Goal: Information Seeking & Learning: Learn about a topic

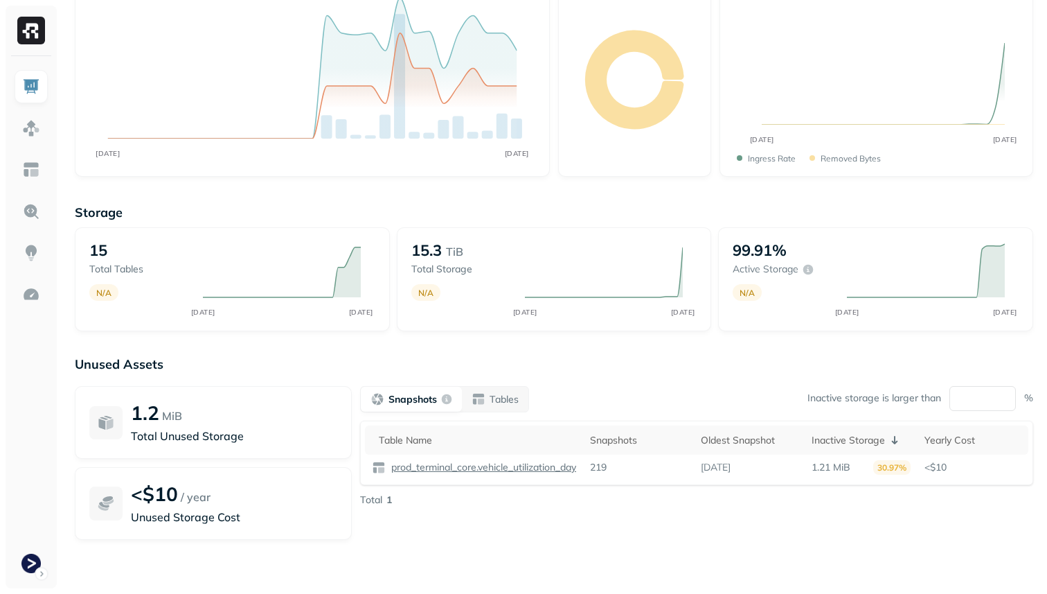
scroll to position [177, 0]
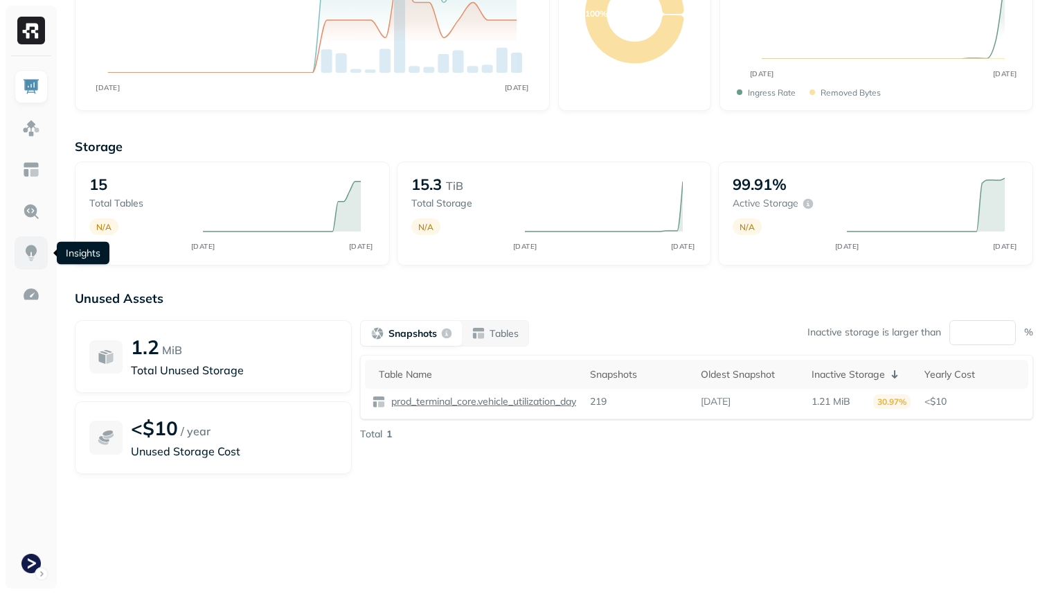
click at [30, 242] on link at bounding box center [31, 252] width 33 height 33
click at [28, 201] on link at bounding box center [31, 211] width 33 height 33
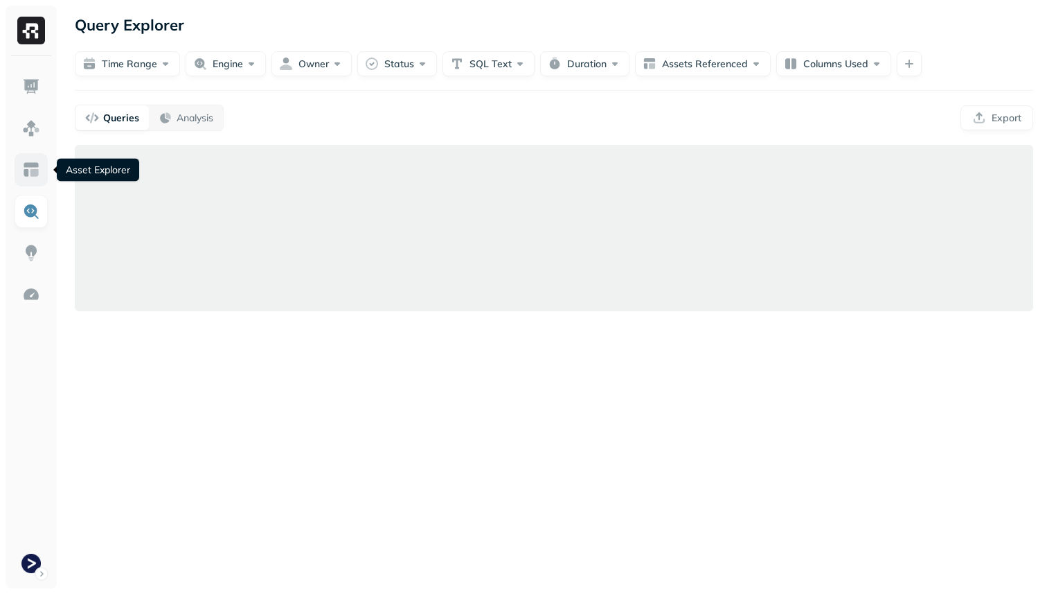
click at [25, 170] on img at bounding box center [31, 170] width 18 height 18
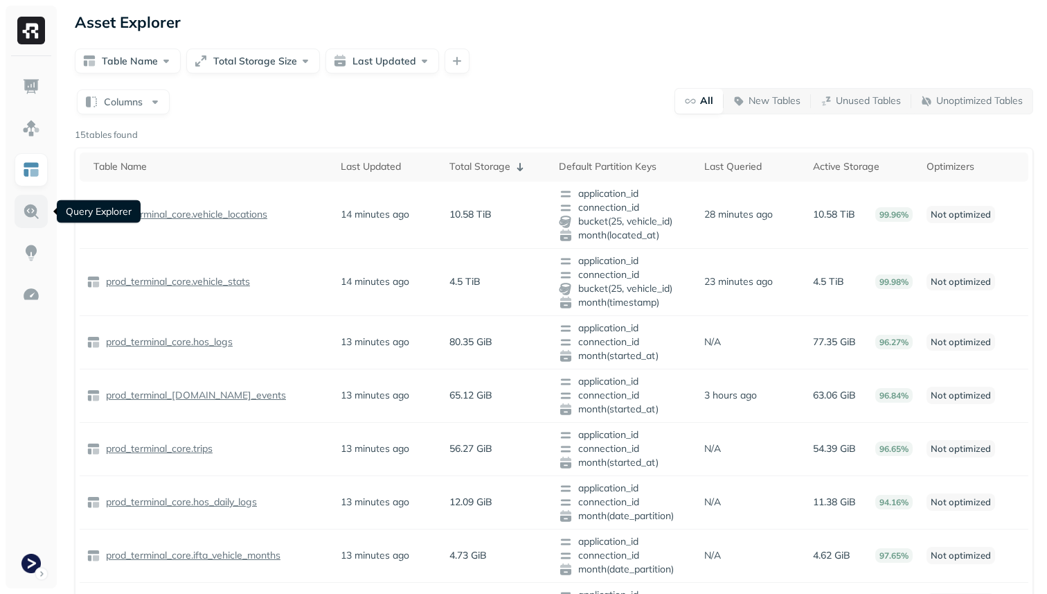
click at [26, 214] on img at bounding box center [31, 211] width 18 height 18
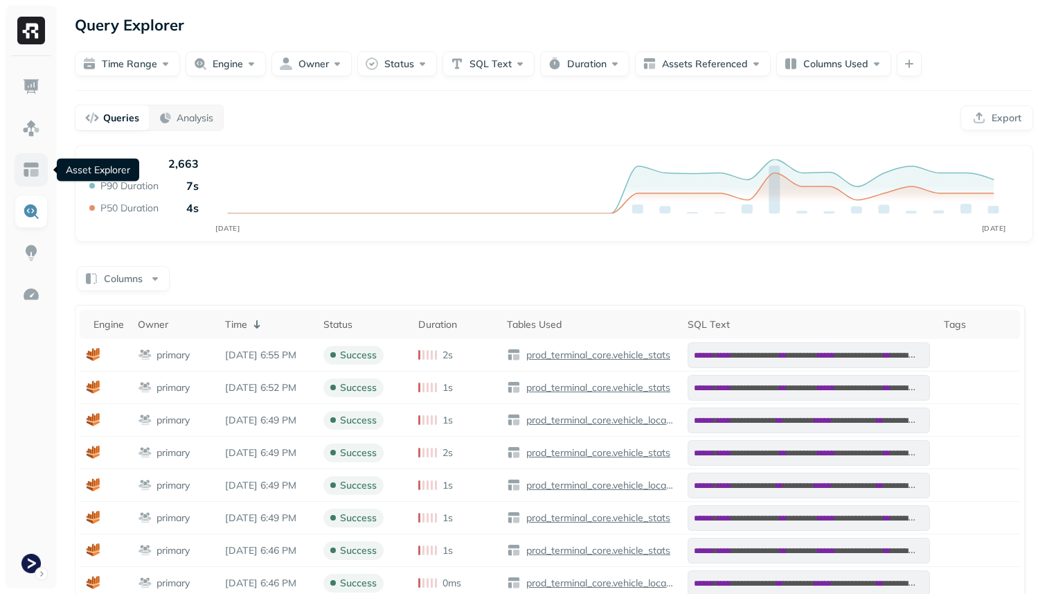
click at [26, 162] on img at bounding box center [31, 170] width 18 height 18
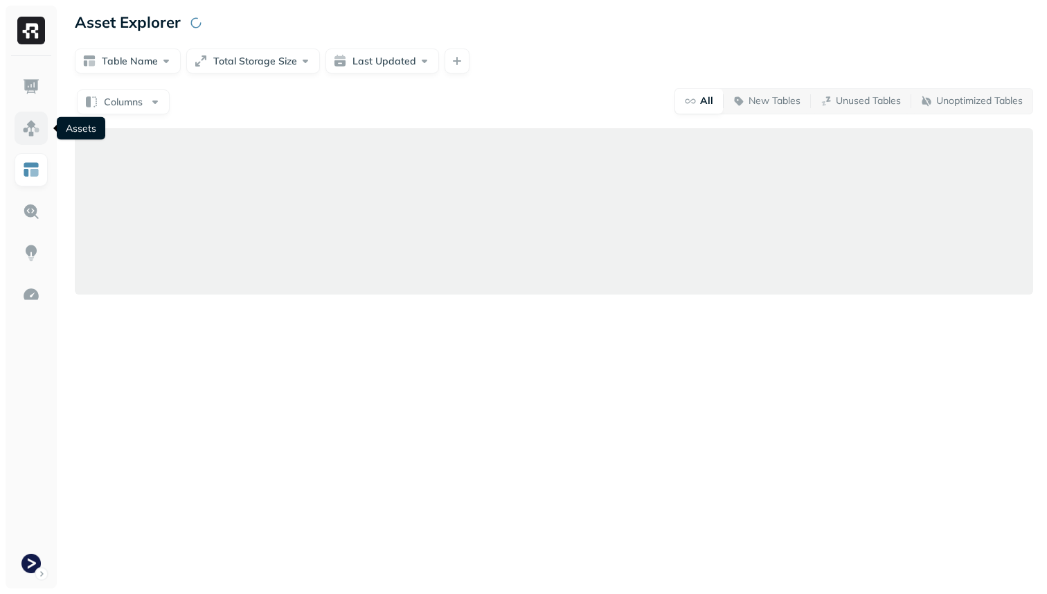
click at [37, 132] on img at bounding box center [31, 128] width 18 height 18
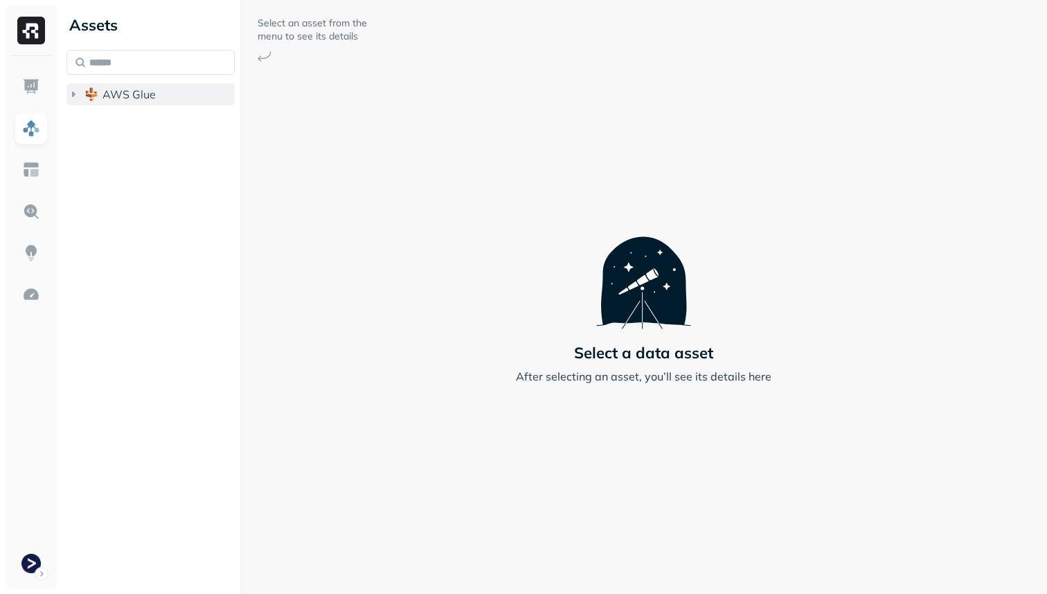
click at [160, 92] on button "AWS Glue" at bounding box center [150, 94] width 168 height 22
click at [159, 124] on span "prod_terminal_core" at bounding box center [166, 121] width 100 height 14
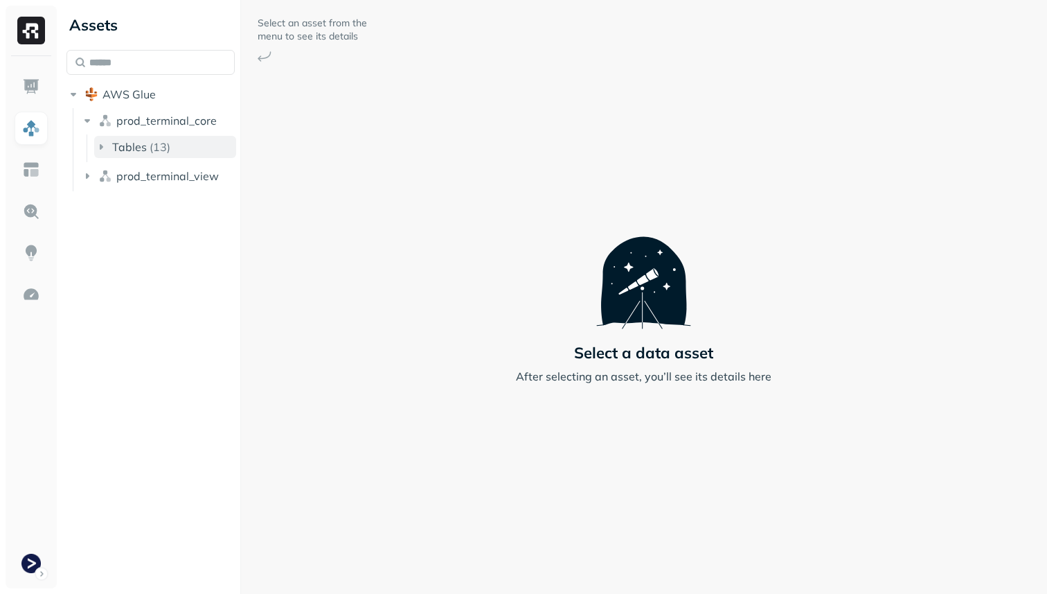
click at [151, 147] on p "( 13 )" at bounding box center [160, 147] width 21 height 14
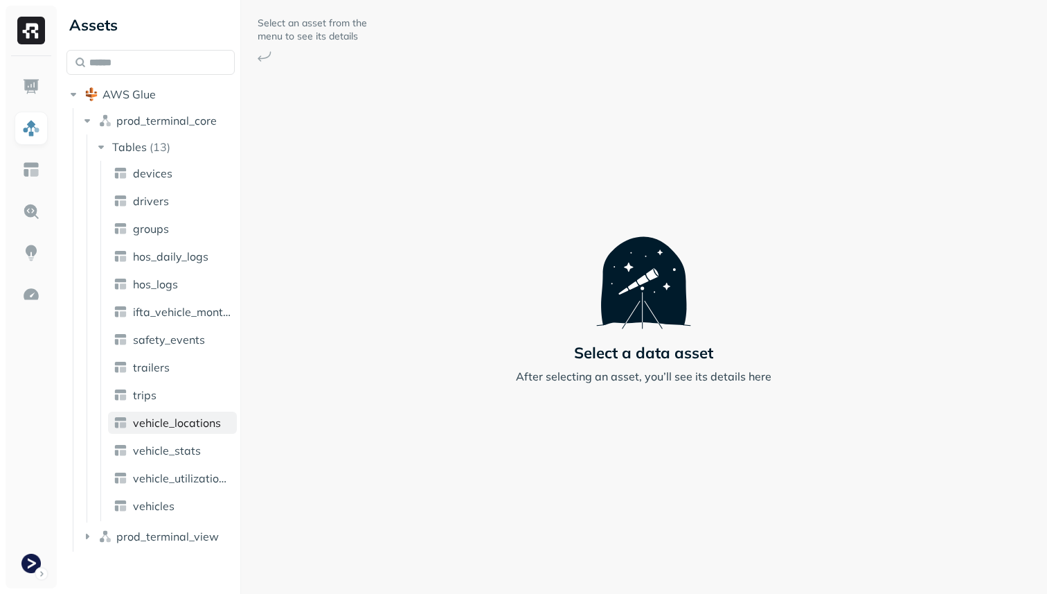
click at [184, 430] on link "vehicle_locations" at bounding box center [172, 422] width 129 height 22
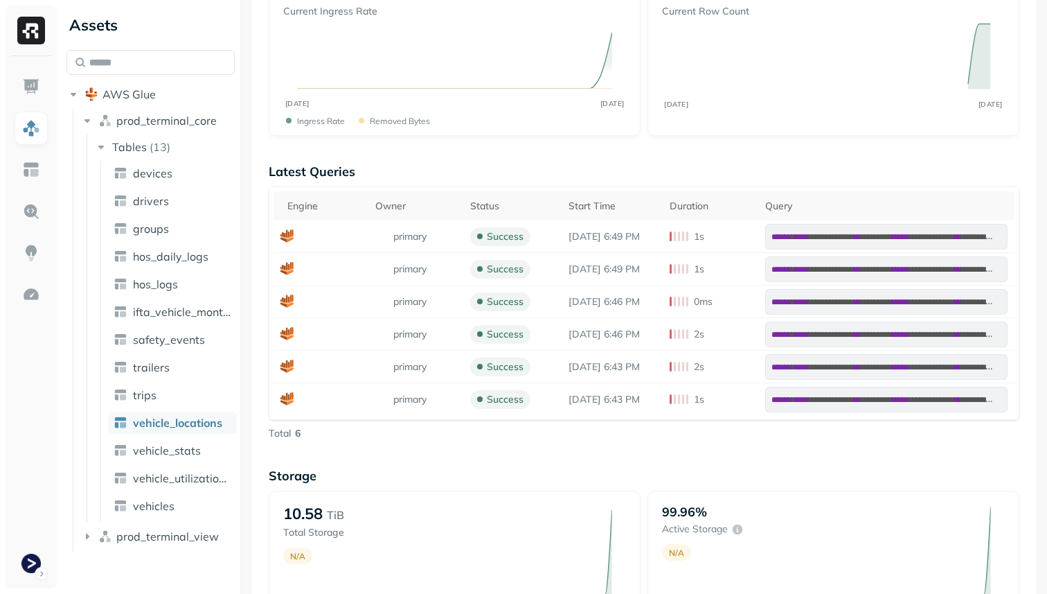
scroll to position [433, 0]
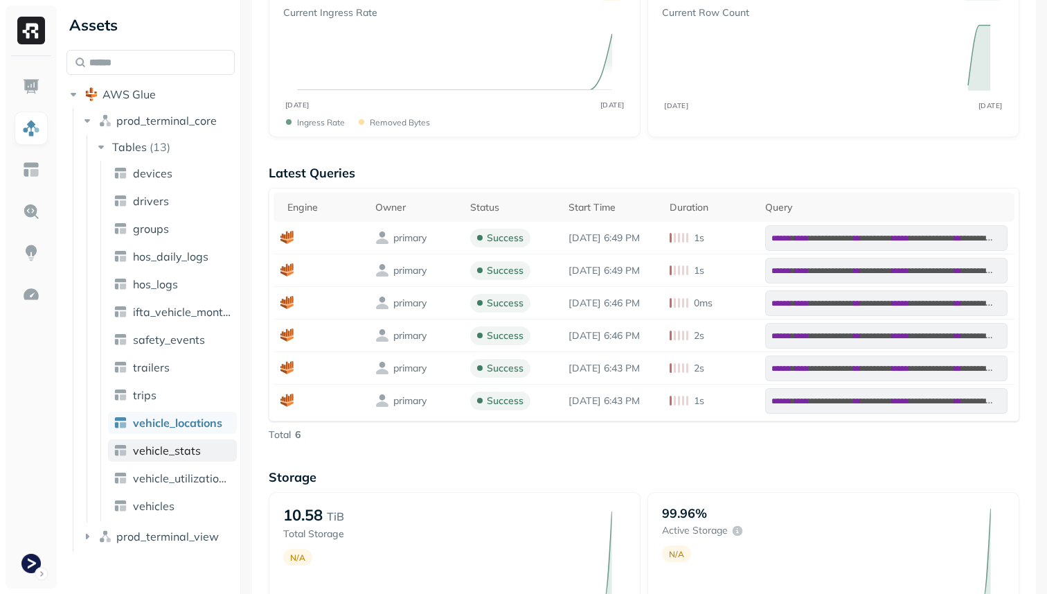
click at [181, 445] on span "vehicle_stats" at bounding box center [167, 450] width 68 height 14
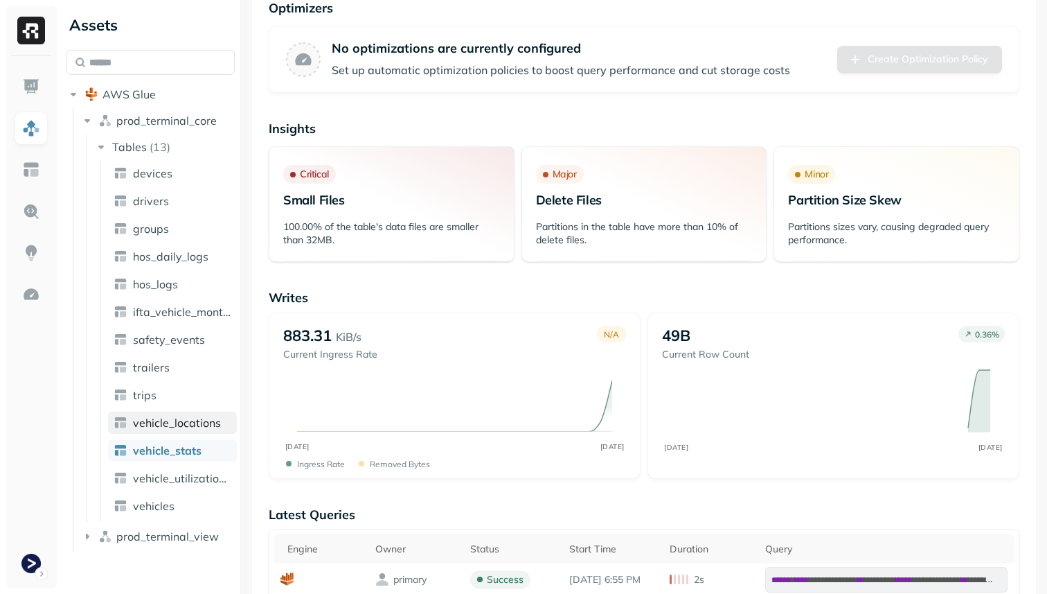
click at [190, 425] on span "vehicle_locations" at bounding box center [177, 423] width 88 height 14
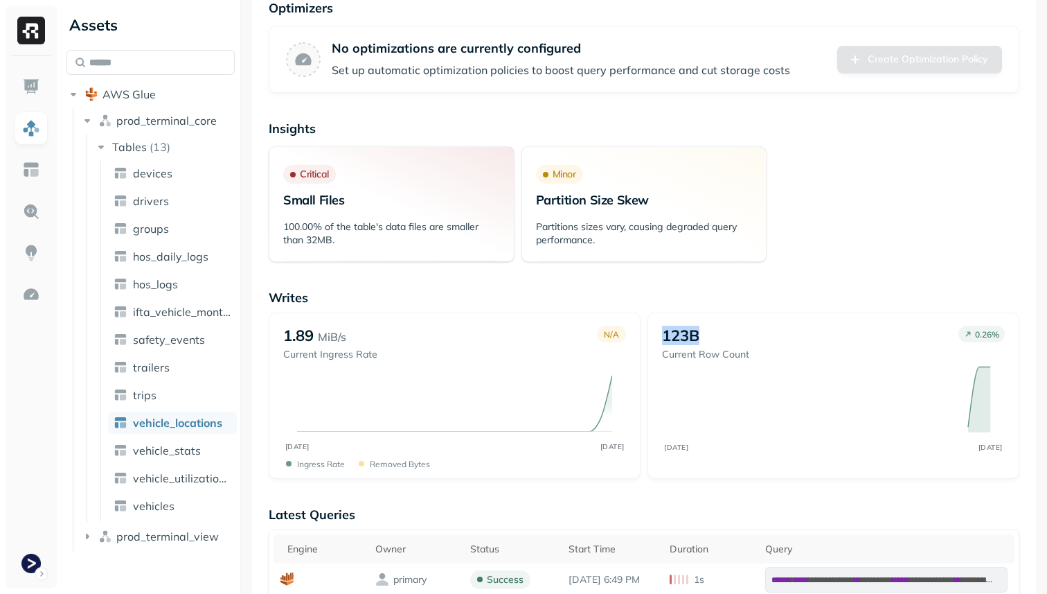
drag, startPoint x: 704, startPoint y: 335, endPoint x: 650, endPoint y: 334, distance: 54.0
click at [650, 334] on div "123B Current Row Count 0.26 % AUG 14 AUG 21" at bounding box center [834, 395] width 372 height 166
copy p "123B"
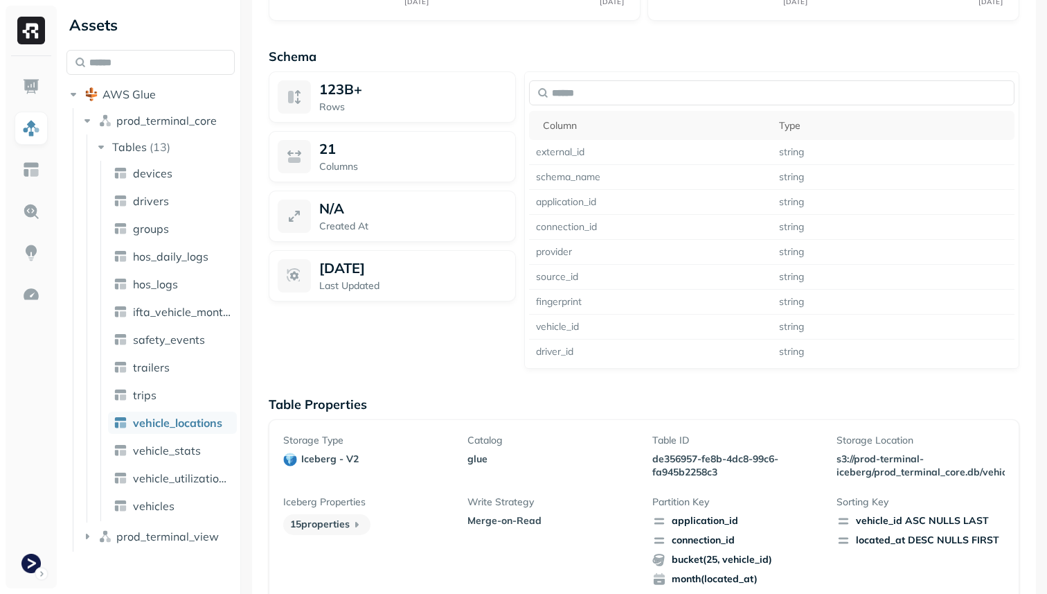
scroll to position [1065, 0]
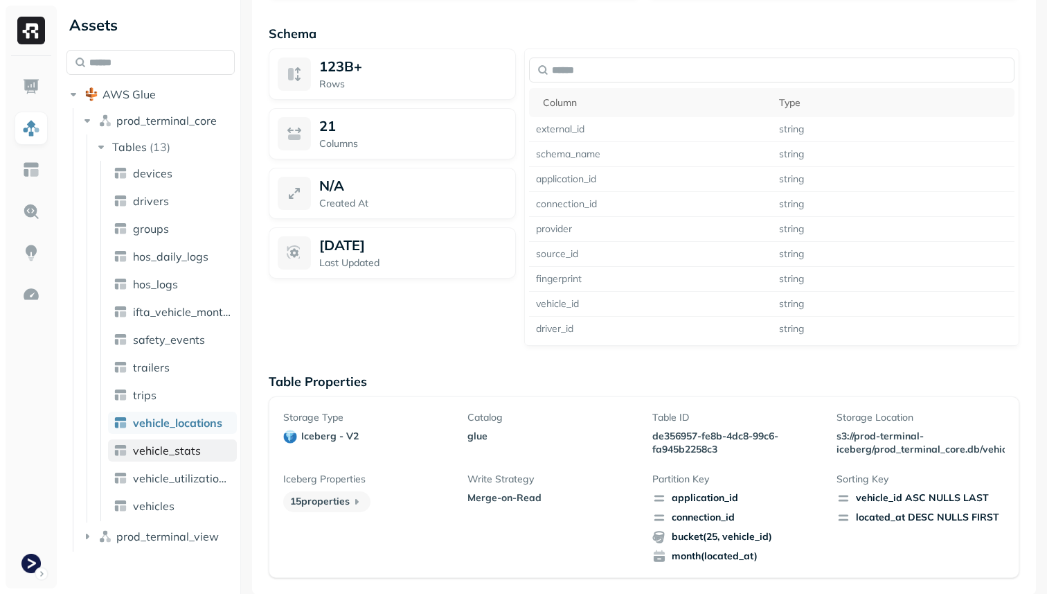
click at [152, 453] on span "vehicle_stats" at bounding box center [167, 450] width 68 height 14
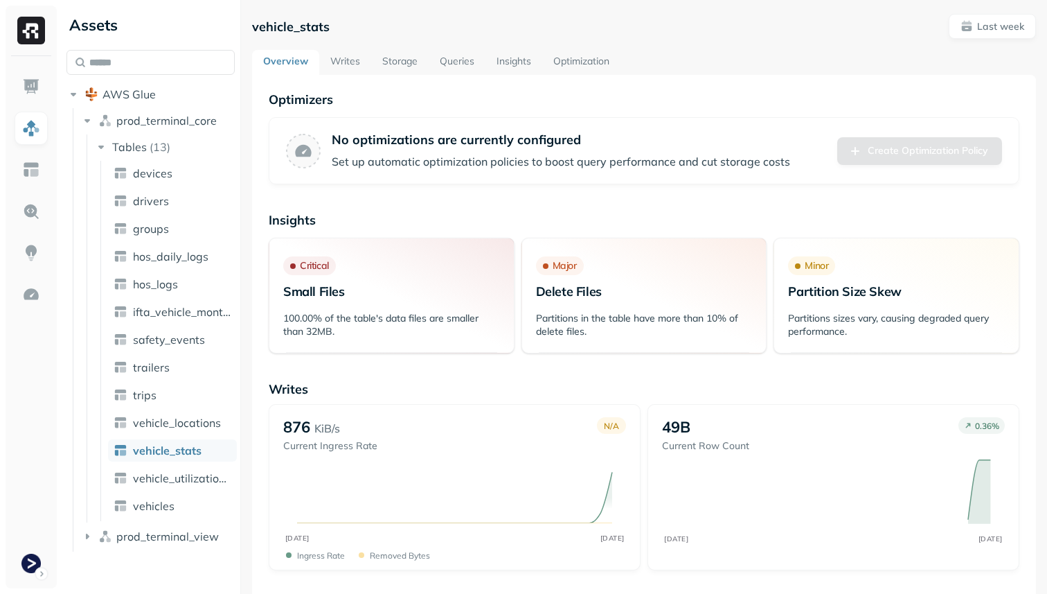
click at [400, 55] on link "Storage" at bounding box center [399, 62] width 57 height 25
click at [406, 66] on link "Storage" at bounding box center [399, 62] width 57 height 25
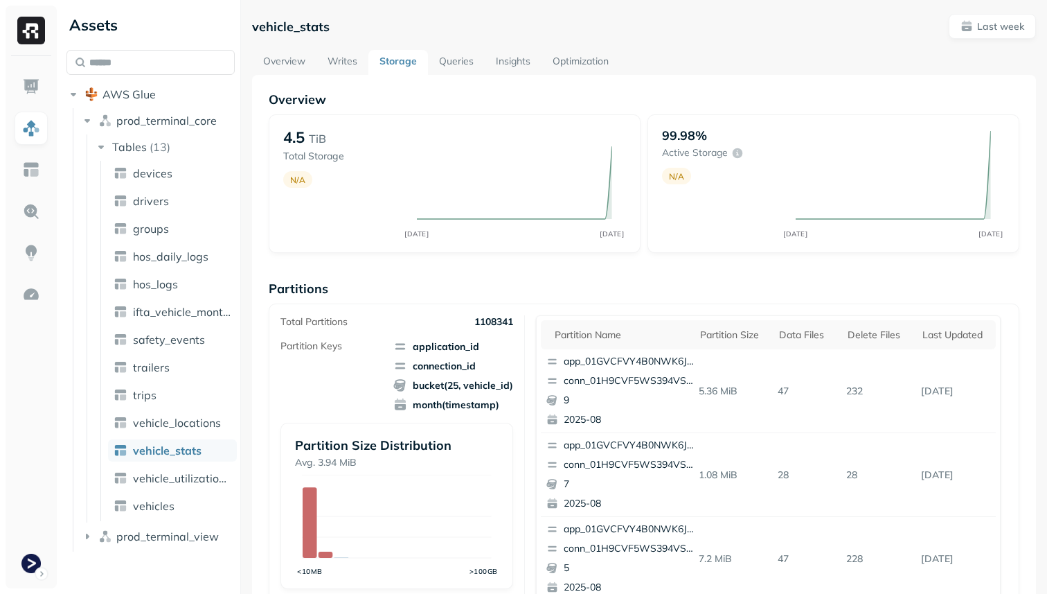
click at [523, 60] on link "Insights" at bounding box center [513, 62] width 57 height 25
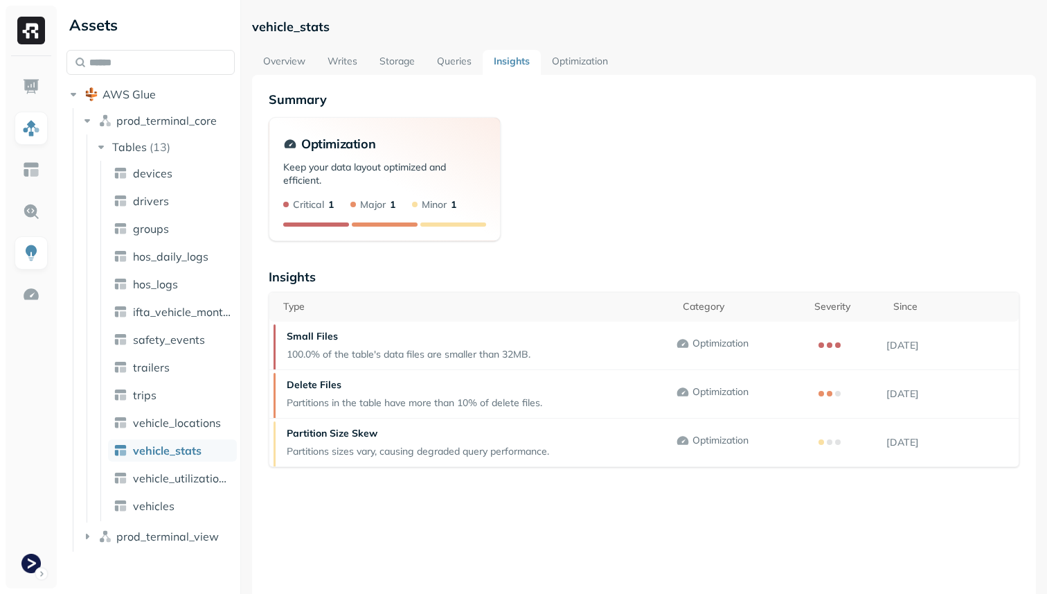
click at [289, 58] on link "Overview" at bounding box center [284, 62] width 64 height 25
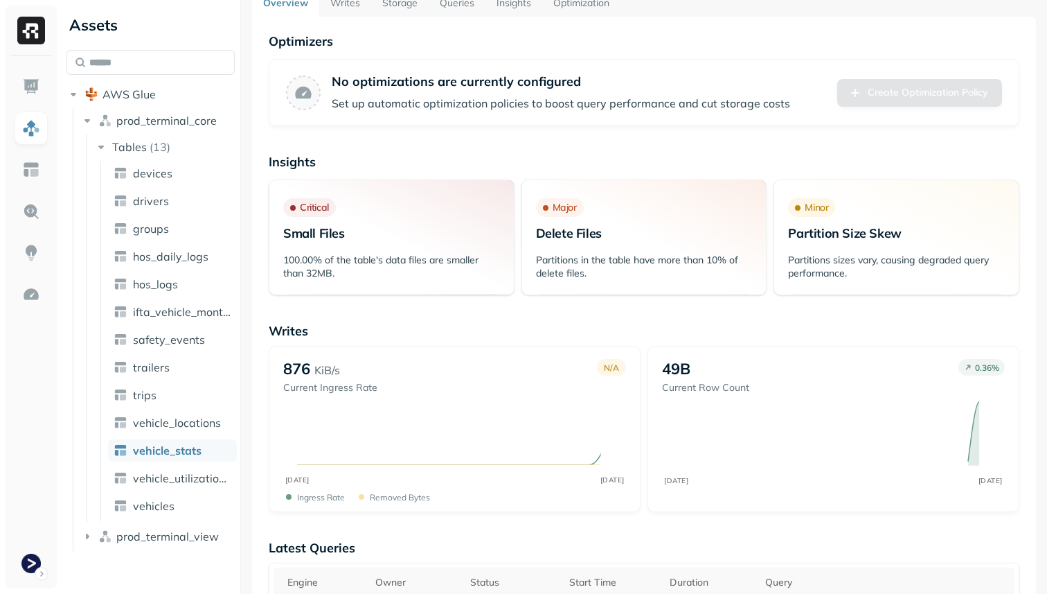
scroll to position [61, 0]
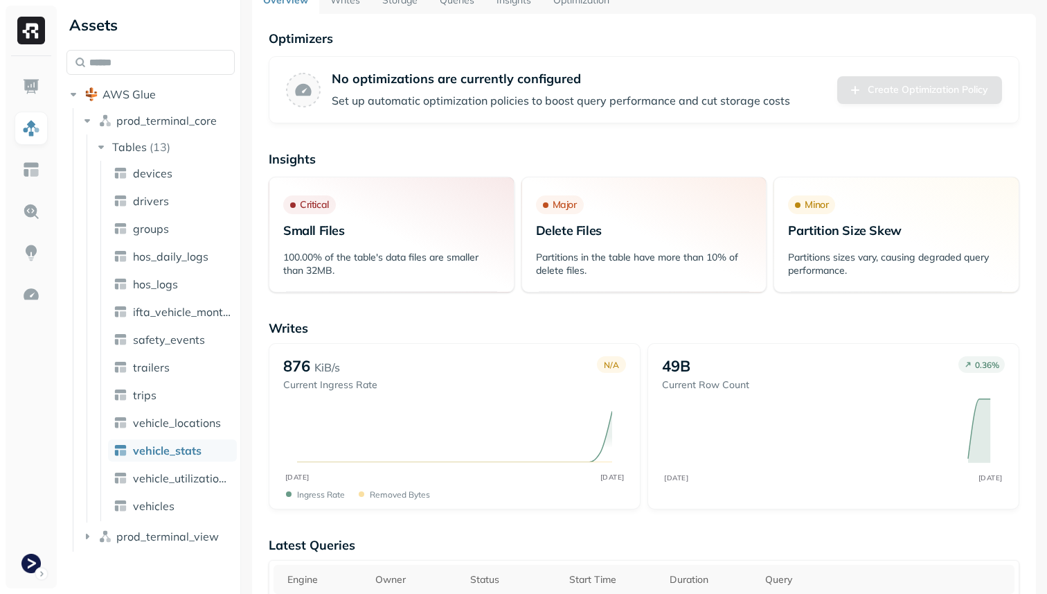
click at [537, 213] on h3 "Major Delete Files" at bounding box center [644, 218] width 217 height 47
click at [562, 226] on p "Delete Files" at bounding box center [644, 230] width 217 height 16
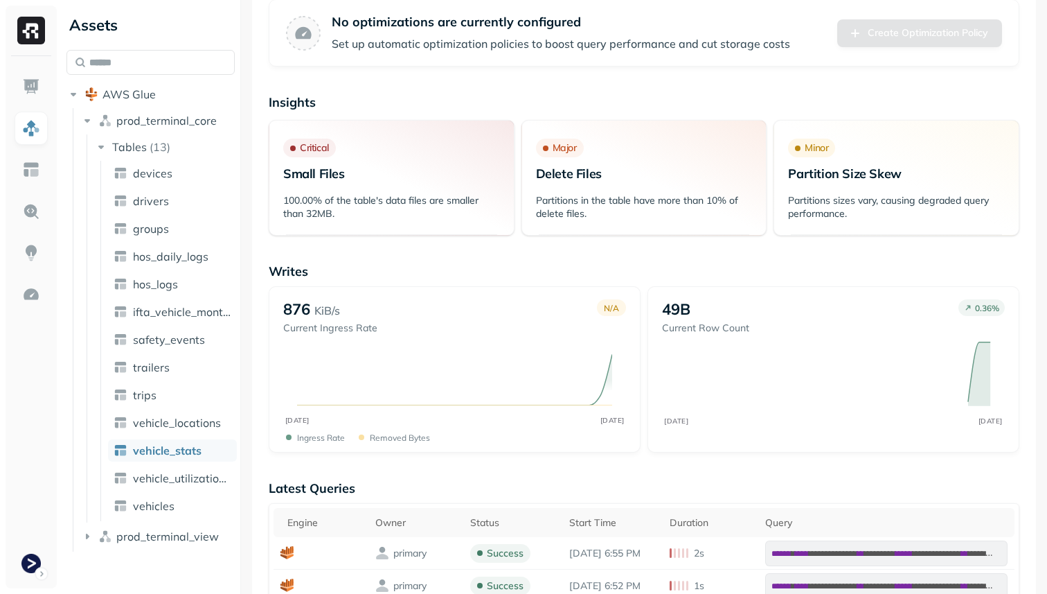
scroll to position [85, 0]
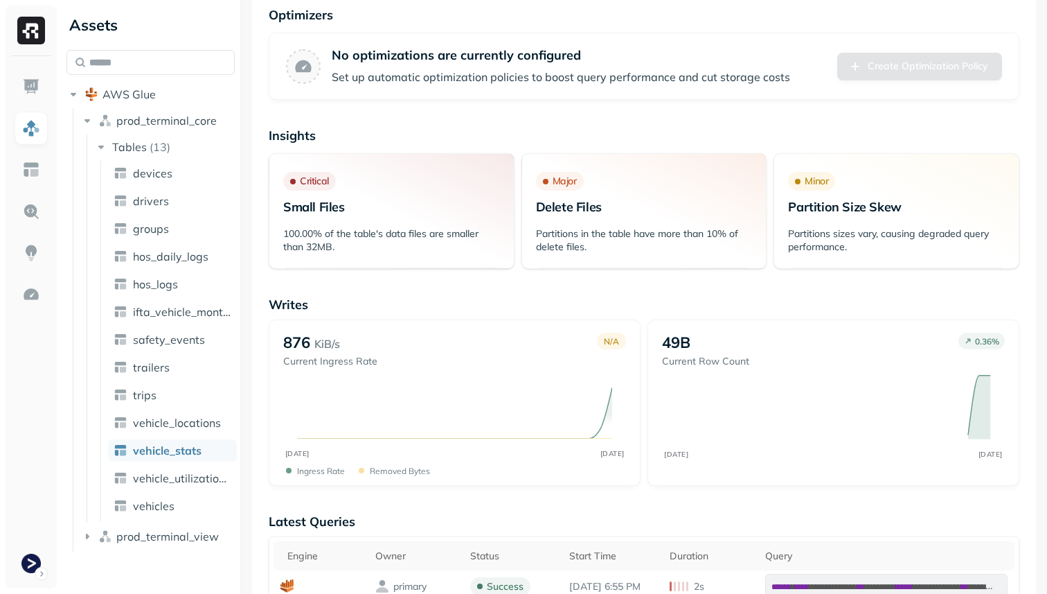
click at [570, 191] on h3 "Major Delete Files" at bounding box center [644, 195] width 217 height 47
click at [567, 181] on p "Major" at bounding box center [565, 181] width 24 height 13
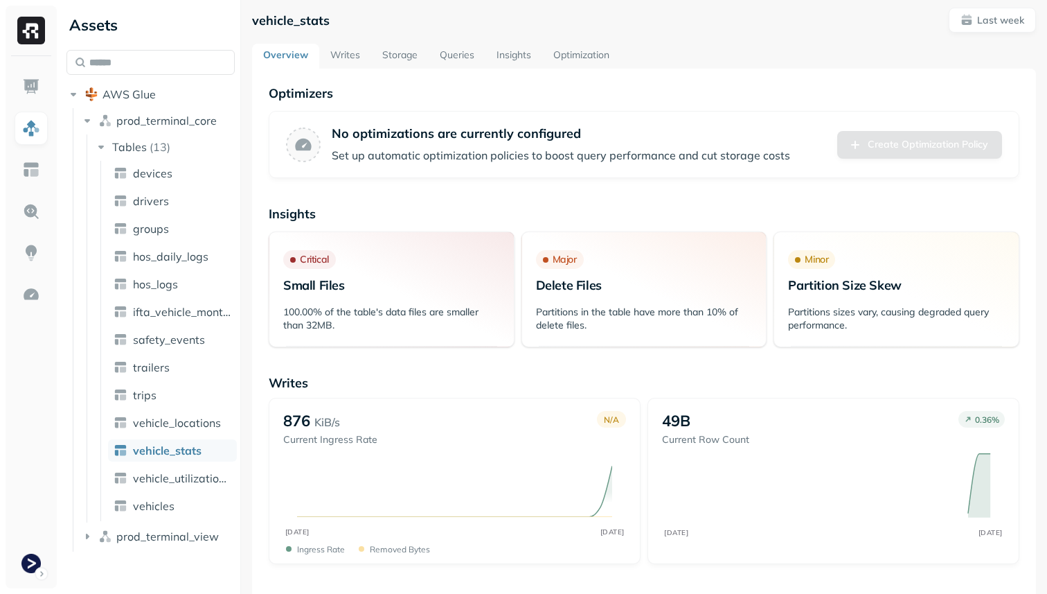
scroll to position [0, 0]
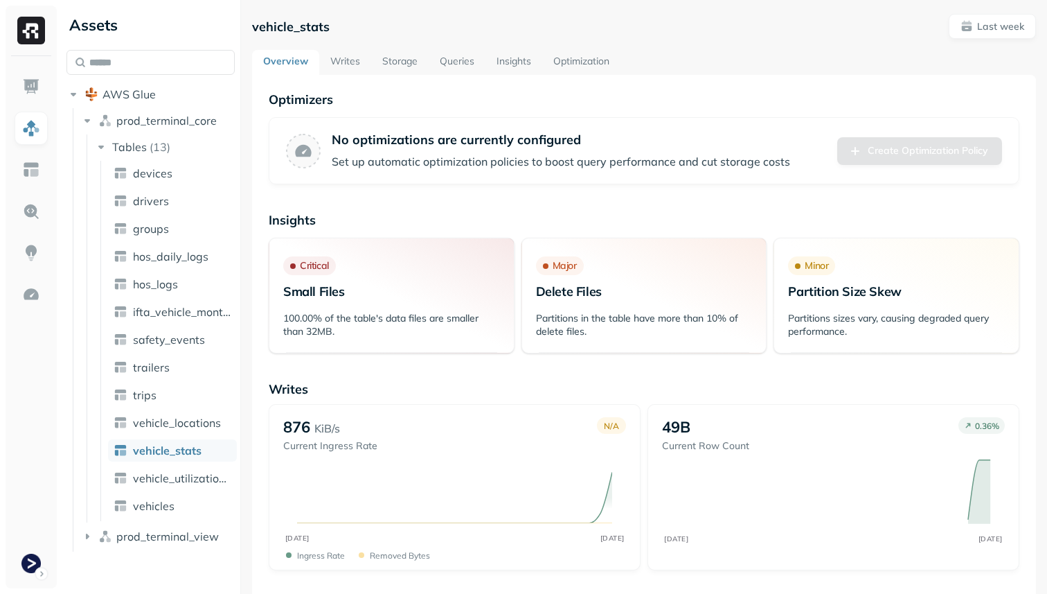
click at [351, 60] on link "Writes" at bounding box center [345, 62] width 52 height 25
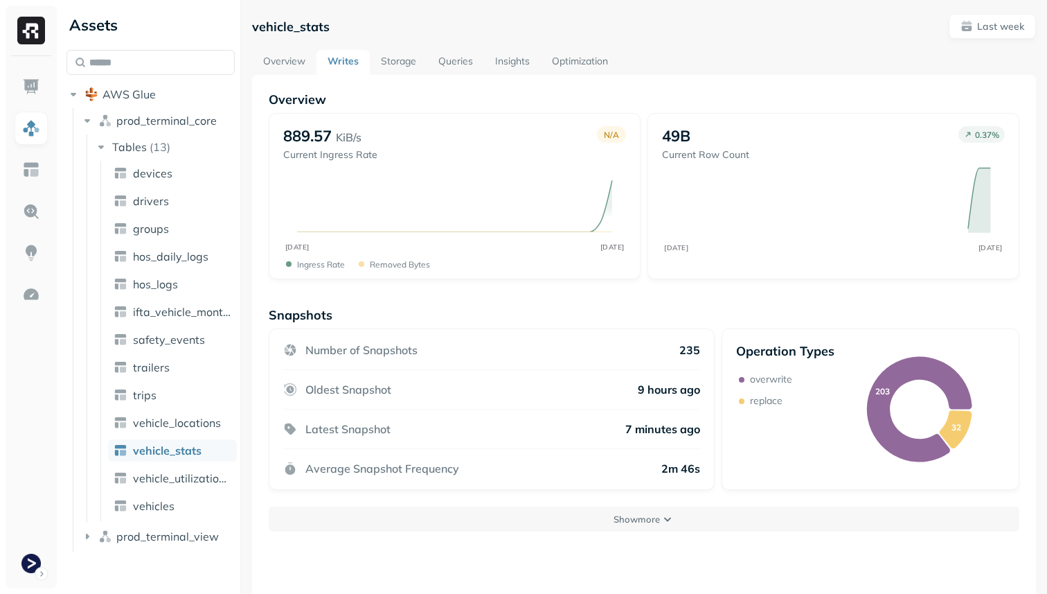
click at [408, 62] on link "Storage" at bounding box center [398, 62] width 57 height 25
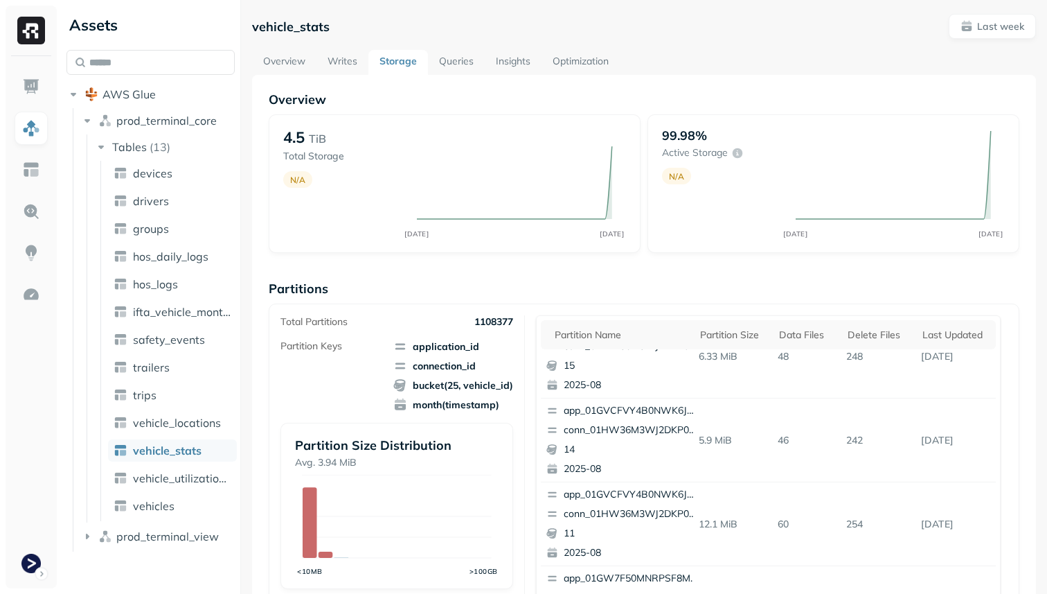
click at [454, 60] on link "Queries" at bounding box center [456, 62] width 57 height 25
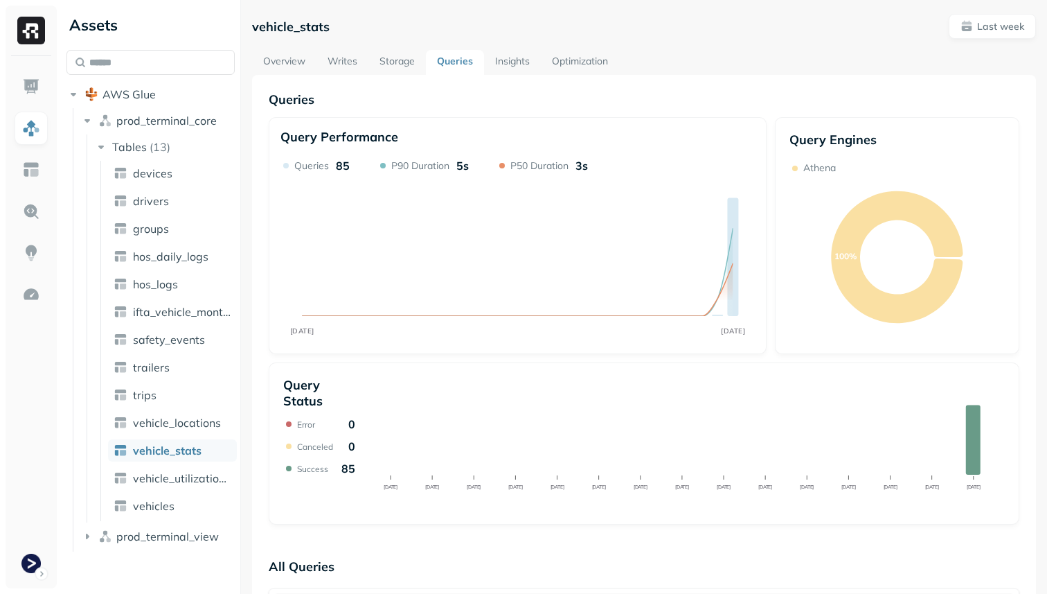
click at [500, 65] on link "Insights" at bounding box center [512, 62] width 57 height 25
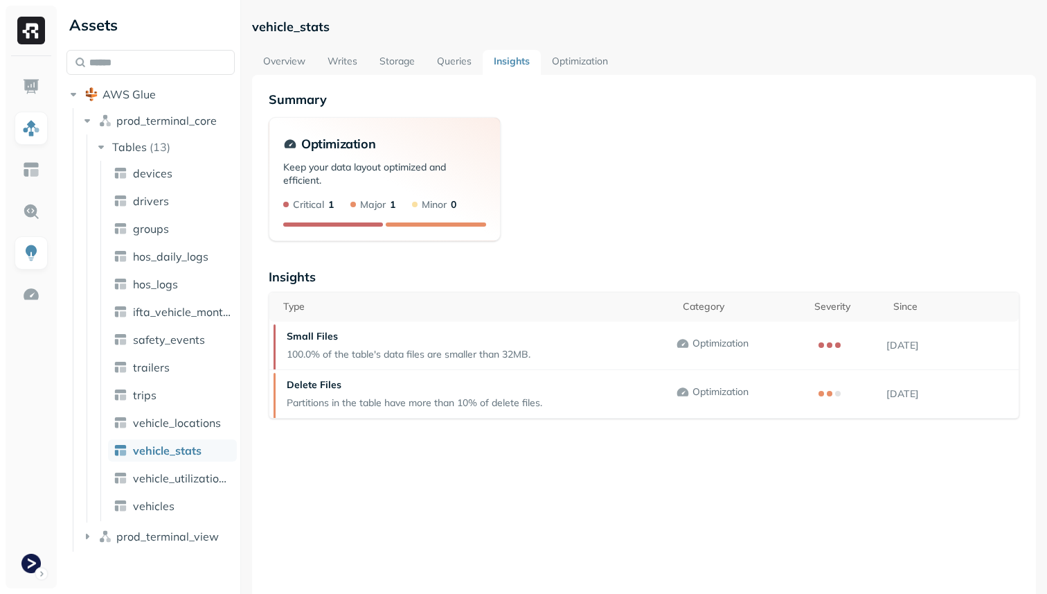
click at [566, 60] on link "Optimization" at bounding box center [580, 62] width 78 height 25
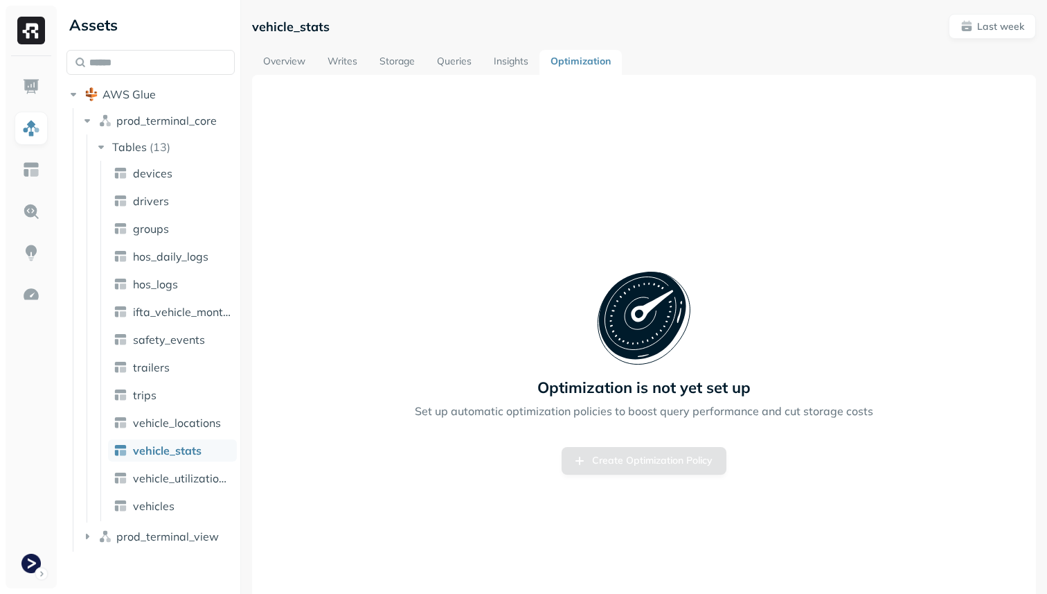
click at [292, 62] on link "Overview" at bounding box center [284, 62] width 64 height 25
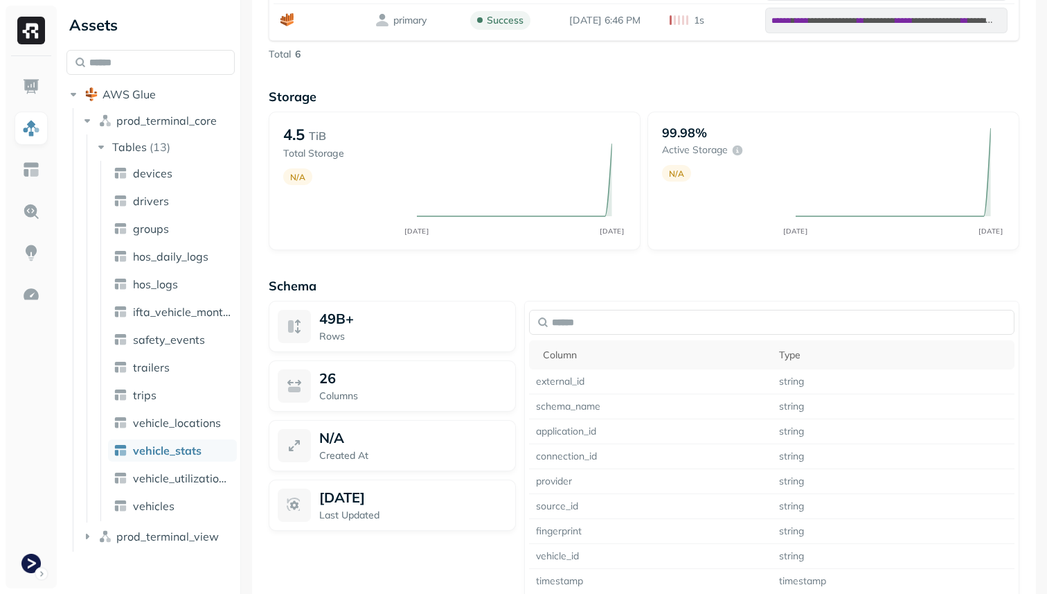
scroll to position [806, 0]
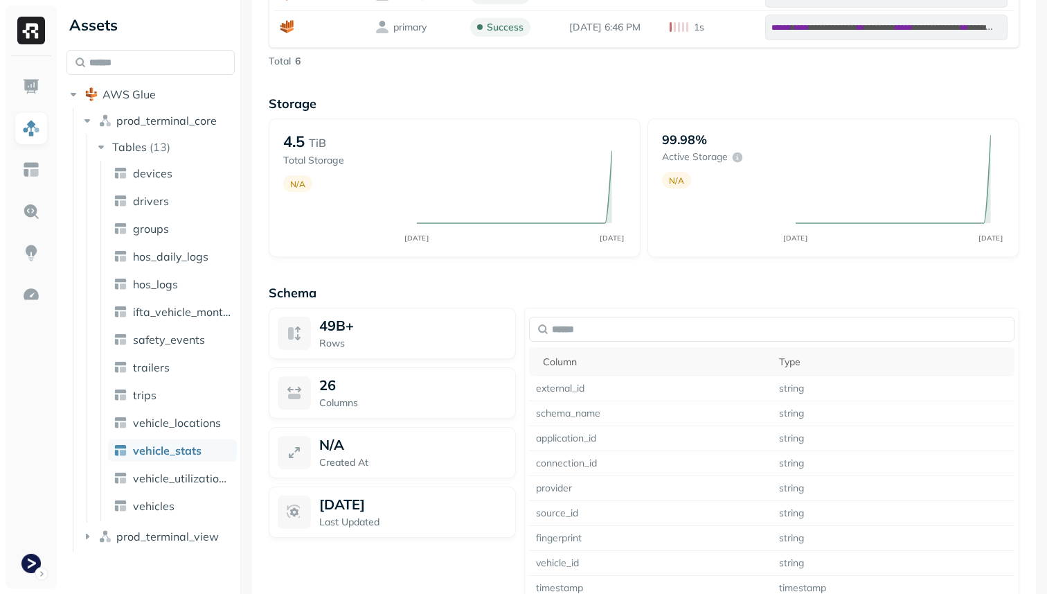
click at [421, 107] on p "Storage" at bounding box center [644, 104] width 751 height 16
click at [416, 139] on icon "AUG 14 AUG 21" at bounding box center [514, 188] width 223 height 112
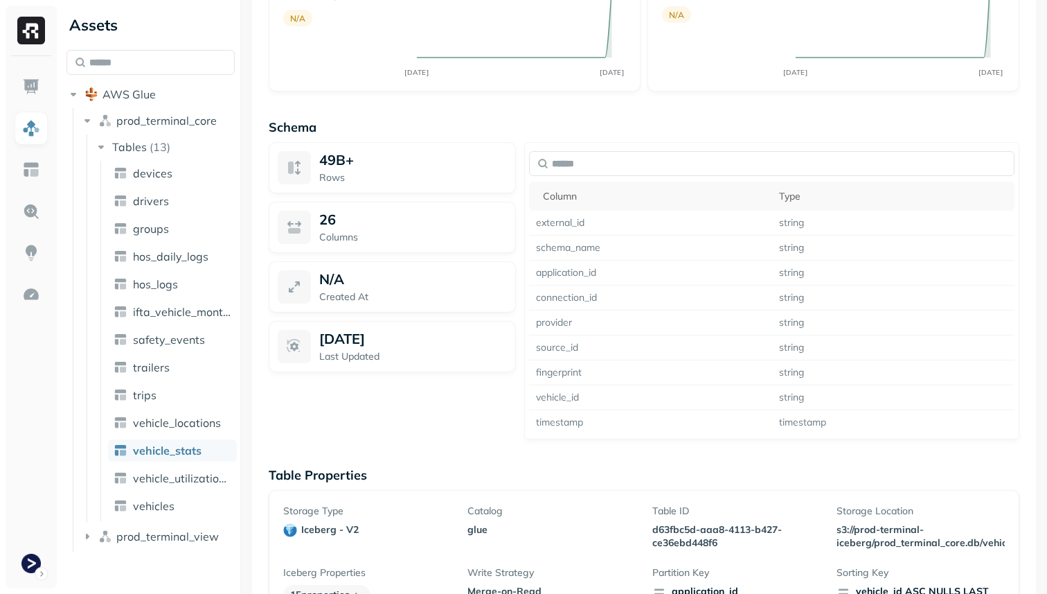
scroll to position [1007, 0]
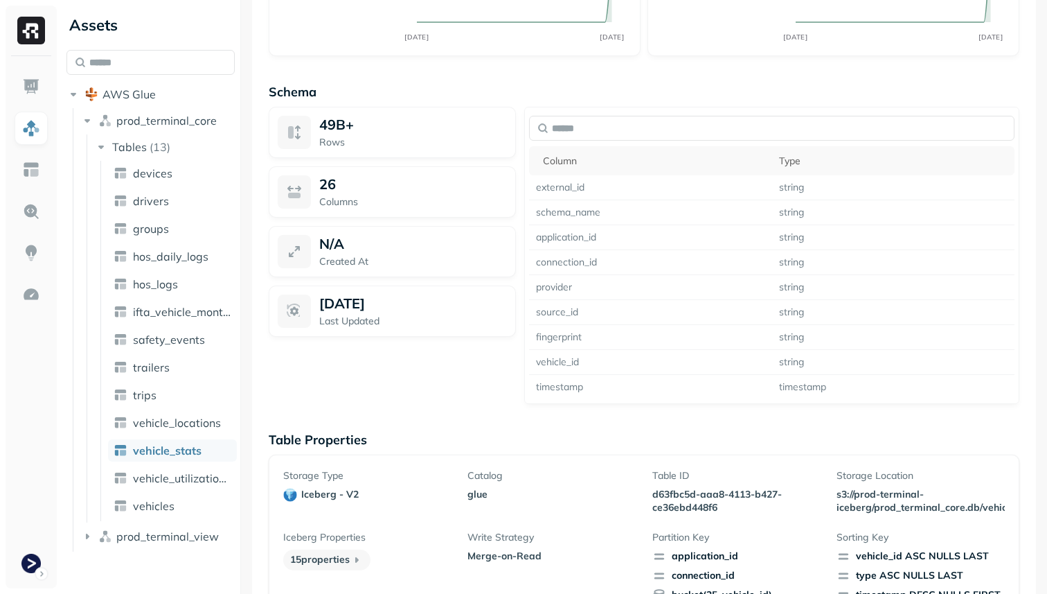
click at [370, 136] on p "Rows" at bounding box center [413, 142] width 188 height 13
click at [315, 199] on div "26 Columns" at bounding box center [392, 191] width 247 height 51
click at [333, 240] on p "N/A" at bounding box center [331, 243] width 25 height 17
click at [337, 315] on p "Last Updated" at bounding box center [413, 320] width 188 height 13
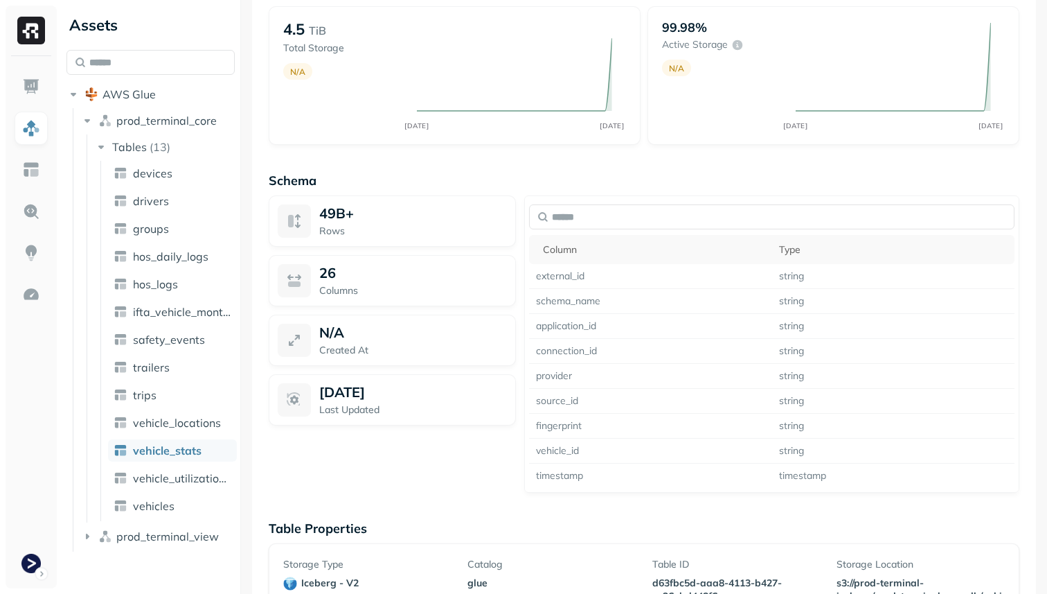
scroll to position [1065, 0]
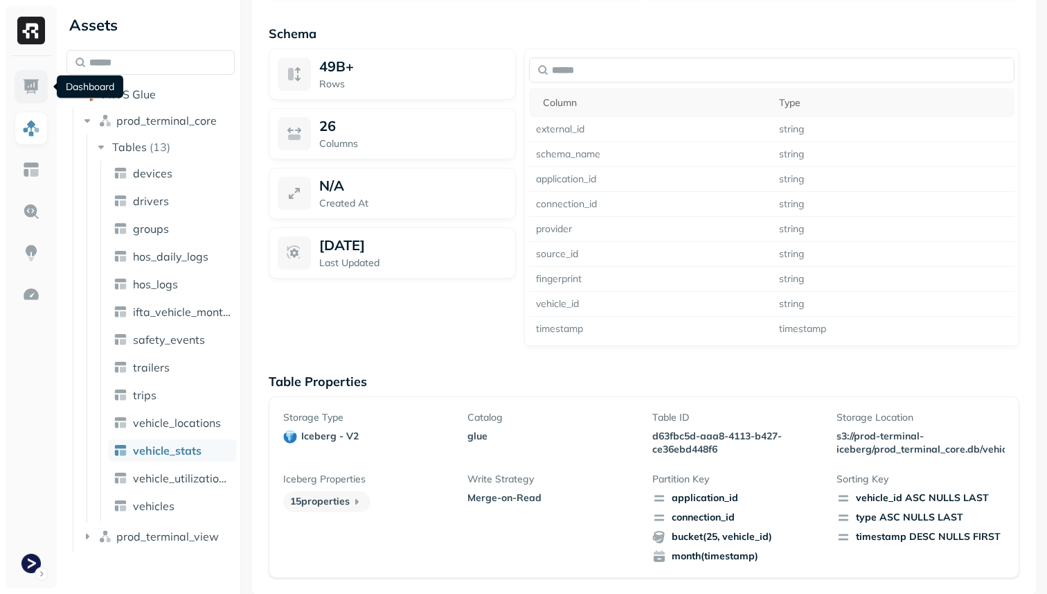
click at [33, 76] on link at bounding box center [31, 86] width 33 height 33
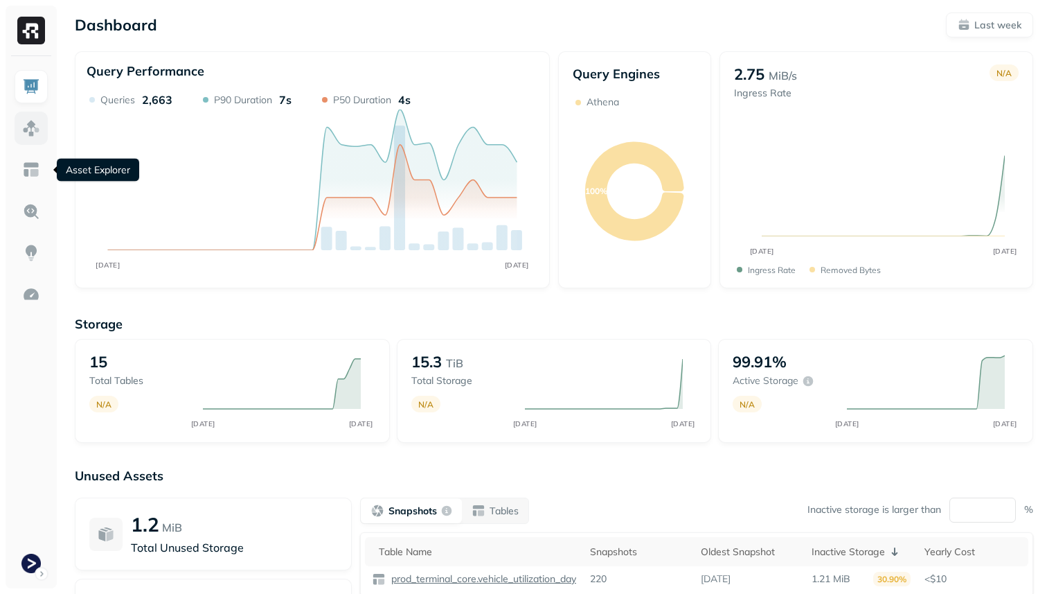
click at [28, 127] on img at bounding box center [31, 128] width 18 height 18
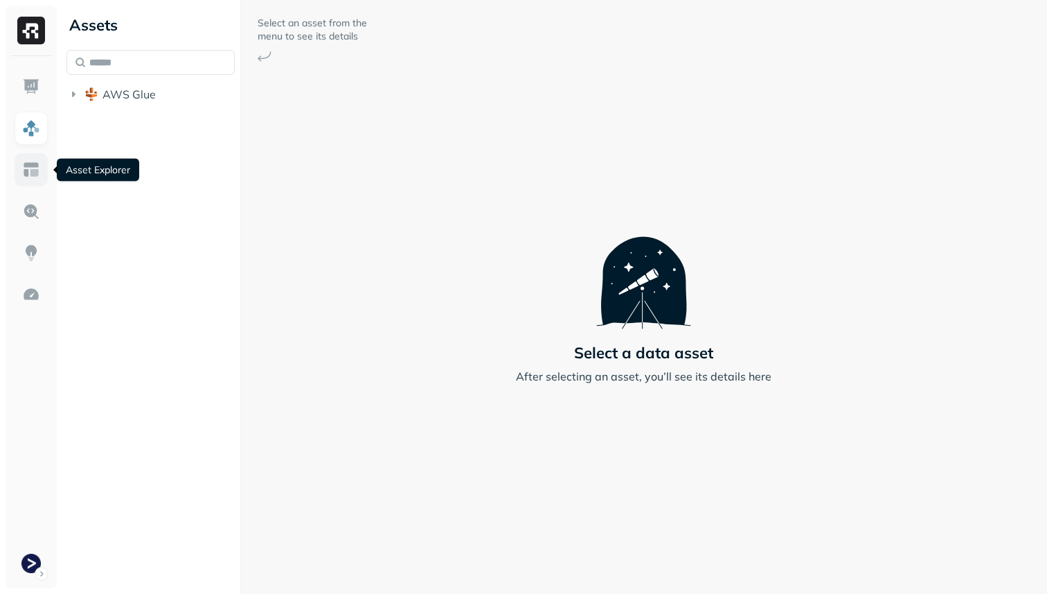
click at [24, 162] on img at bounding box center [31, 170] width 18 height 18
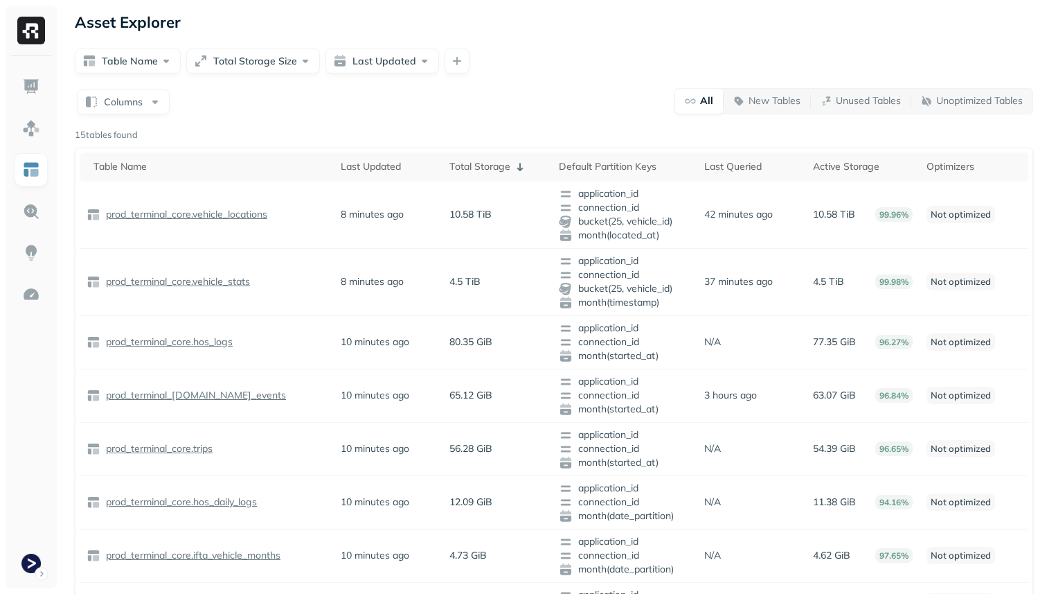
click at [51, 117] on div at bounding box center [31, 322] width 51 height 532
click at [37, 125] on img at bounding box center [31, 128] width 18 height 18
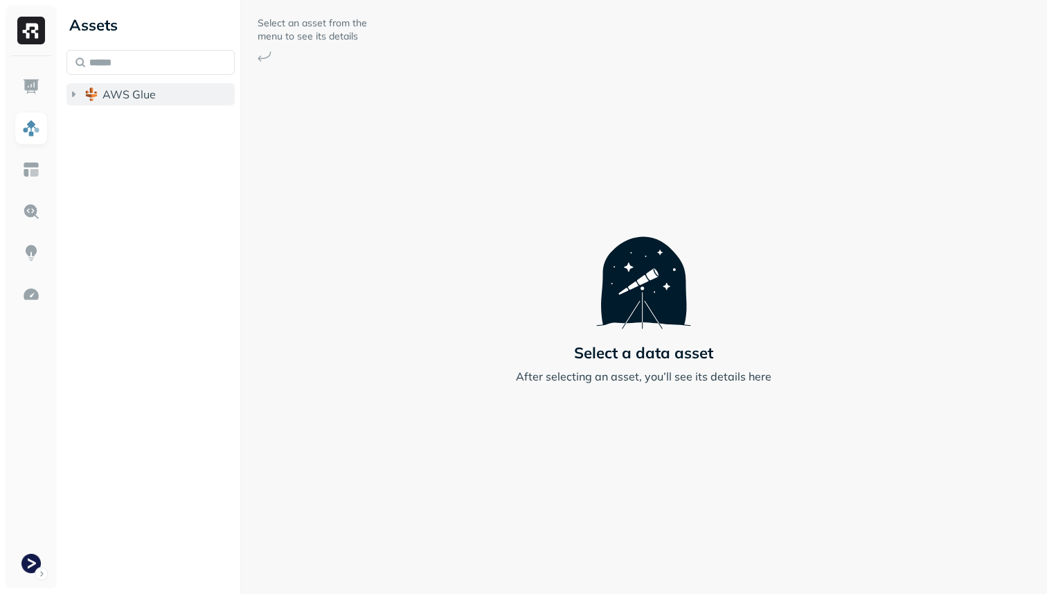
click at [134, 98] on span "AWS Glue" at bounding box center [129, 94] width 53 height 14
click at [134, 114] on span "prod_terminal_core" at bounding box center [166, 121] width 100 height 14
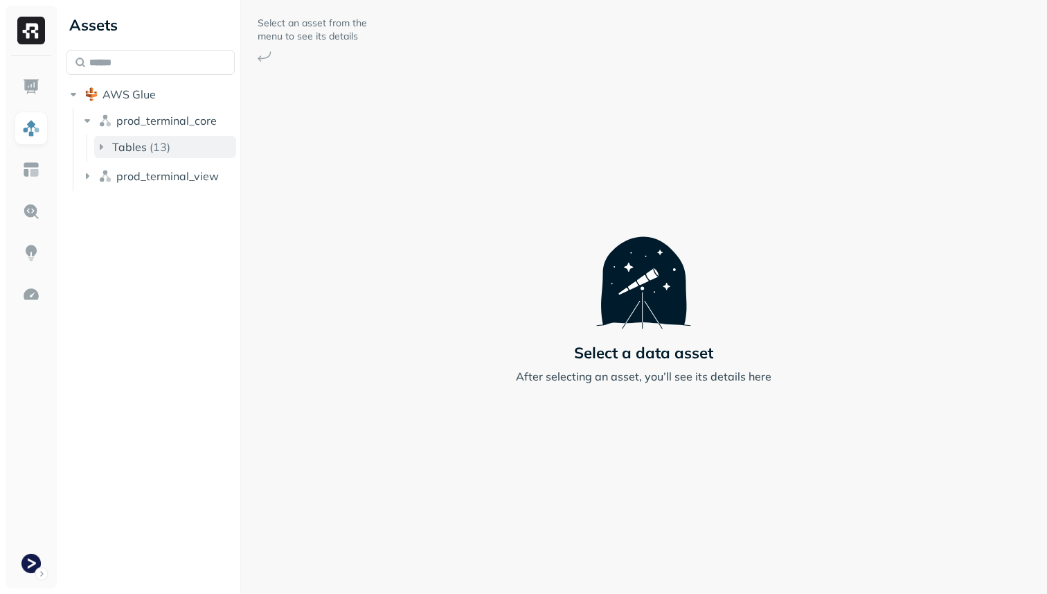
click at [143, 148] on span "Tables" at bounding box center [129, 147] width 35 height 14
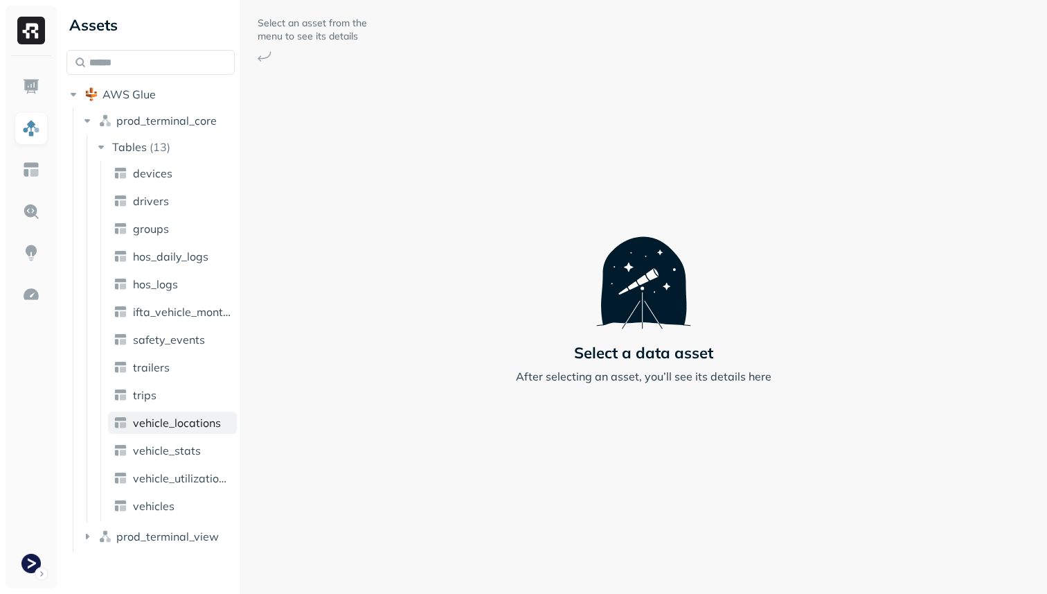
click at [151, 422] on span "vehicle_locations" at bounding box center [177, 423] width 88 height 14
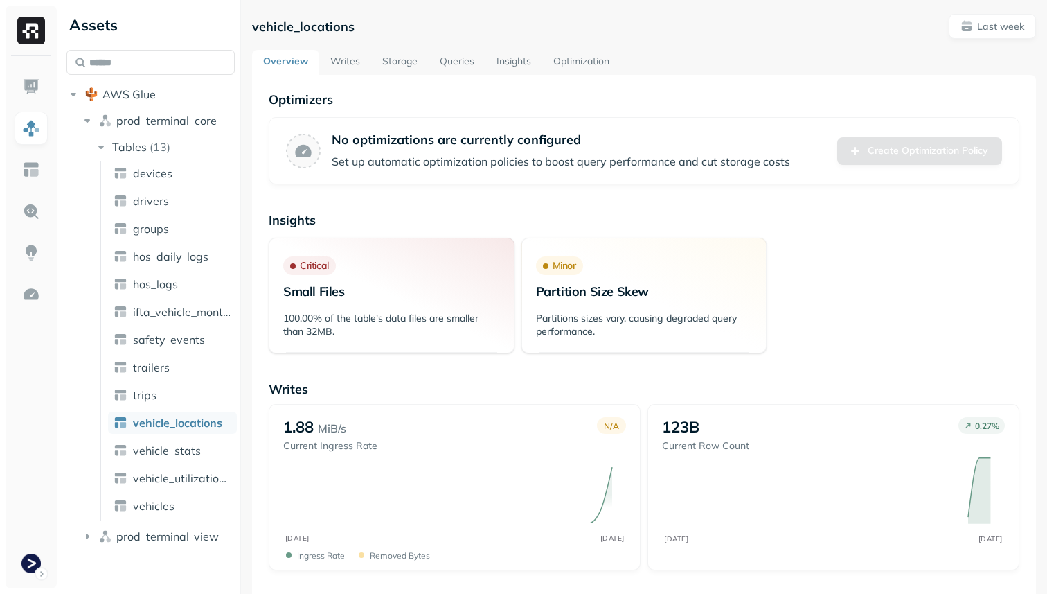
click at [385, 56] on link "Storage" at bounding box center [399, 62] width 57 height 25
click at [398, 62] on link "Storage" at bounding box center [399, 62] width 57 height 25
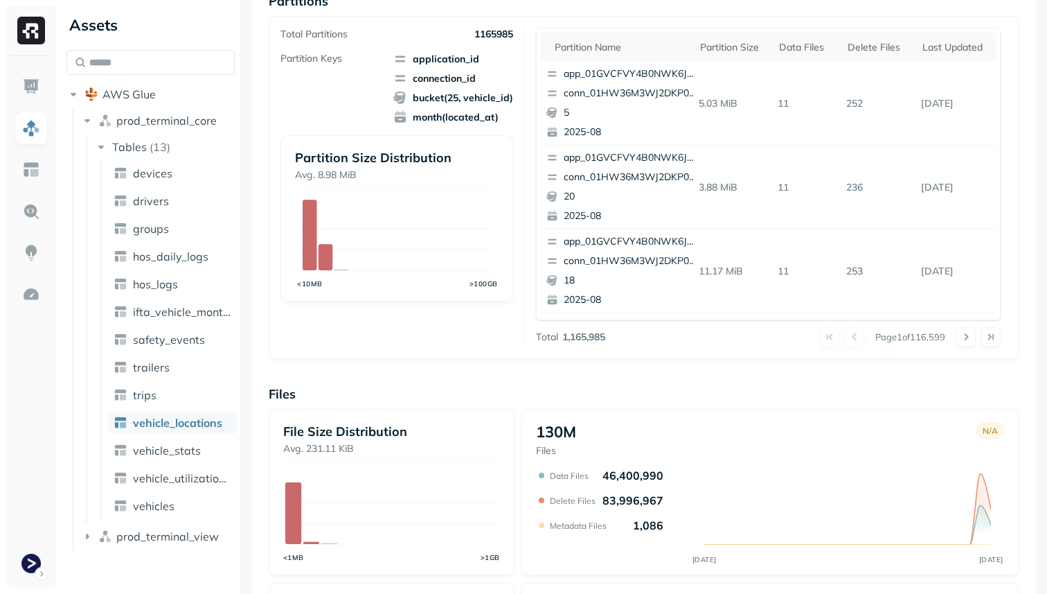
scroll to position [465, 0]
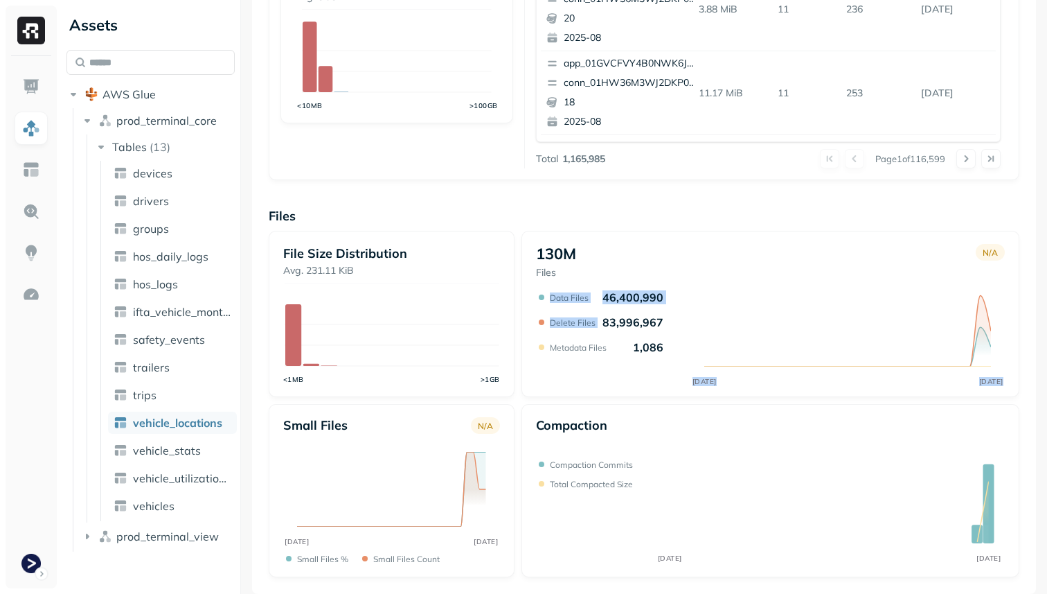
drag, startPoint x: 661, startPoint y: 322, endPoint x: 603, endPoint y: 322, distance: 58.2
click at [603, 322] on div "AUG 14 AUG 21 Data Files 46,400,990 Delete Files 83,996,967 Metadata Files 1,086" at bounding box center [770, 338] width 469 height 97
click at [603, 322] on p "83,996,967" at bounding box center [633, 322] width 61 height 14
click at [181, 450] on span "vehicle_stats" at bounding box center [167, 450] width 68 height 14
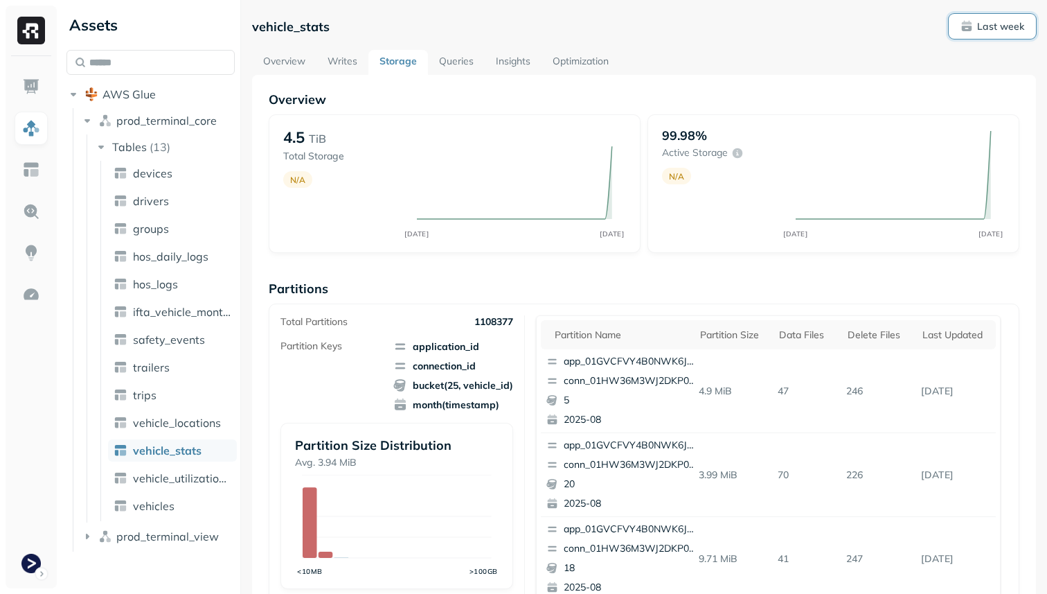
click at [965, 29] on span "Last week" at bounding box center [993, 26] width 64 height 13
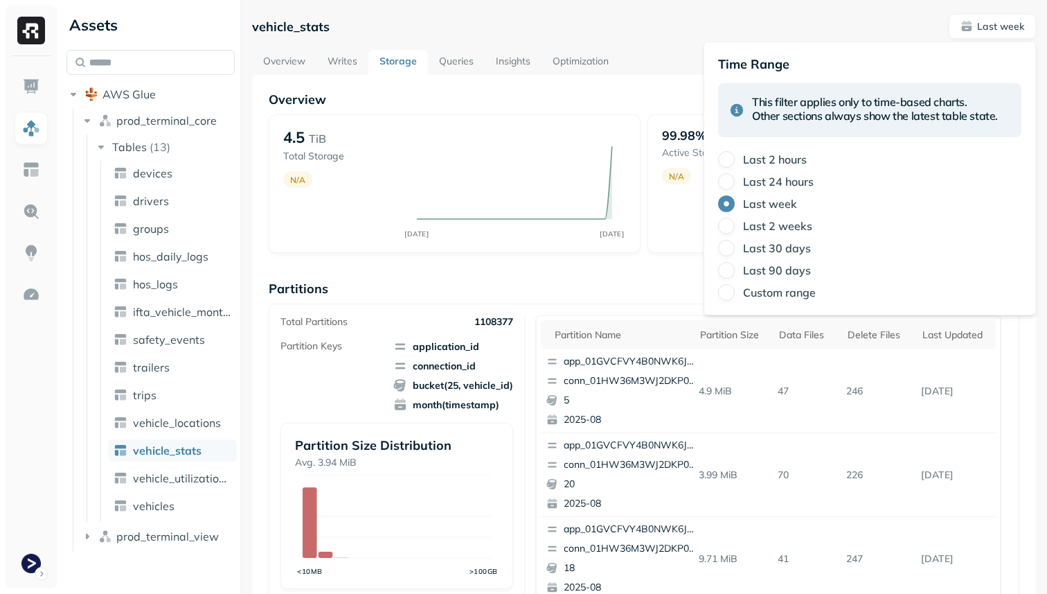
click at [767, 272] on label "Last 90 days" at bounding box center [777, 270] width 68 height 14
click at [735, 272] on button "Last 90 days" at bounding box center [726, 270] width 17 height 17
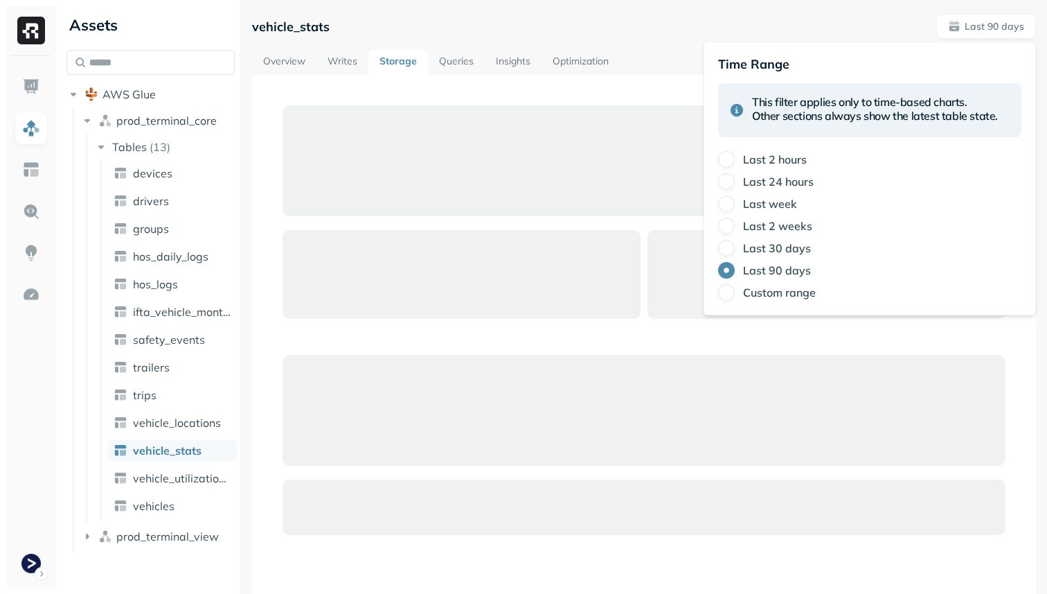
click at [684, 28] on div "vehicle_stats Last 90 days" at bounding box center [644, 26] width 784 height 25
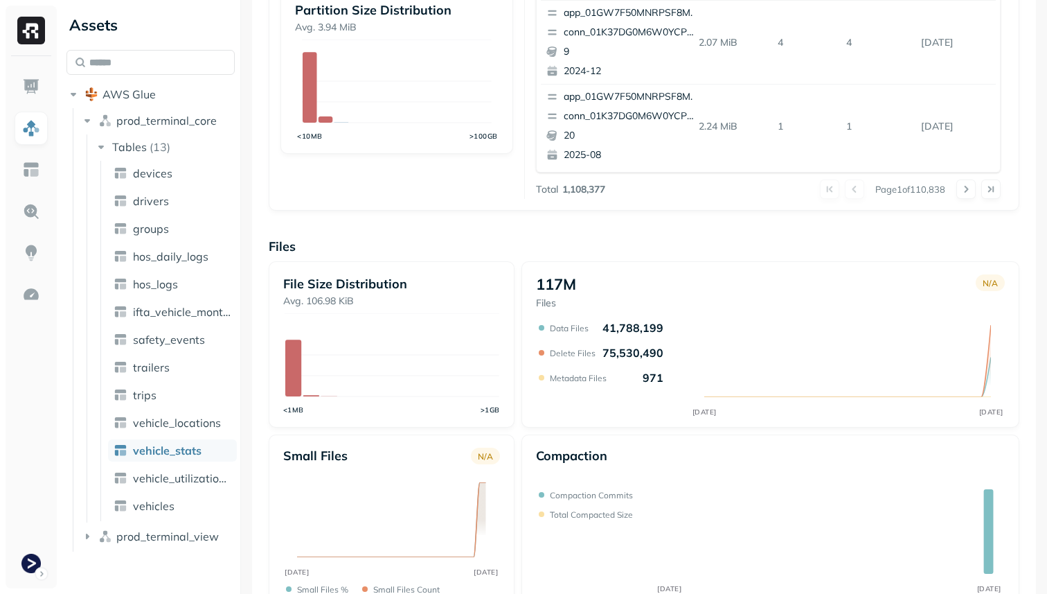
scroll to position [465, 0]
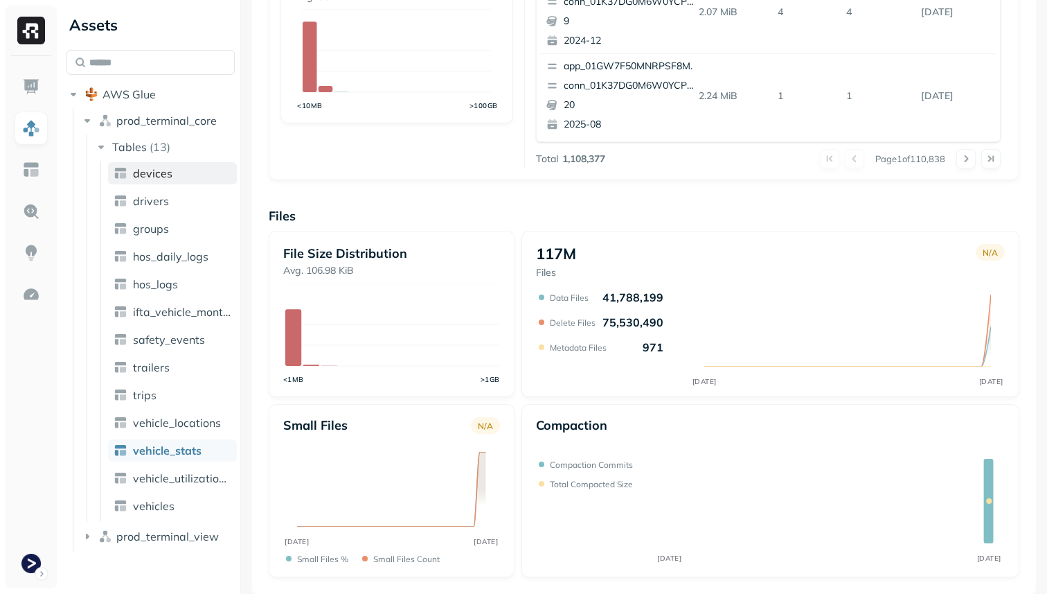
click at [175, 179] on link "devices" at bounding box center [172, 173] width 129 height 22
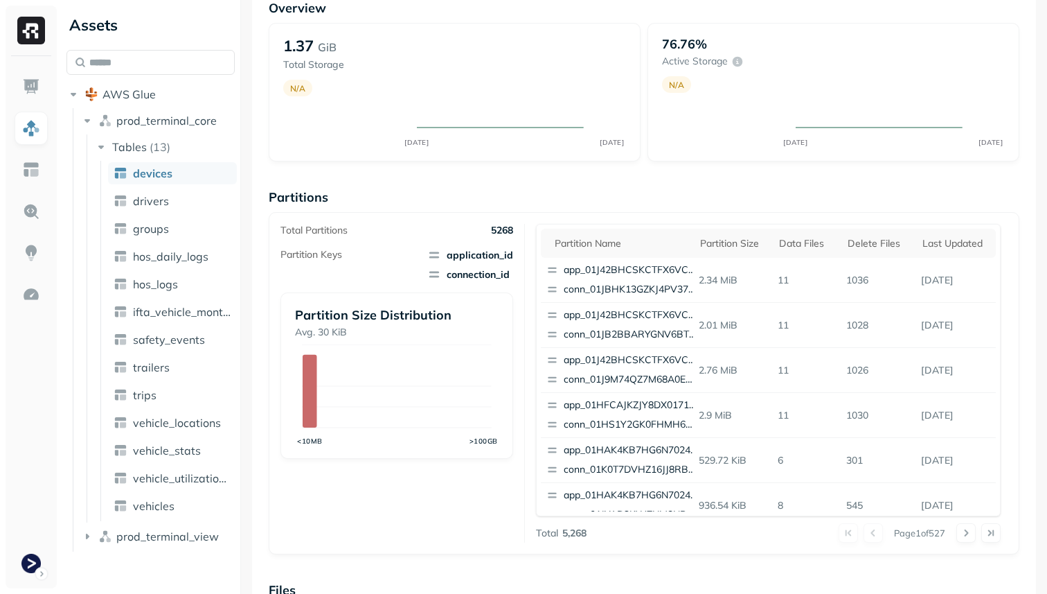
scroll to position [465, 0]
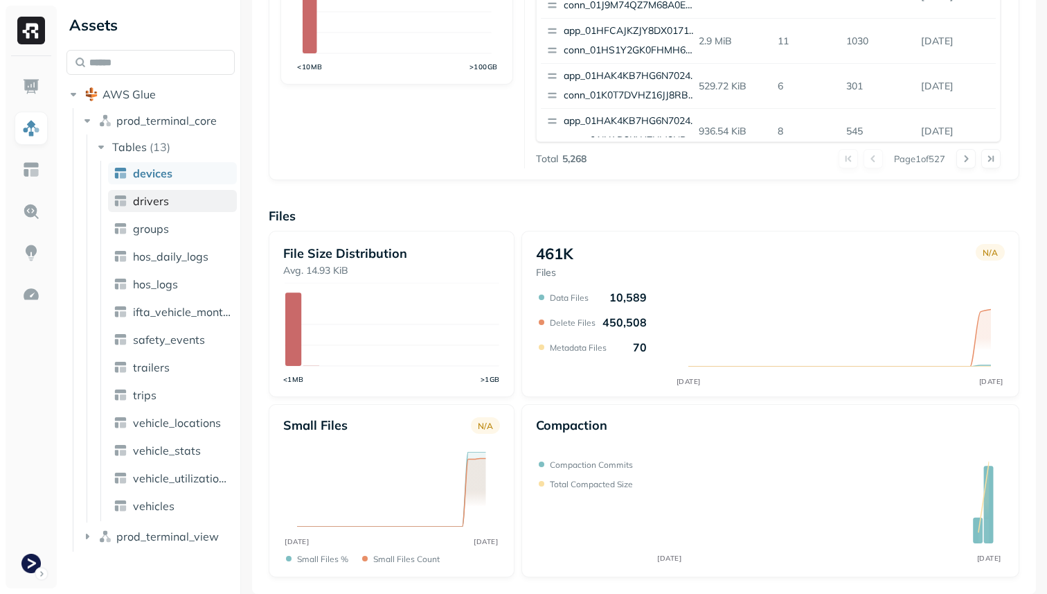
click at [170, 208] on link "drivers" at bounding box center [172, 201] width 129 height 22
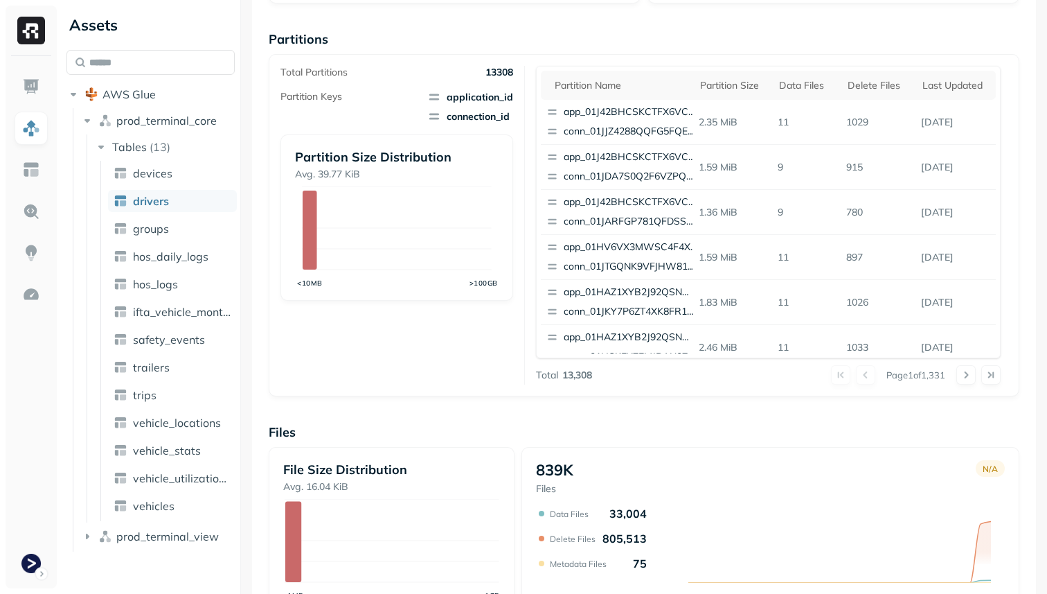
scroll to position [465, 0]
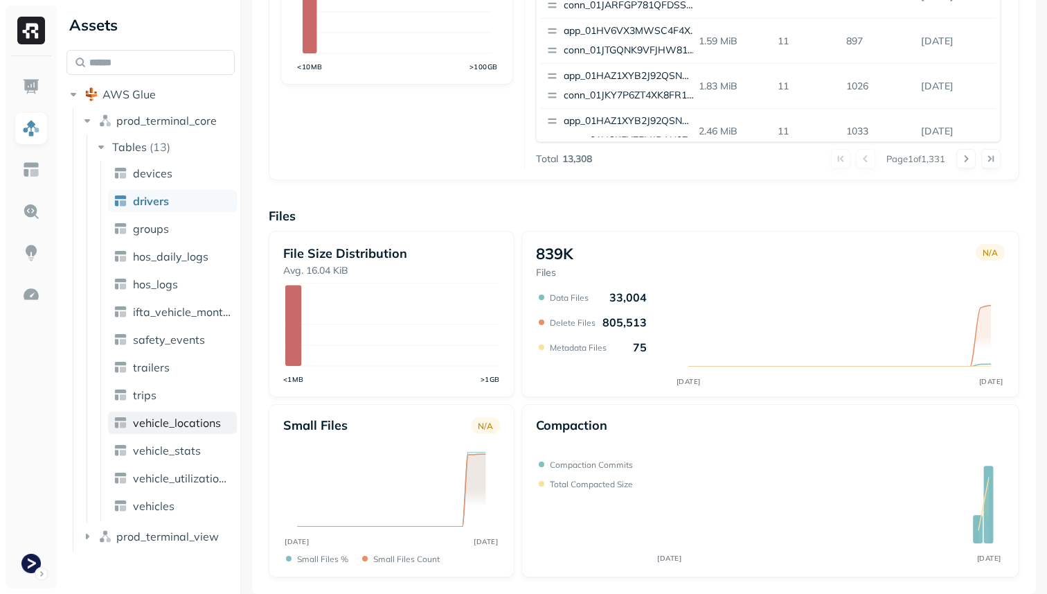
click at [160, 420] on span "vehicle_locations" at bounding box center [177, 423] width 88 height 14
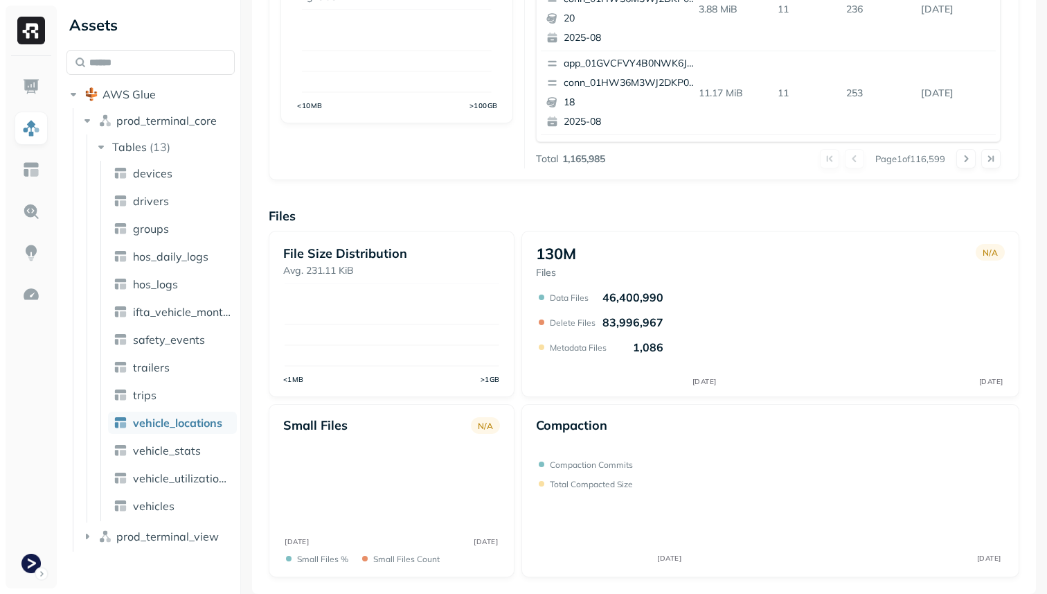
scroll to position [91, 0]
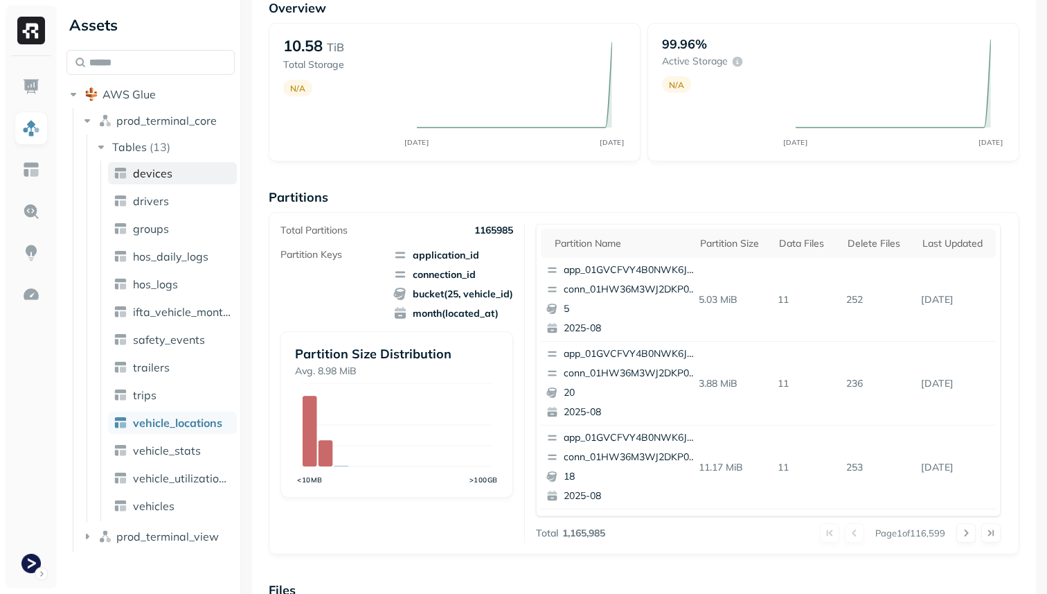
click at [167, 170] on span "devices" at bounding box center [152, 173] width 39 height 14
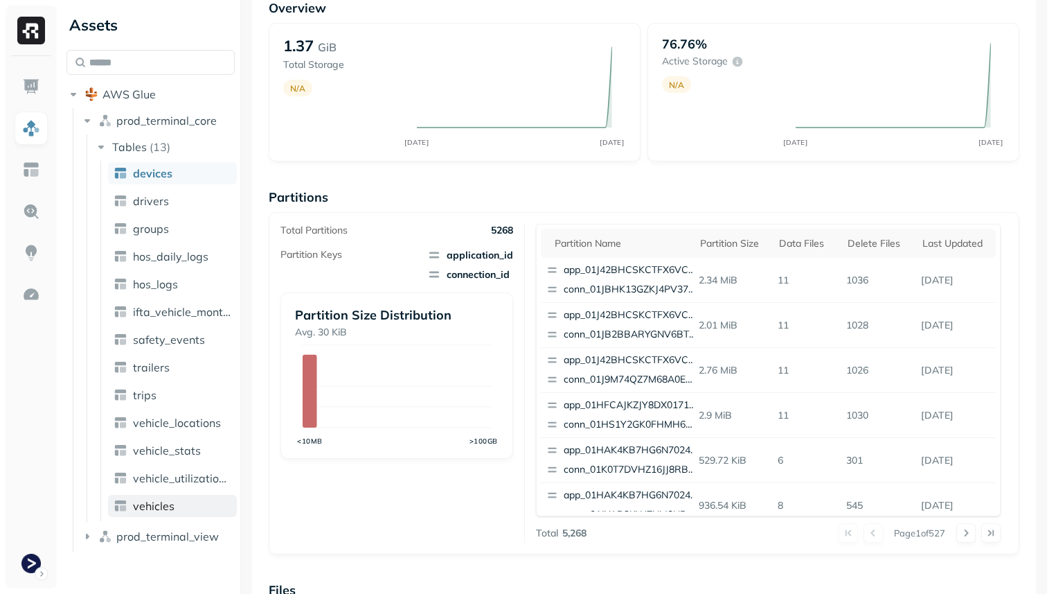
click at [163, 498] on link "vehicles" at bounding box center [172, 506] width 129 height 22
click at [172, 364] on link "trailers" at bounding box center [172, 367] width 129 height 22
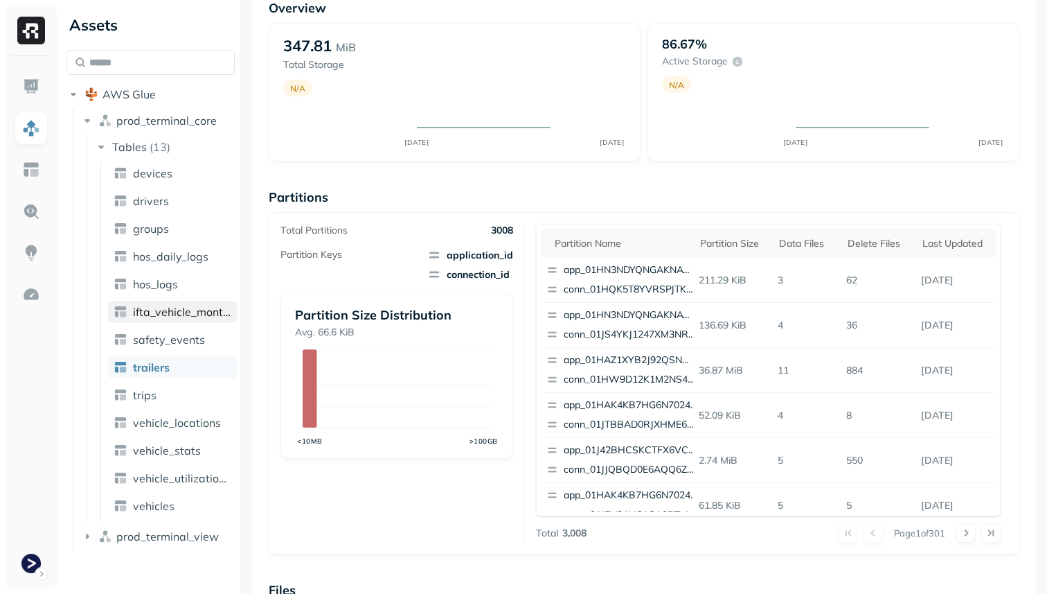
click at [181, 312] on span "ifta_vehicle_months" at bounding box center [182, 312] width 98 height 14
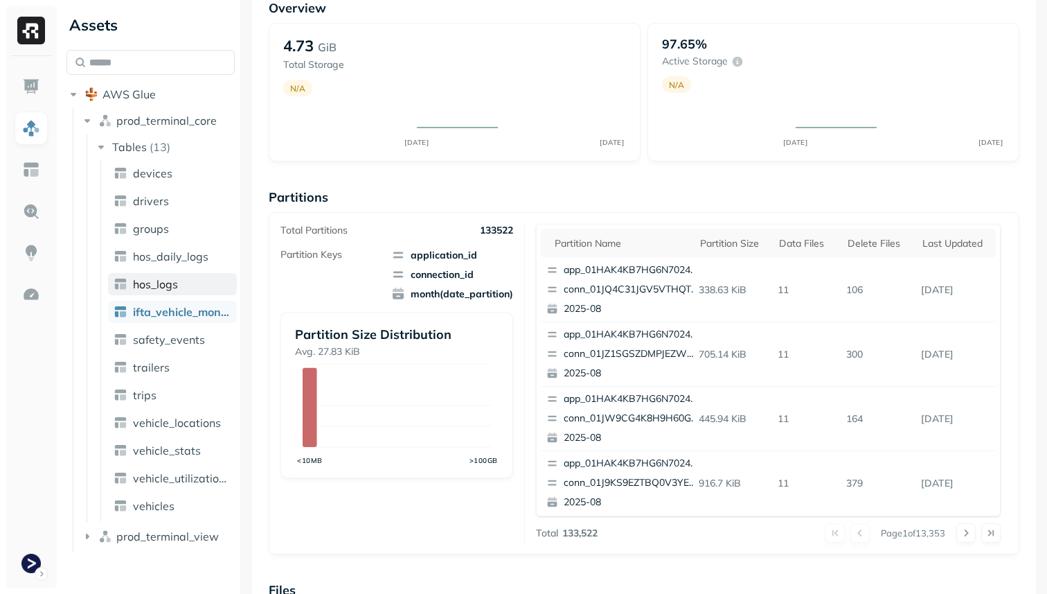
click at [175, 283] on span "hos_logs" at bounding box center [155, 284] width 45 height 14
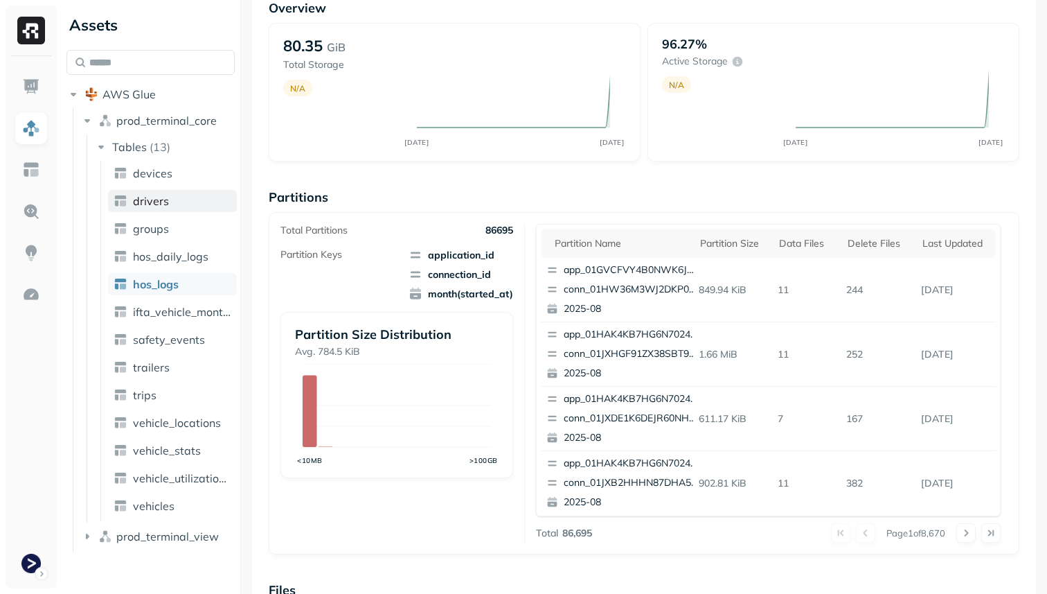
click at [177, 194] on link "drivers" at bounding box center [172, 201] width 129 height 22
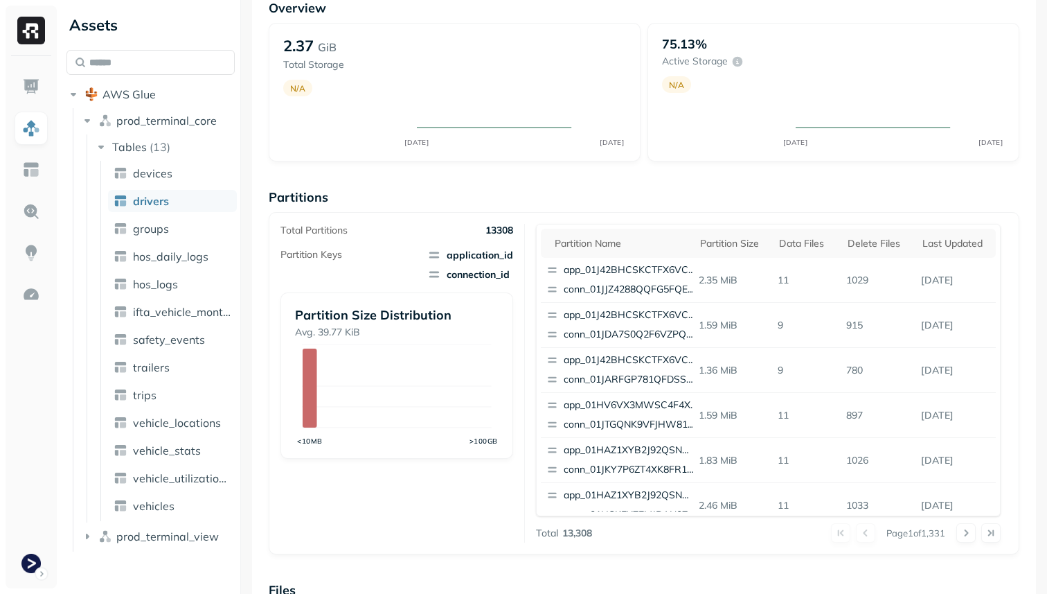
scroll to position [465, 0]
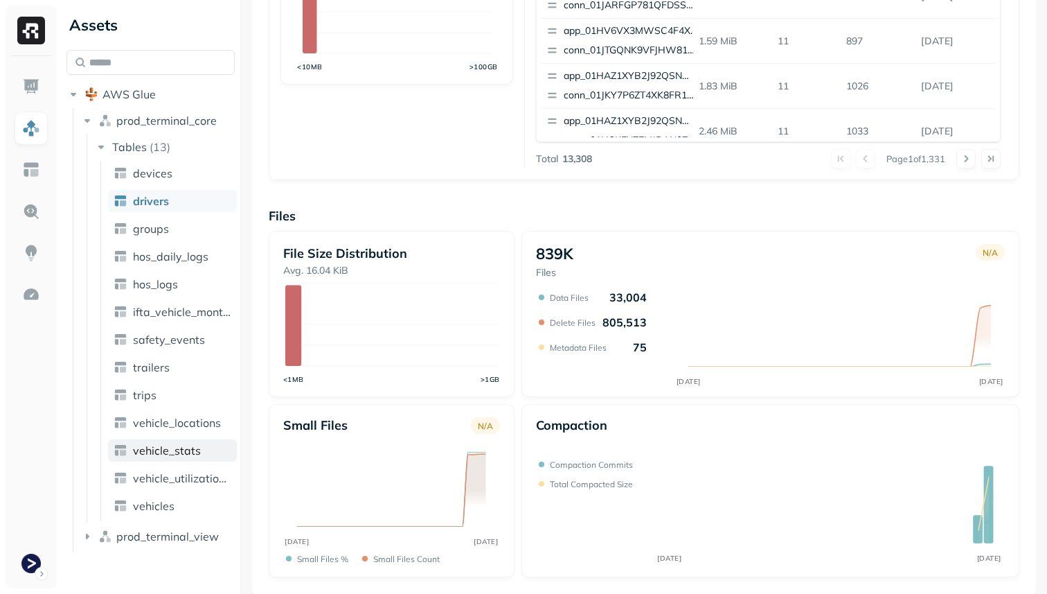
click at [186, 454] on span "vehicle_stats" at bounding box center [167, 450] width 68 height 14
click at [190, 431] on link "vehicle_locations" at bounding box center [172, 422] width 129 height 22
click at [188, 425] on span "vehicle_locations" at bounding box center [177, 423] width 88 height 14
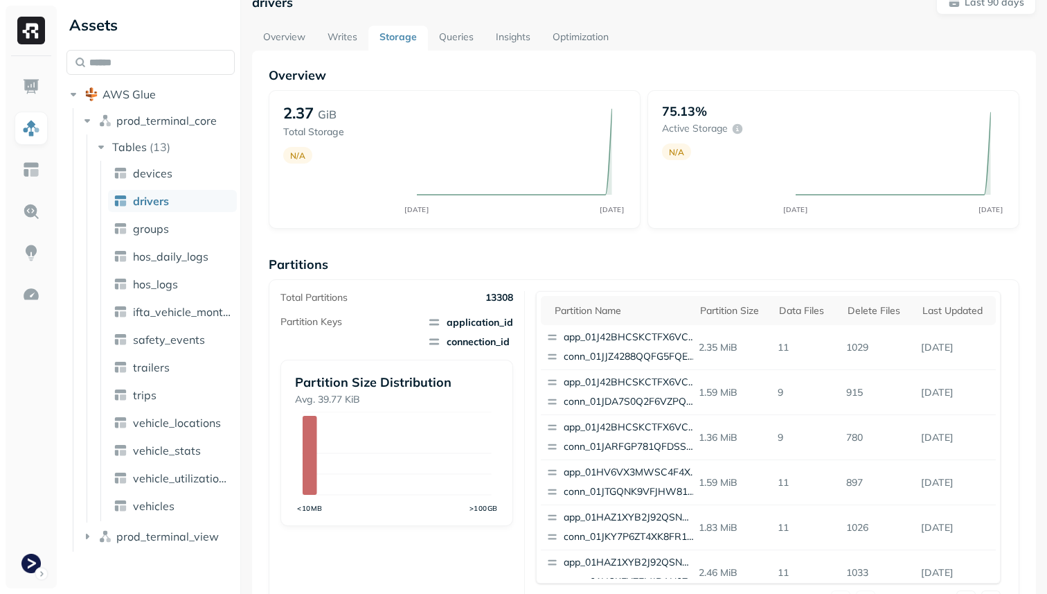
scroll to position [0, 0]
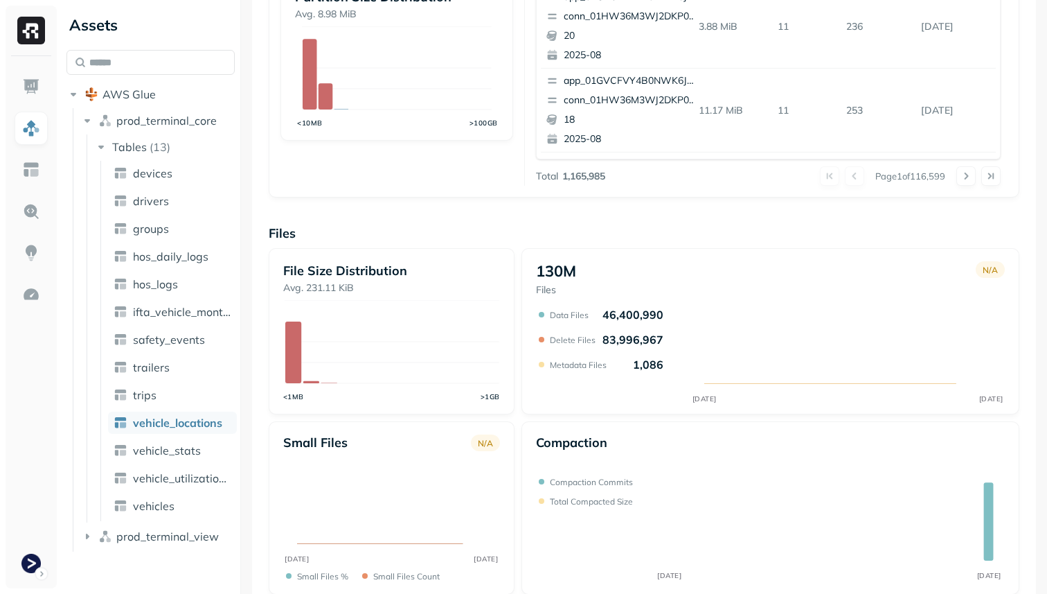
scroll to position [465, 0]
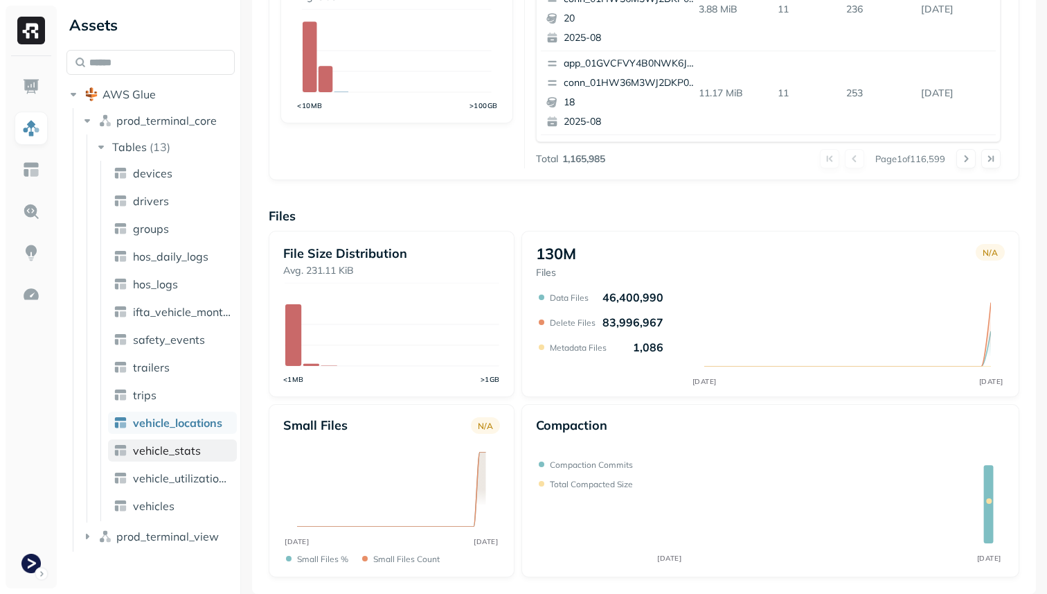
click at [202, 457] on link "vehicle_stats" at bounding box center [172, 450] width 129 height 22
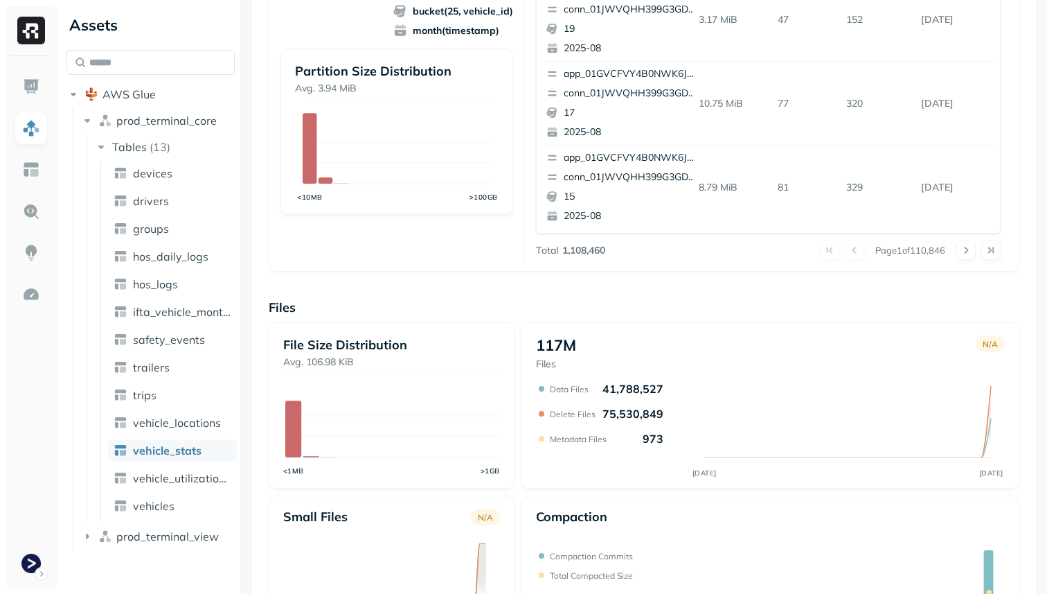
scroll to position [465, 0]
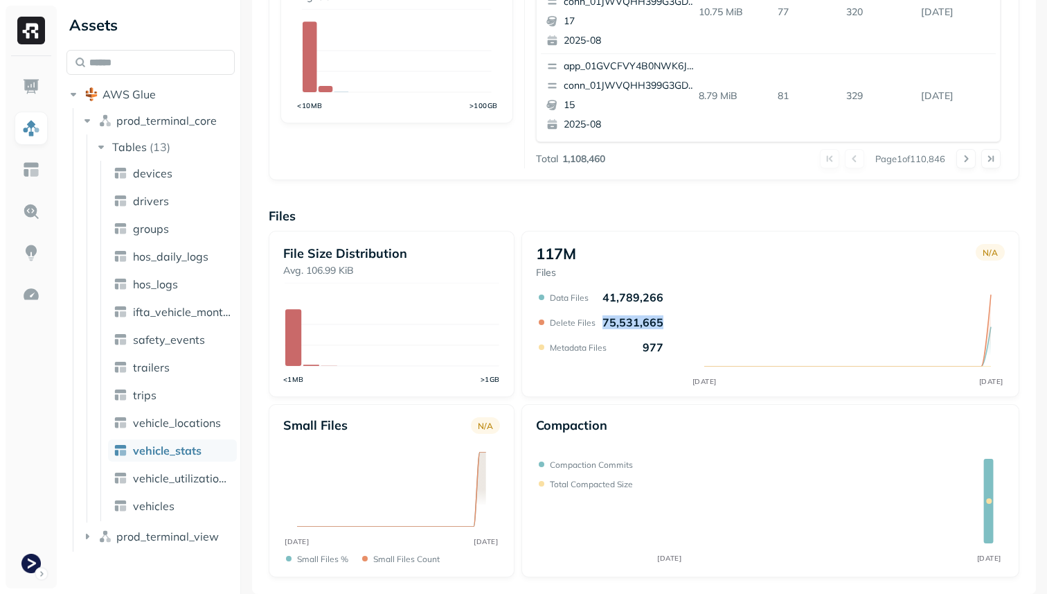
drag, startPoint x: 602, startPoint y: 319, endPoint x: 657, endPoint y: 322, distance: 55.5
click at [657, 322] on p "75,531,665" at bounding box center [633, 322] width 61 height 14
click at [645, 393] on div "117M Files N/A MAY 23 AUG 18 Data Files 41,789,266 Delete Files 75,531,665 Meta…" at bounding box center [771, 314] width 498 height 166
drag, startPoint x: 601, startPoint y: 318, endPoint x: 657, endPoint y: 318, distance: 56.8
click at [657, 318] on p "75,531,665" at bounding box center [633, 322] width 61 height 14
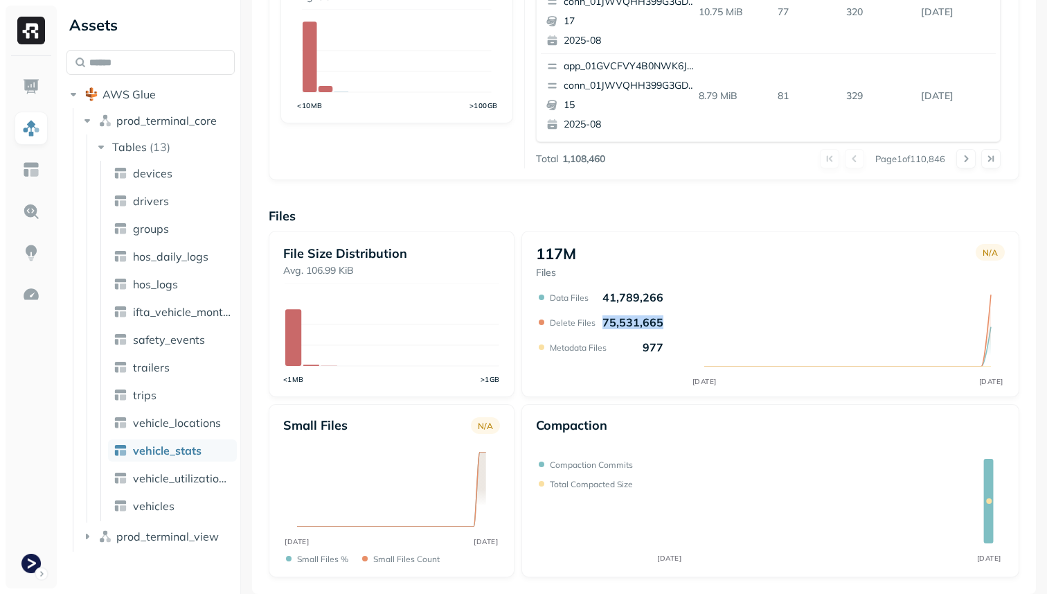
copy p "75,531,665"
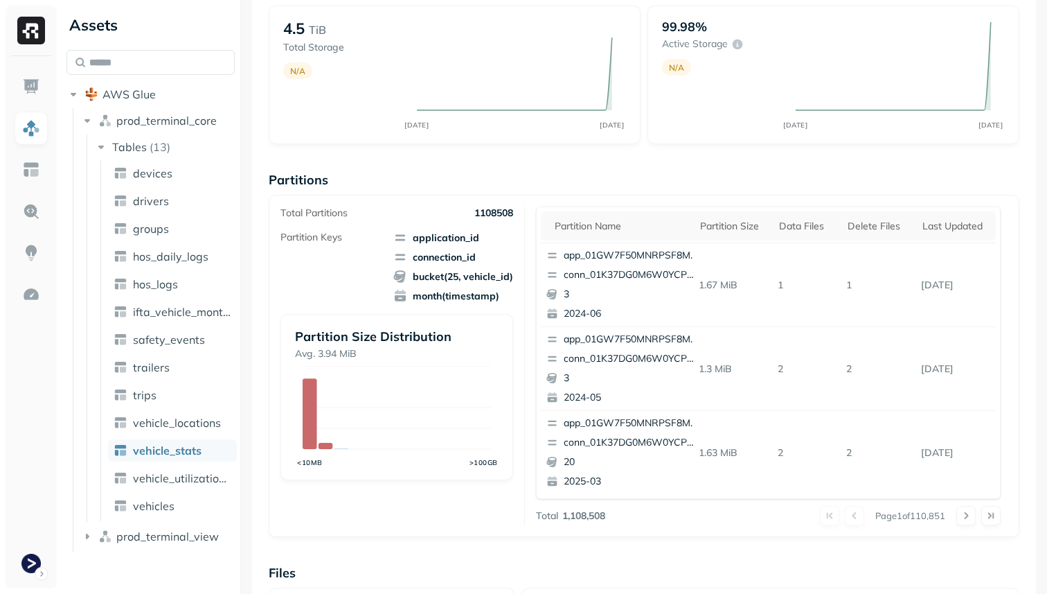
scroll to position [0, 0]
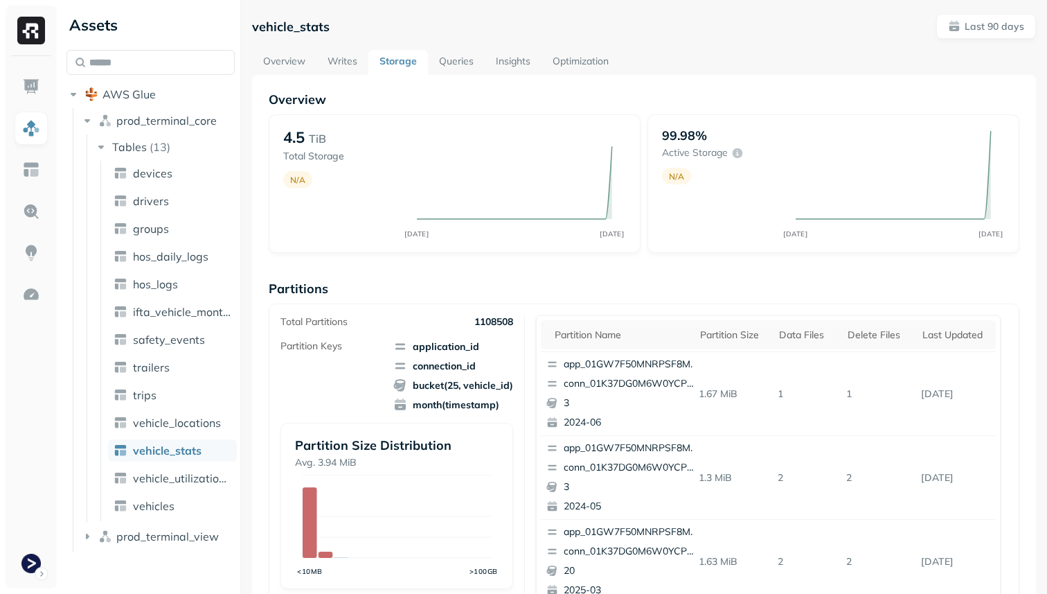
click at [631, 290] on p "Partitions" at bounding box center [644, 289] width 751 height 16
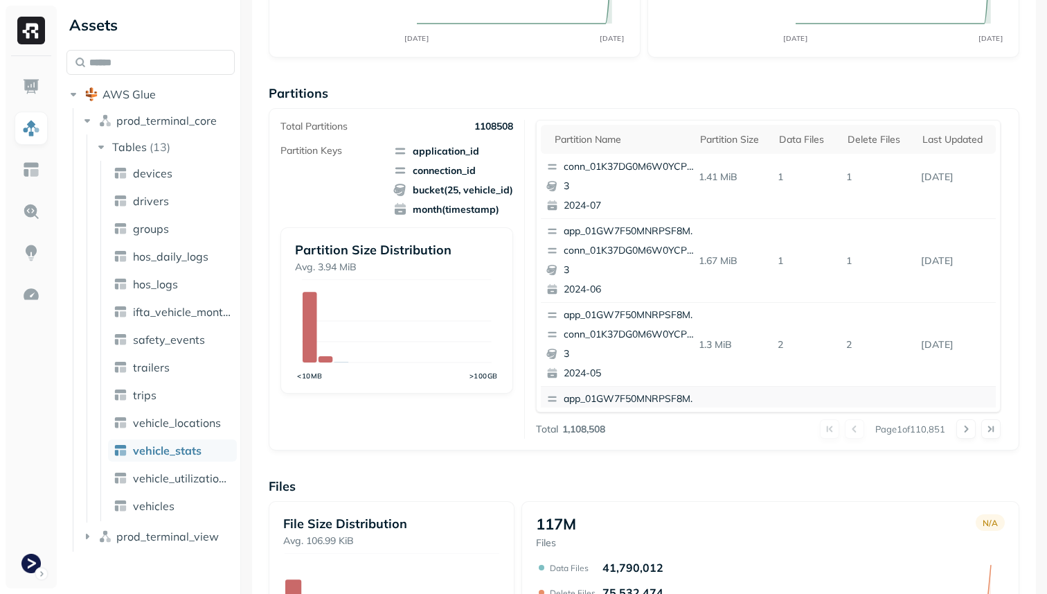
scroll to position [584, 0]
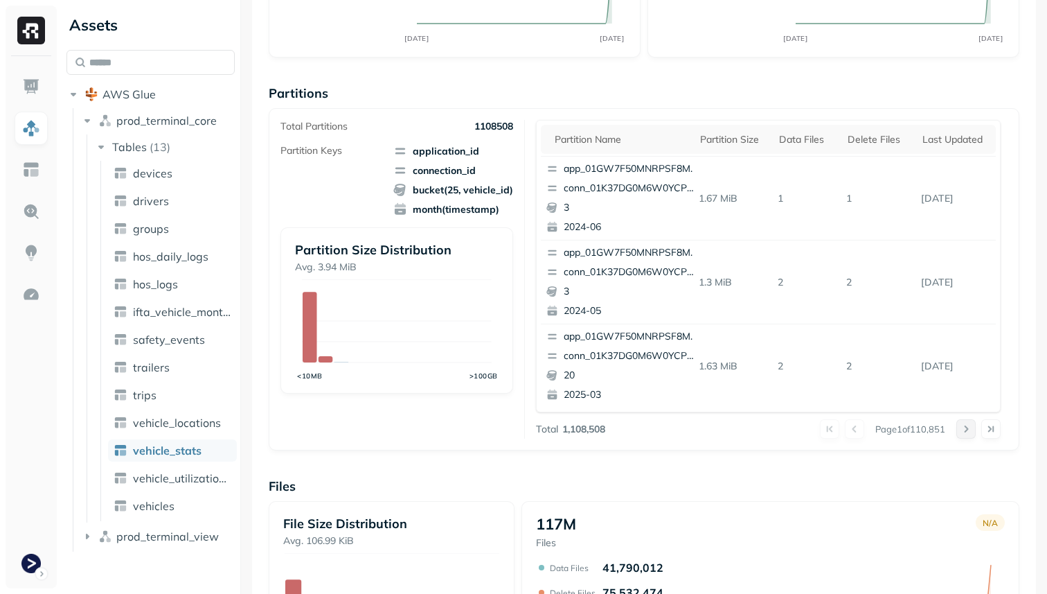
click at [968, 431] on button at bounding box center [966, 428] width 19 height 19
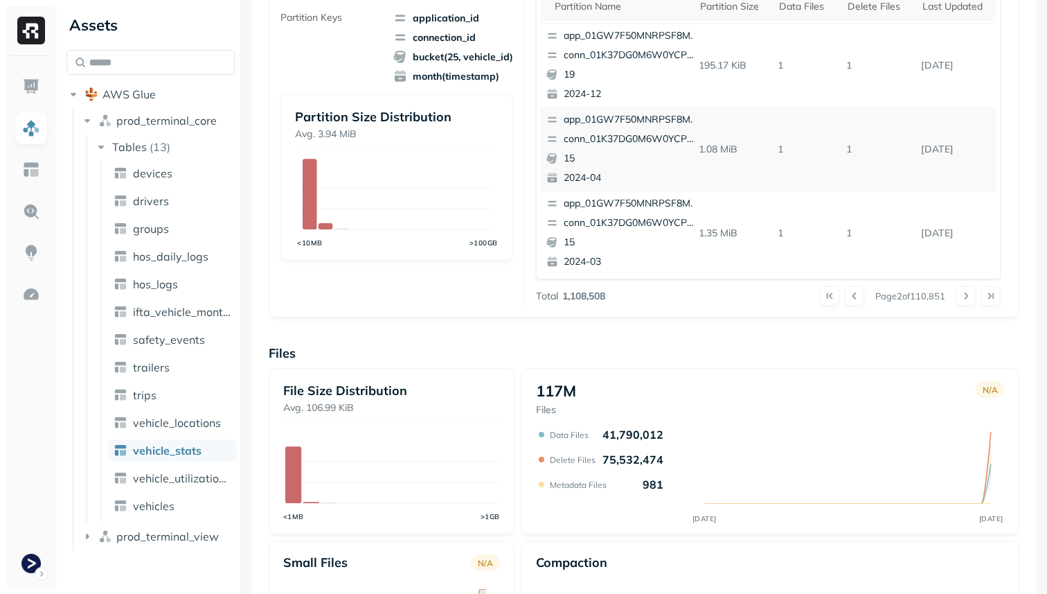
scroll to position [385, 0]
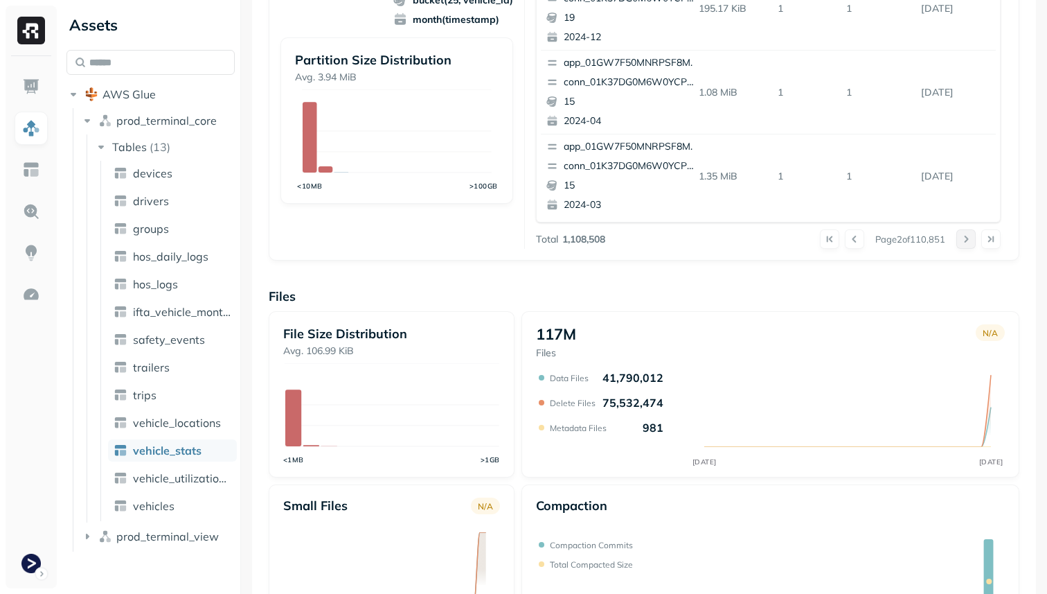
click at [963, 239] on button at bounding box center [966, 238] width 19 height 19
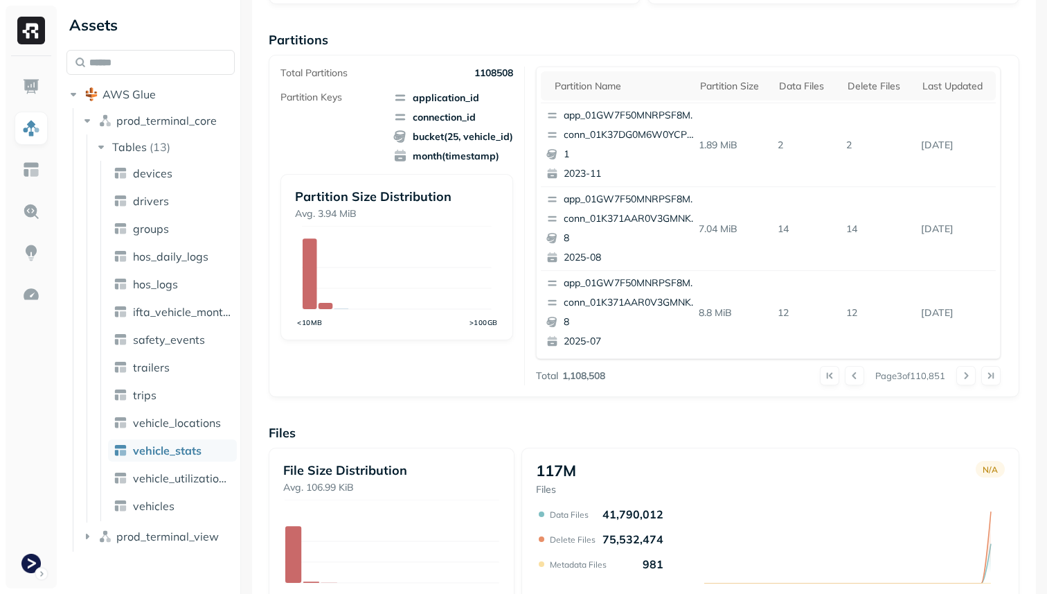
scroll to position [243, 0]
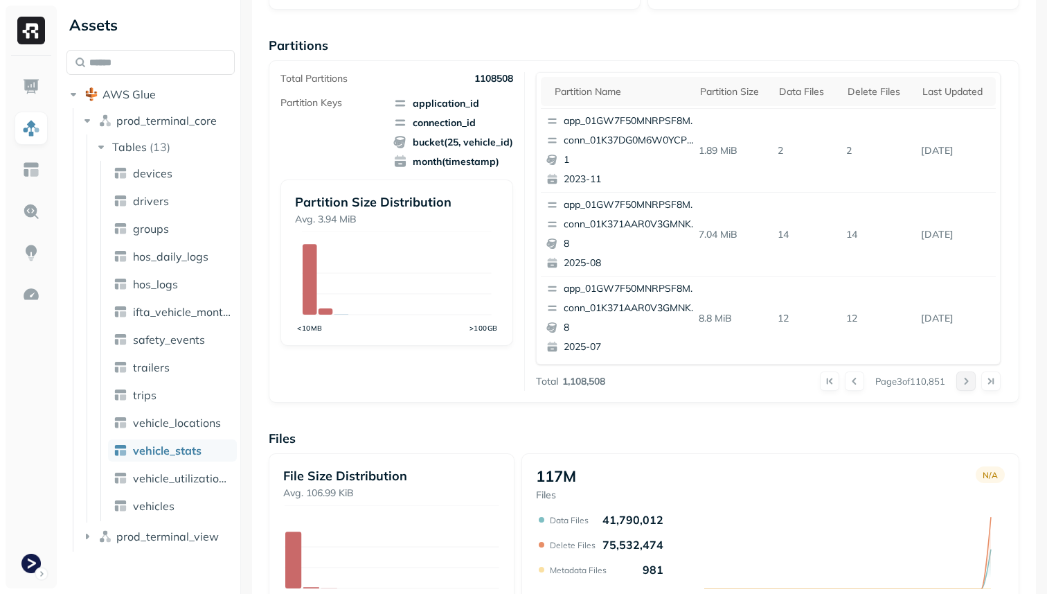
click at [968, 382] on button at bounding box center [966, 380] width 19 height 19
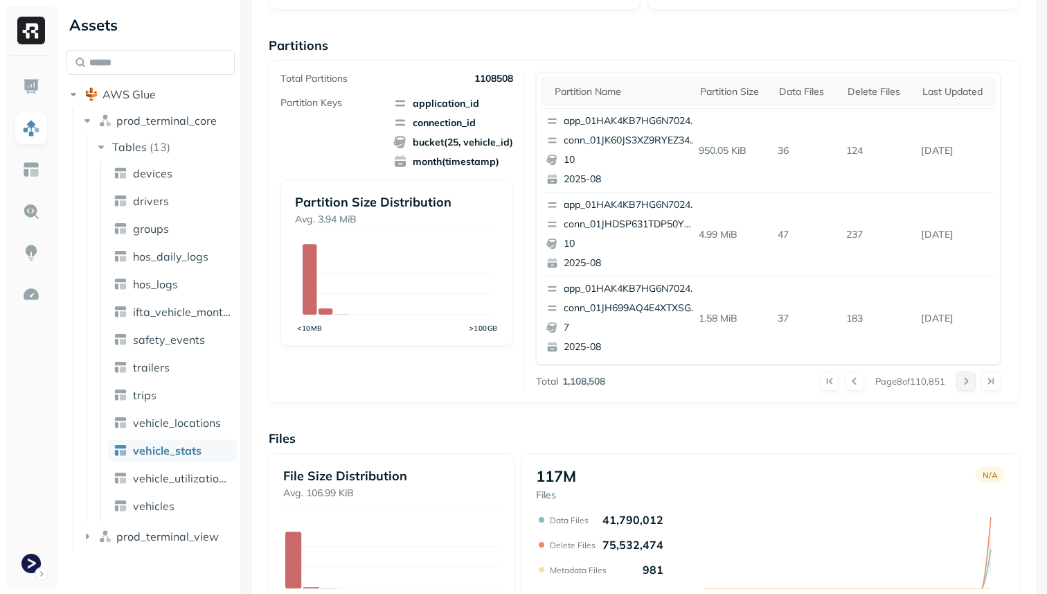
click at [968, 382] on button at bounding box center [966, 380] width 19 height 19
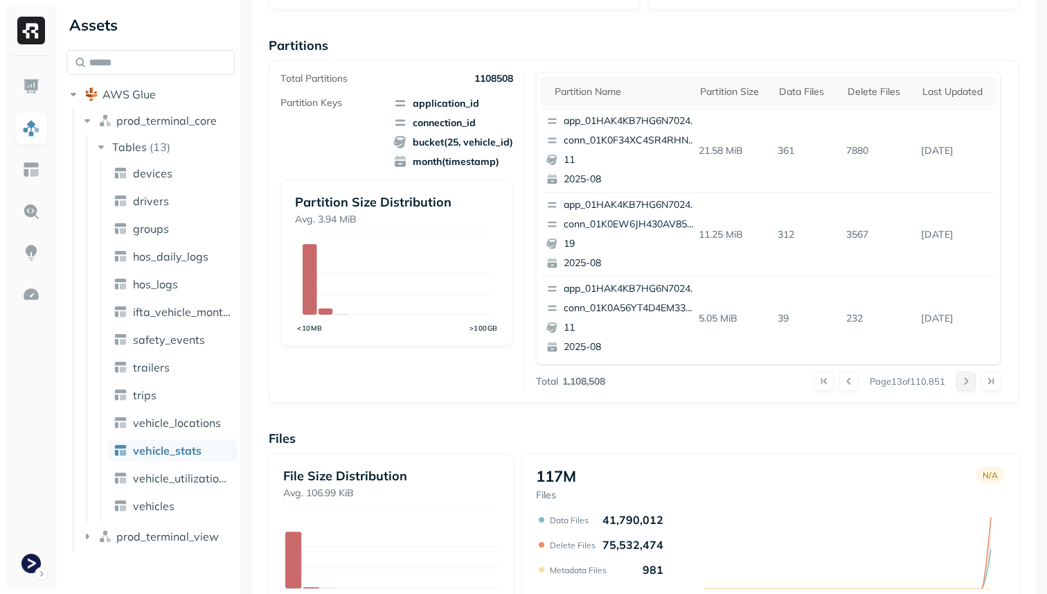
click at [968, 382] on button at bounding box center [966, 380] width 19 height 19
click at [849, 384] on button at bounding box center [848, 380] width 19 height 19
click at [968, 383] on button at bounding box center [966, 380] width 19 height 19
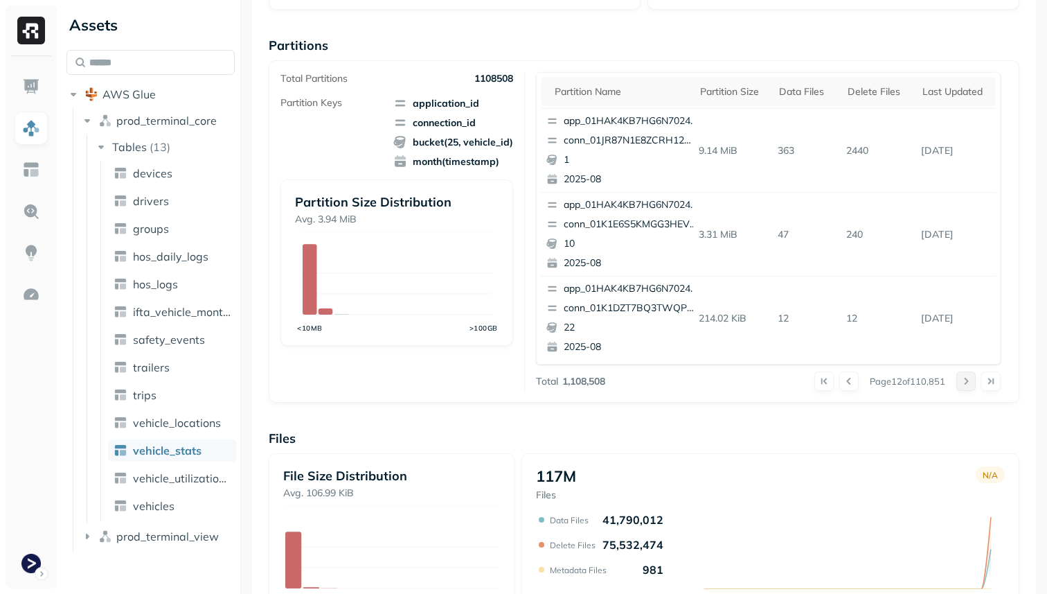
click at [968, 383] on button at bounding box center [966, 380] width 19 height 19
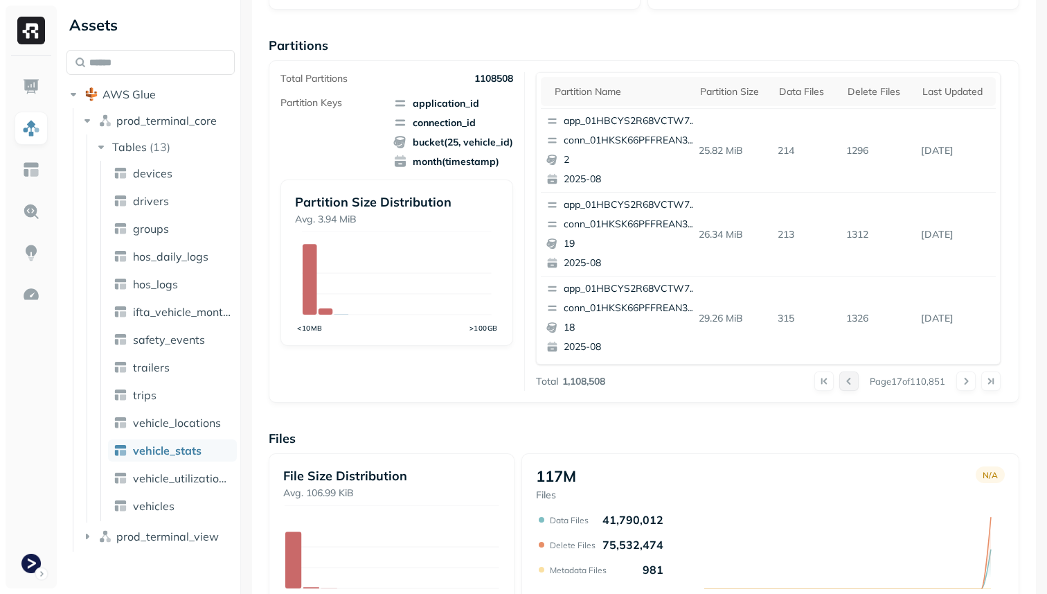
click at [846, 384] on button at bounding box center [848, 380] width 19 height 19
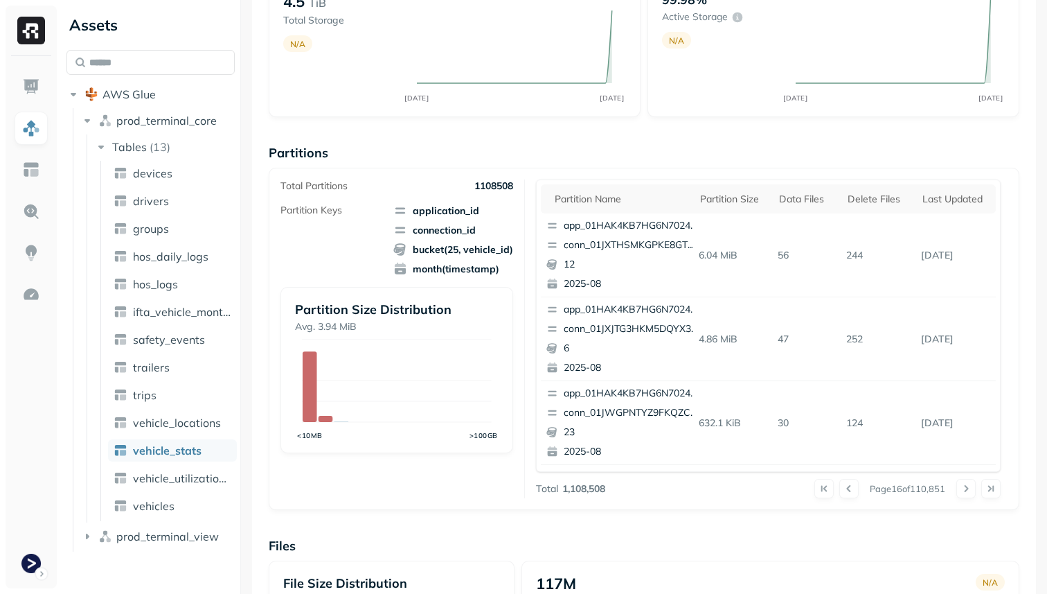
scroll to position [148, 0]
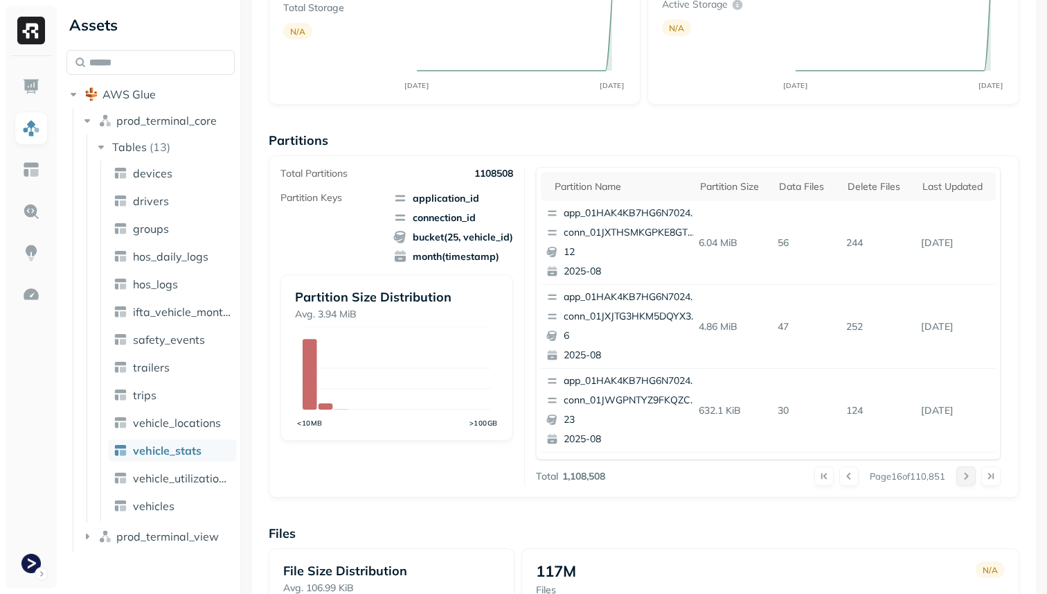
click at [963, 476] on button at bounding box center [966, 475] width 19 height 19
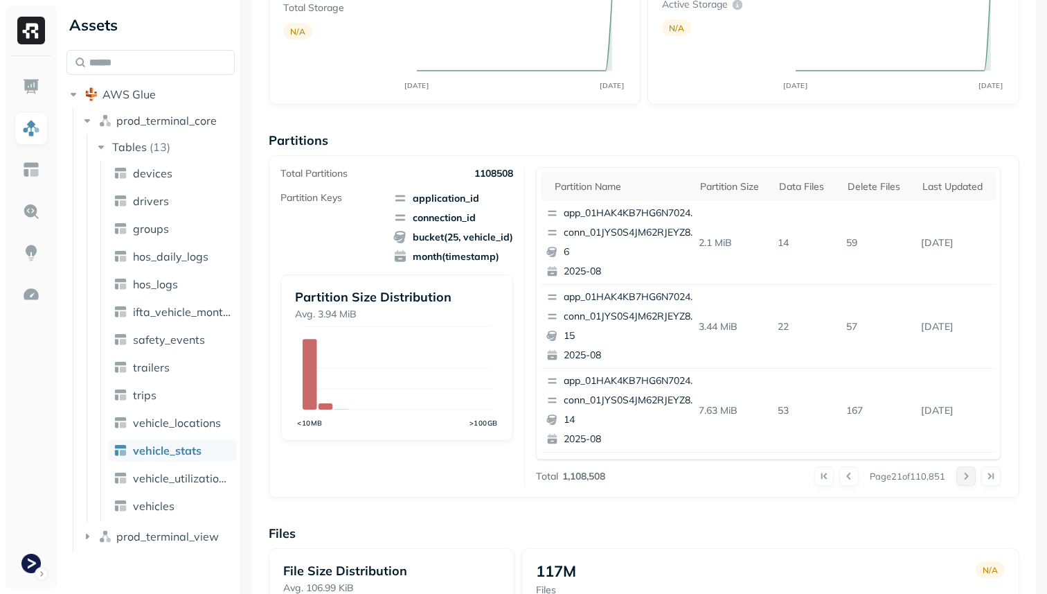
click at [963, 476] on button at bounding box center [966, 475] width 19 height 19
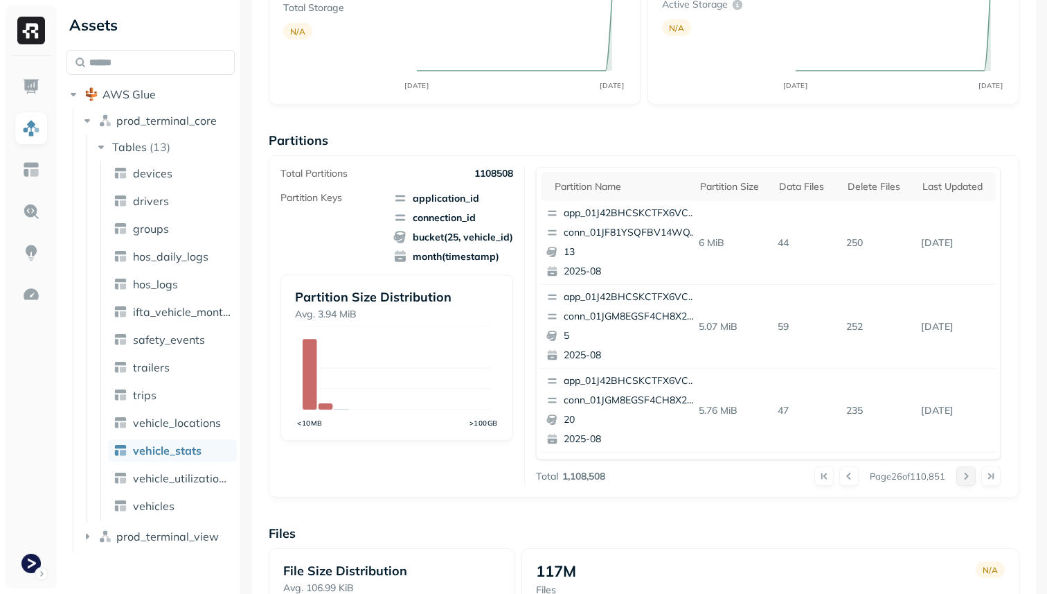
click at [963, 476] on button at bounding box center [966, 475] width 19 height 19
click at [963, 476] on div at bounding box center [979, 475] width 44 height 19
click at [963, 476] on button at bounding box center [966, 475] width 19 height 19
click at [743, 185] on div "Partition size" at bounding box center [733, 186] width 66 height 13
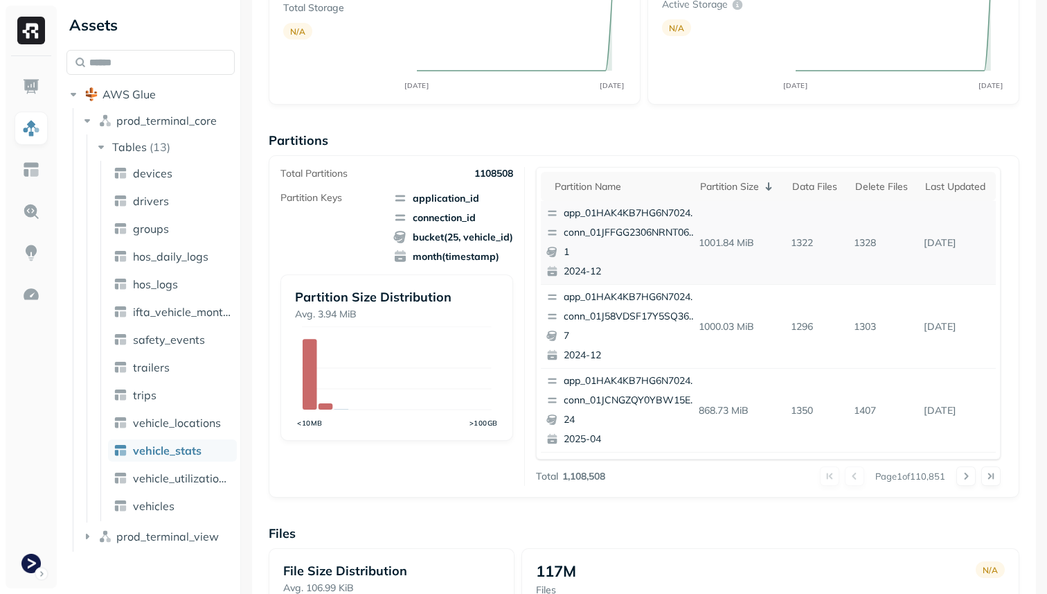
click at [650, 231] on p "conn_01JFFGG2306NRNT06249Y0NTRM" at bounding box center [631, 233] width 134 height 14
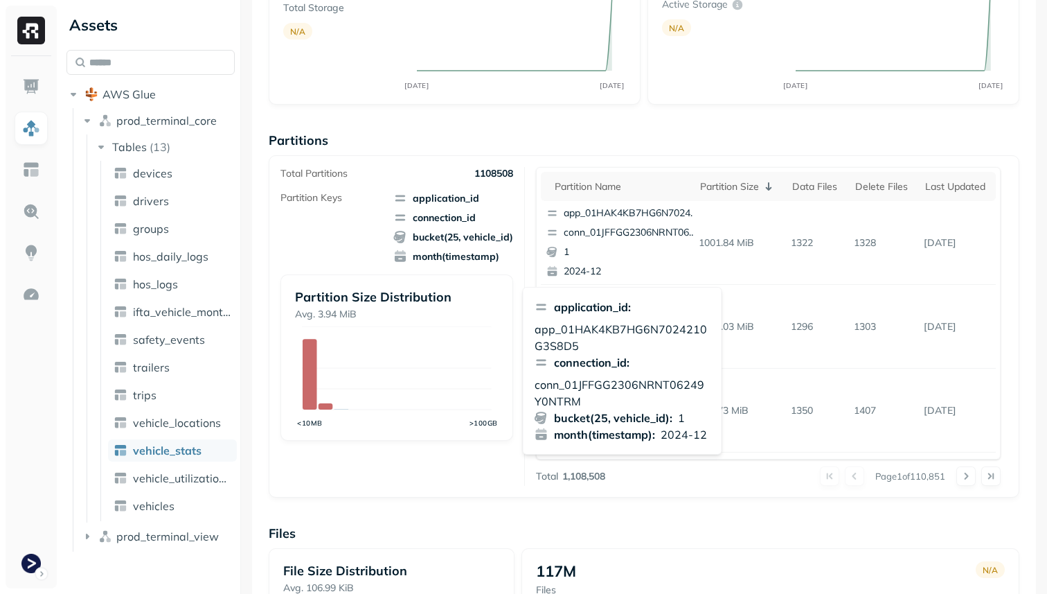
click at [587, 384] on p "conn_01JFFGG2306NRNT06249Y0NTRM" at bounding box center [623, 392] width 176 height 33
copy p "conn_01JFFGG2306NRNT06249Y0NTRM"
click at [1008, 221] on div "Total Partitions 1108508 Partition Keys application_id connection_id bucket(25,…" at bounding box center [644, 326] width 751 height 342
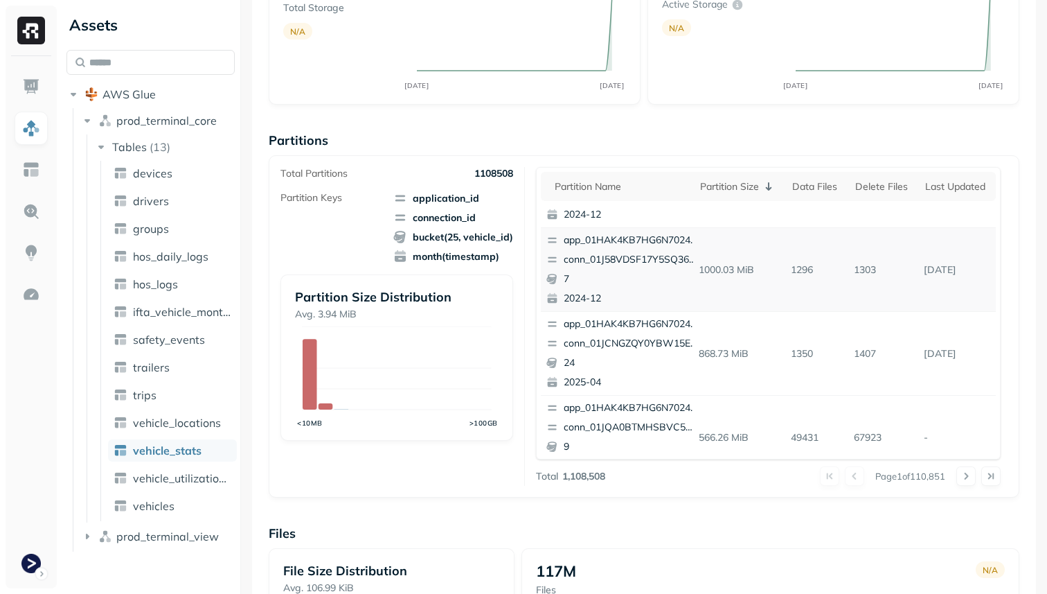
scroll to position [0, 0]
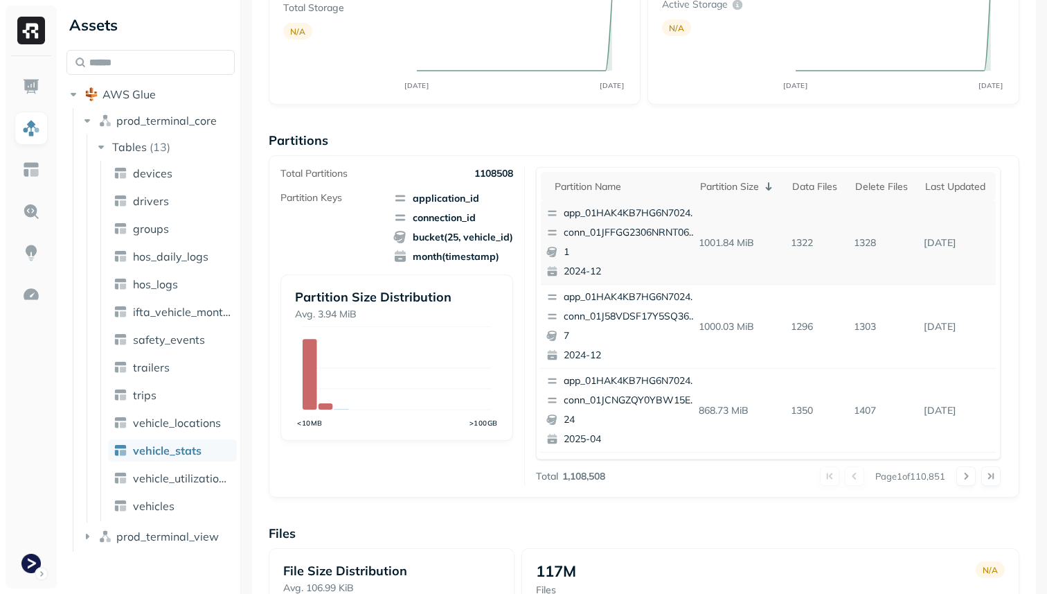
click at [603, 231] on p "conn_01JFFGG2306NRNT06249Y0NTRM" at bounding box center [631, 233] width 134 height 14
click at [595, 228] on p "conn_01JFFGG2306NRNT06249Y0NTRM" at bounding box center [631, 233] width 134 height 14
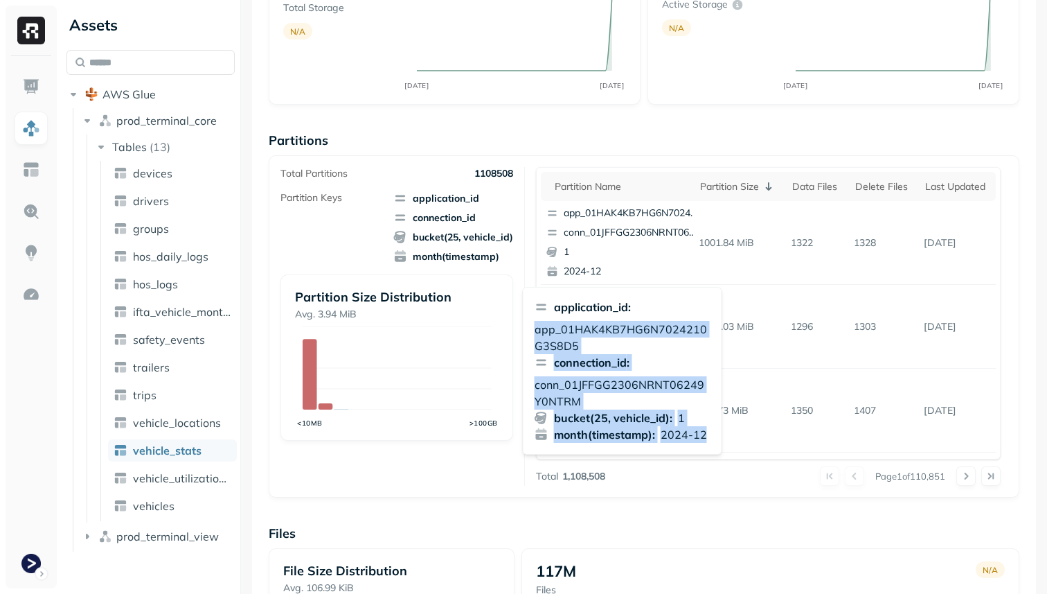
drag, startPoint x: 707, startPoint y: 432, endPoint x: 532, endPoint y: 327, distance: 204.1
click at [532, 327] on div "application_id : app_01HAK4KB7HG6N7024210G3S8D5 connection_id : conn_01JFFGG230…" at bounding box center [622, 371] width 199 height 168
copy div "app_01HAK4KB7HG6N7024210G3S8D5 connection_id : conn_01JFFGG2306NRNT06249Y0NTRM …"
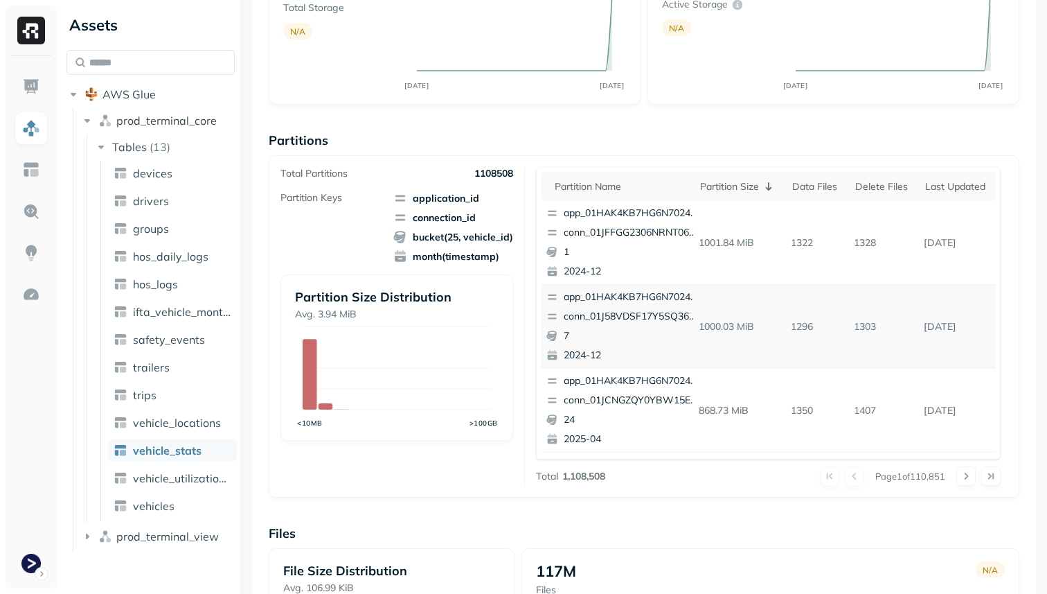
click at [628, 299] on p "app_01HAK4KB7HG6N7024210G3S8D5" at bounding box center [631, 297] width 134 height 14
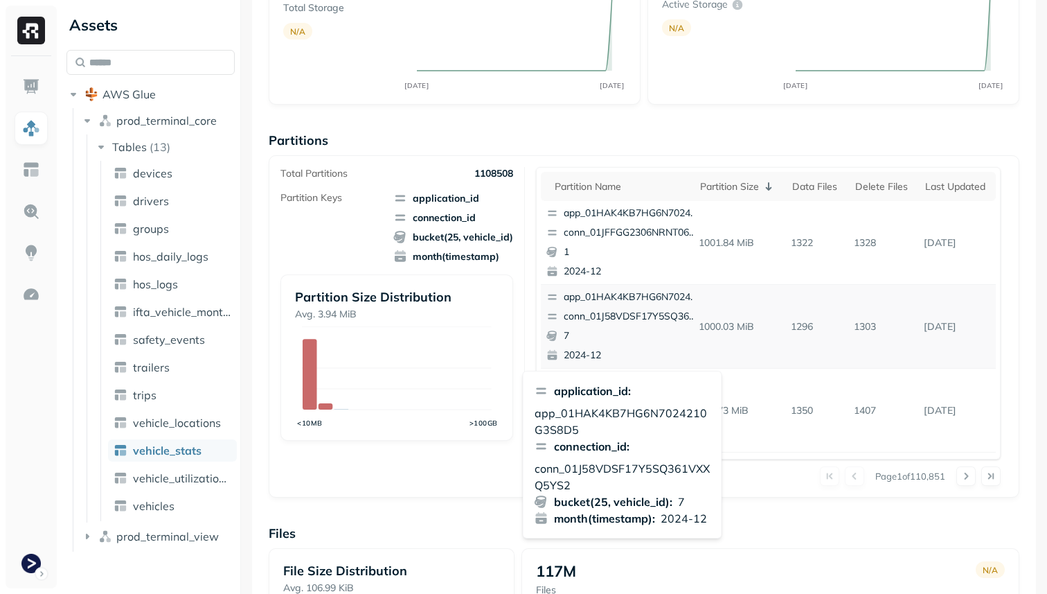
click at [628, 299] on p "app_01HAK4KB7HG6N7024210G3S8D5" at bounding box center [631, 297] width 134 height 14
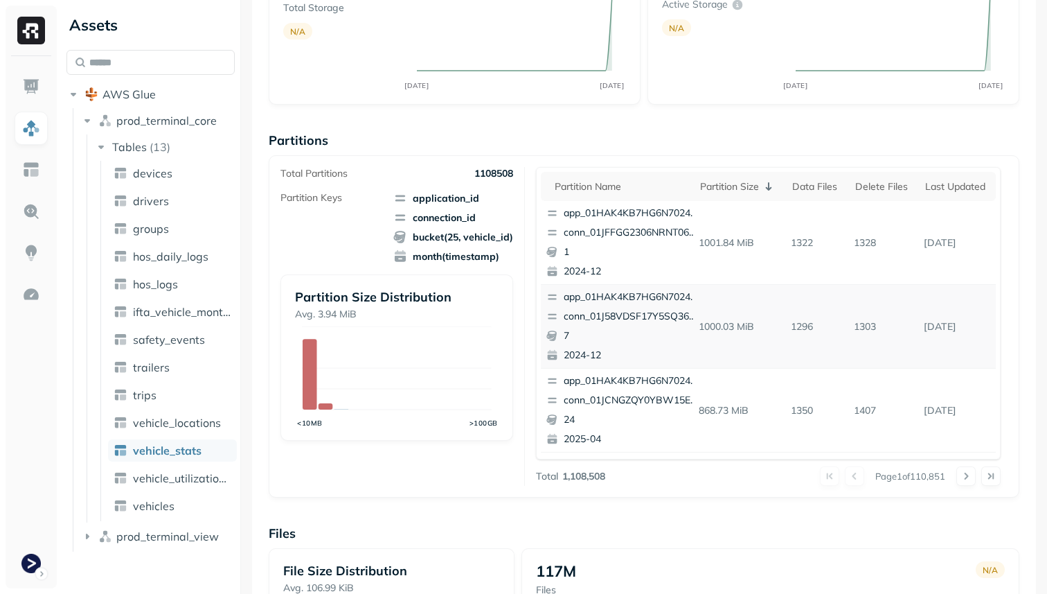
click at [628, 299] on p "app_01HAK4KB7HG6N7024210G3S8D5" at bounding box center [631, 297] width 134 height 14
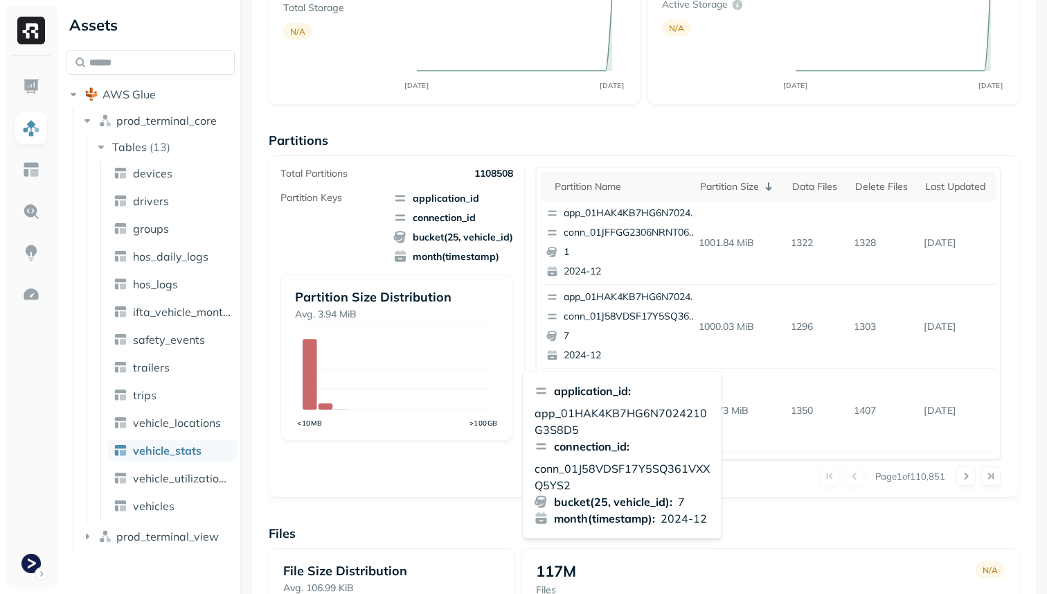
click at [600, 467] on p "conn_01J58VDSF17Y5SQ361VXXQ5YS2" at bounding box center [623, 476] width 176 height 33
copy p "conn_01J58VDSF17Y5SQ361VXXQ5YS2"
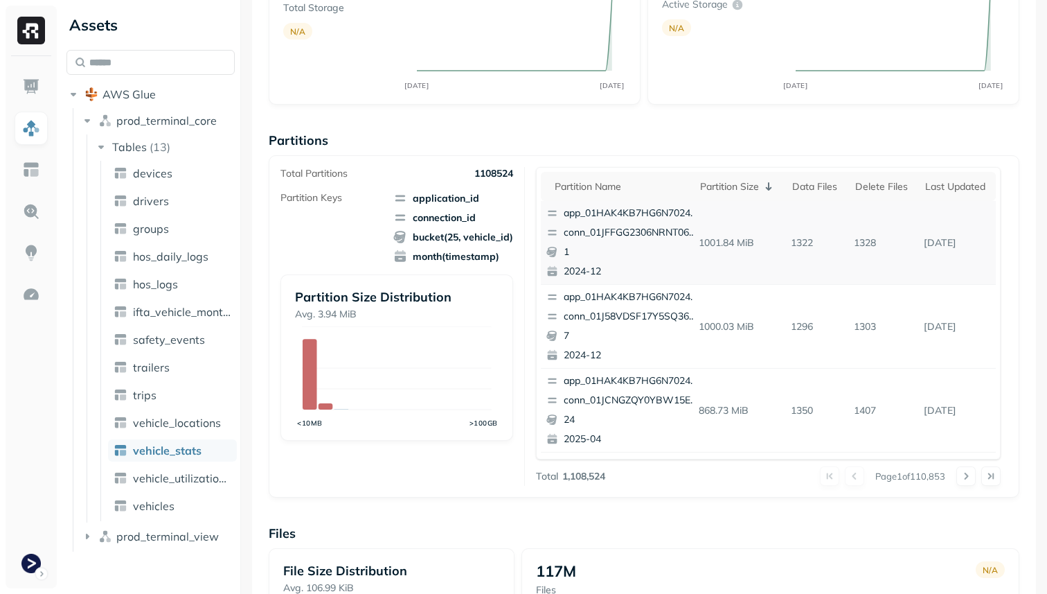
click at [638, 222] on div "app_01HAK4KB7HG6N7024210G3S8D5 conn_01JFFGG2306NRNT06249Y0NTRM 1 2024-12" at bounding box center [622, 242] width 163 height 83
drag, startPoint x: 700, startPoint y: 240, endPoint x: 761, endPoint y: 240, distance: 61.6
click at [761, 240] on p "1001.84 MiB" at bounding box center [739, 243] width 92 height 24
copy p "1001.84 MiB"
click at [969, 479] on button at bounding box center [966, 475] width 19 height 19
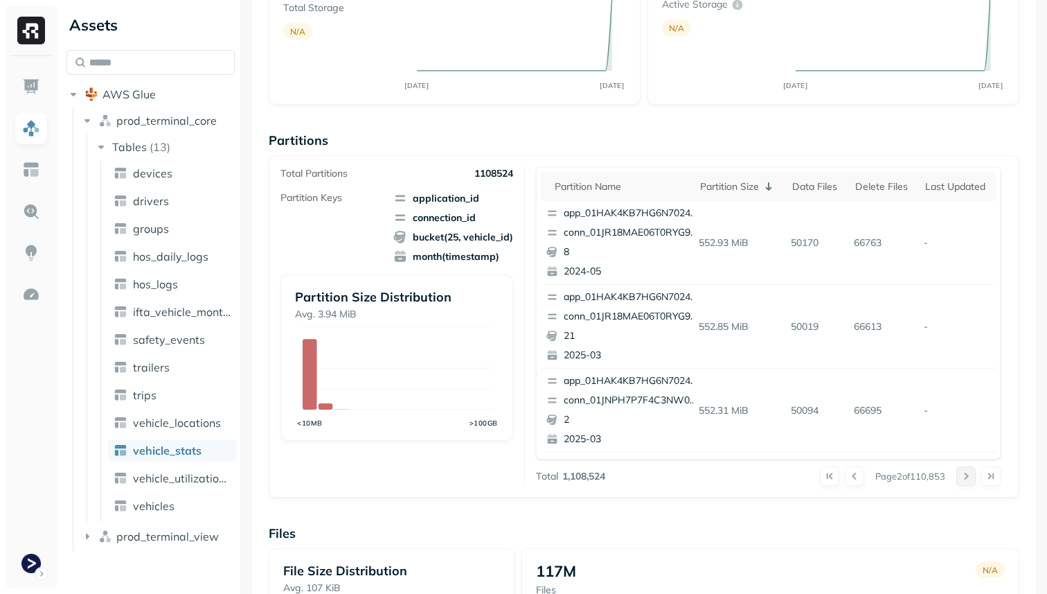
click at [969, 479] on button at bounding box center [966, 475] width 19 height 19
click at [851, 477] on button at bounding box center [854, 475] width 19 height 19
drag, startPoint x: 697, startPoint y: 240, endPoint x: 767, endPoint y: 241, distance: 69.3
click at [767, 241] on p "1001.84 MiB" at bounding box center [739, 243] width 92 height 24
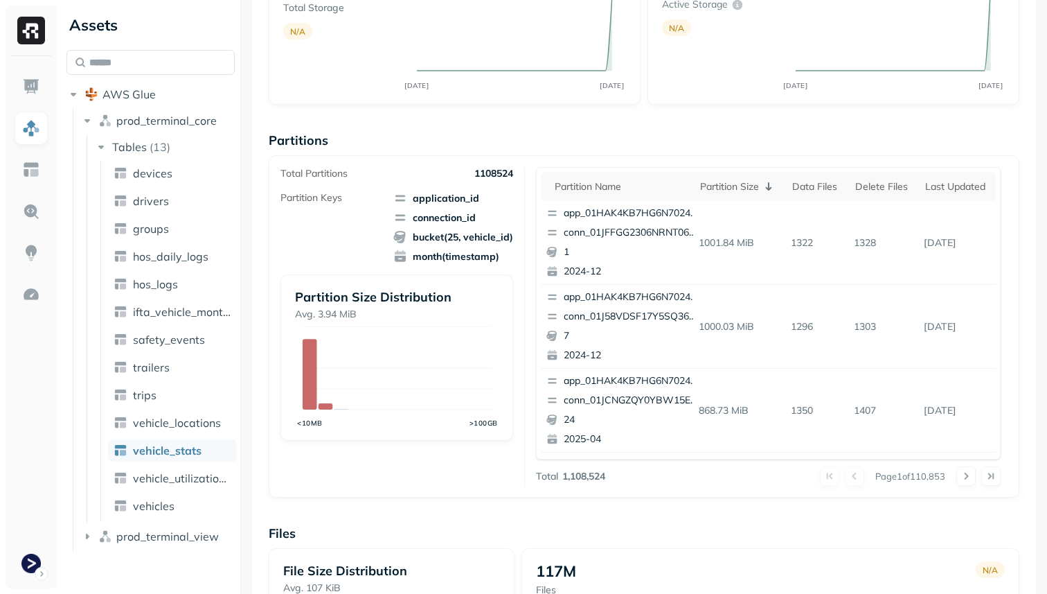
click at [600, 236] on p "conn_01JFFGG2306NRNT06249Y0NTRM" at bounding box center [631, 233] width 134 height 14
click at [965, 477] on button at bounding box center [966, 475] width 19 height 19
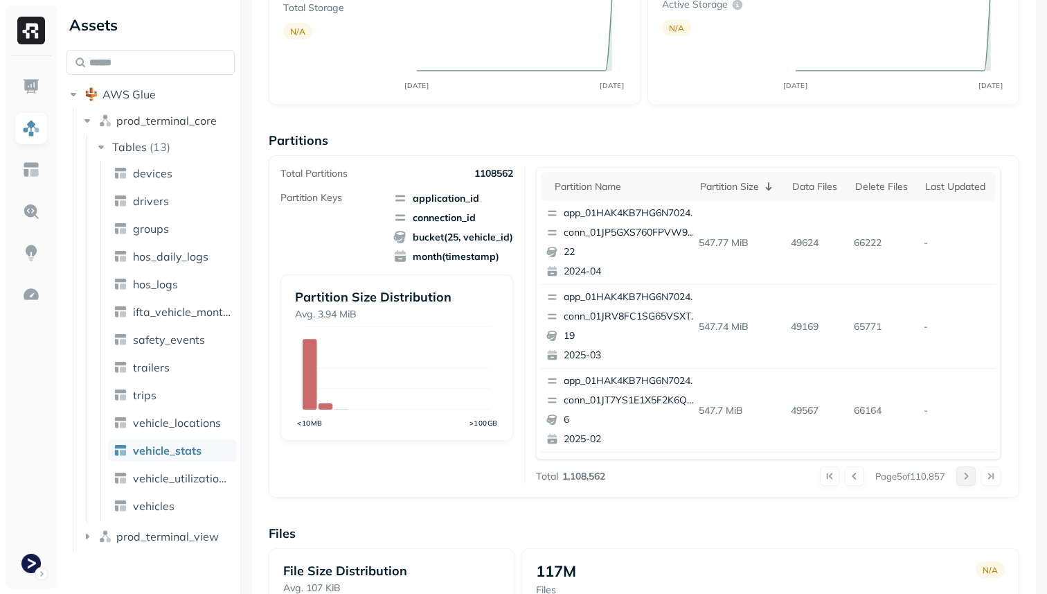
click at [964, 475] on button at bounding box center [966, 475] width 19 height 19
click at [964, 476] on button at bounding box center [966, 475] width 19 height 19
click at [964, 477] on button at bounding box center [966, 475] width 19 height 19
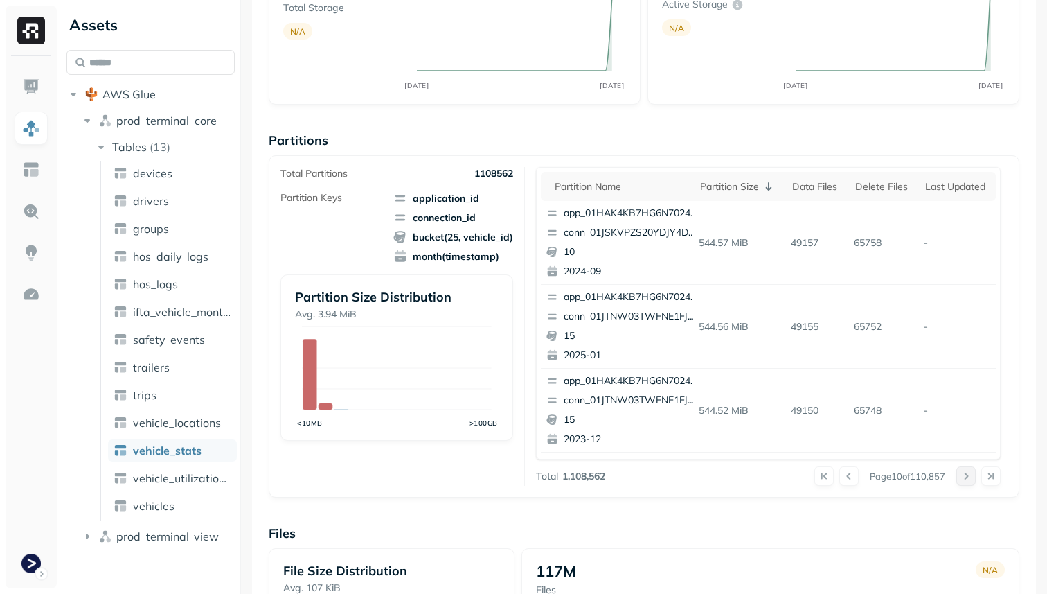
click at [964, 477] on button at bounding box center [966, 475] width 19 height 19
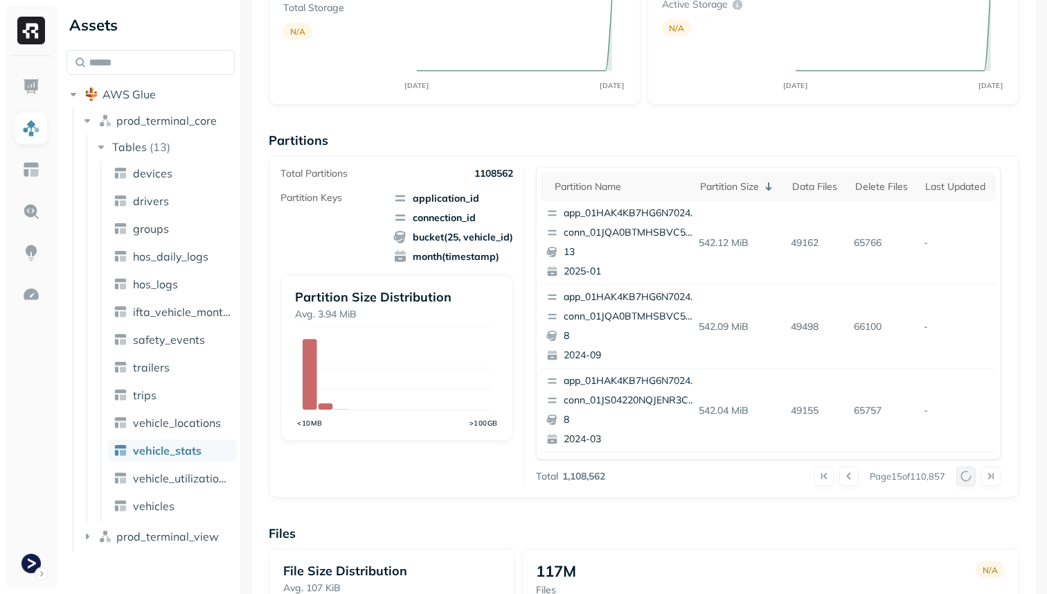
click at [964, 477] on button at bounding box center [966, 475] width 19 height 19
click at [964, 477] on div at bounding box center [979, 475] width 44 height 19
click at [964, 477] on button at bounding box center [966, 475] width 19 height 19
click at [964, 477] on div at bounding box center [979, 475] width 44 height 19
click at [964, 477] on button at bounding box center [966, 475] width 19 height 19
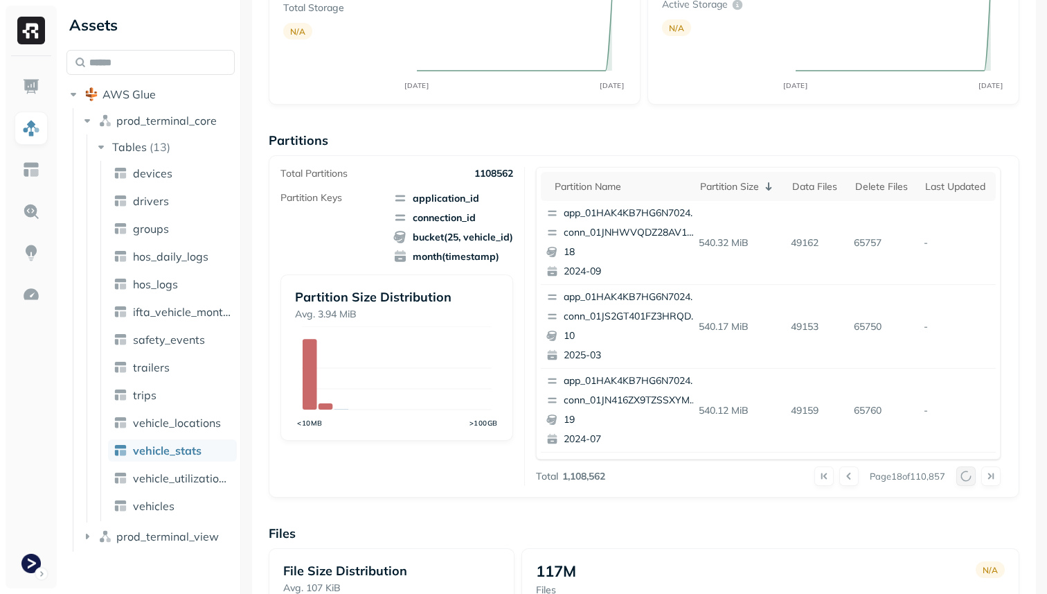
click at [964, 477] on div at bounding box center [979, 475] width 44 height 19
click at [964, 477] on button at bounding box center [966, 475] width 19 height 19
click at [964, 477] on div at bounding box center [979, 475] width 44 height 19
click at [964, 477] on button at bounding box center [966, 475] width 19 height 19
click at [964, 477] on div at bounding box center [979, 475] width 44 height 19
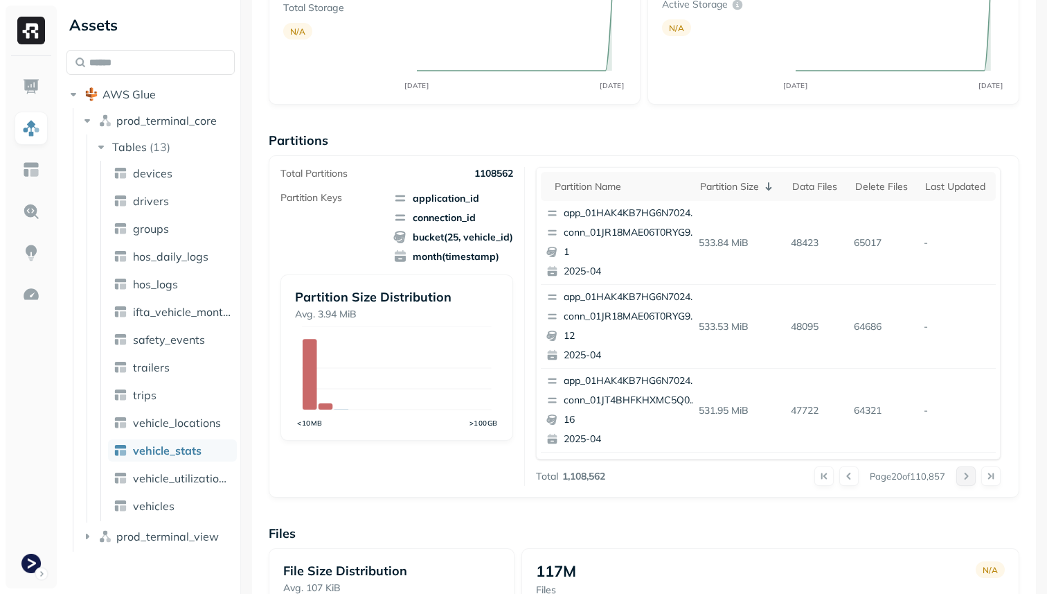
click at [964, 477] on button at bounding box center [966, 475] width 19 height 19
click at [964, 477] on div at bounding box center [979, 475] width 44 height 19
click at [964, 477] on button at bounding box center [966, 475] width 19 height 19
click at [964, 477] on div at bounding box center [979, 475] width 44 height 19
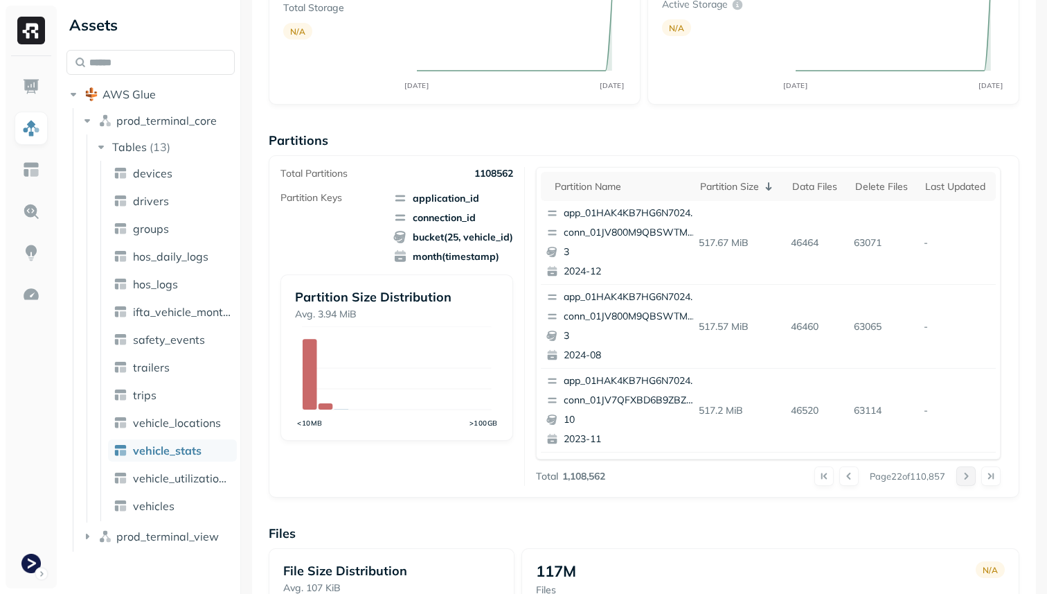
click at [964, 477] on button at bounding box center [966, 475] width 19 height 19
click at [964, 477] on div at bounding box center [979, 475] width 44 height 19
click at [964, 477] on button at bounding box center [966, 475] width 19 height 19
click at [964, 477] on div at bounding box center [979, 475] width 44 height 19
click at [964, 477] on button at bounding box center [966, 475] width 19 height 19
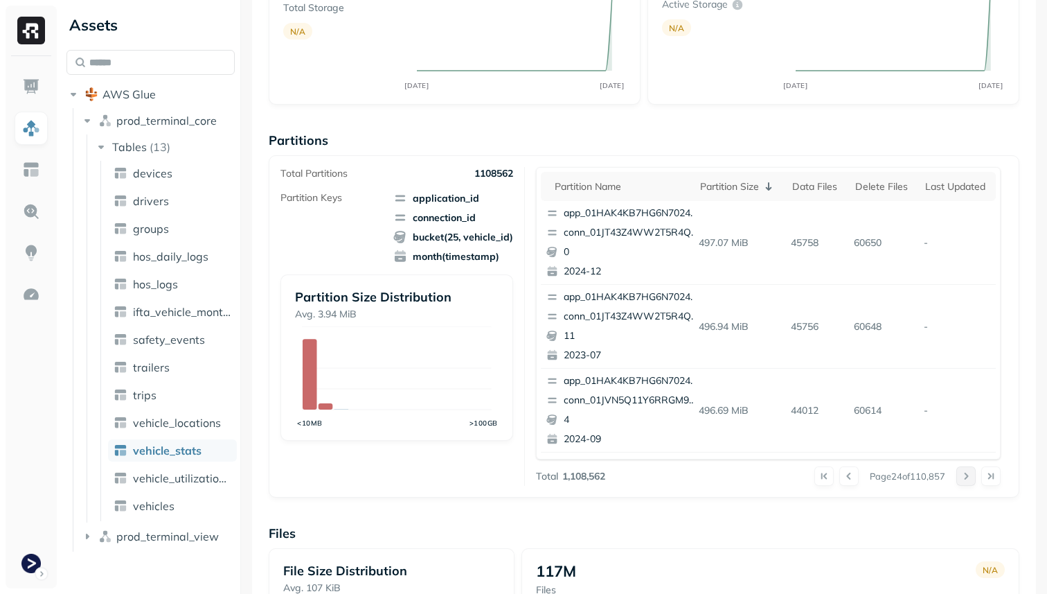
click at [964, 477] on div at bounding box center [979, 475] width 44 height 19
click at [964, 477] on button at bounding box center [966, 475] width 19 height 19
click at [964, 477] on div at bounding box center [979, 475] width 44 height 19
click at [964, 477] on button at bounding box center [966, 475] width 19 height 19
click at [848, 474] on button at bounding box center [848, 475] width 19 height 19
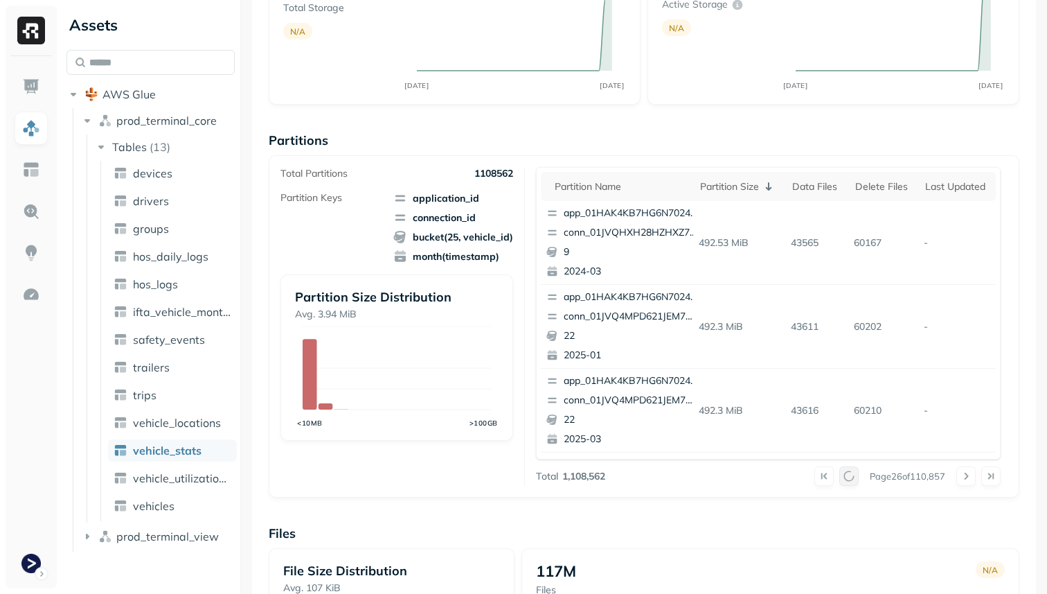
click at [848, 474] on div at bounding box center [837, 475] width 44 height 19
click at [848, 474] on button at bounding box center [848, 475] width 19 height 19
click at [848, 474] on div at bounding box center [837, 475] width 44 height 19
click at [848, 474] on button at bounding box center [848, 475] width 19 height 19
click at [848, 474] on div at bounding box center [837, 475] width 44 height 19
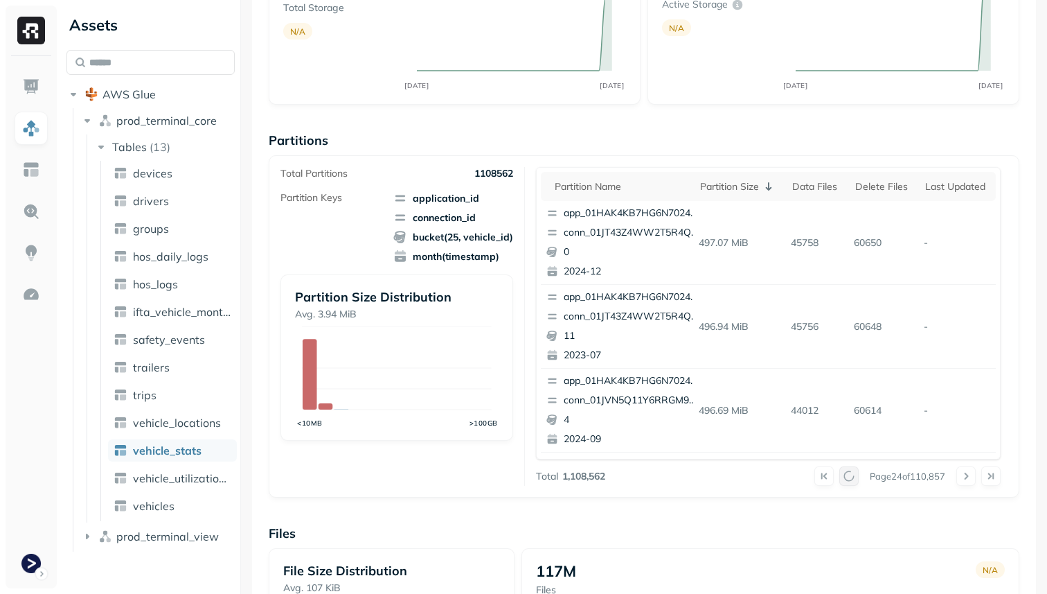
click at [848, 474] on div at bounding box center [837, 475] width 44 height 19
click at [848, 474] on button at bounding box center [848, 475] width 19 height 19
click at [848, 474] on div at bounding box center [837, 475] width 44 height 19
click at [848, 474] on button at bounding box center [848, 475] width 19 height 19
click at [817, 472] on button at bounding box center [824, 475] width 19 height 19
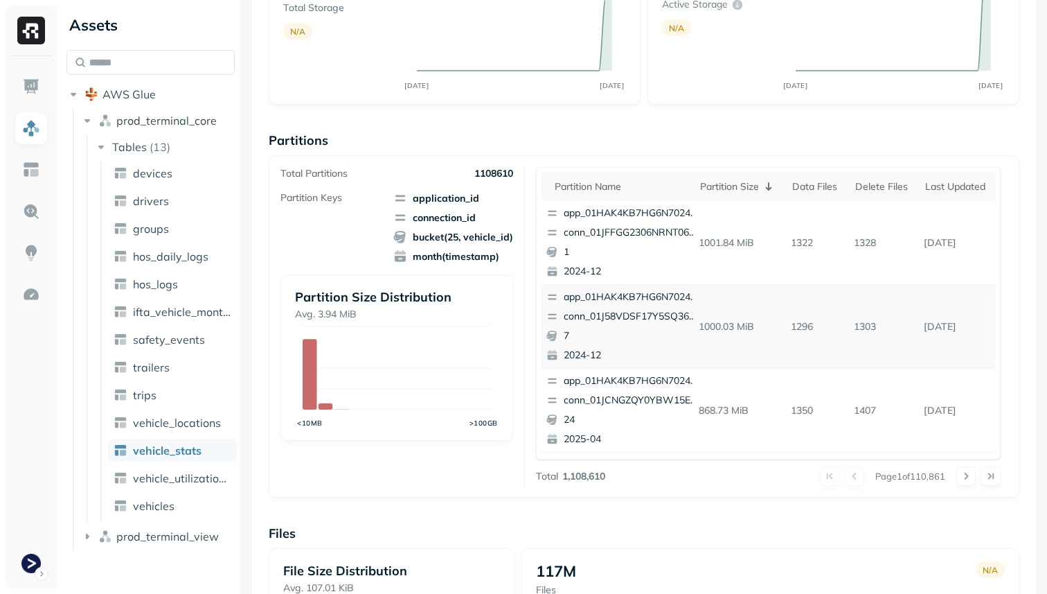
click at [620, 314] on p "conn_01J58VDSF17Y5SQ361VXXQ5YS2" at bounding box center [631, 317] width 134 height 14
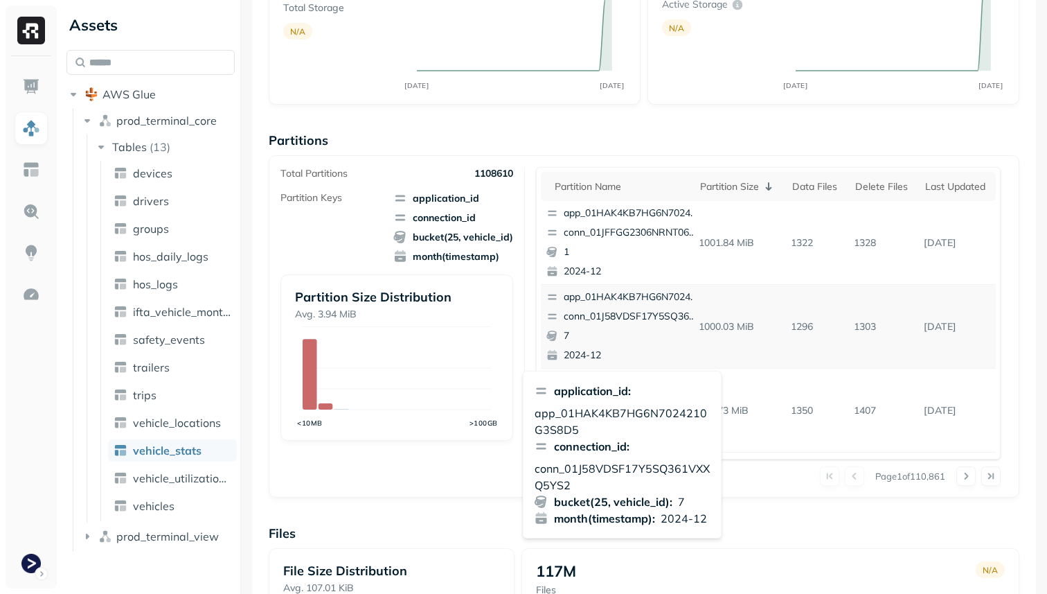
click at [620, 314] on p "conn_01J58VDSF17Y5SQ361VXXQ5YS2" at bounding box center [631, 317] width 134 height 14
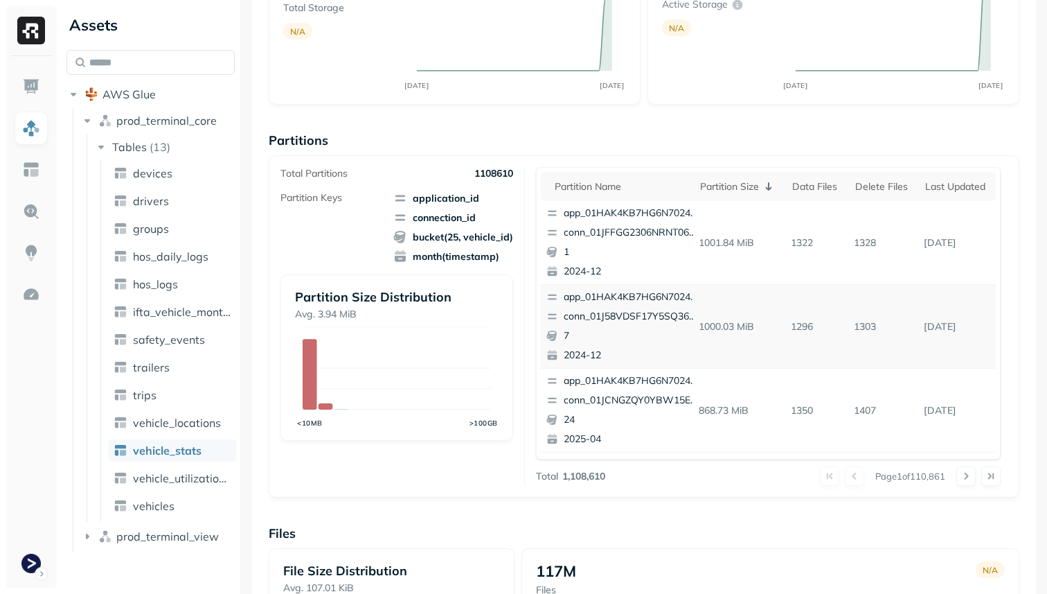
click at [620, 314] on p "conn_01J58VDSF17Y5SQ361VXXQ5YS2" at bounding box center [631, 317] width 134 height 14
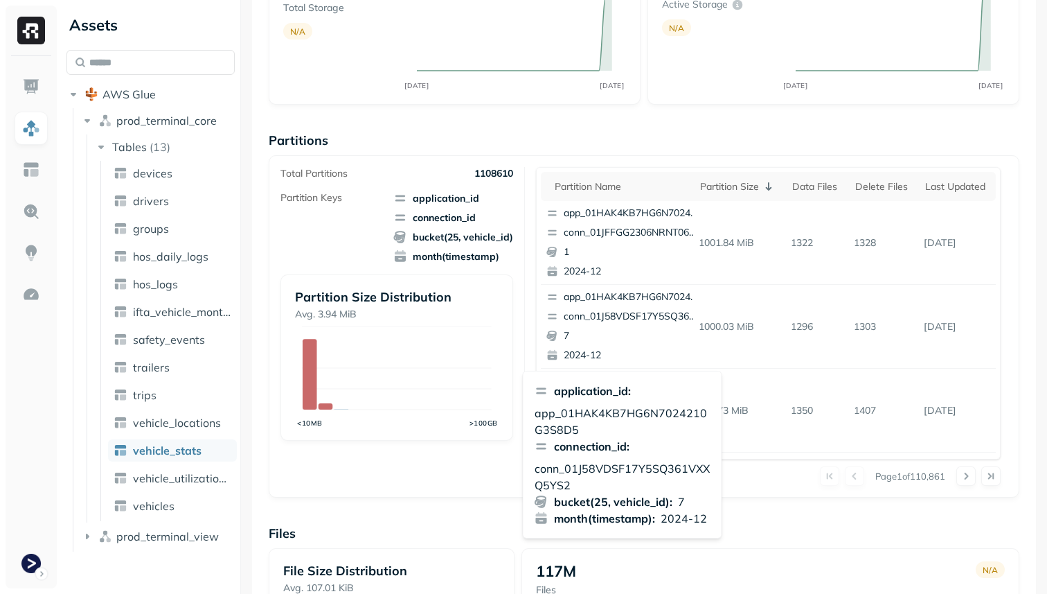
click at [578, 465] on p "conn_01J58VDSF17Y5SQ361VXXQ5YS2" at bounding box center [623, 476] width 176 height 33
copy p "conn_01J58VDSF17Y5SQ361VXXQ5YS2"
click at [772, 513] on div "Overview 4.5 TiB Total Storage N/A MAY 23 AUG 21 99.98% Active storage N/A MAY …" at bounding box center [644, 418] width 751 height 951
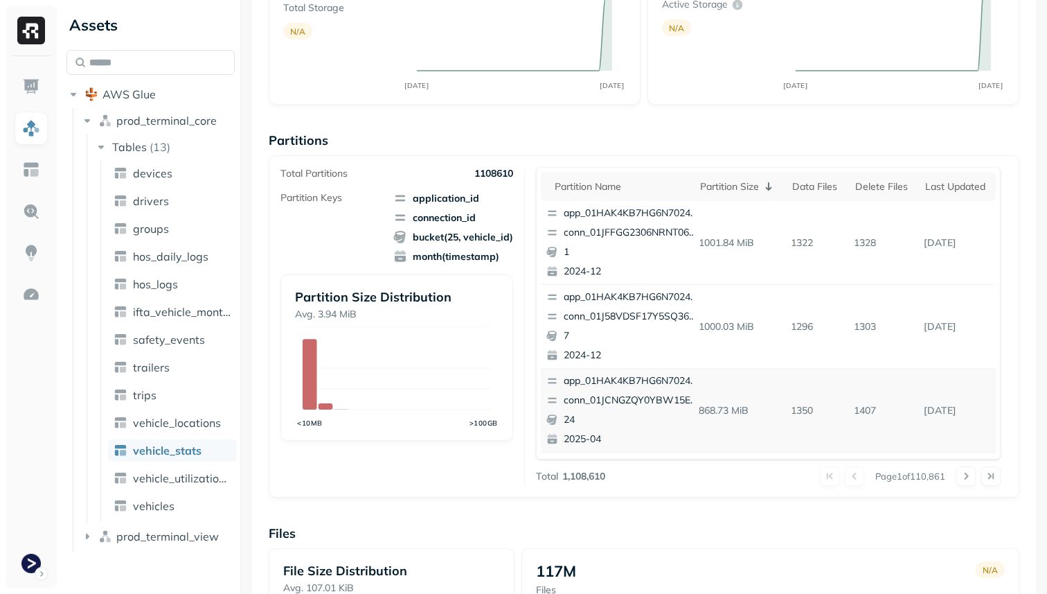
click at [672, 398] on p "conn_01JCNGZQY0YBW15EV9965KPYCP" at bounding box center [631, 400] width 134 height 14
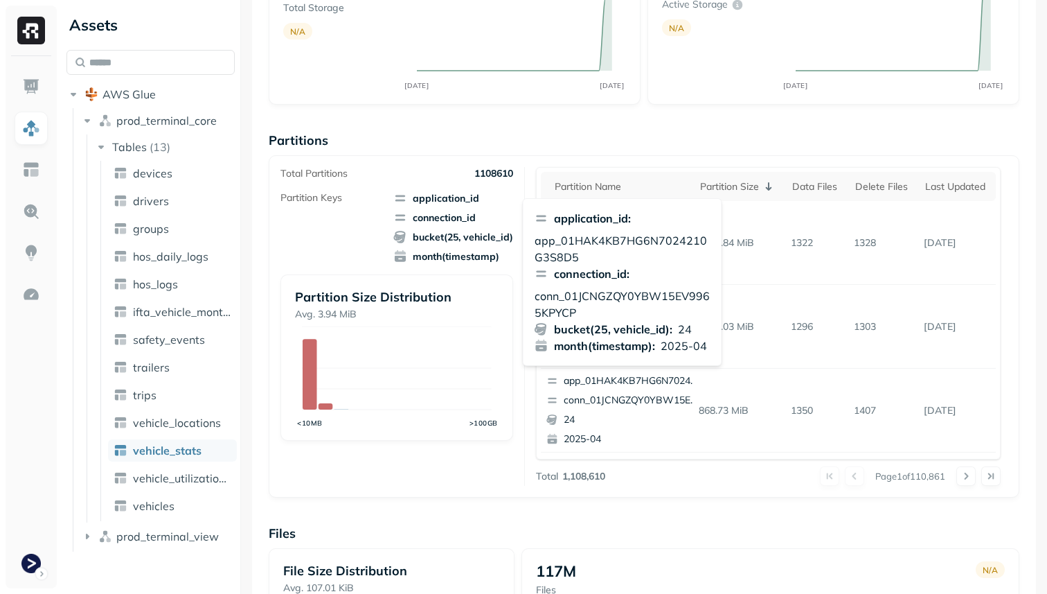
click at [635, 294] on p "conn_01JCNGZQY0YBW15EV9965KPYCP" at bounding box center [623, 303] width 176 height 33
copy p "conn_01JCNGZQY0YBW15EV9965KPYCP"
click at [962, 473] on button at bounding box center [966, 475] width 19 height 19
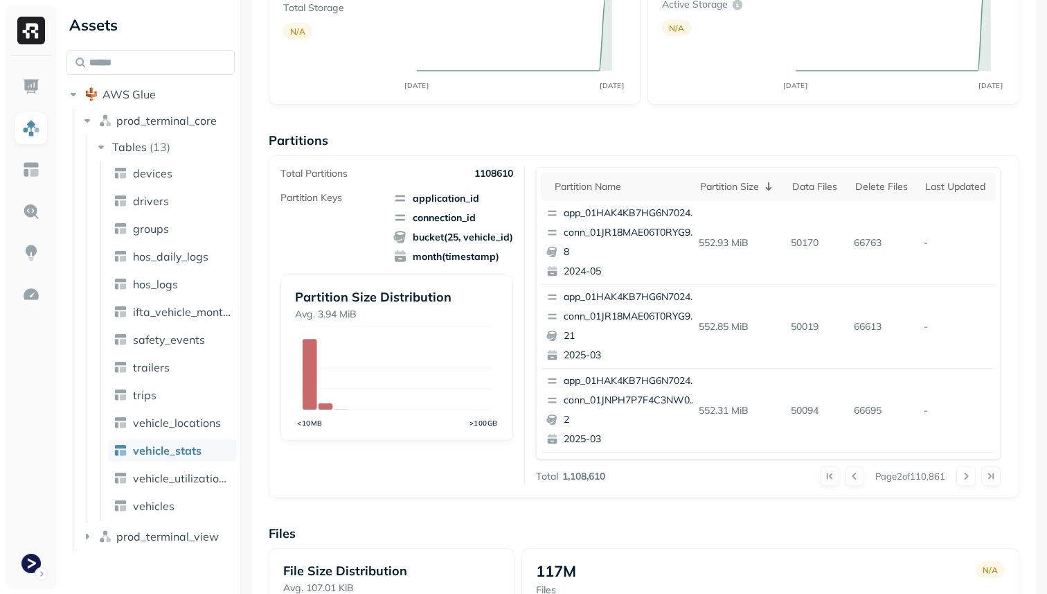
click at [654, 229] on p "conn_01JR18MAE06T0RYG92SRWVNBGZ" at bounding box center [631, 233] width 134 height 14
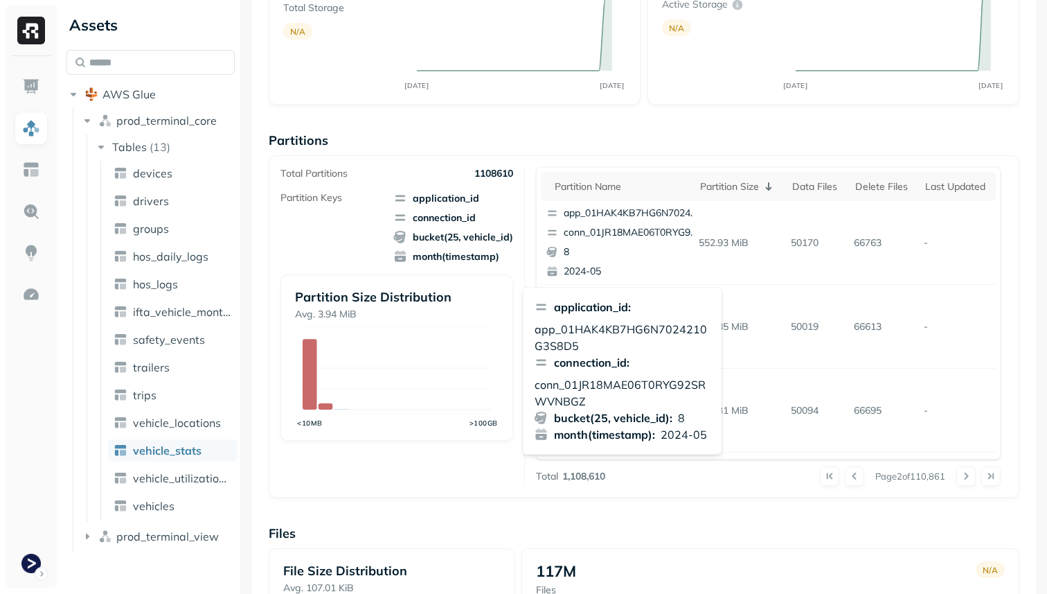
click at [616, 384] on p "conn_01JR18MAE06T0RYG92SRWVNBGZ" at bounding box center [623, 392] width 176 height 33
copy p "conn_01JR18MAE06T0RYG92SRWVNBGZ"
click at [678, 520] on div "Overview 4.5 TiB Total Storage N/A MAY 23 AUG 21 99.98% Active storage N/A MAY …" at bounding box center [644, 418] width 751 height 951
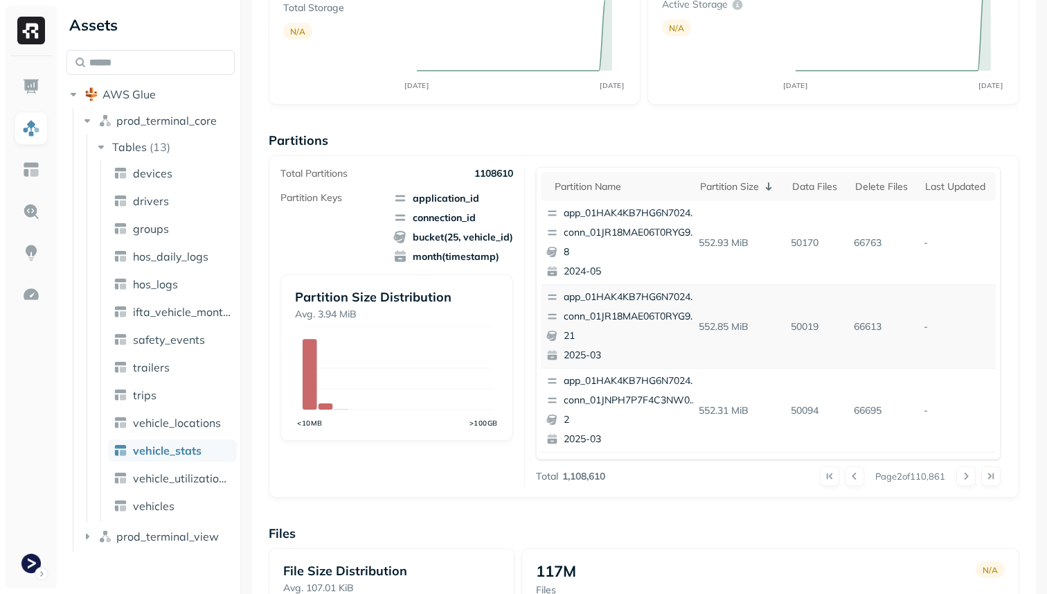
click at [617, 314] on p "conn_01JR18MAE06T0RYG92SRWVNBGZ" at bounding box center [631, 317] width 134 height 14
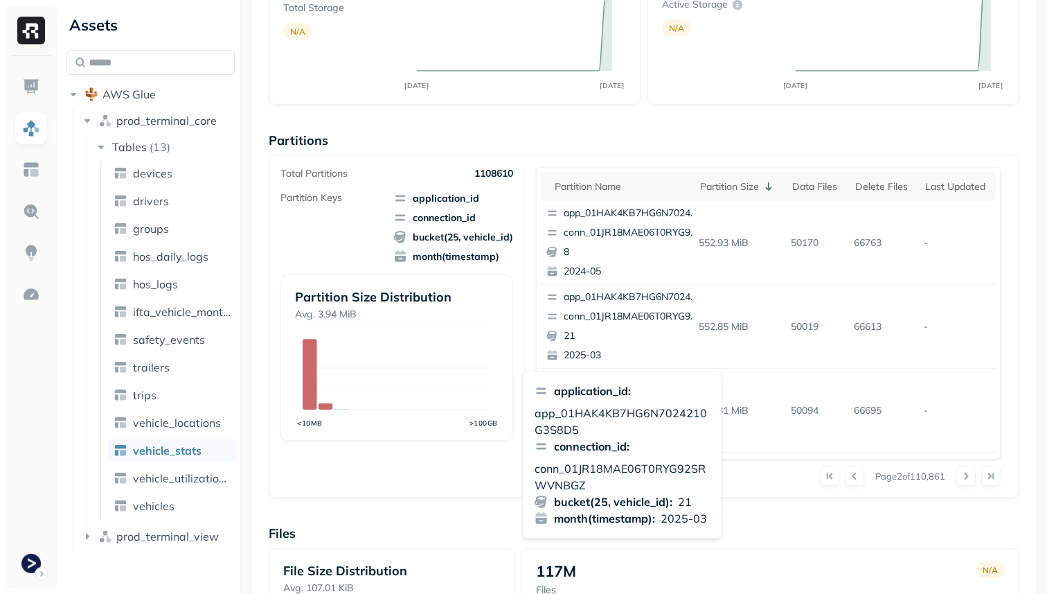
click at [610, 474] on p "conn_01JR18MAE06T0RYG92SRWVNBGZ" at bounding box center [623, 476] width 176 height 33
copy p "conn_01JR18MAE06T0RYG92SRWVNBGZ"
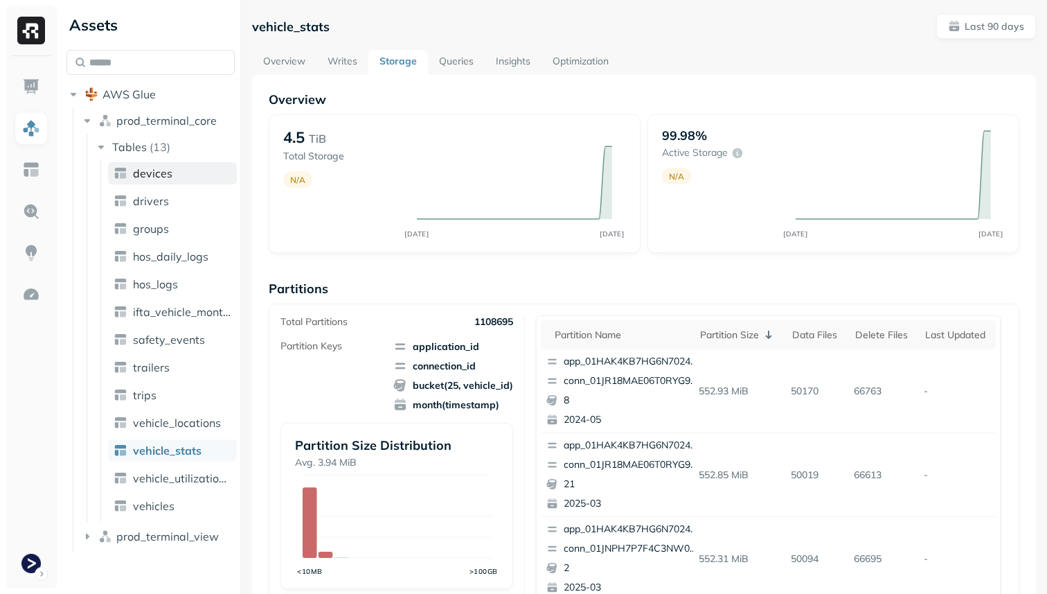
click at [183, 178] on link "devices" at bounding box center [172, 173] width 129 height 22
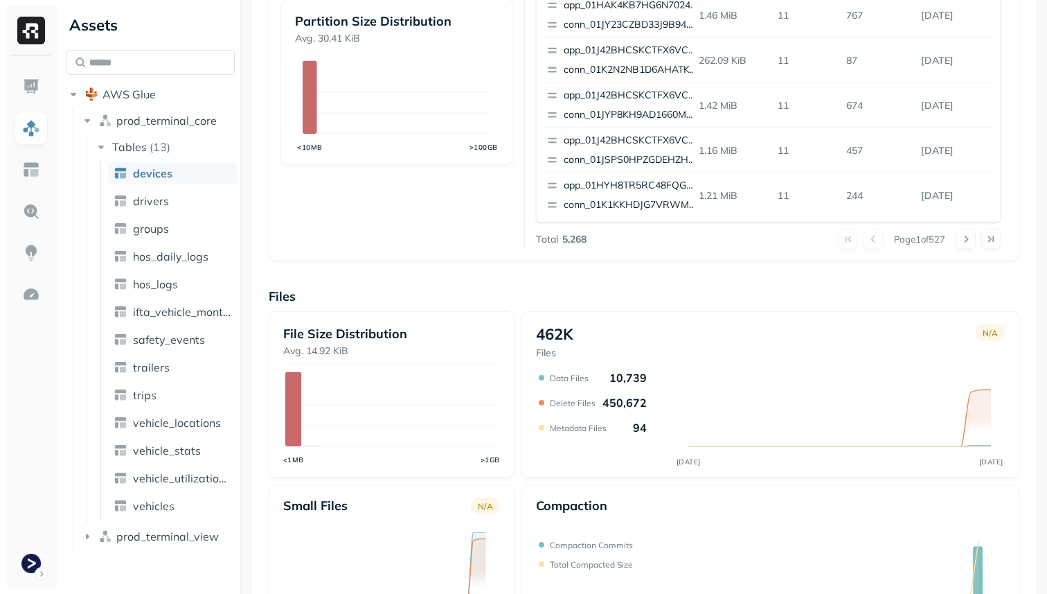
scroll to position [465, 0]
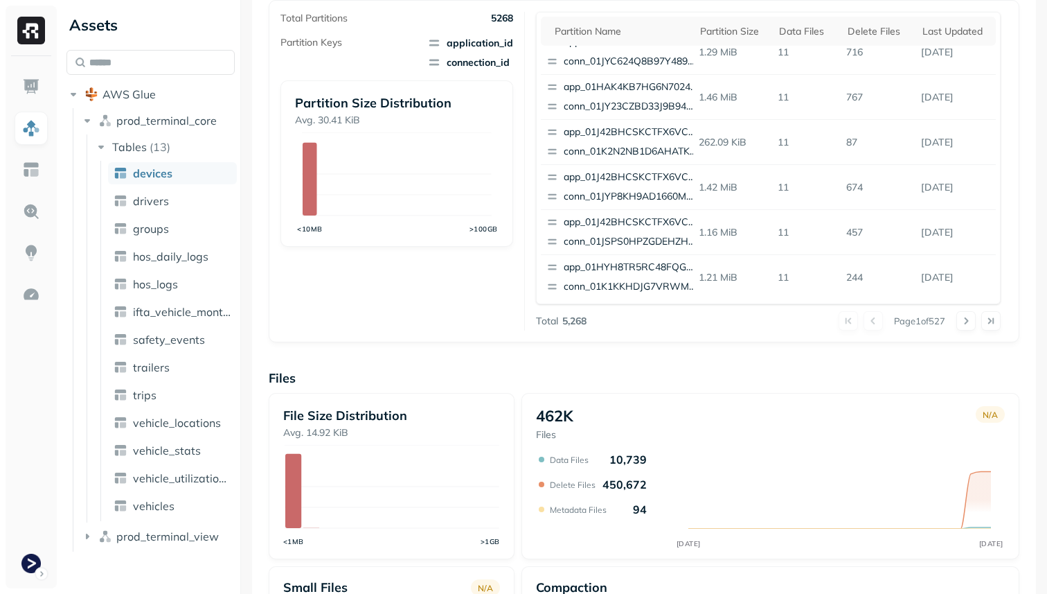
scroll to position [465, 0]
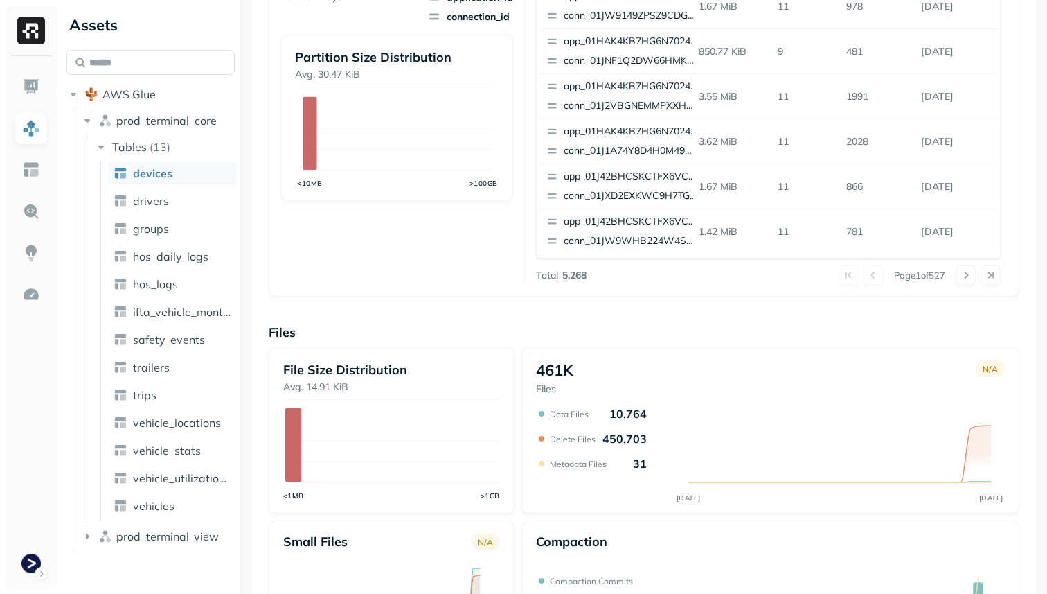
scroll to position [465, 0]
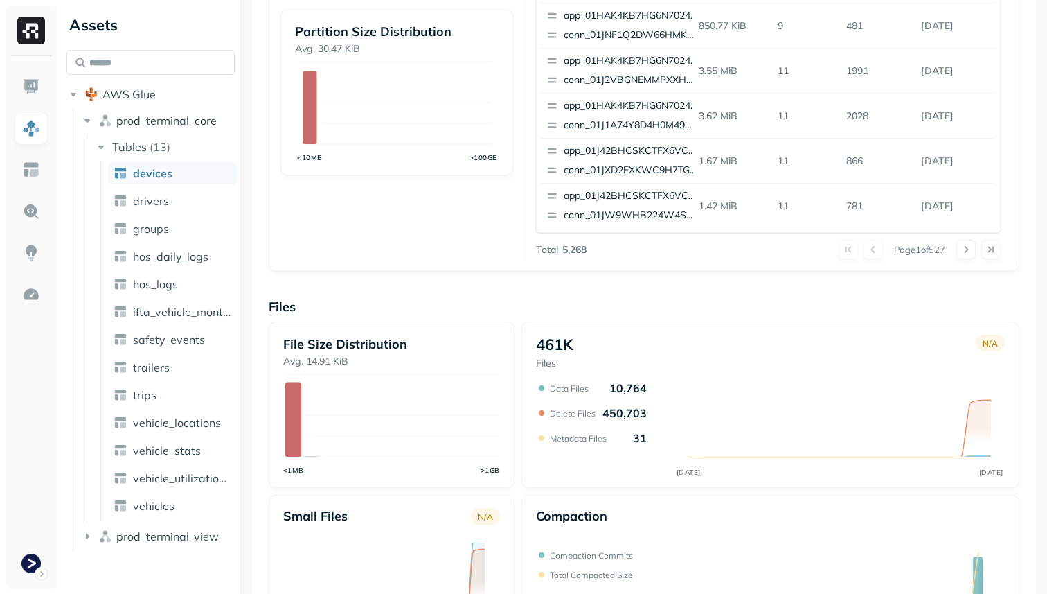
scroll to position [465, 0]
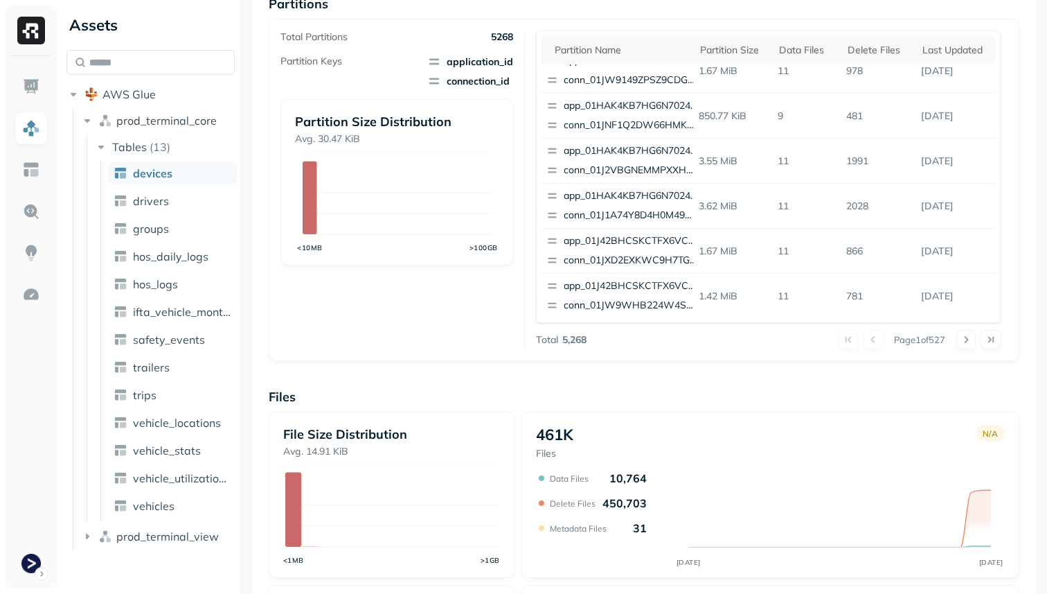
scroll to position [465, 0]
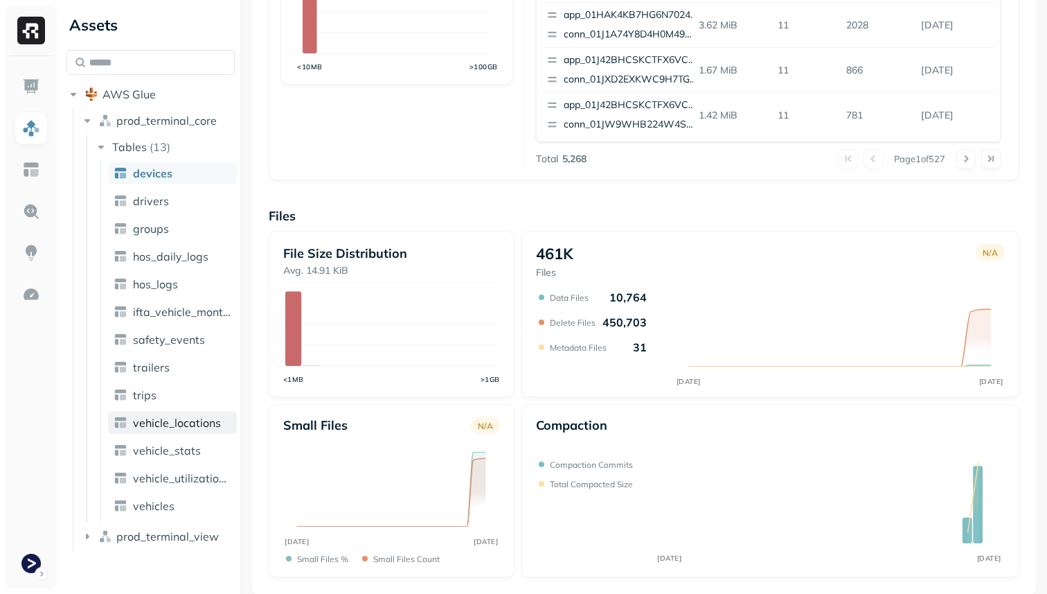
click at [197, 422] on span "vehicle_locations" at bounding box center [177, 423] width 88 height 14
click at [199, 422] on span "vehicle_locations" at bounding box center [177, 423] width 88 height 14
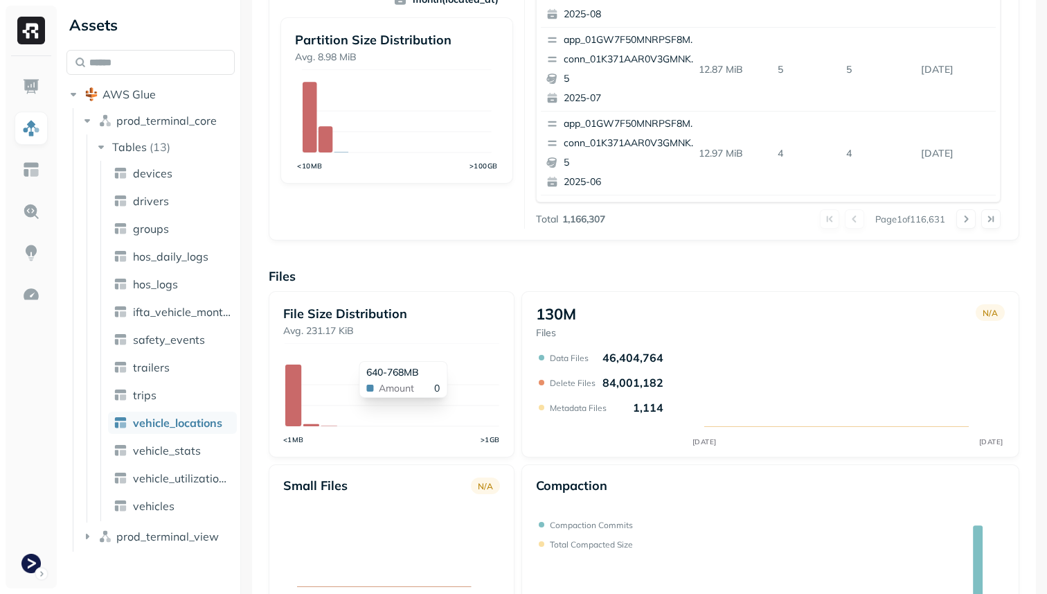
scroll to position [465, 0]
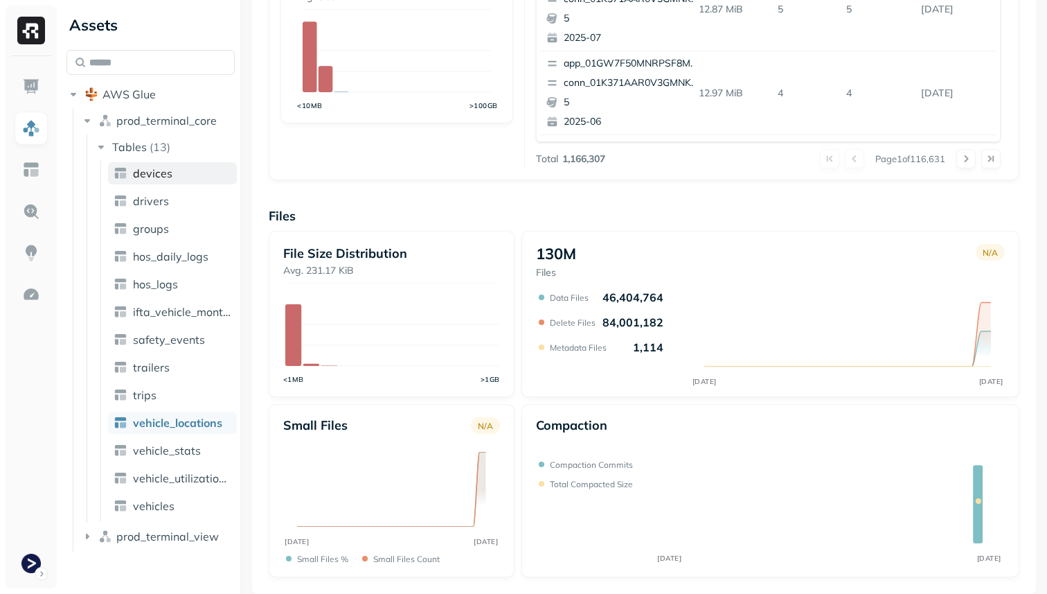
click at [171, 175] on link "devices" at bounding box center [172, 173] width 129 height 22
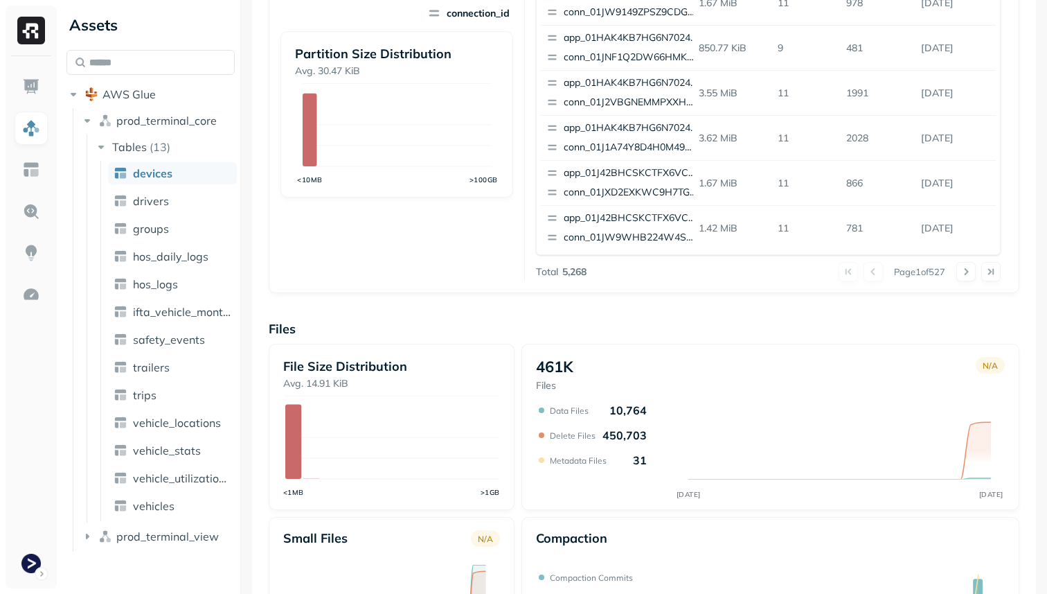
scroll to position [465, 0]
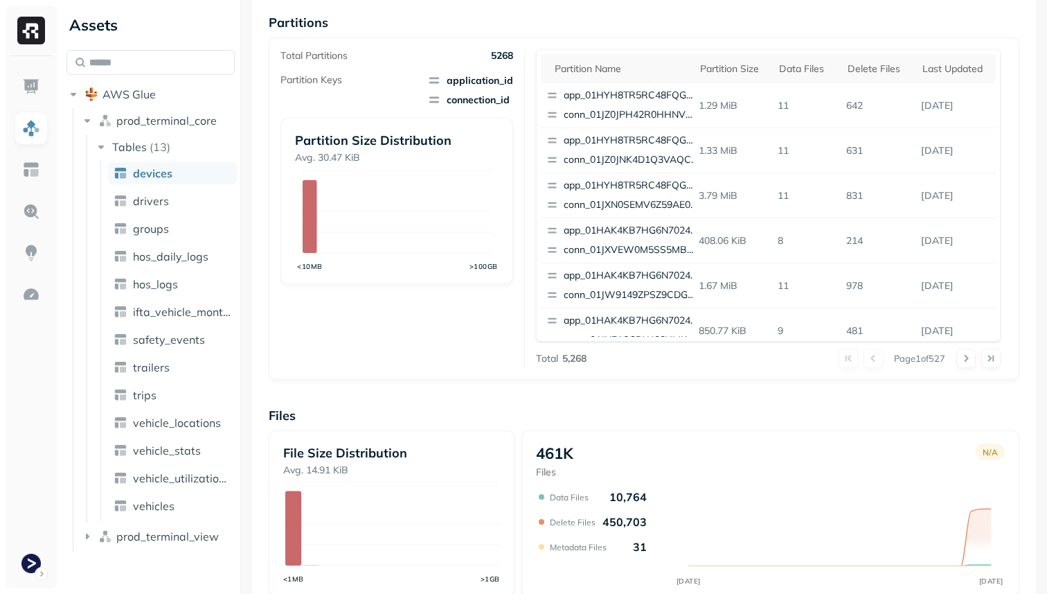
scroll to position [465, 0]
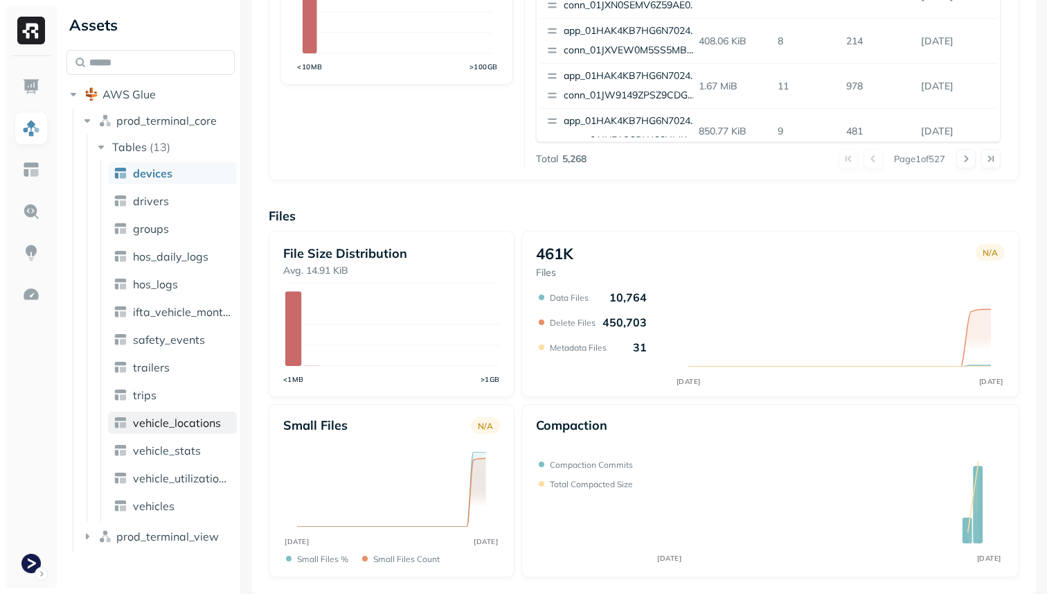
click at [177, 429] on link "vehicle_locations" at bounding box center [172, 422] width 129 height 22
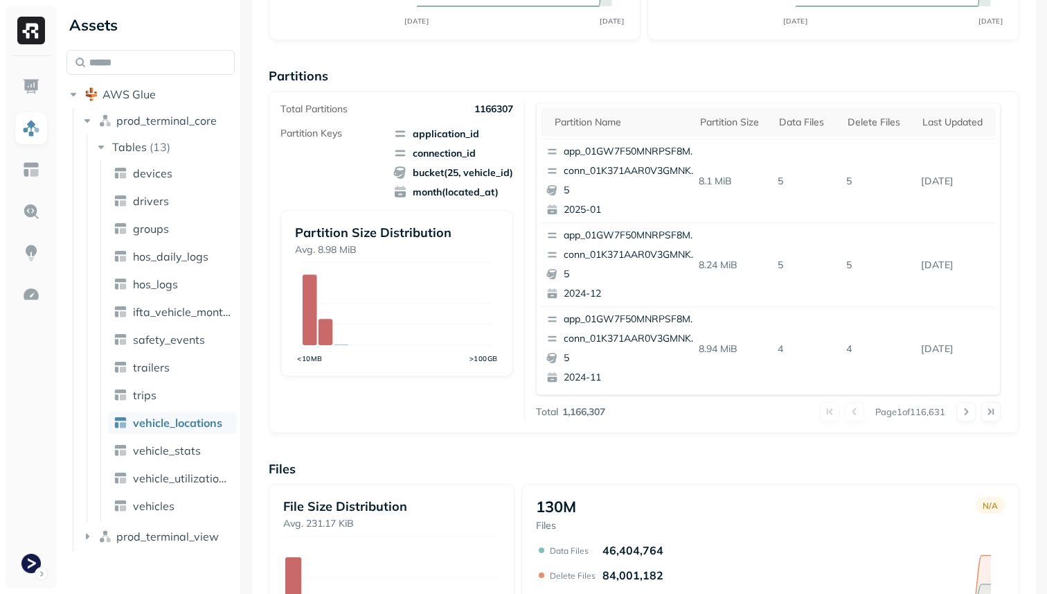
scroll to position [171, 0]
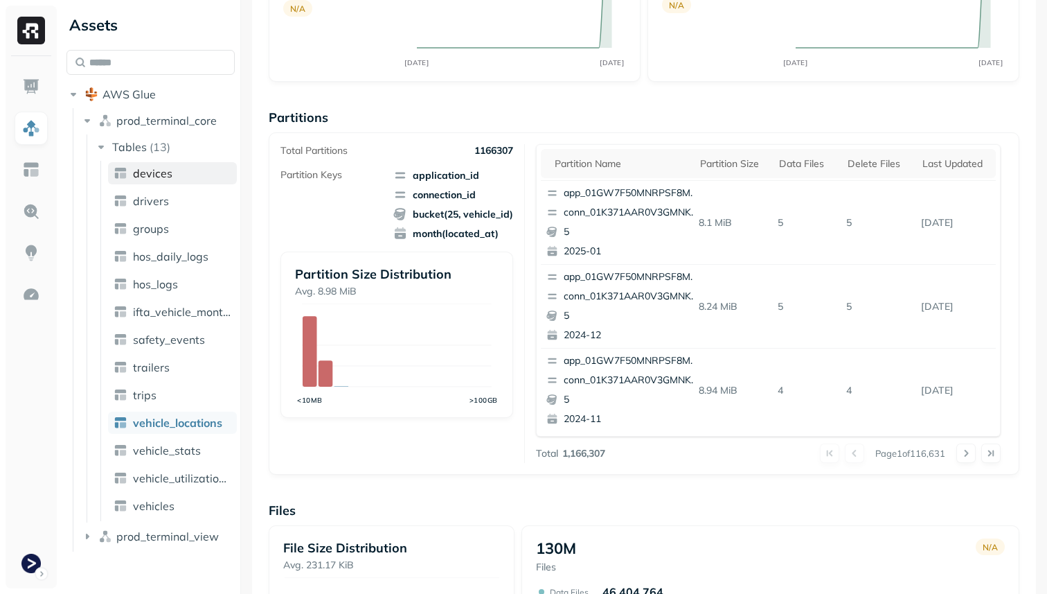
click at [172, 175] on link "devices" at bounding box center [172, 173] width 129 height 22
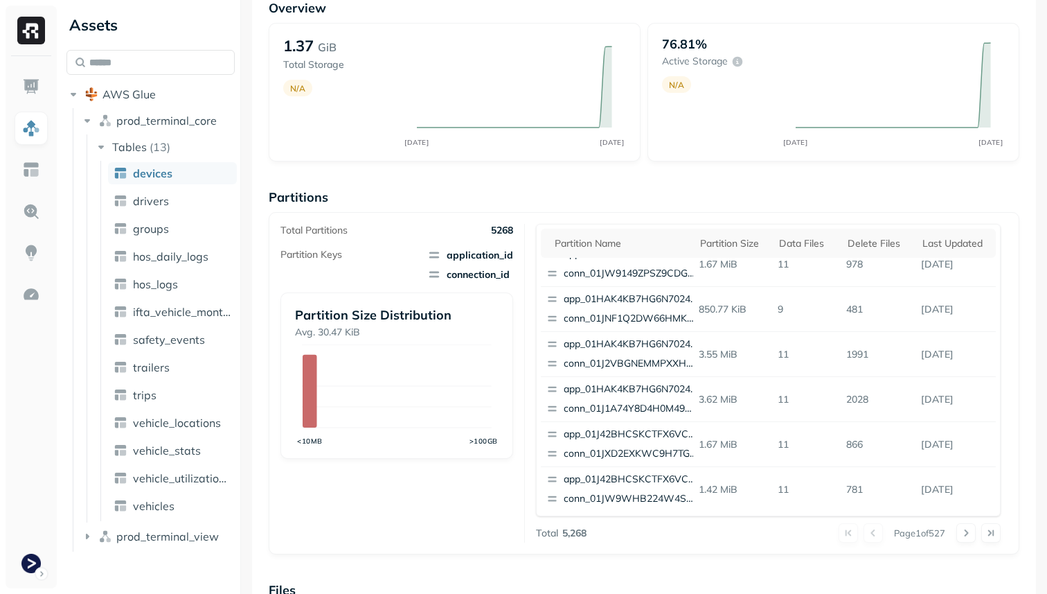
scroll to position [465, 0]
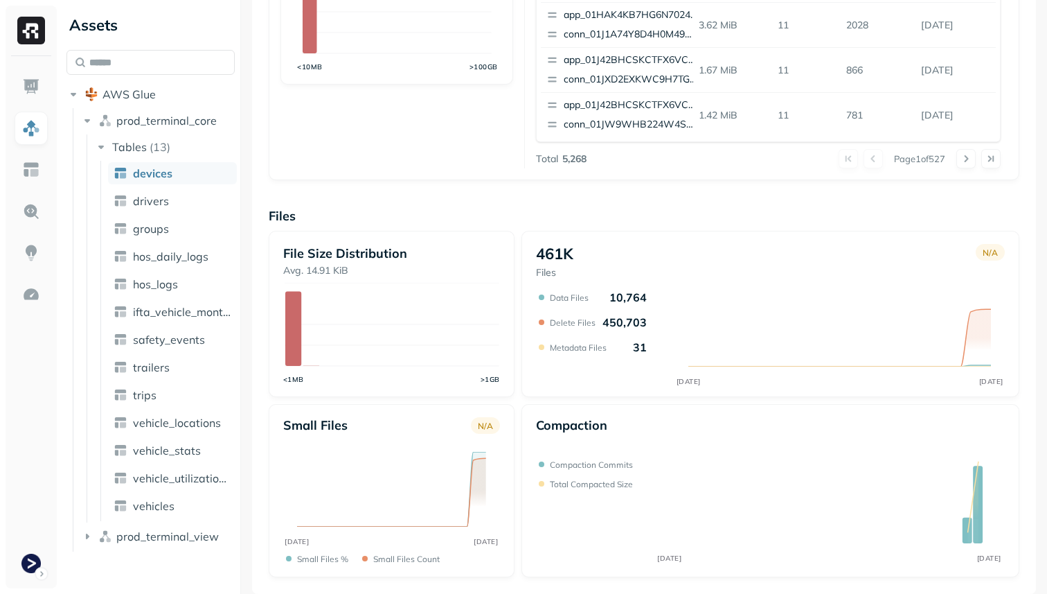
click at [169, 177] on span "devices" at bounding box center [152, 173] width 39 height 14
drag, startPoint x: 602, startPoint y: 321, endPoint x: 642, endPoint y: 326, distance: 40.5
click at [642, 326] on p "450,703" at bounding box center [625, 322] width 44 height 14
click at [612, 393] on div "461K Files N/A MAY 23 AUG 21 Data Files 10,764 Delete Files 450,703 Metadata Fi…" at bounding box center [771, 314] width 498 height 166
drag, startPoint x: 601, startPoint y: 319, endPoint x: 666, endPoint y: 319, distance: 64.4
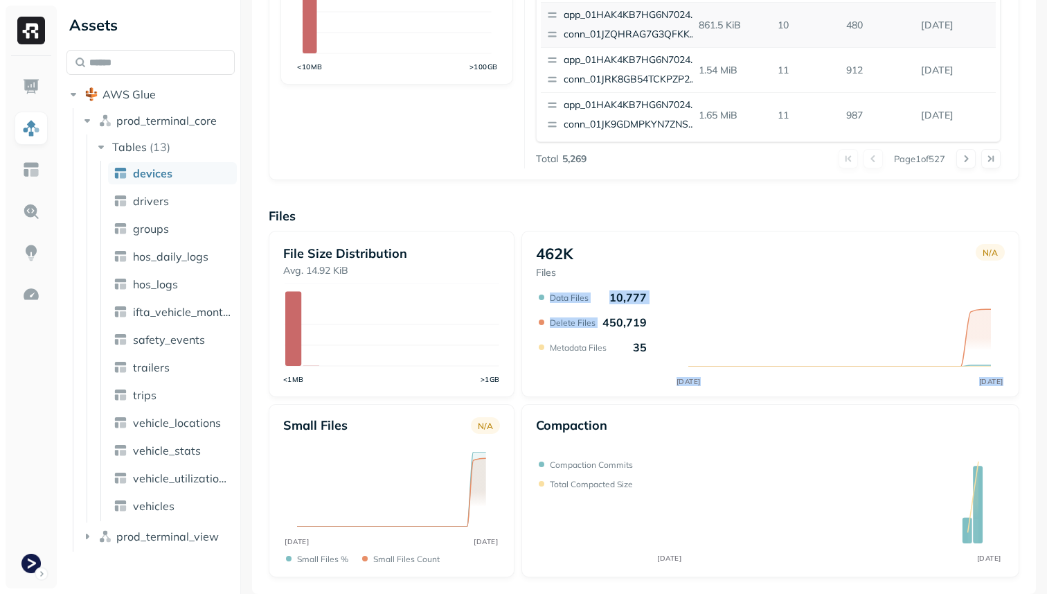
click at [666, 319] on div "MAY 23 AUG 21 Data Files 10,777 Delete Files 450,719 Metadata Files 35" at bounding box center [770, 338] width 469 height 97
click at [630, 384] on icon "MAY 23 AUG 21" at bounding box center [770, 338] width 469 height 97
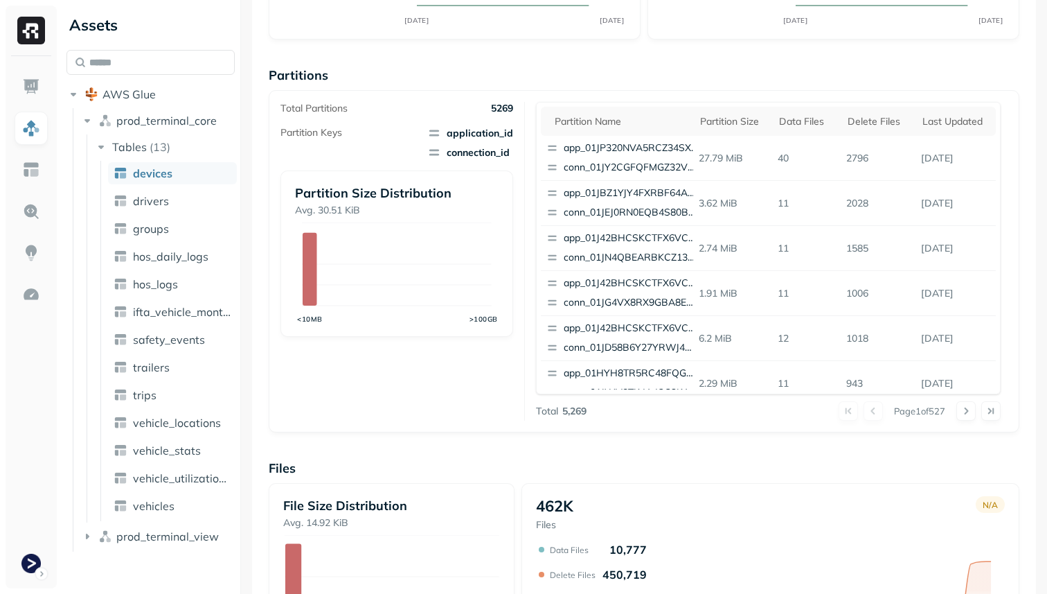
scroll to position [465, 0]
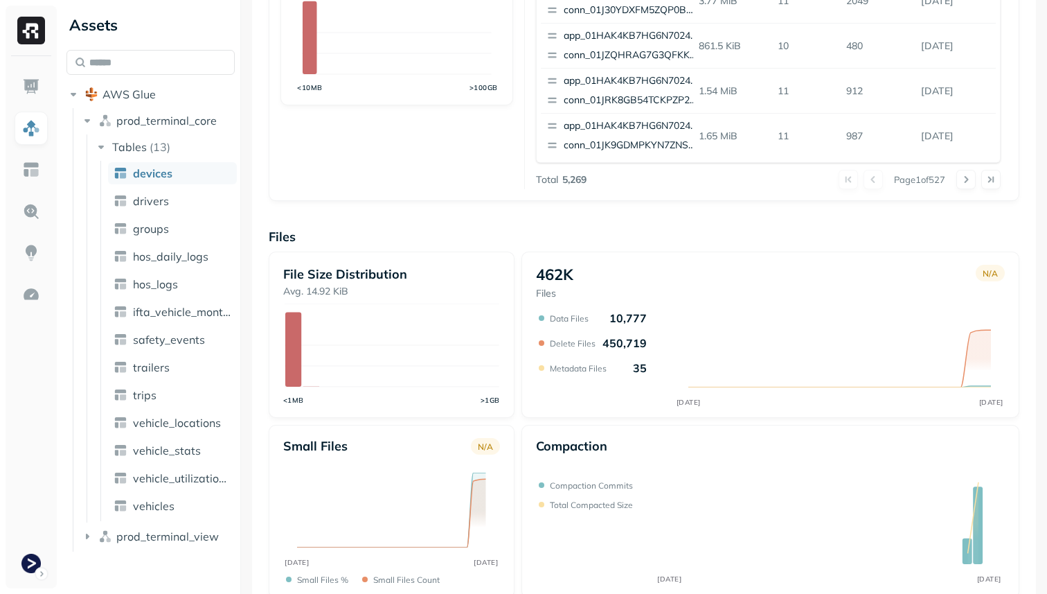
scroll to position [465, 0]
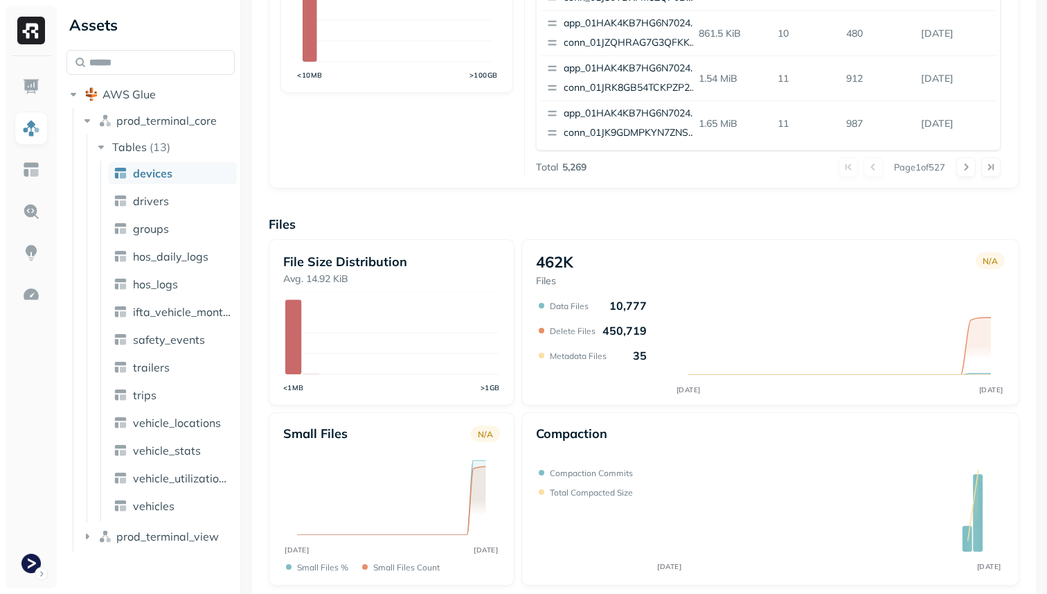
scroll to position [465, 0]
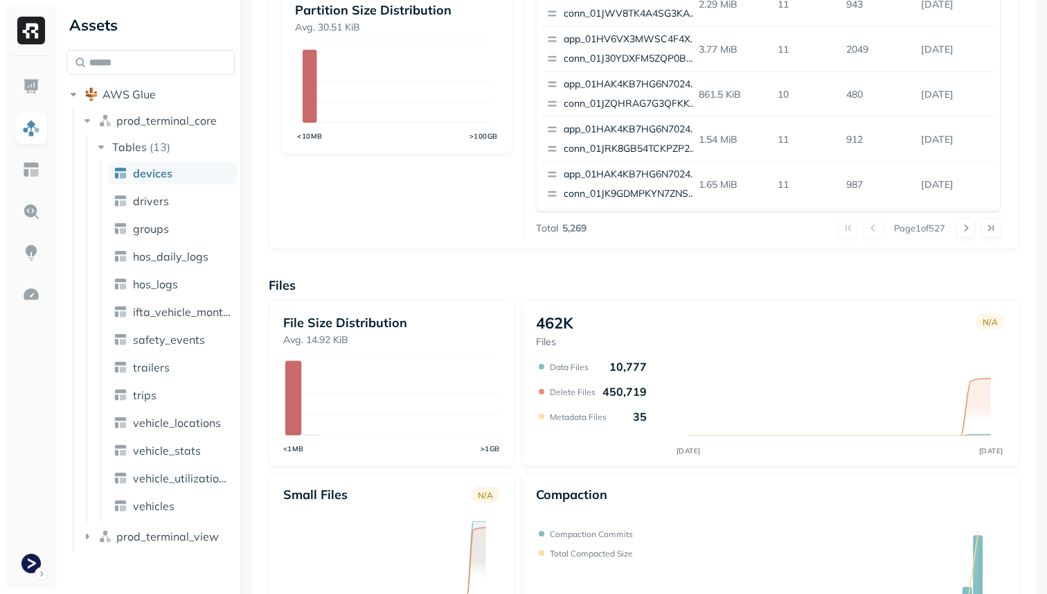
scroll to position [465, 0]
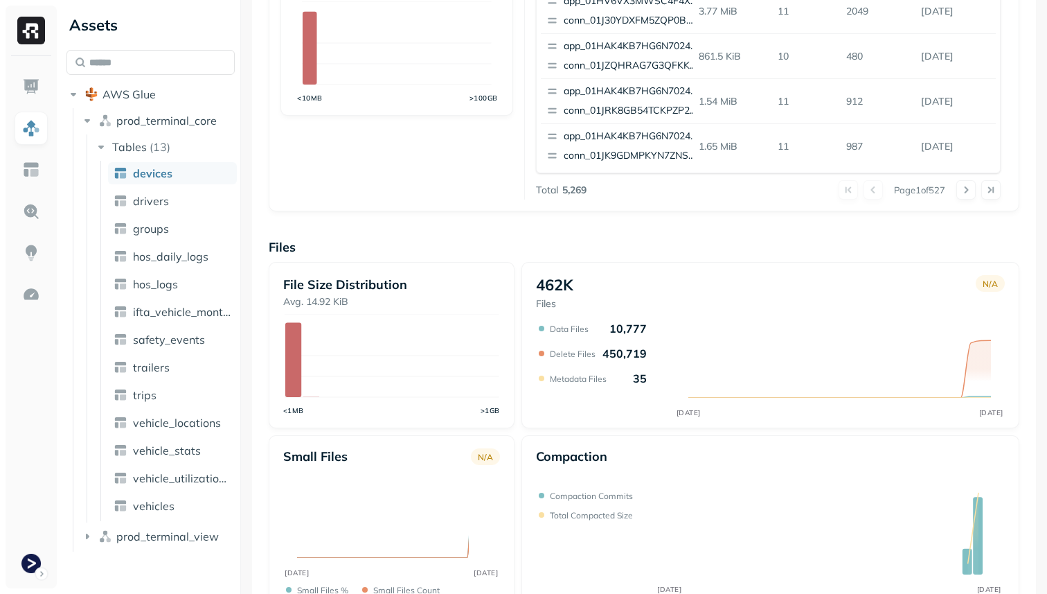
scroll to position [465, 0]
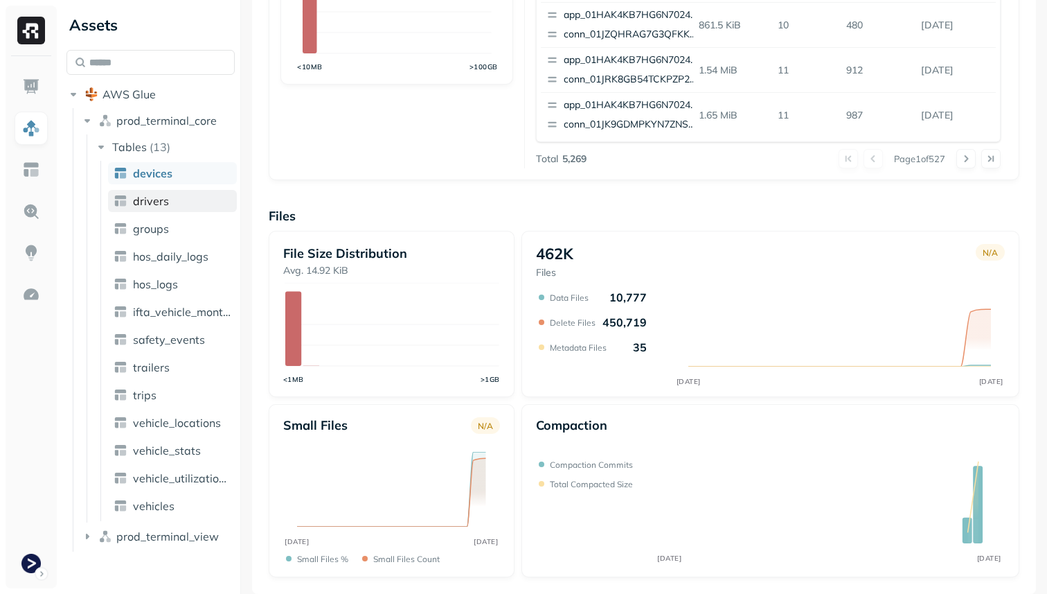
click at [172, 200] on link "drivers" at bounding box center [172, 201] width 129 height 22
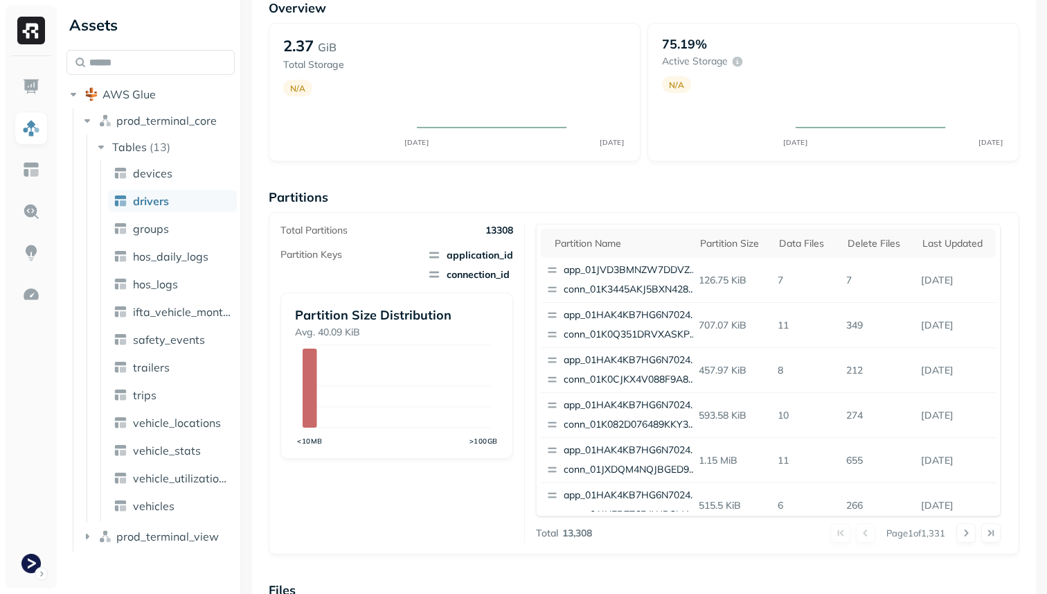
scroll to position [465, 0]
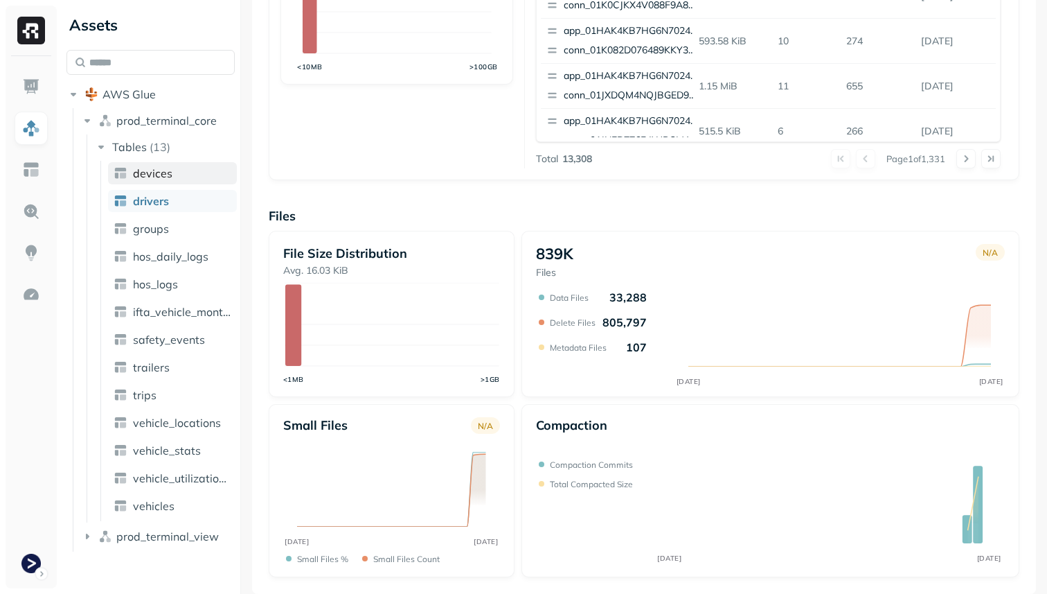
click at [159, 169] on span "devices" at bounding box center [152, 173] width 39 height 14
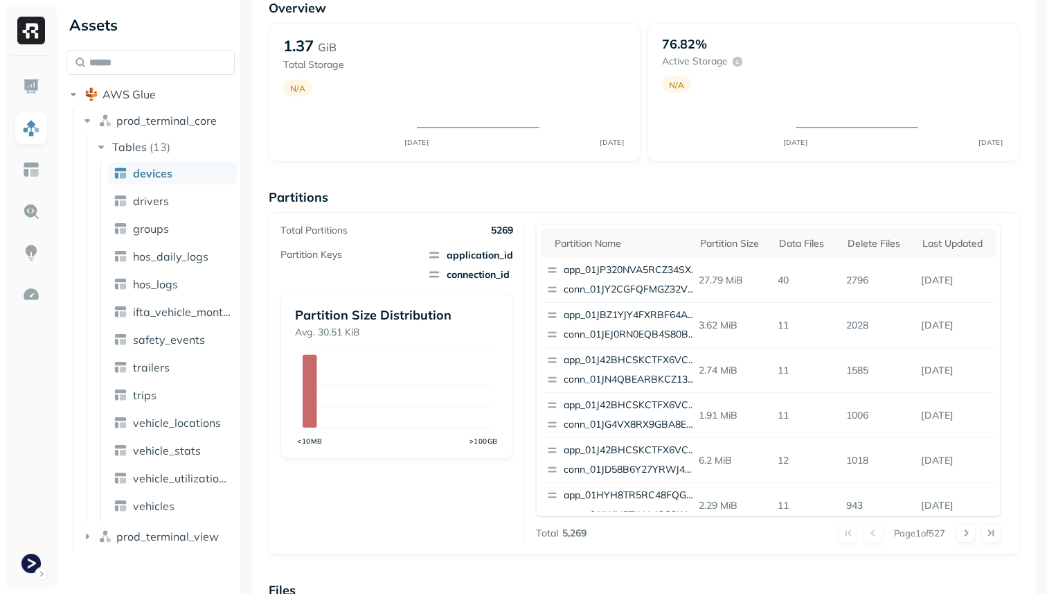
scroll to position [465, 0]
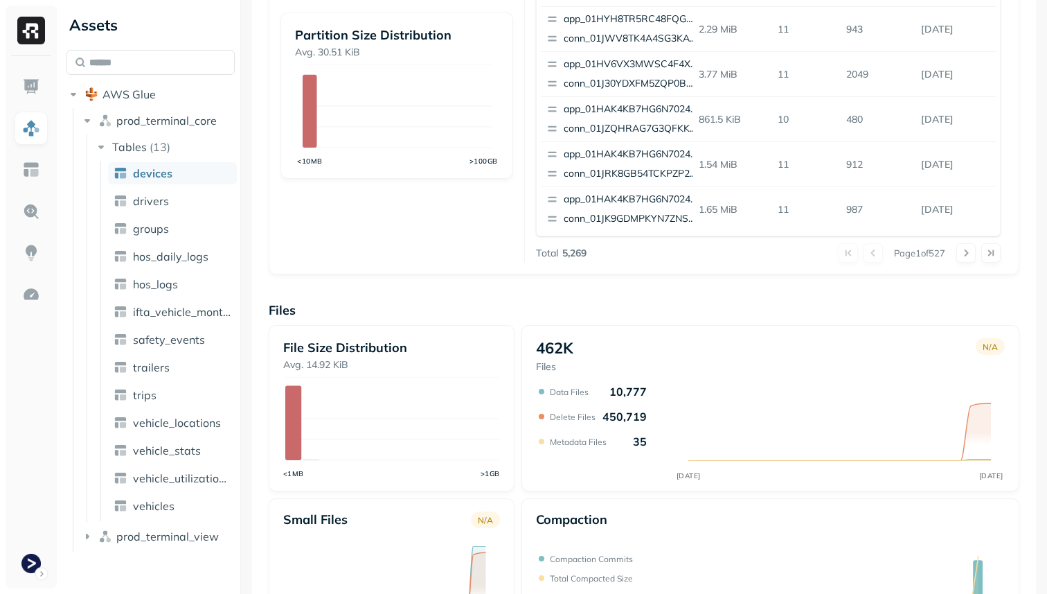
scroll to position [465, 0]
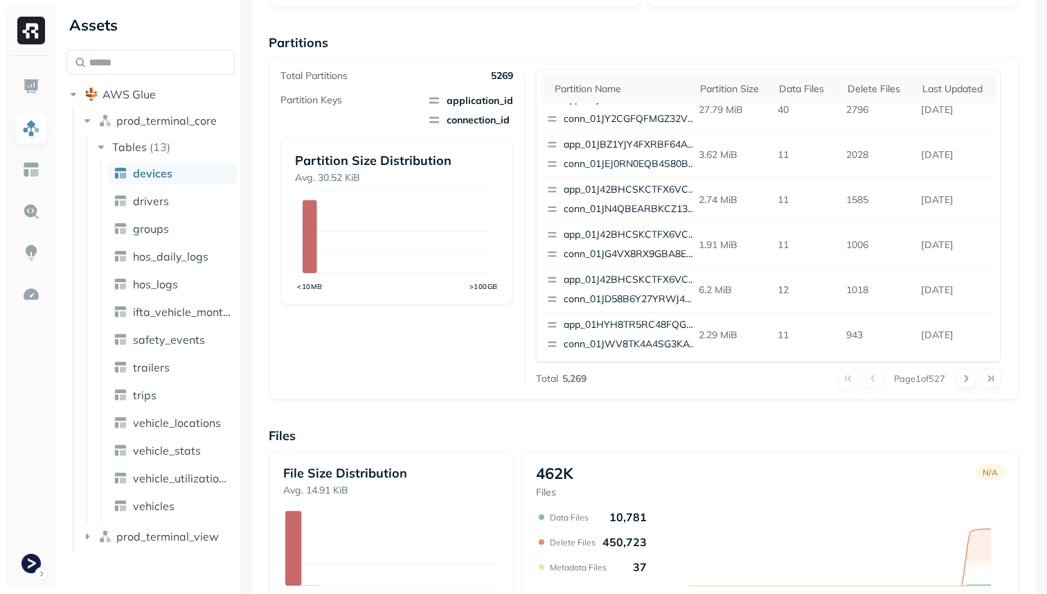
scroll to position [409, 0]
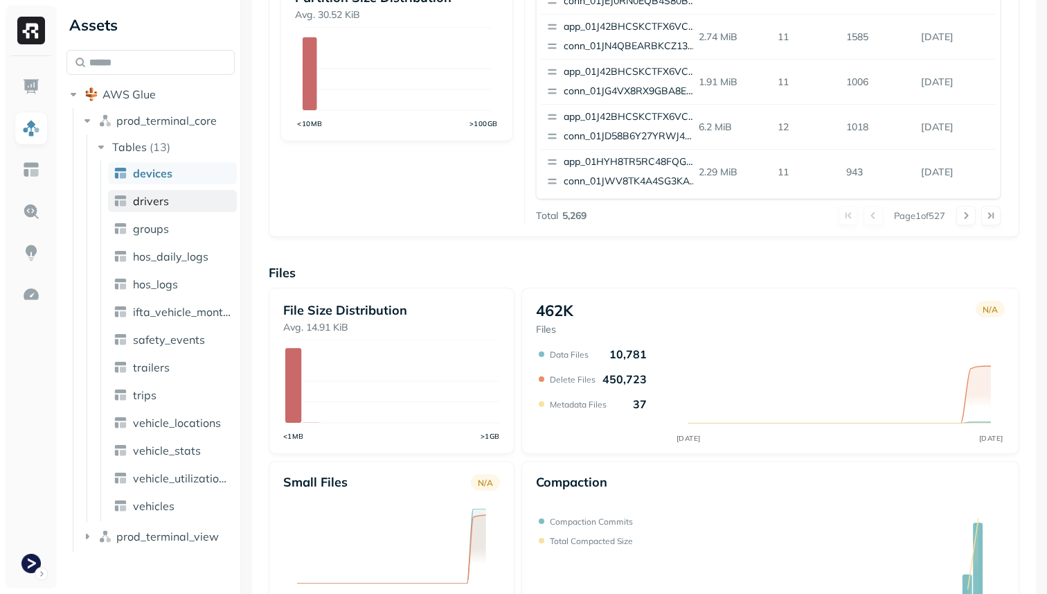
click at [169, 203] on link "drivers" at bounding box center [172, 201] width 129 height 22
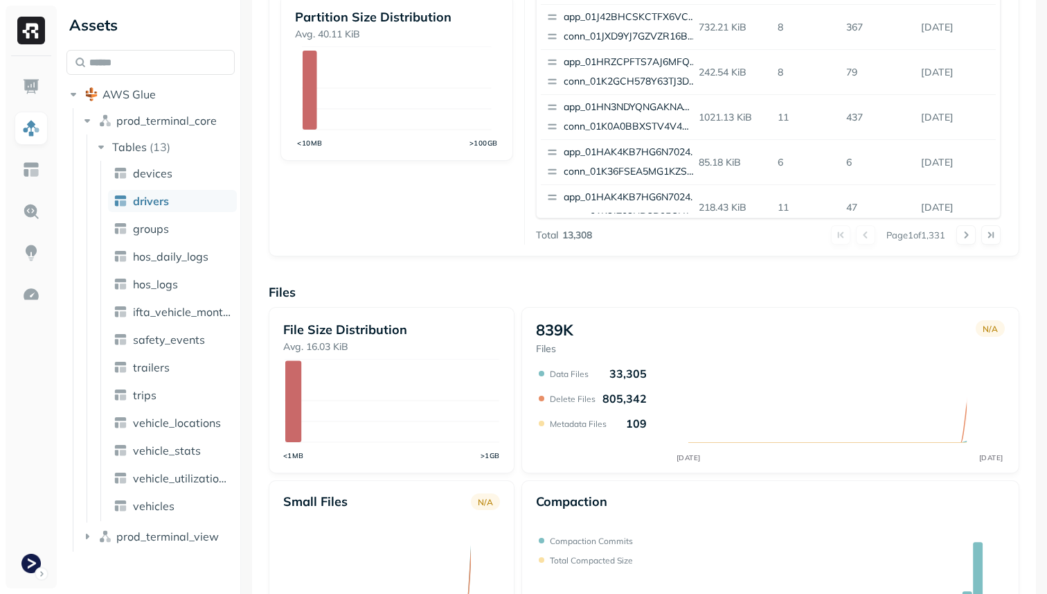
scroll to position [465, 0]
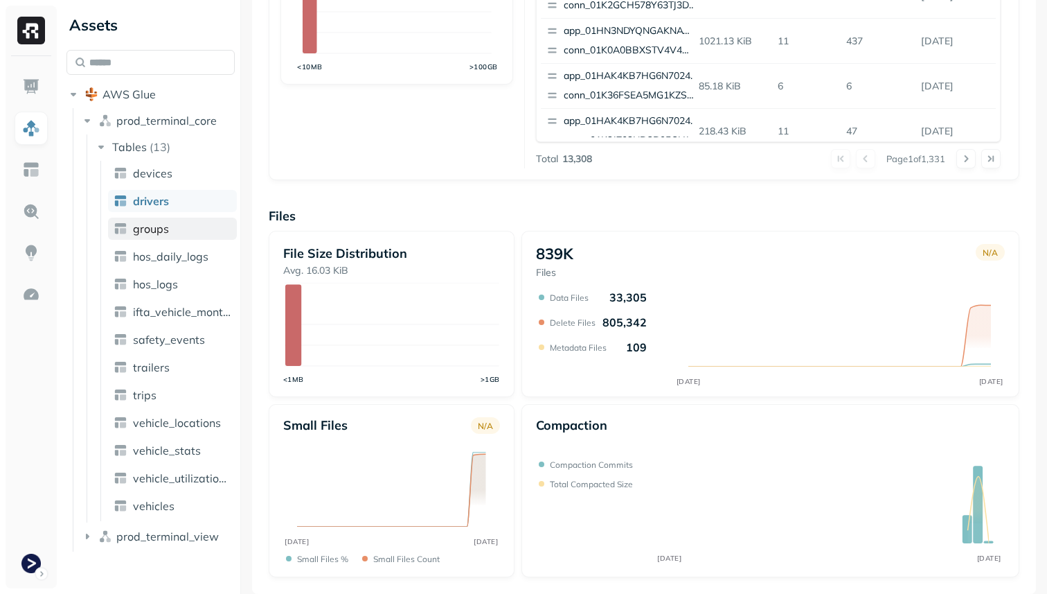
click at [197, 236] on link "groups" at bounding box center [172, 228] width 129 height 22
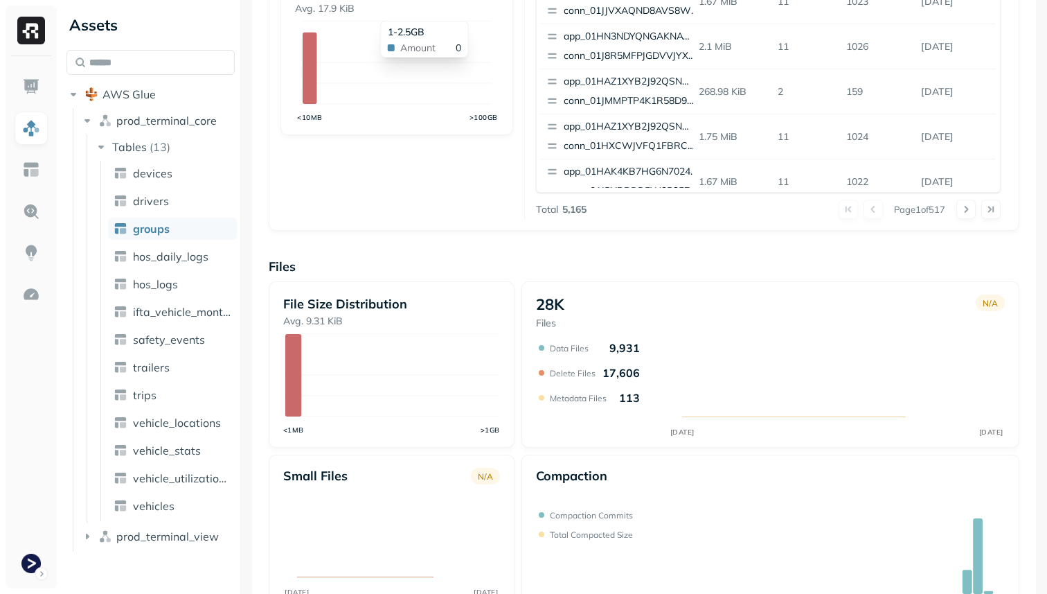
scroll to position [465, 0]
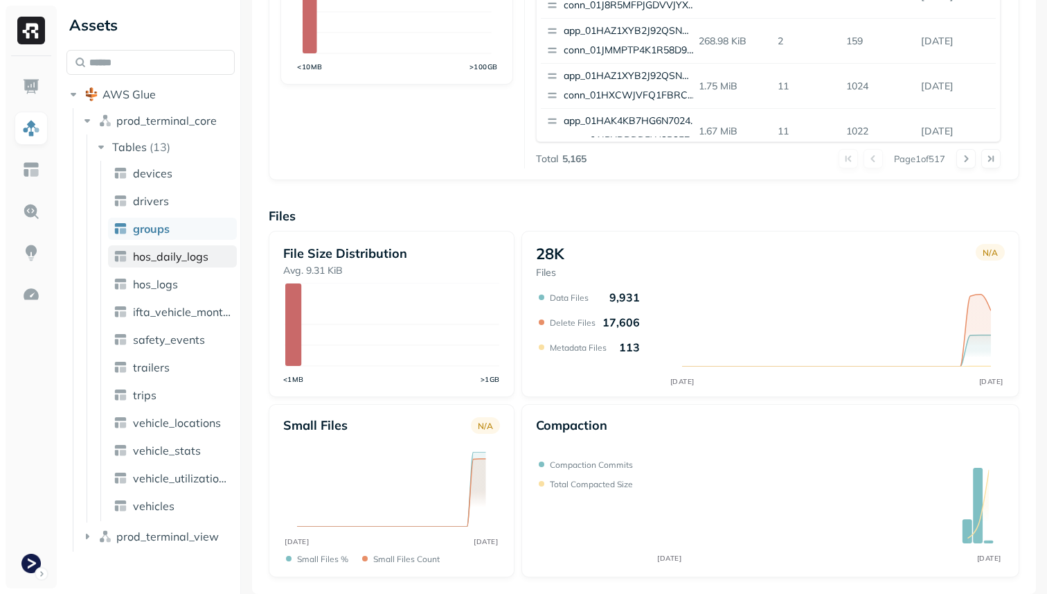
click at [154, 249] on link "hos_daily_logs" at bounding box center [172, 256] width 129 height 22
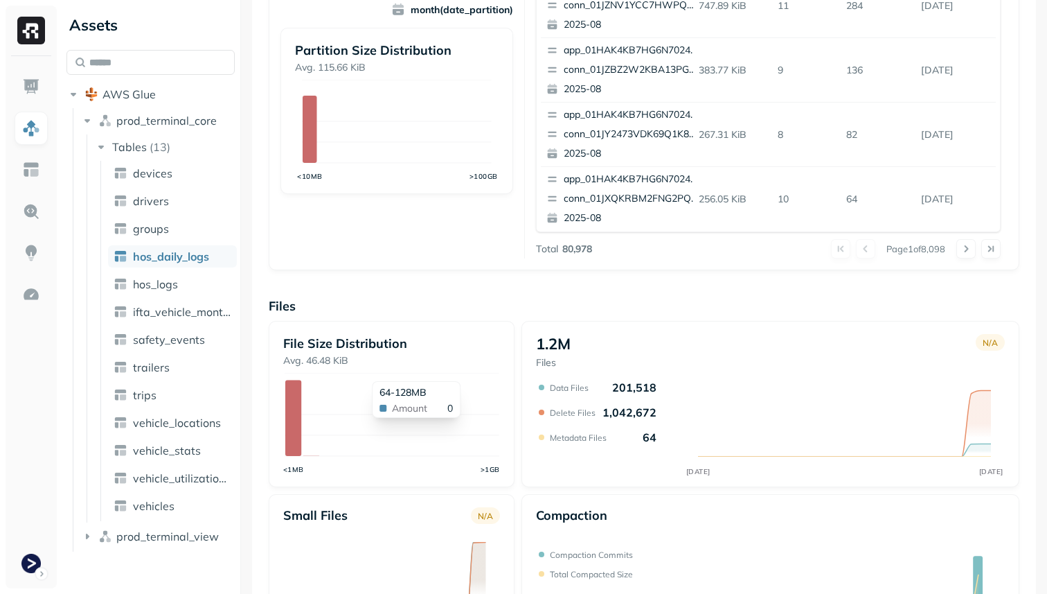
scroll to position [303, 0]
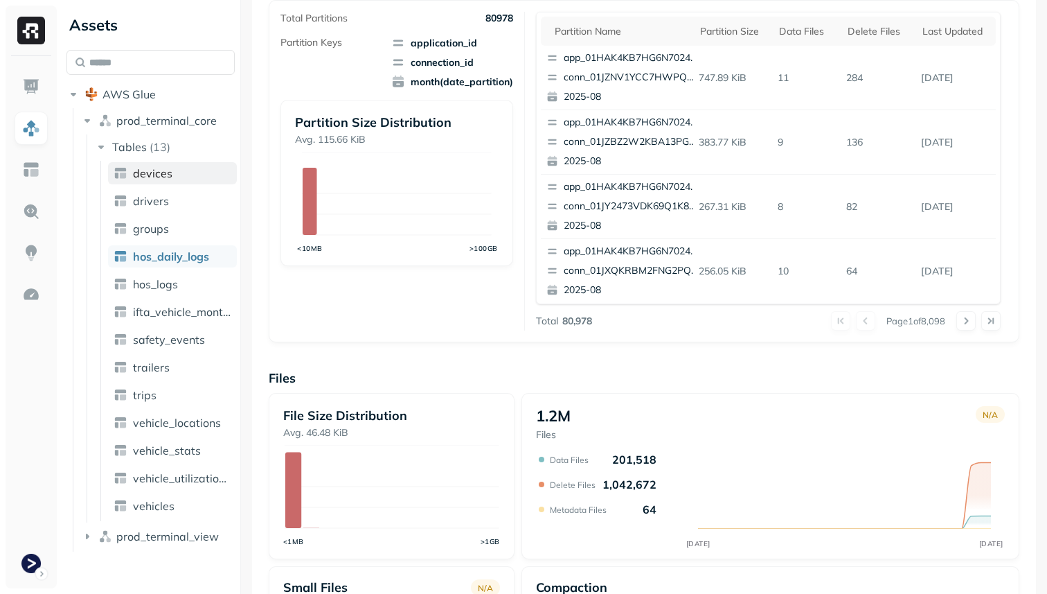
click at [139, 170] on span "devices" at bounding box center [152, 173] width 39 height 14
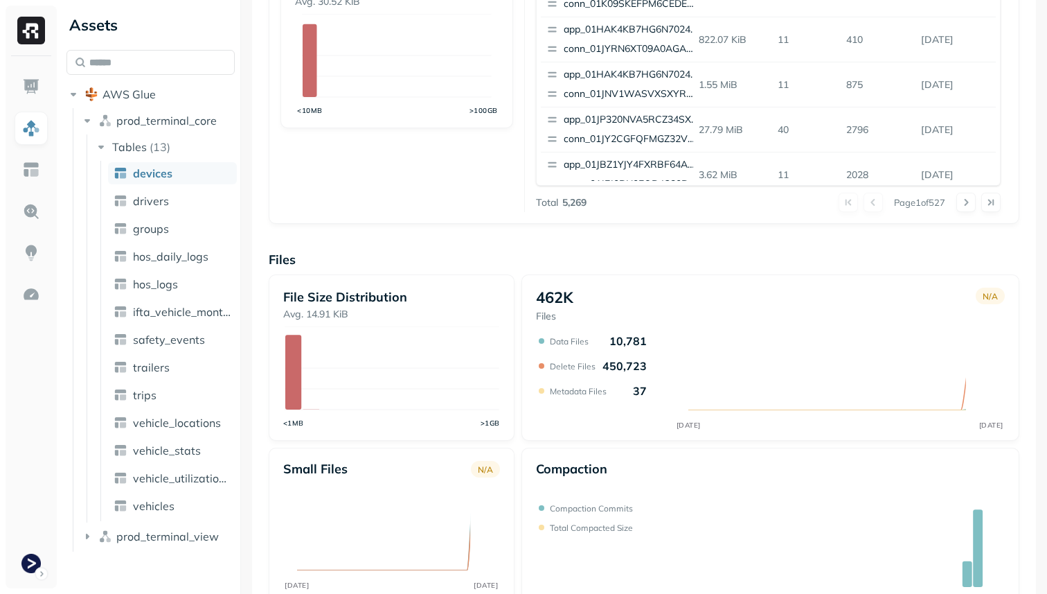
scroll to position [465, 0]
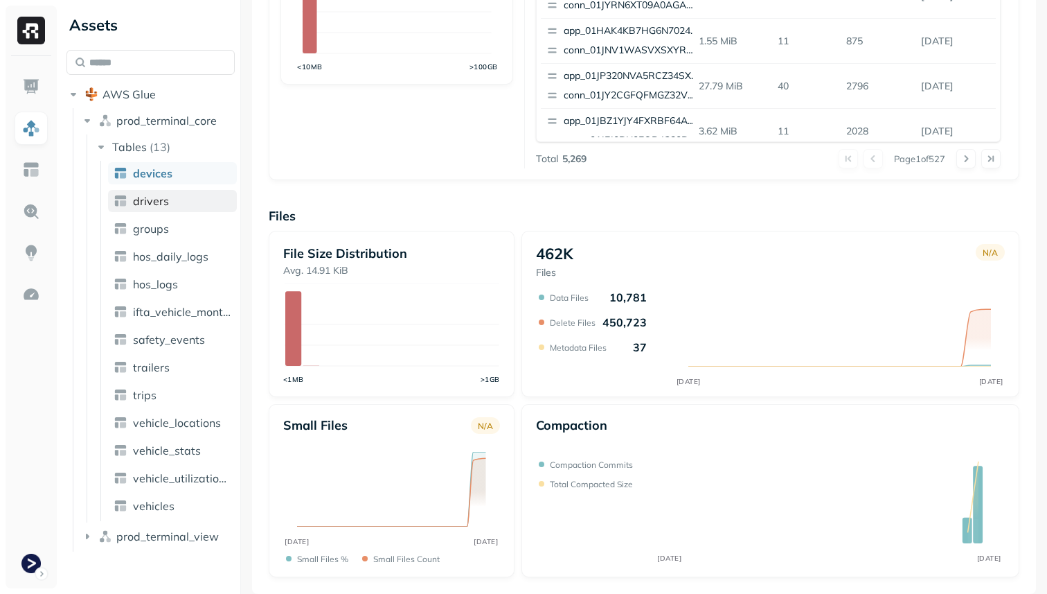
click at [190, 205] on link "drivers" at bounding box center [172, 201] width 129 height 22
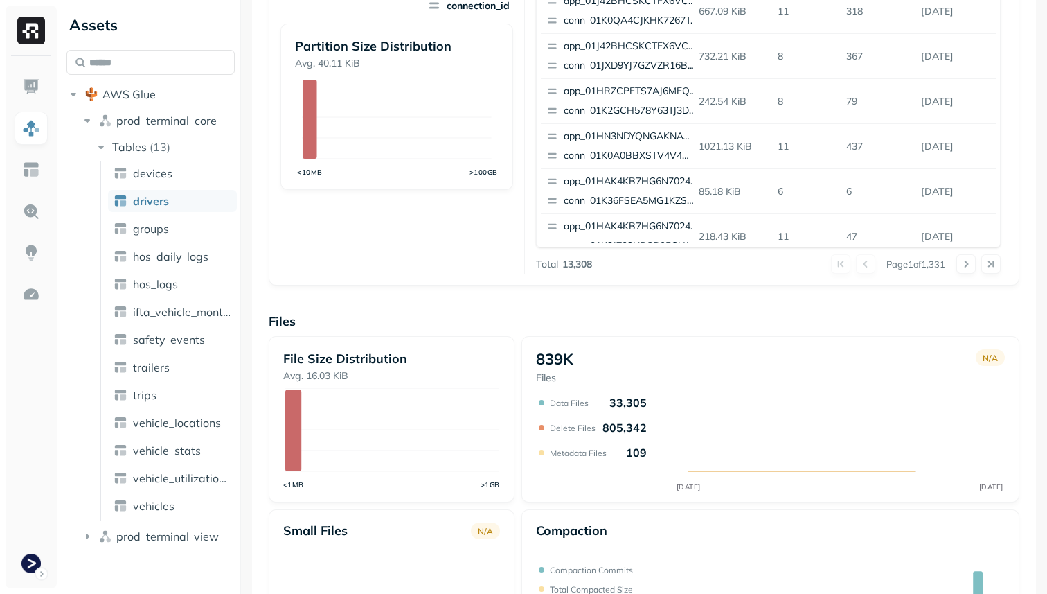
scroll to position [465, 0]
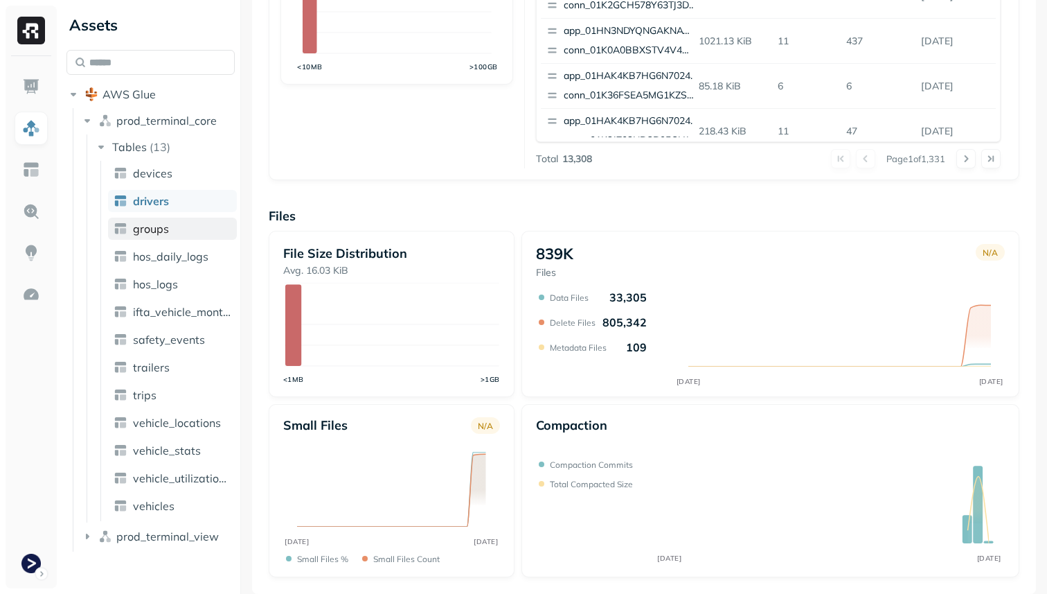
click at [187, 217] on link "groups" at bounding box center [172, 228] width 129 height 22
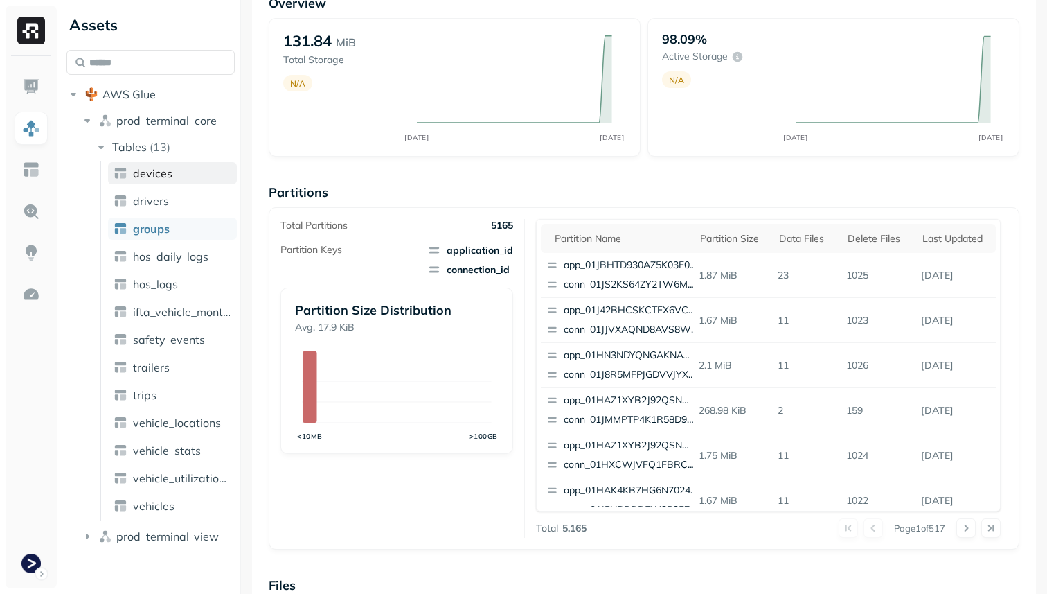
click at [186, 172] on link "devices" at bounding box center [172, 173] width 129 height 22
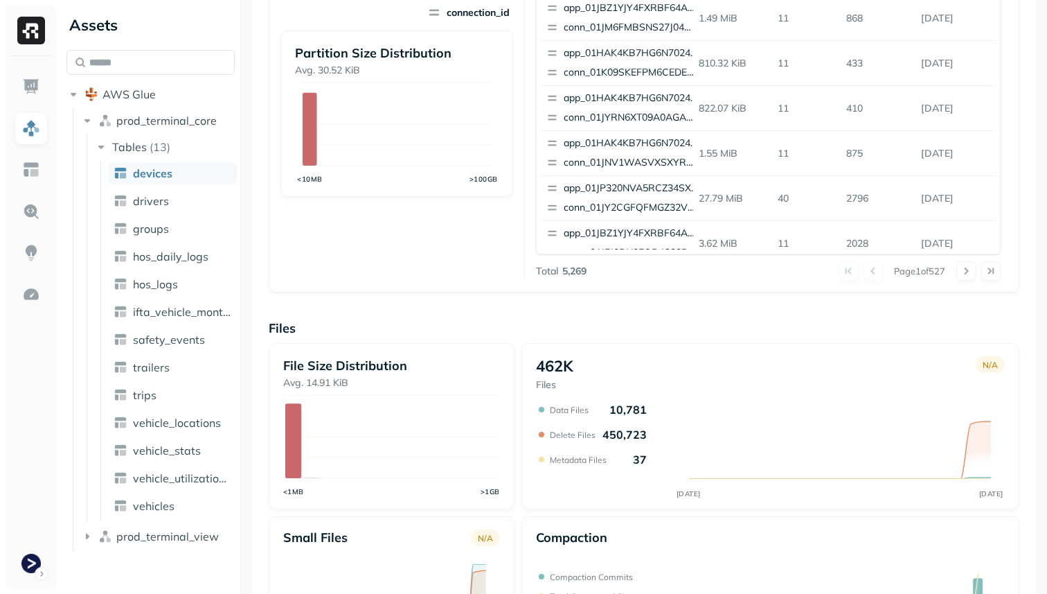
scroll to position [465, 0]
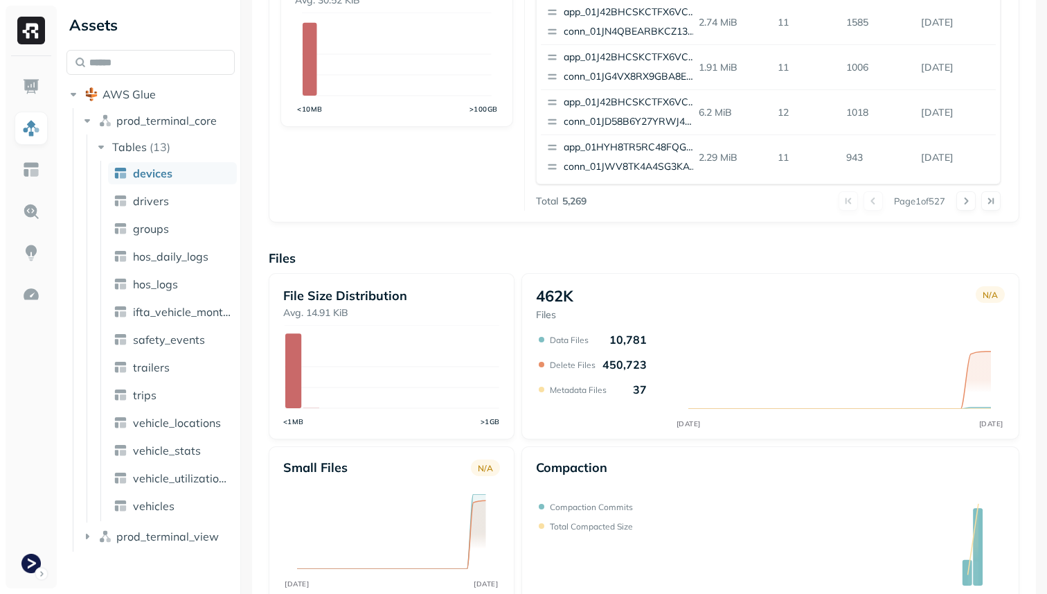
scroll to position [465, 0]
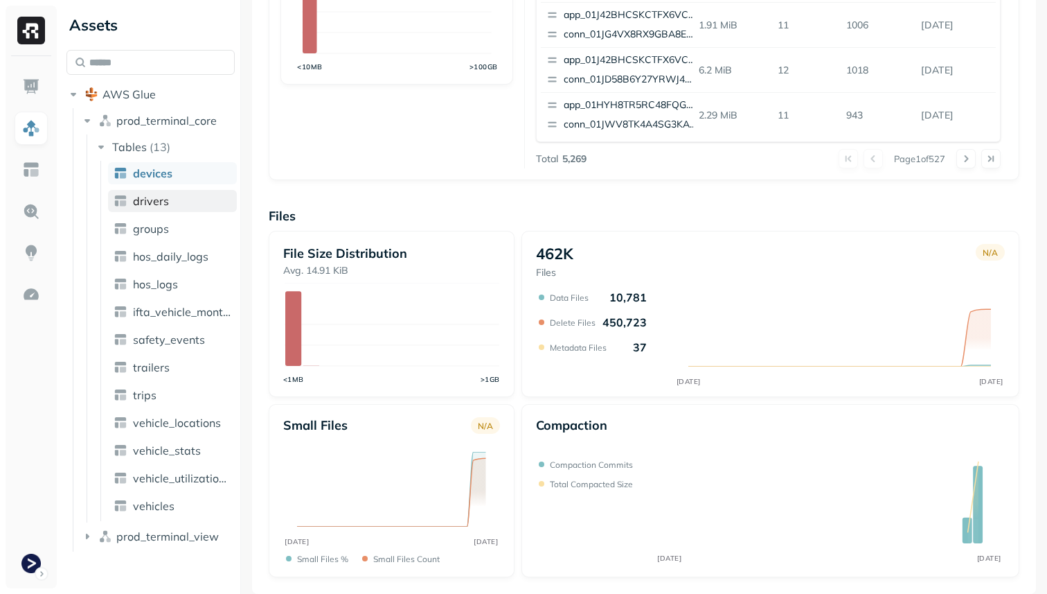
click at [175, 204] on link "drivers" at bounding box center [172, 201] width 129 height 22
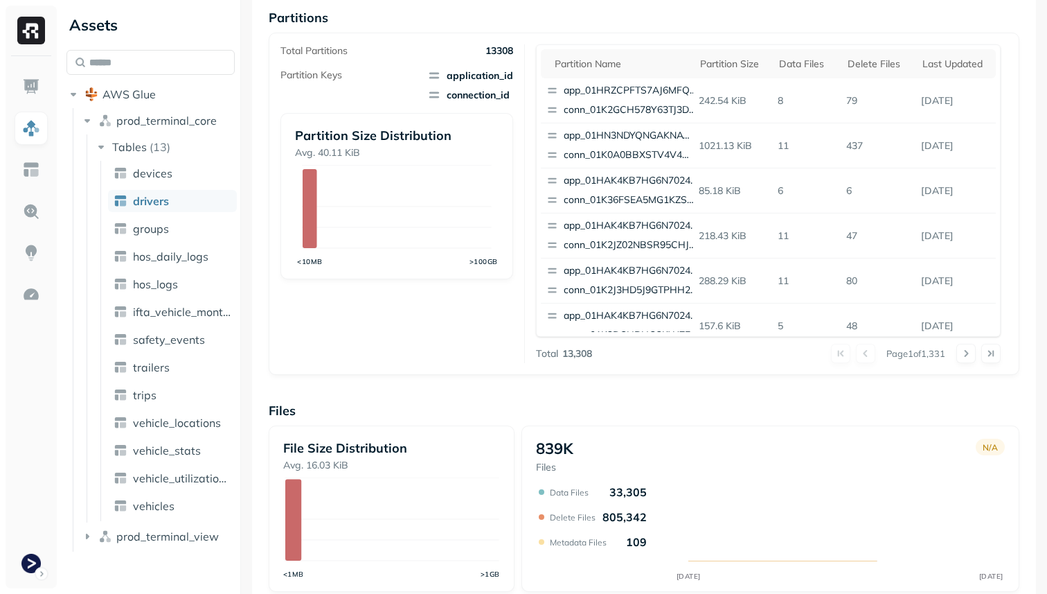
scroll to position [465, 0]
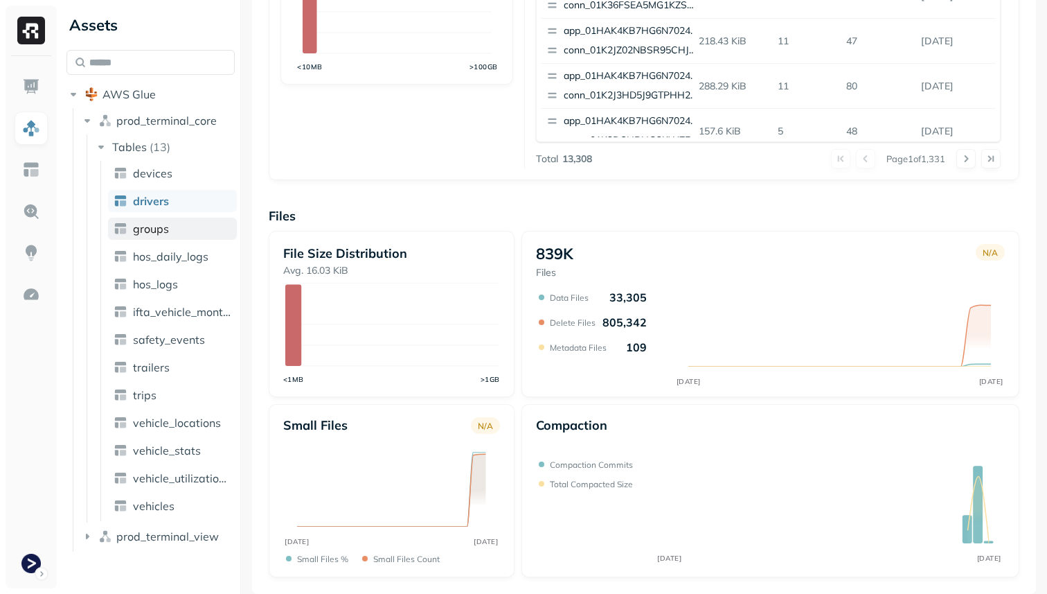
click at [198, 224] on link "groups" at bounding box center [172, 228] width 129 height 22
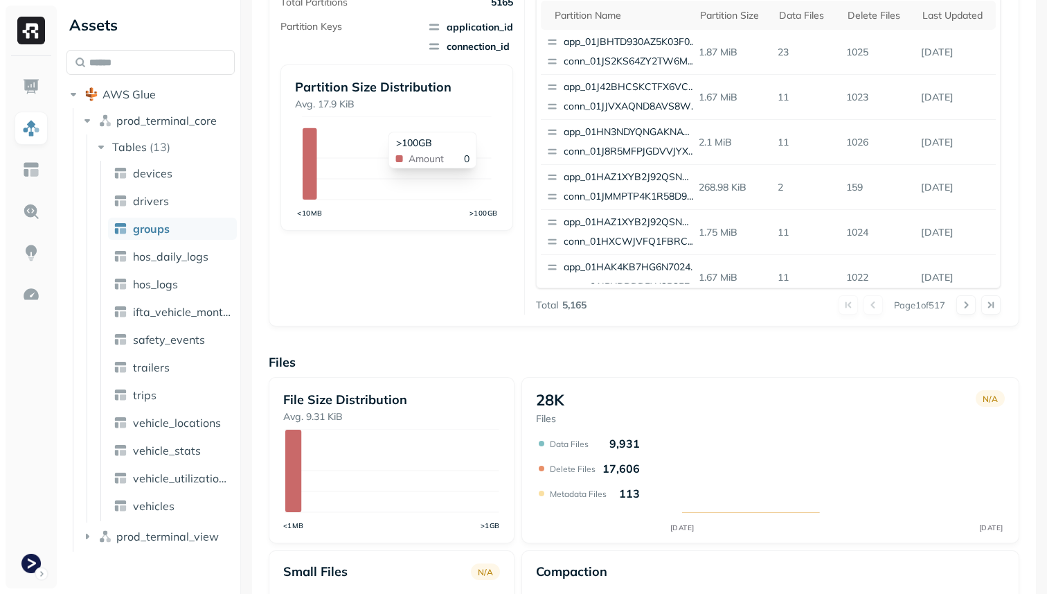
scroll to position [465, 0]
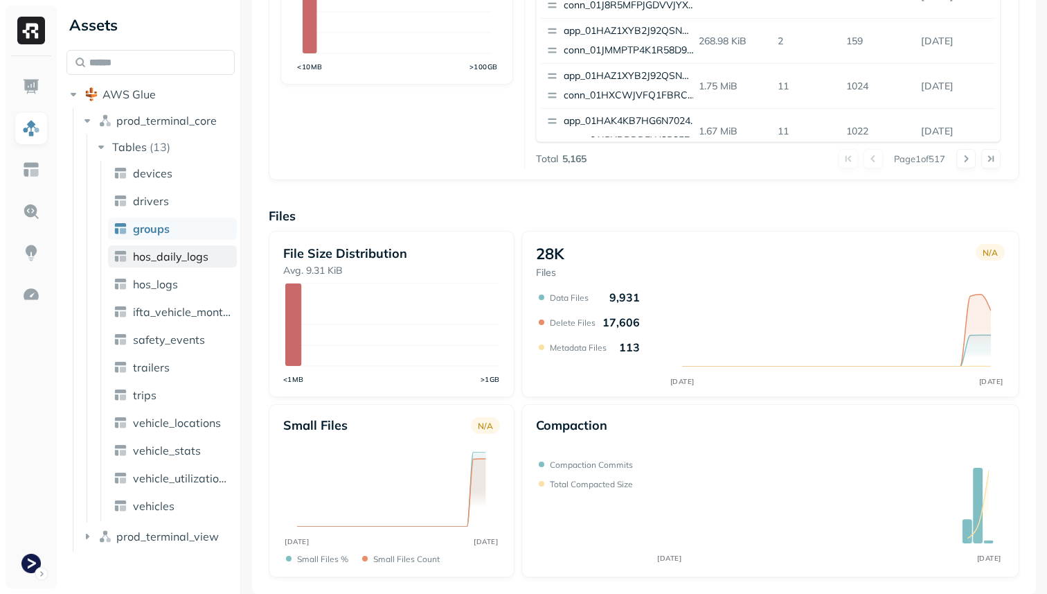
click at [168, 261] on span "hos_daily_logs" at bounding box center [170, 256] width 75 height 14
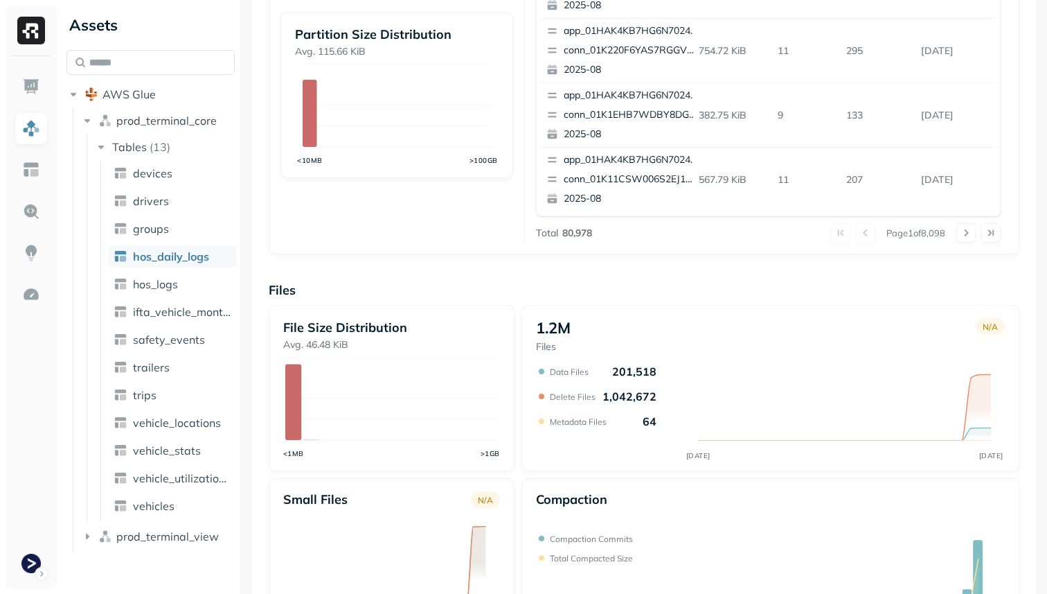
scroll to position [465, 0]
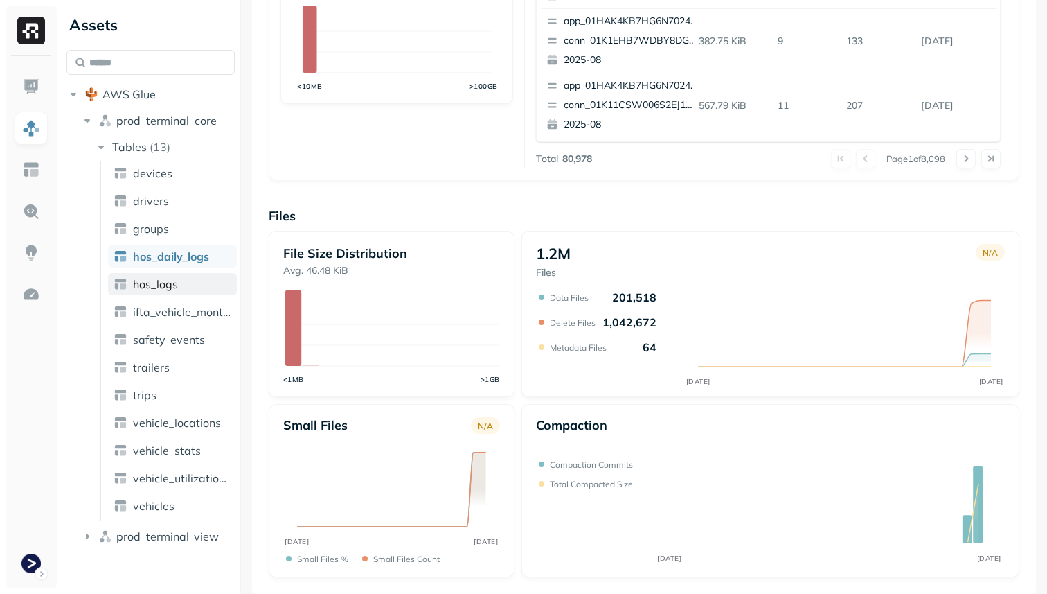
click at [180, 290] on link "hos_logs" at bounding box center [172, 284] width 129 height 22
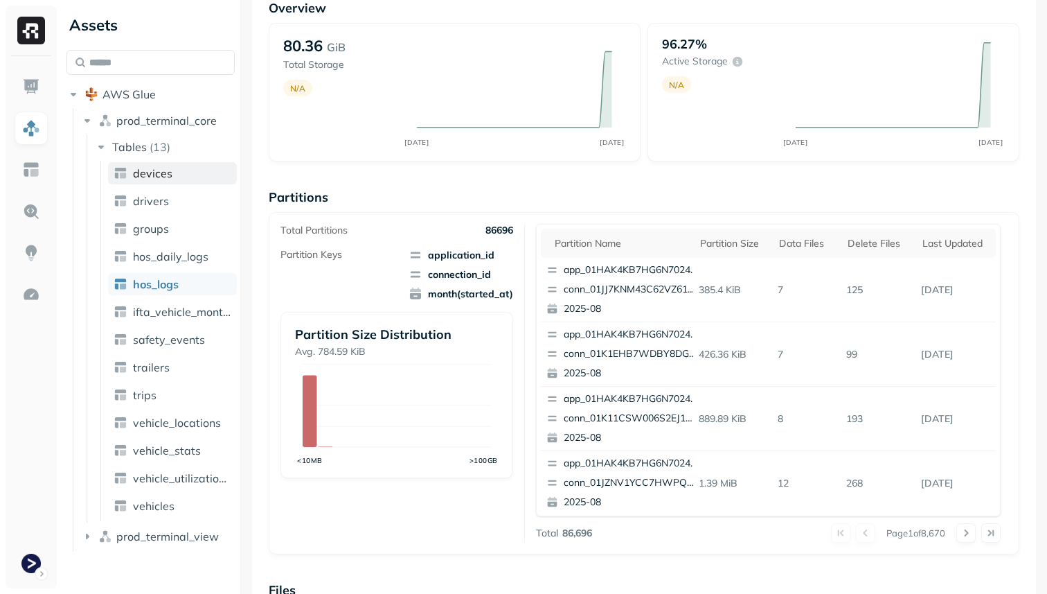
click at [188, 177] on link "devices" at bounding box center [172, 173] width 129 height 22
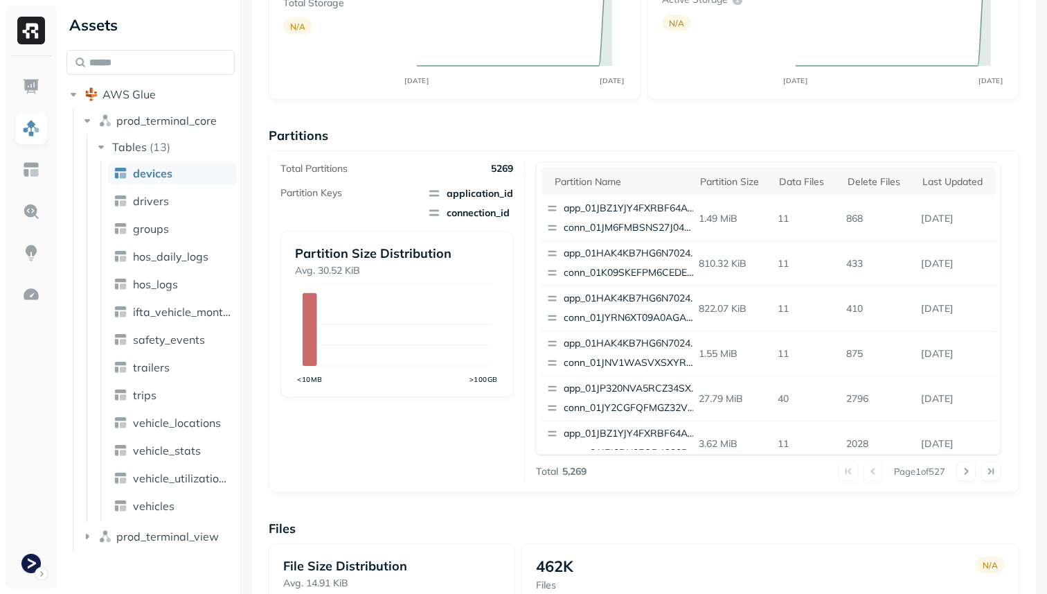
scroll to position [465, 0]
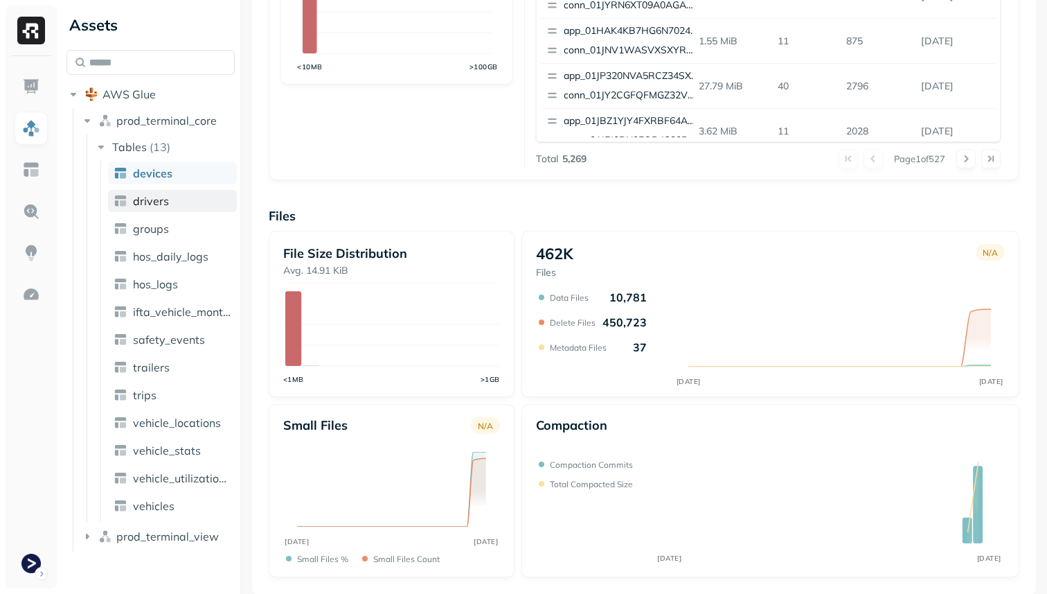
click at [188, 208] on link "drivers" at bounding box center [172, 201] width 129 height 22
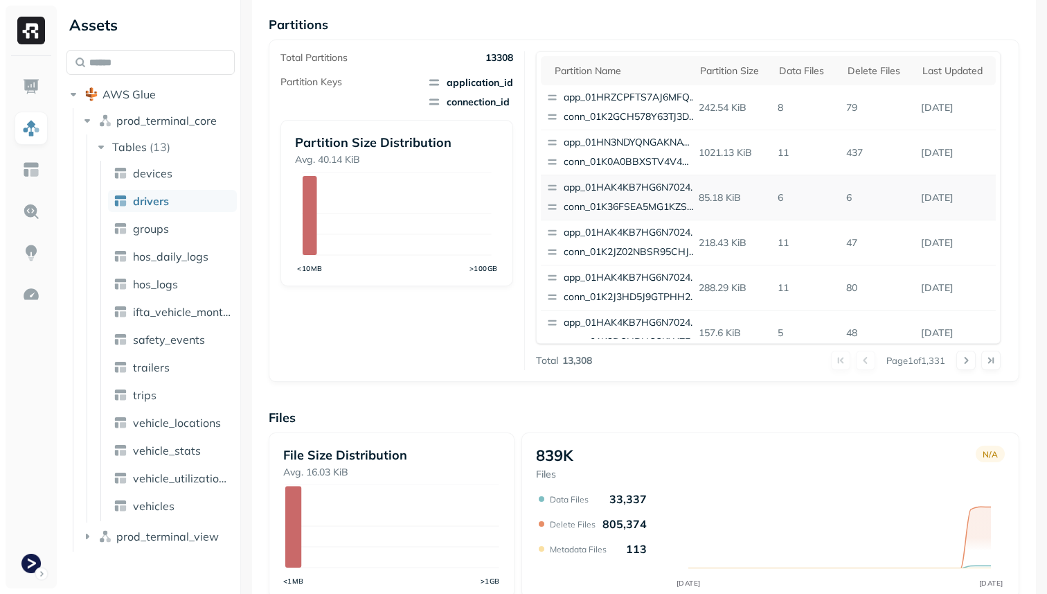
scroll to position [465, 0]
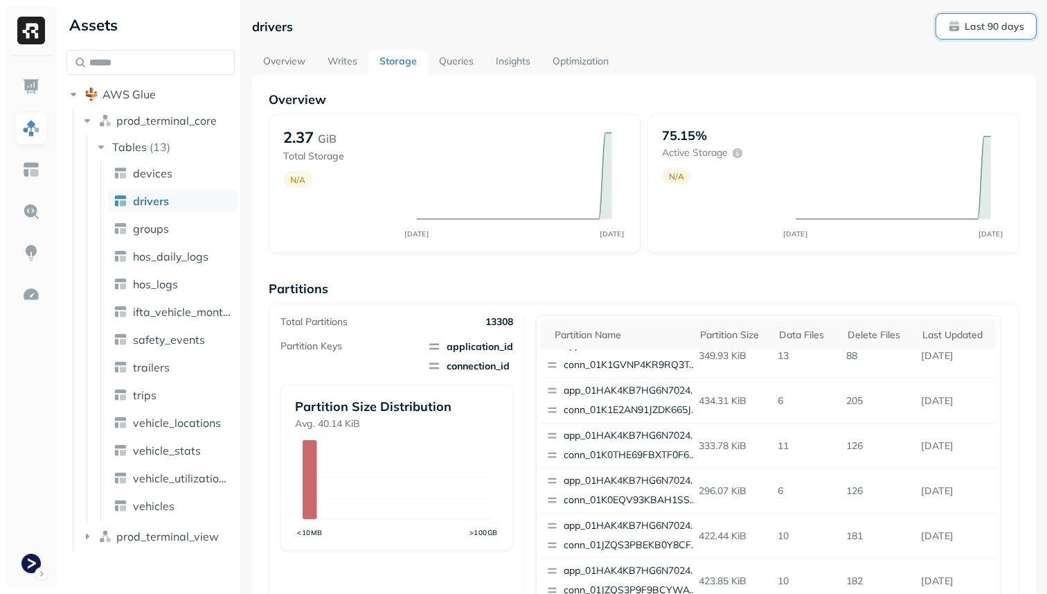
click at [1004, 21] on p "Last 90 days" at bounding box center [995, 26] width 60 height 13
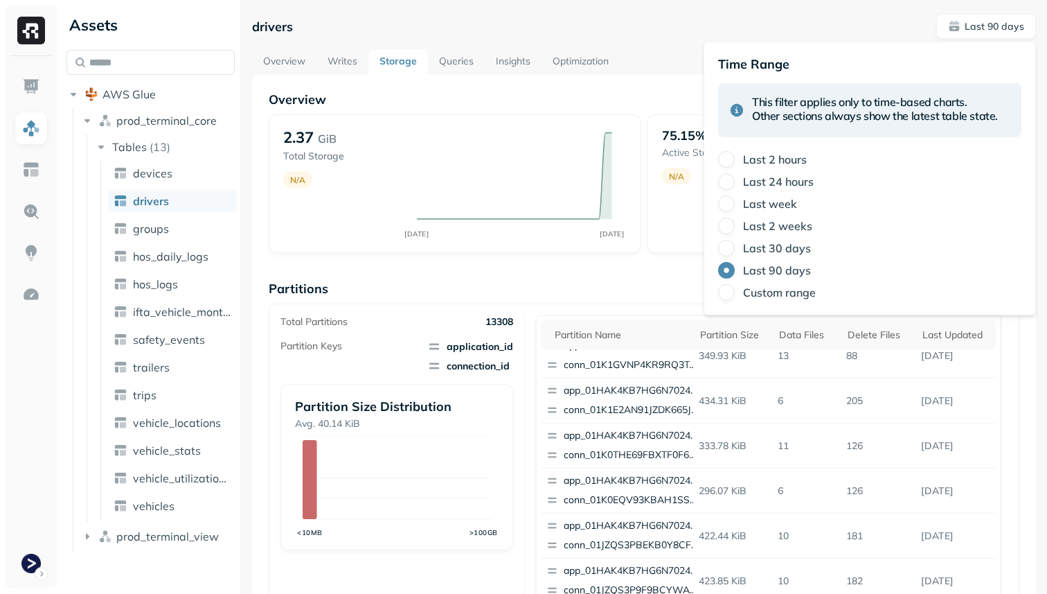
click at [792, 161] on label "Last 2 hours" at bounding box center [775, 159] width 64 height 14
click at [735, 161] on button "Last 2 hours" at bounding box center [726, 159] width 17 height 17
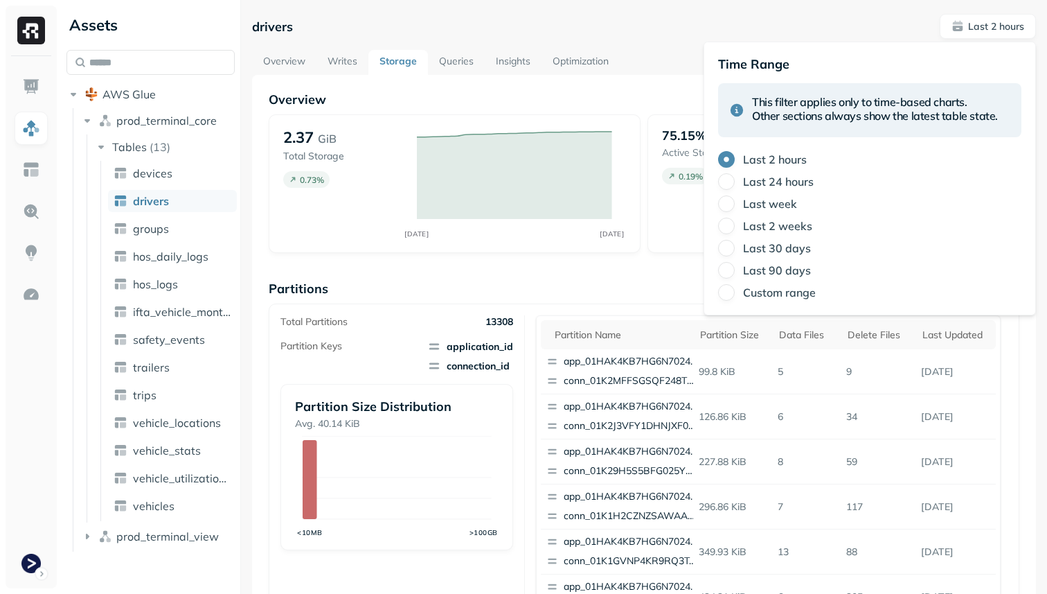
click at [690, 17] on div "drivers Last 2 hours" at bounding box center [644, 26] width 784 height 25
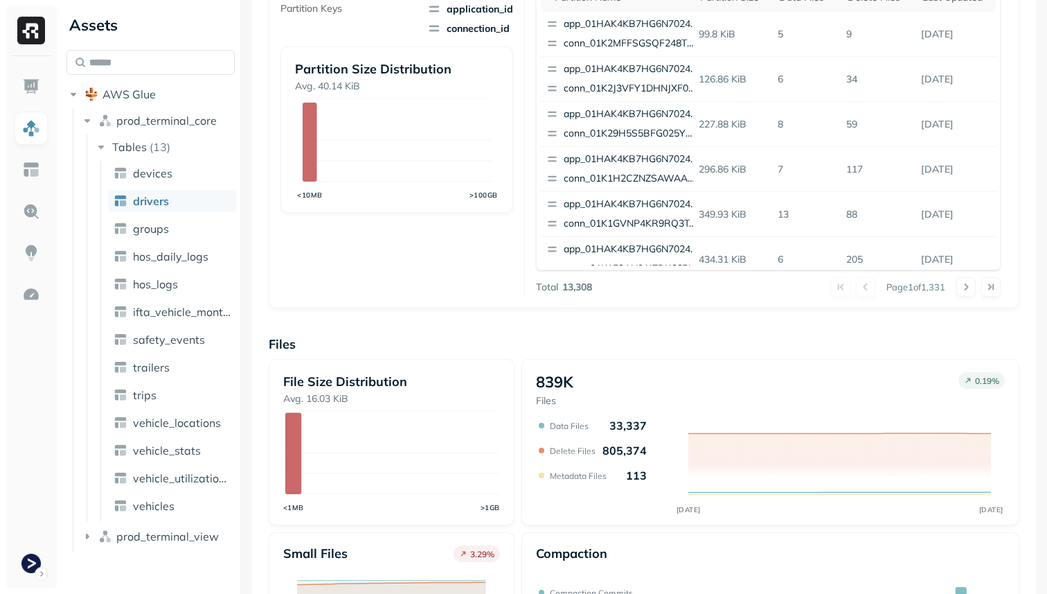
scroll to position [465, 0]
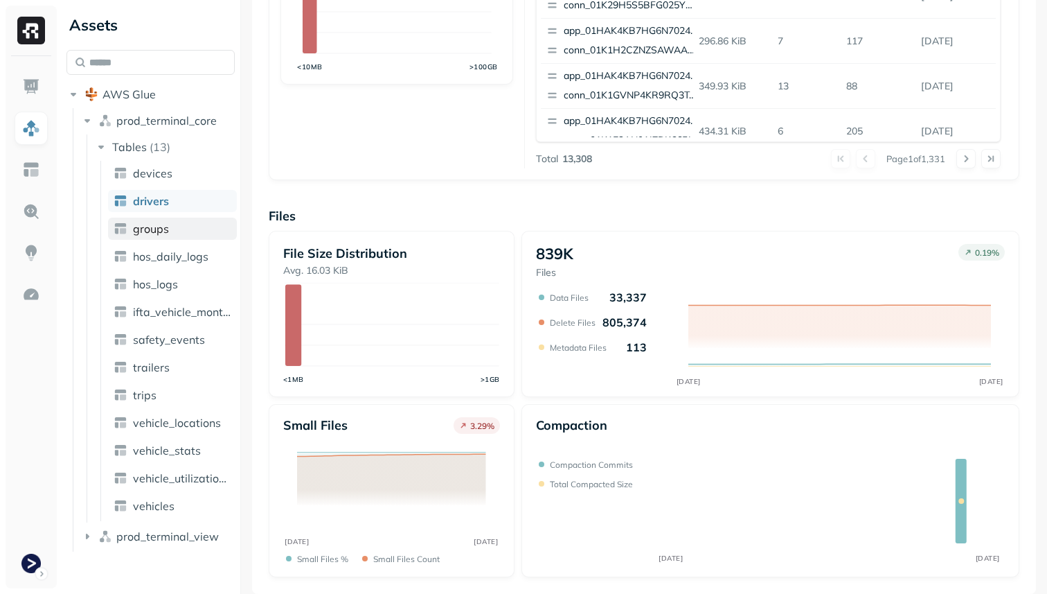
click at [170, 231] on link "groups" at bounding box center [172, 228] width 129 height 22
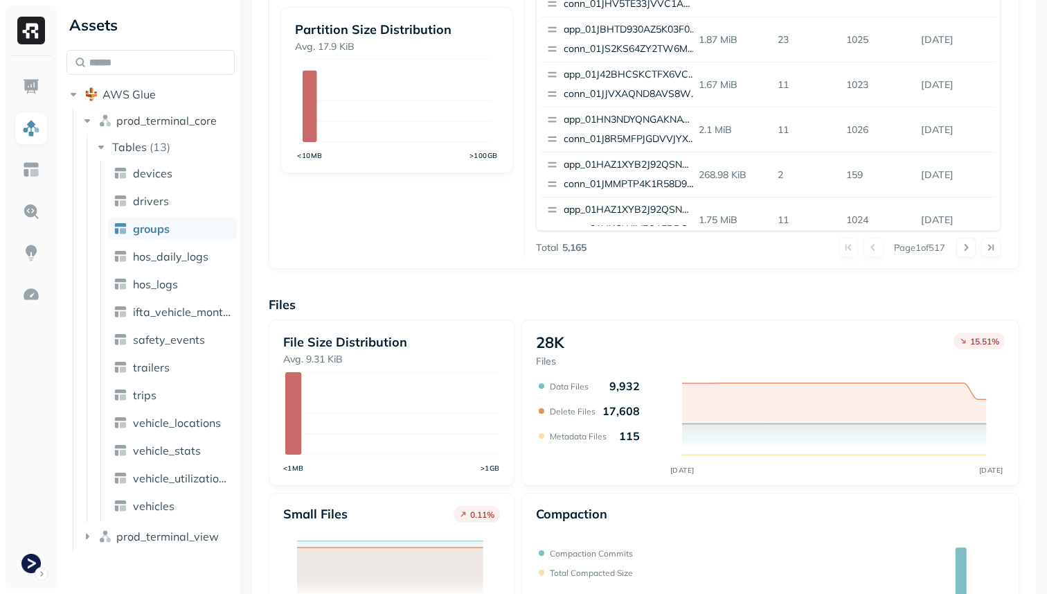
scroll to position [407, 0]
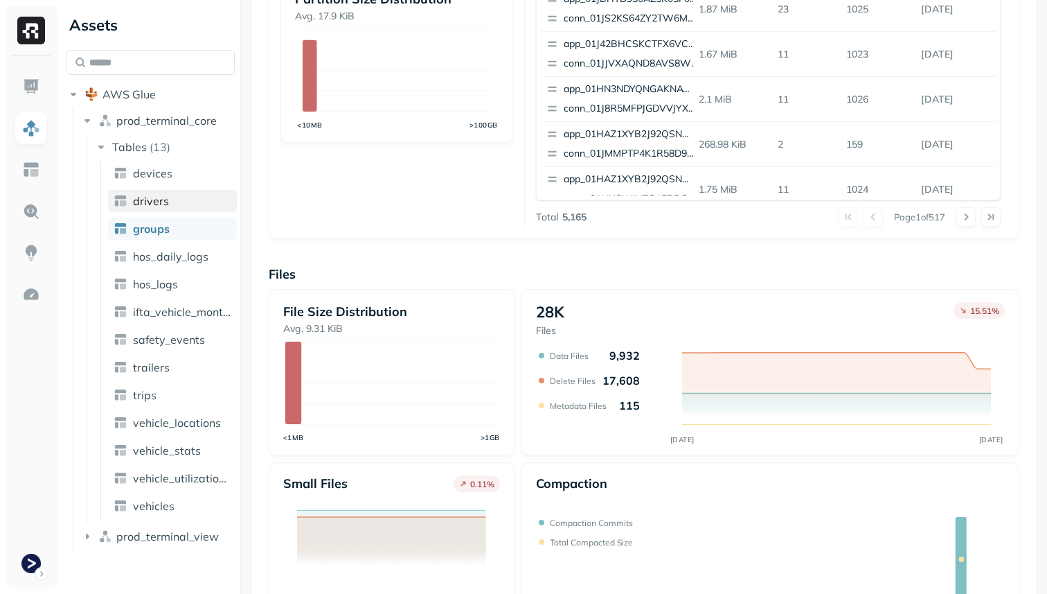
click at [188, 202] on link "drivers" at bounding box center [172, 201] width 129 height 22
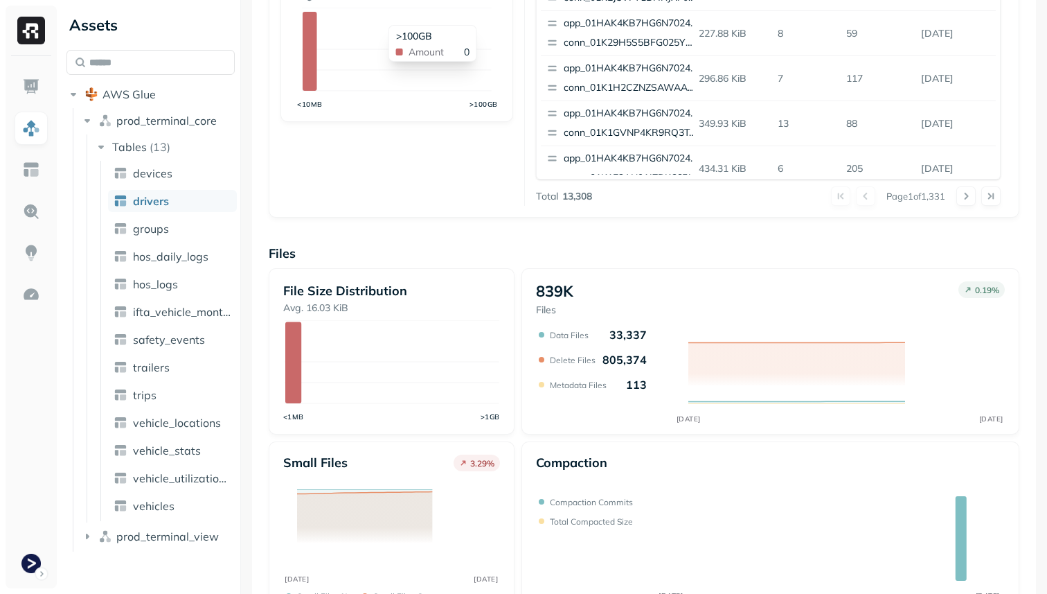
scroll to position [465, 0]
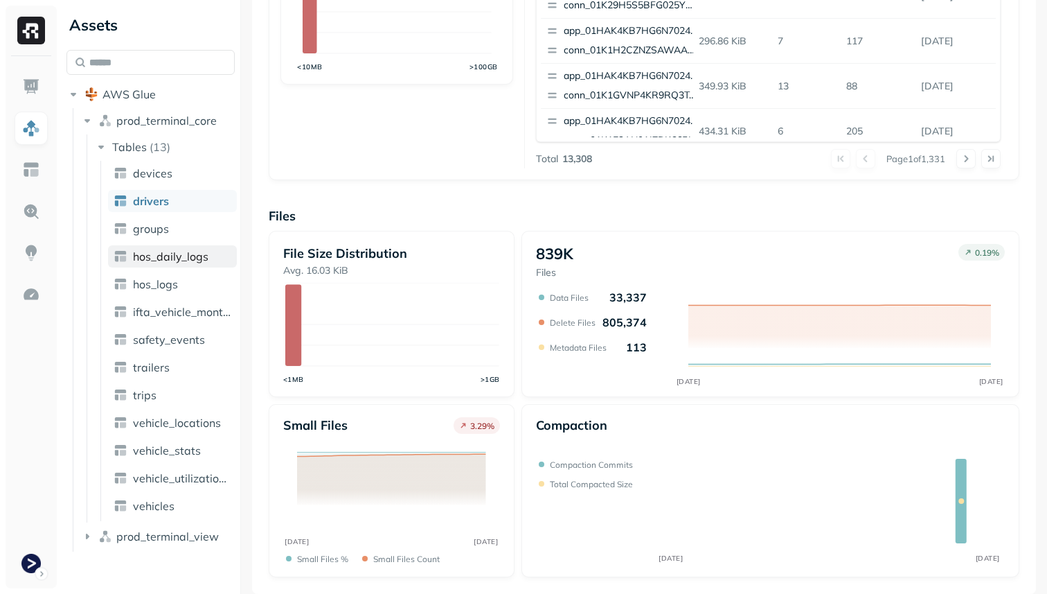
click at [197, 256] on span "hos_daily_logs" at bounding box center [170, 256] width 75 height 14
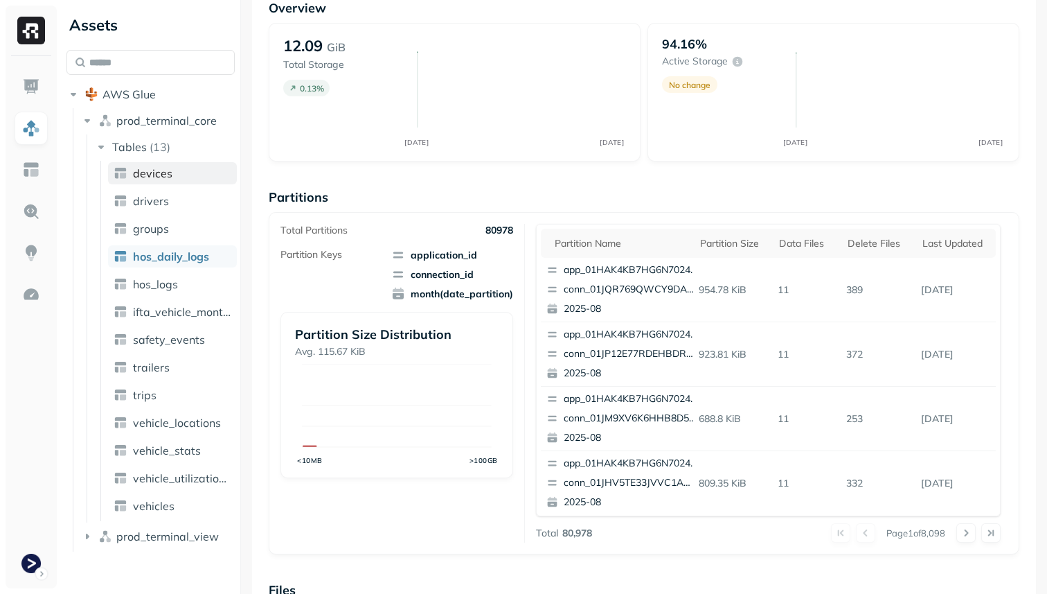
click at [147, 170] on span "devices" at bounding box center [152, 173] width 39 height 14
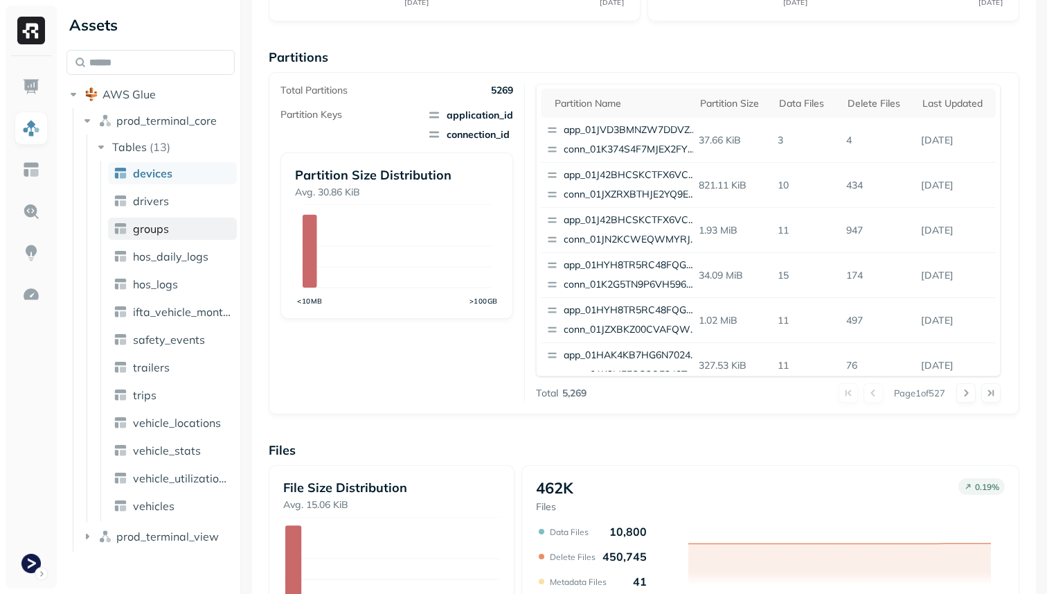
click at [172, 228] on link "groups" at bounding box center [172, 228] width 129 height 22
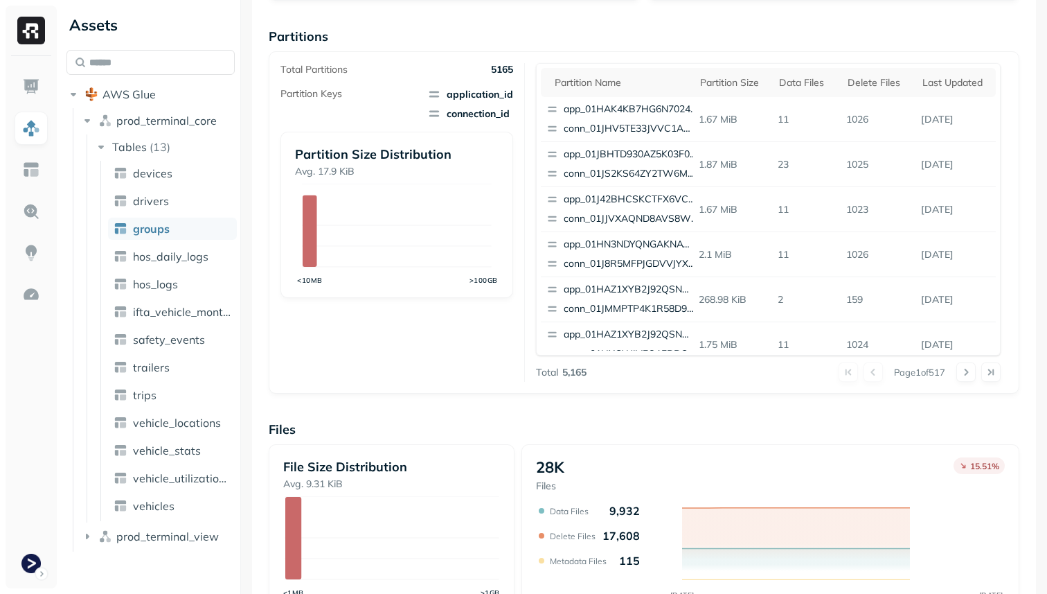
scroll to position [465, 0]
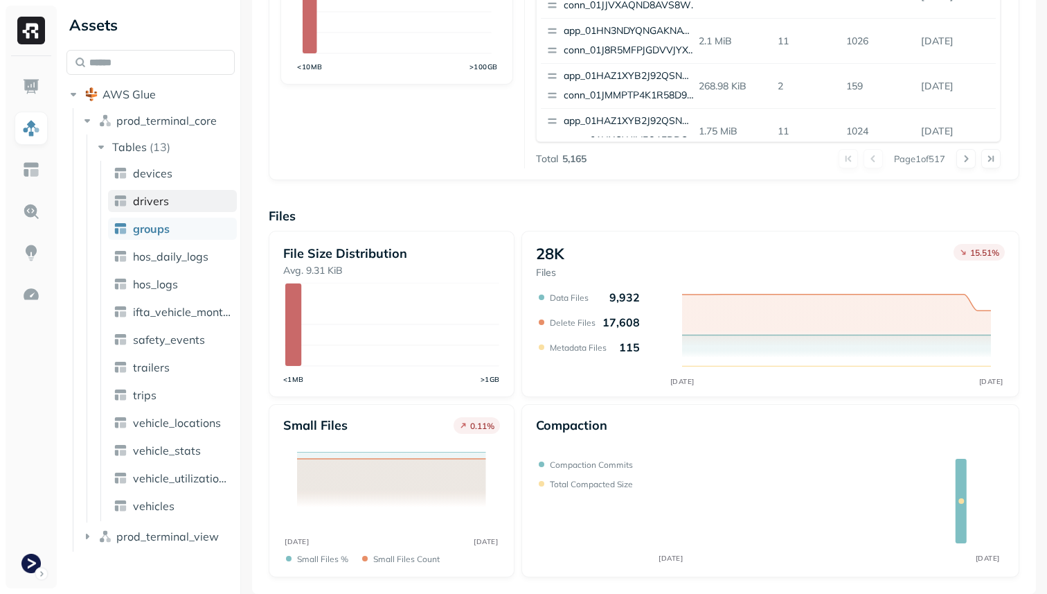
click at [183, 197] on link "drivers" at bounding box center [172, 201] width 129 height 22
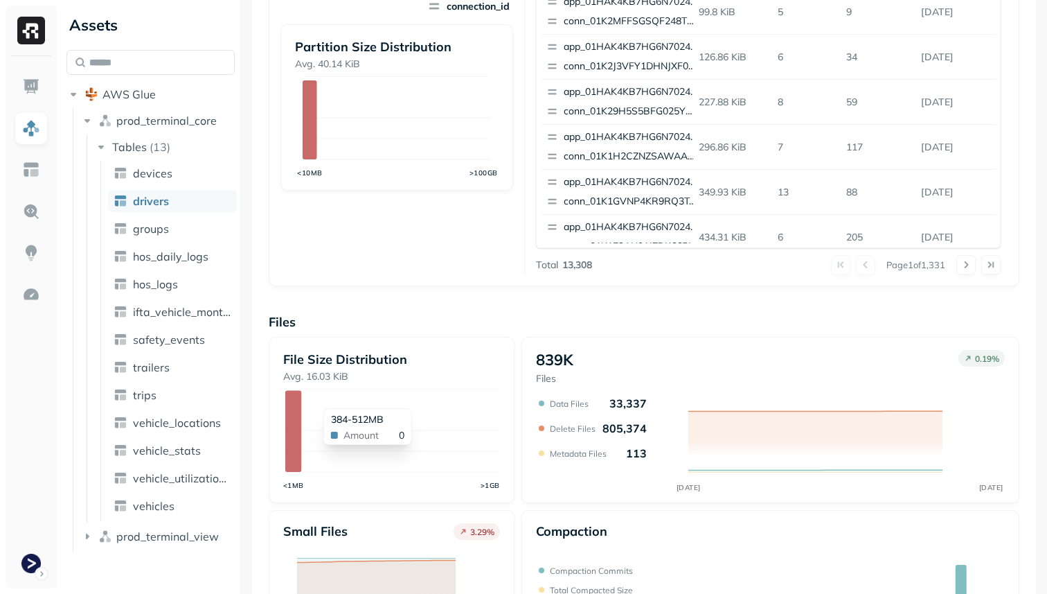
scroll to position [465, 0]
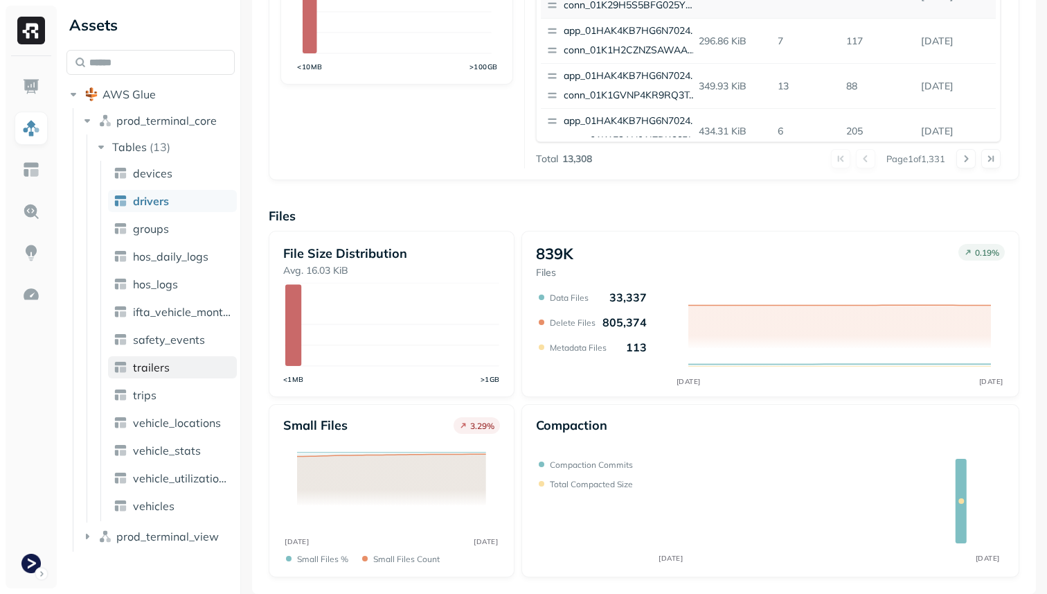
click at [161, 373] on span "trailers" at bounding box center [151, 367] width 37 height 14
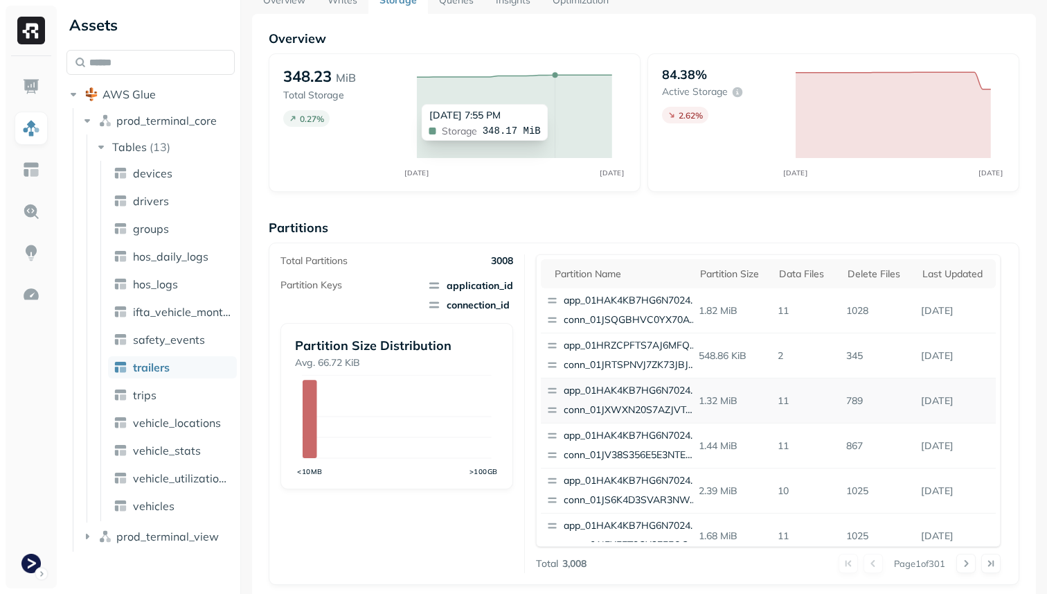
scroll to position [69, 0]
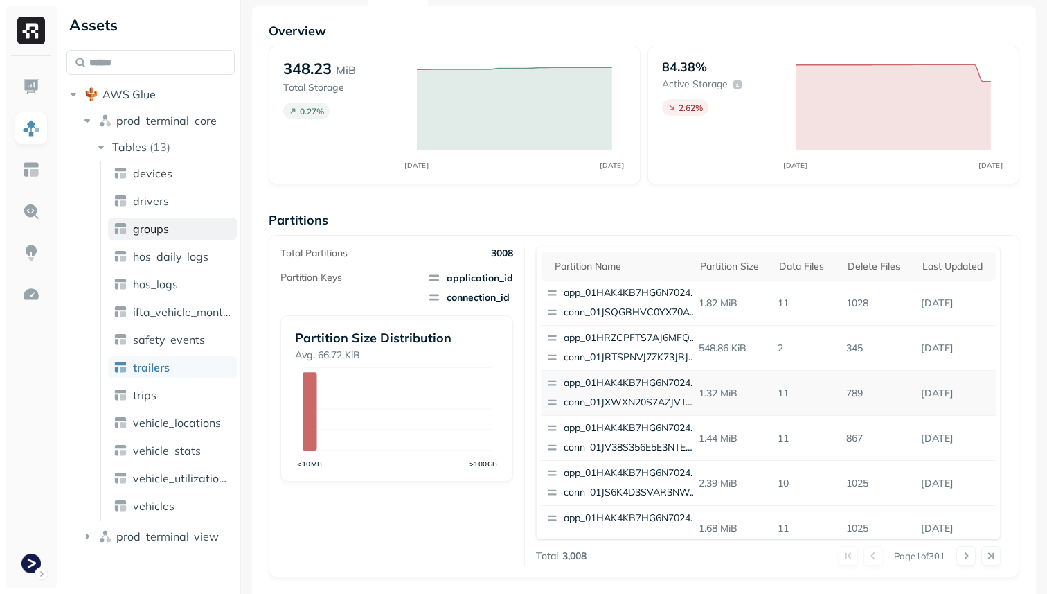
click at [173, 233] on link "groups" at bounding box center [172, 228] width 129 height 22
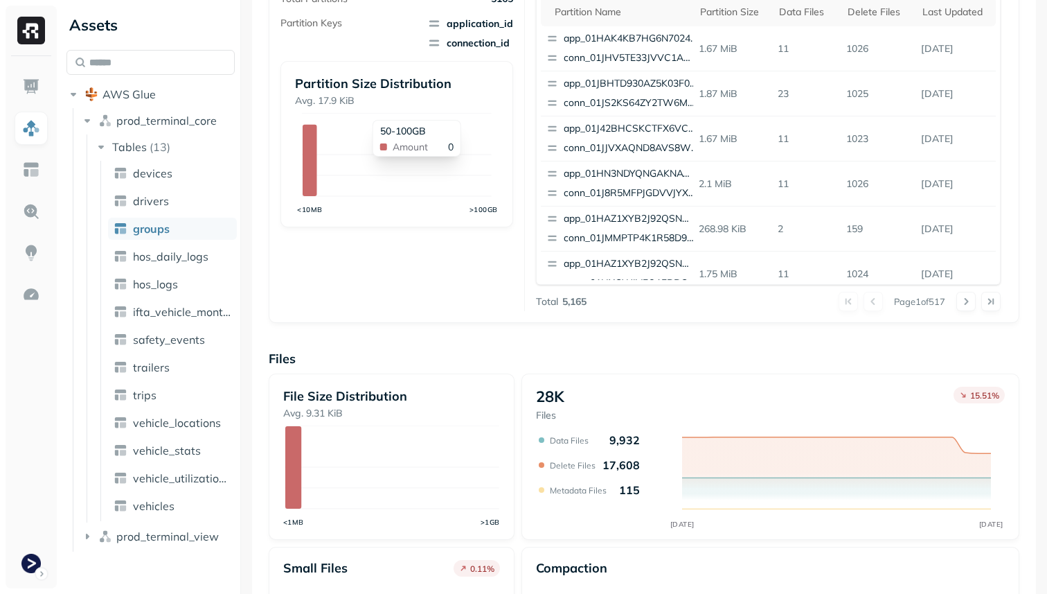
scroll to position [465, 0]
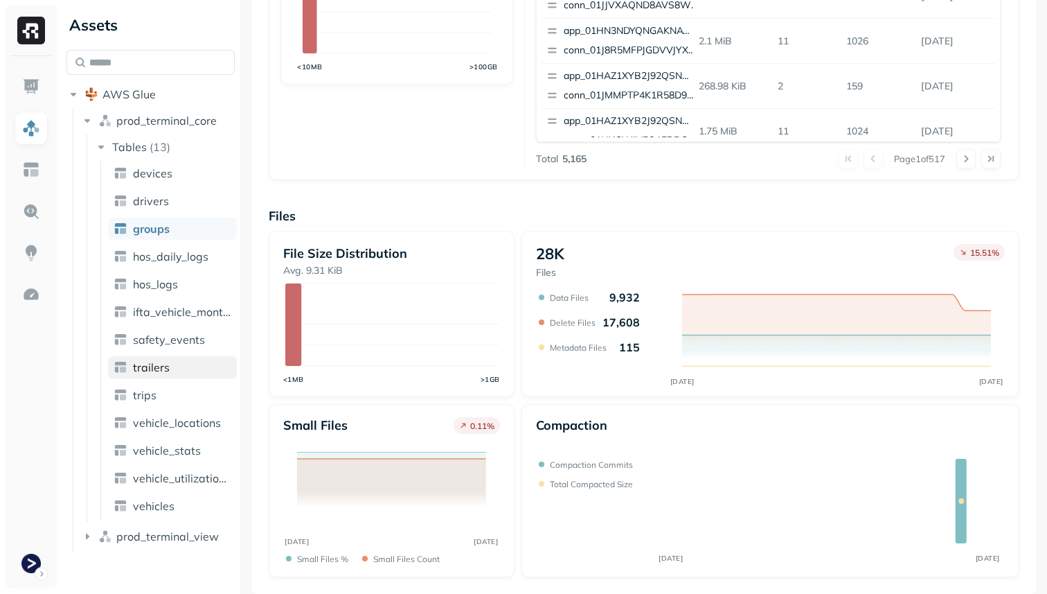
click at [193, 366] on link "trailers" at bounding box center [172, 367] width 129 height 22
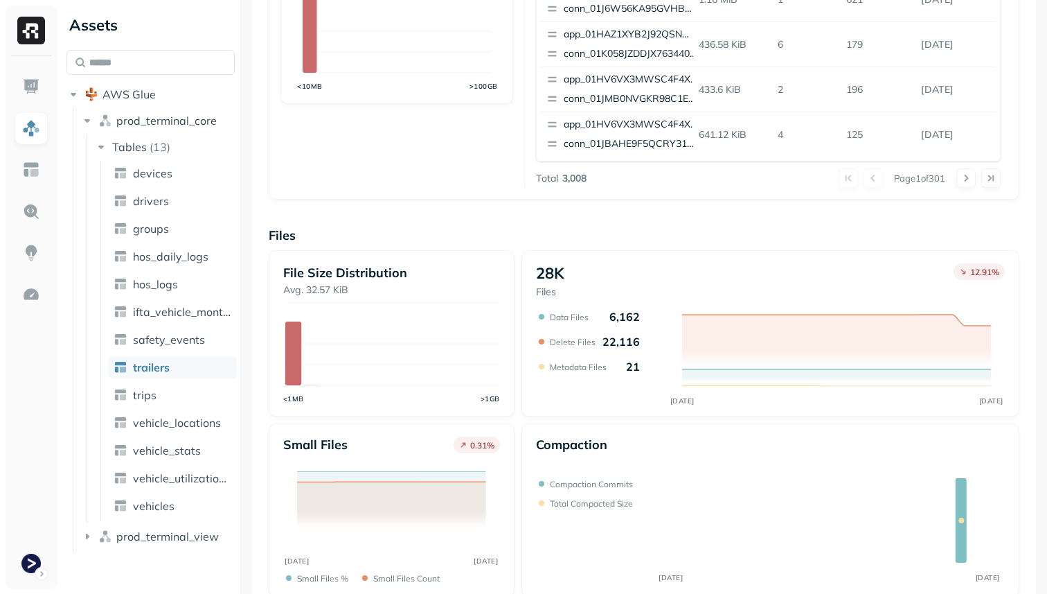
scroll to position [465, 0]
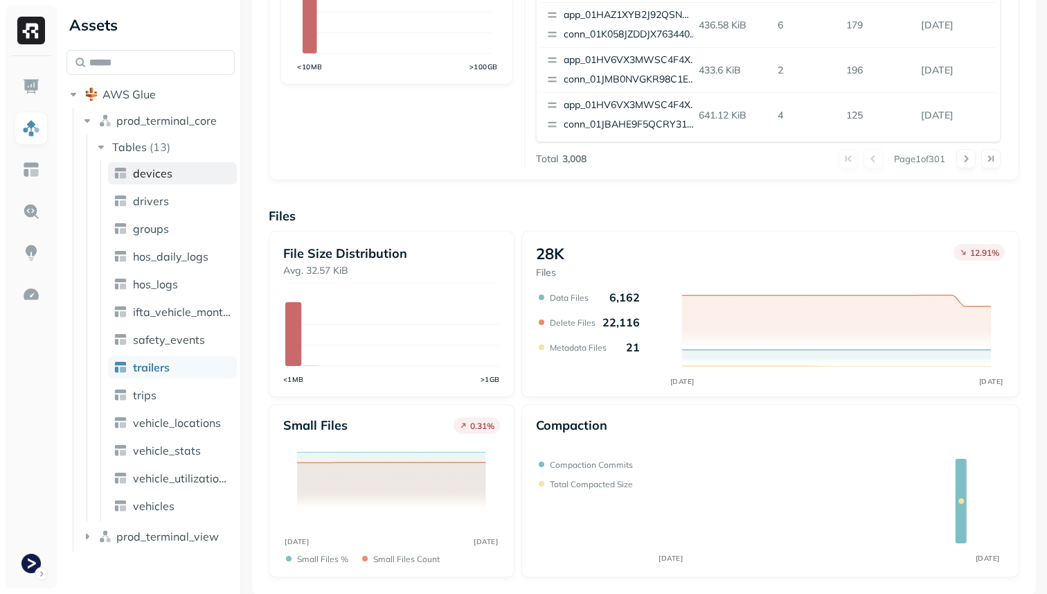
click at [182, 176] on link "devices" at bounding box center [172, 173] width 129 height 22
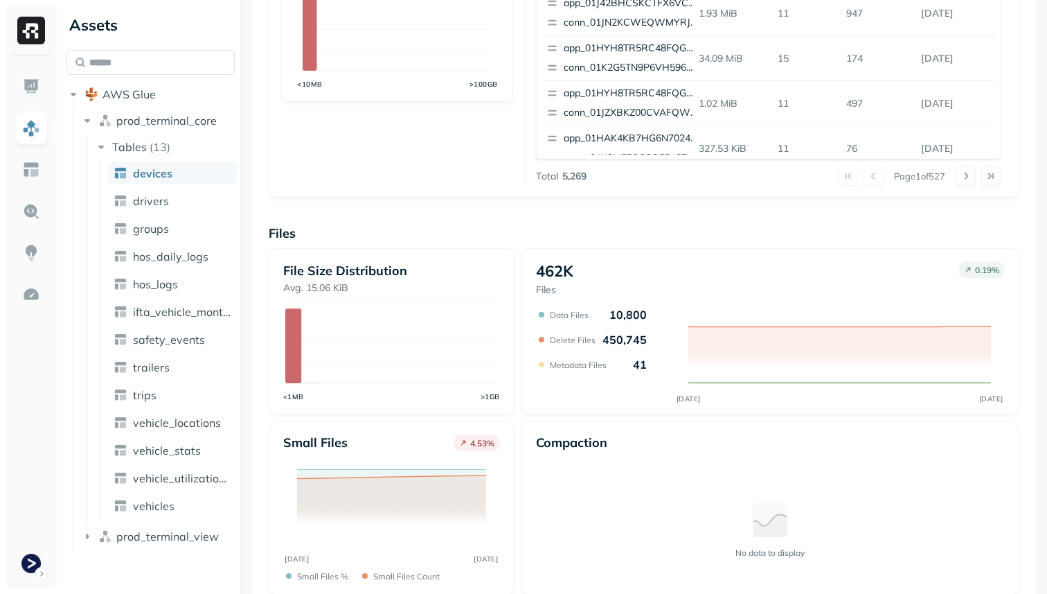
scroll to position [465, 0]
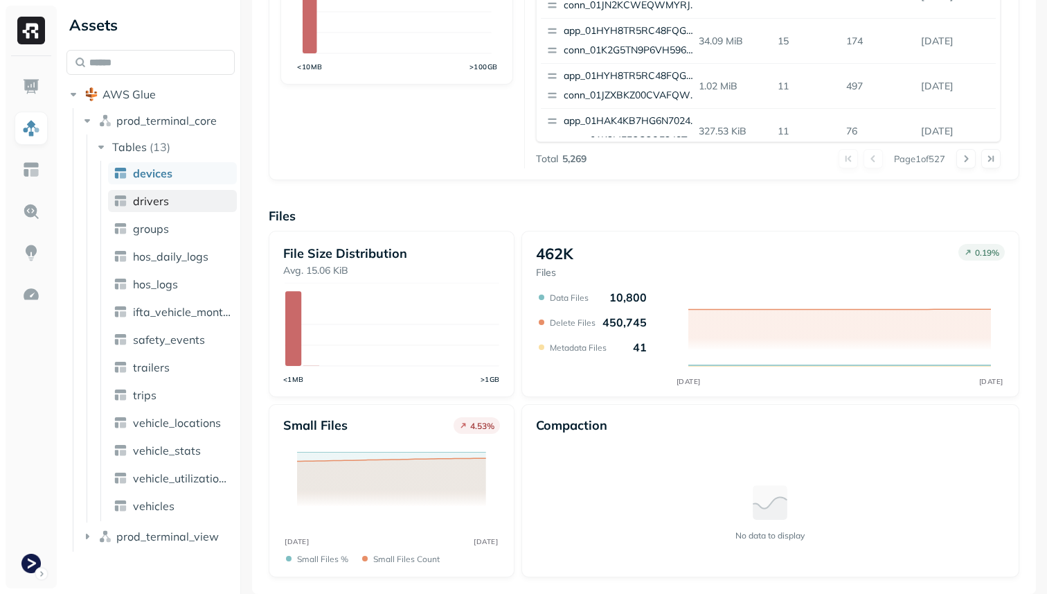
click at [179, 206] on link "drivers" at bounding box center [172, 201] width 129 height 22
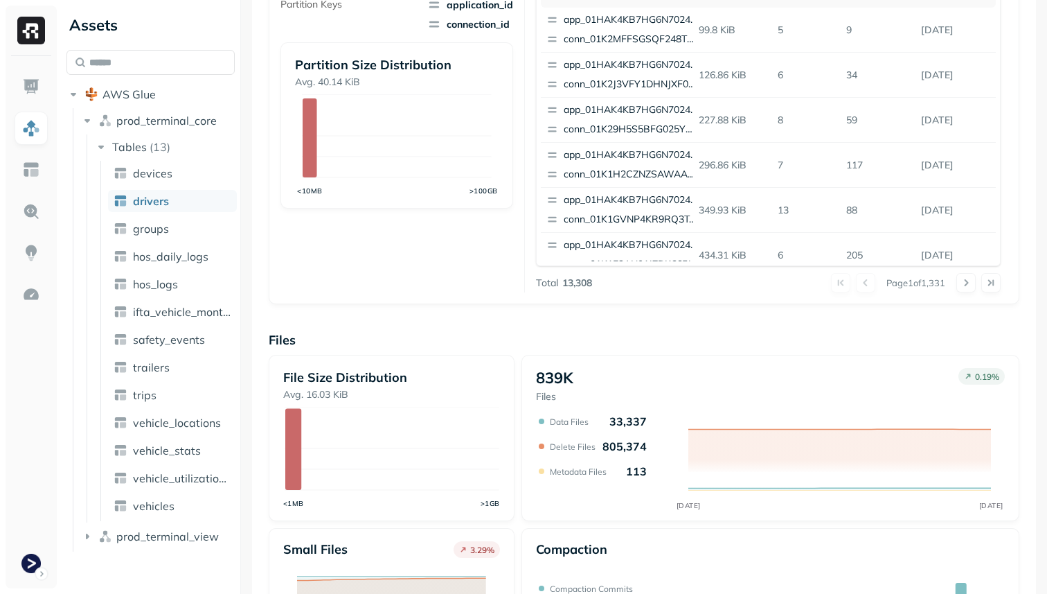
scroll to position [465, 0]
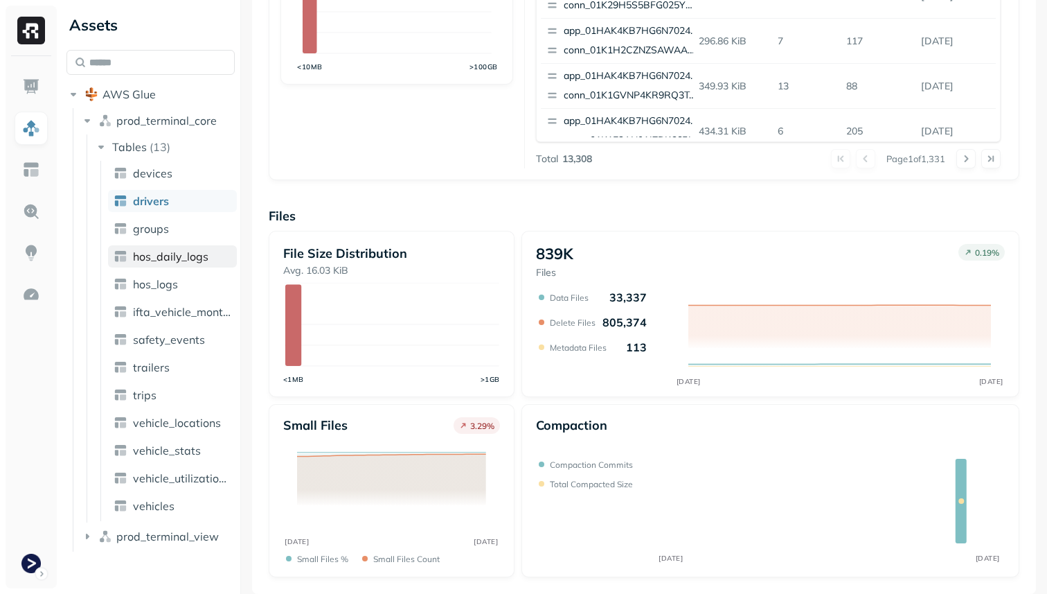
click at [175, 256] on span "hos_daily_logs" at bounding box center [170, 256] width 75 height 14
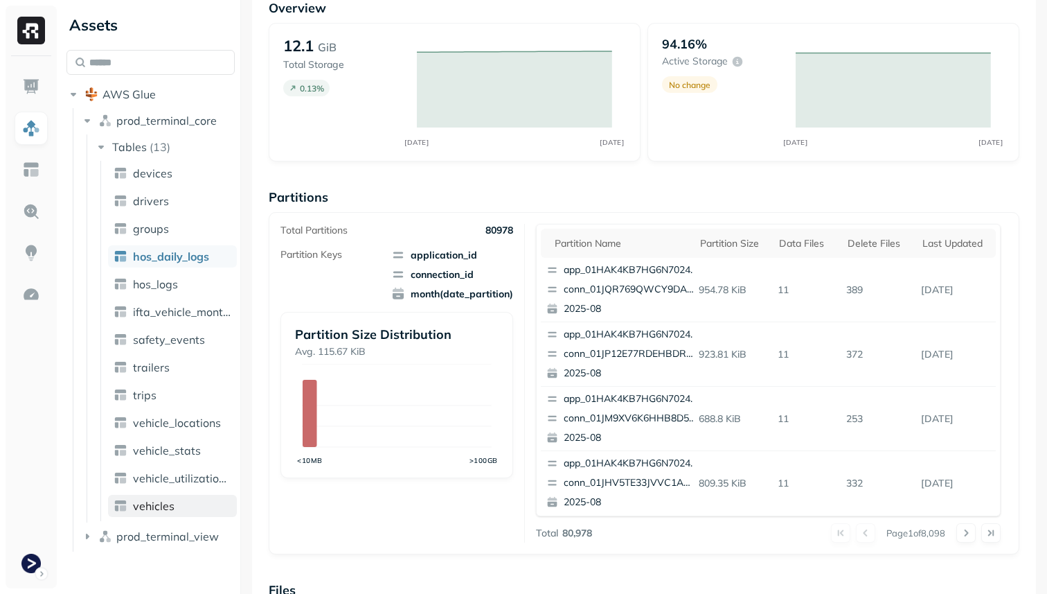
click at [168, 508] on span "vehicles" at bounding box center [154, 506] width 42 height 14
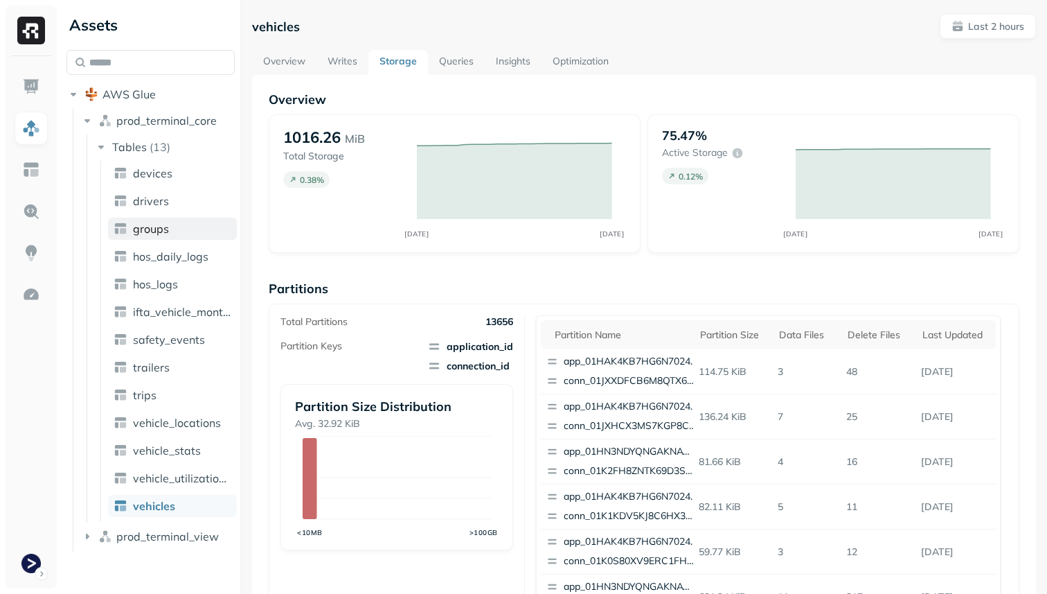
click at [169, 232] on link "groups" at bounding box center [172, 228] width 129 height 22
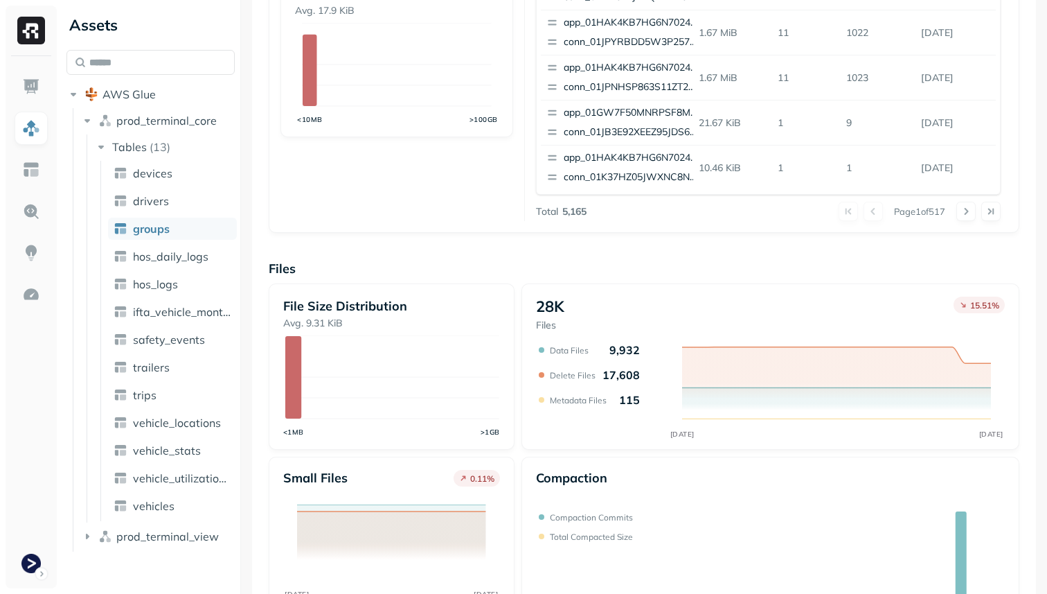
scroll to position [465, 0]
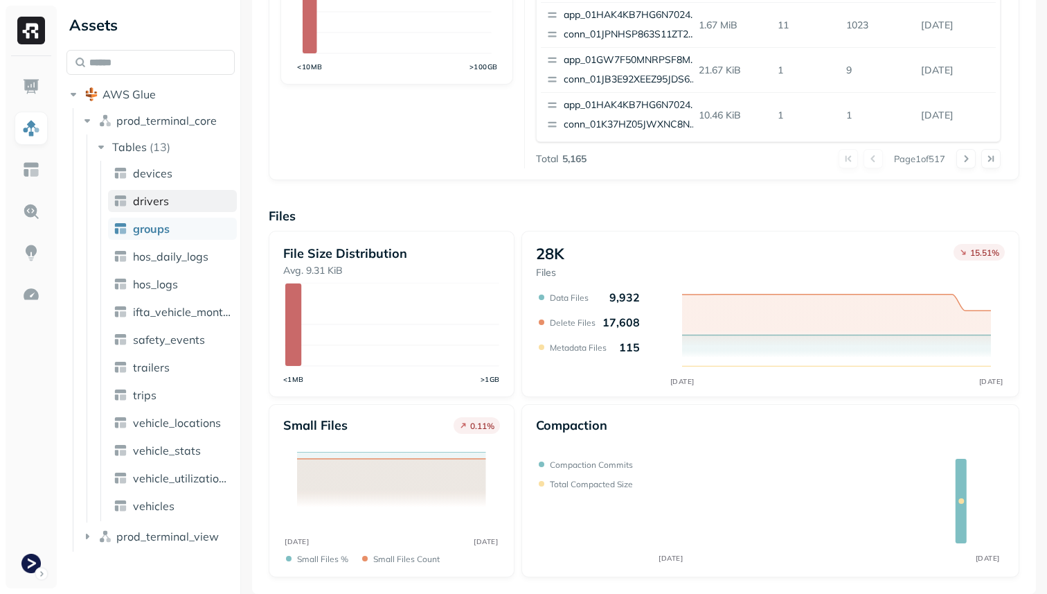
click at [168, 209] on link "drivers" at bounding box center [172, 201] width 129 height 22
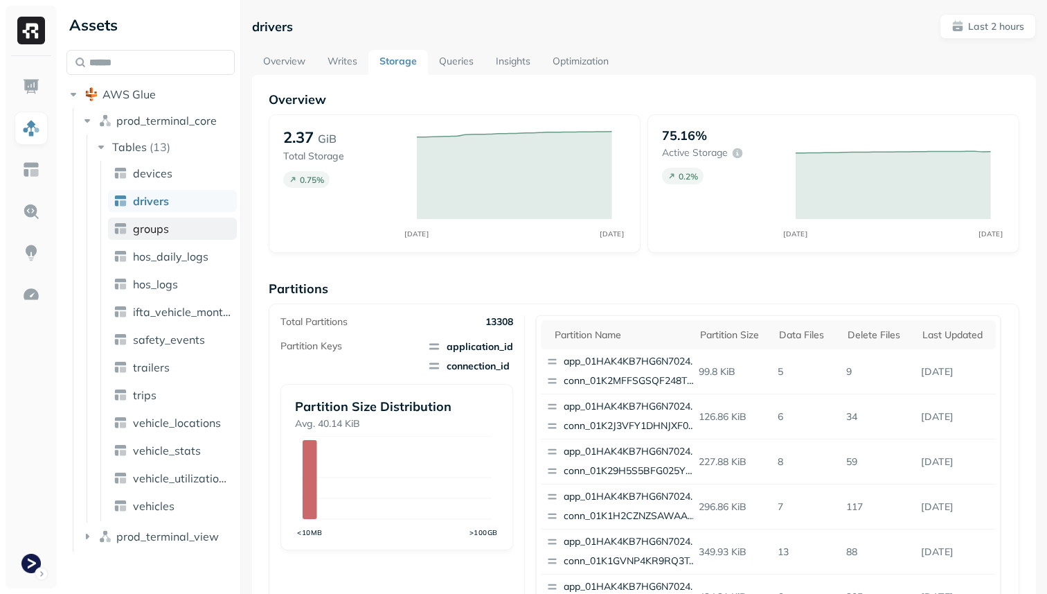
click at [202, 232] on link "groups" at bounding box center [172, 228] width 129 height 22
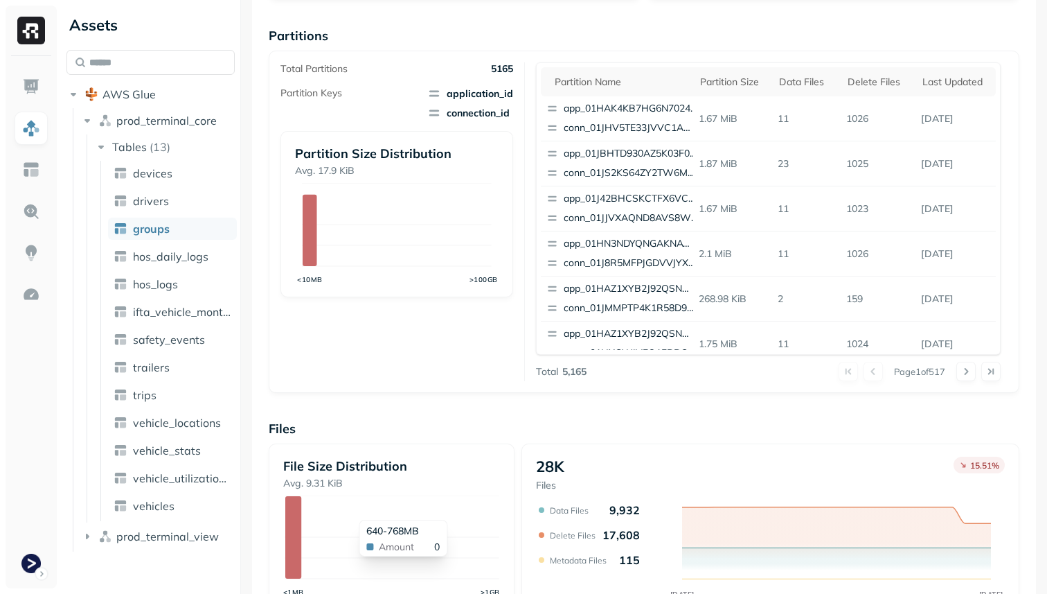
scroll to position [249, 0]
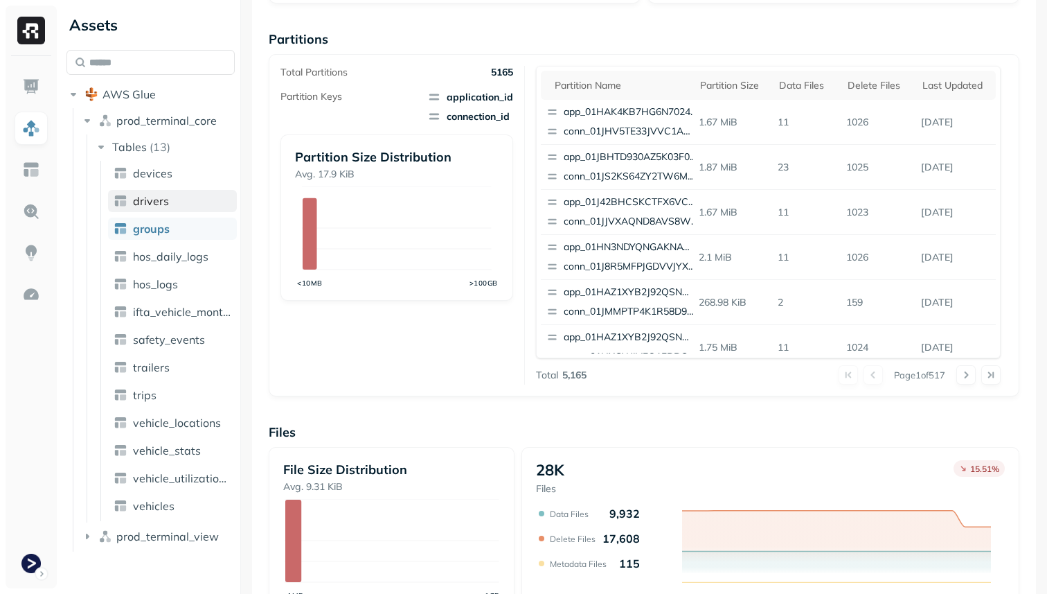
click at [197, 199] on link "drivers" at bounding box center [172, 201] width 129 height 22
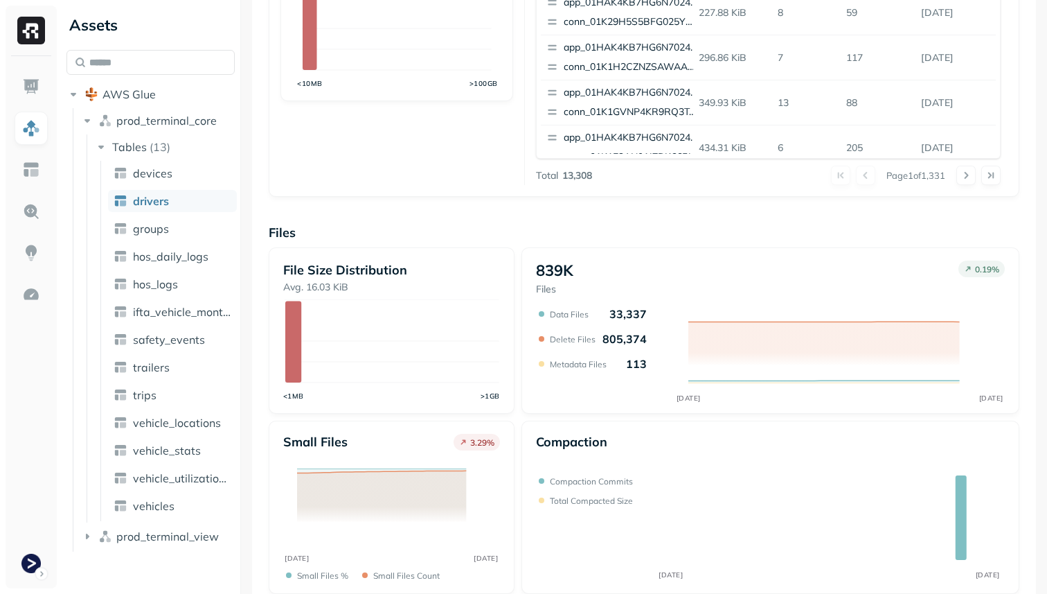
scroll to position [465, 0]
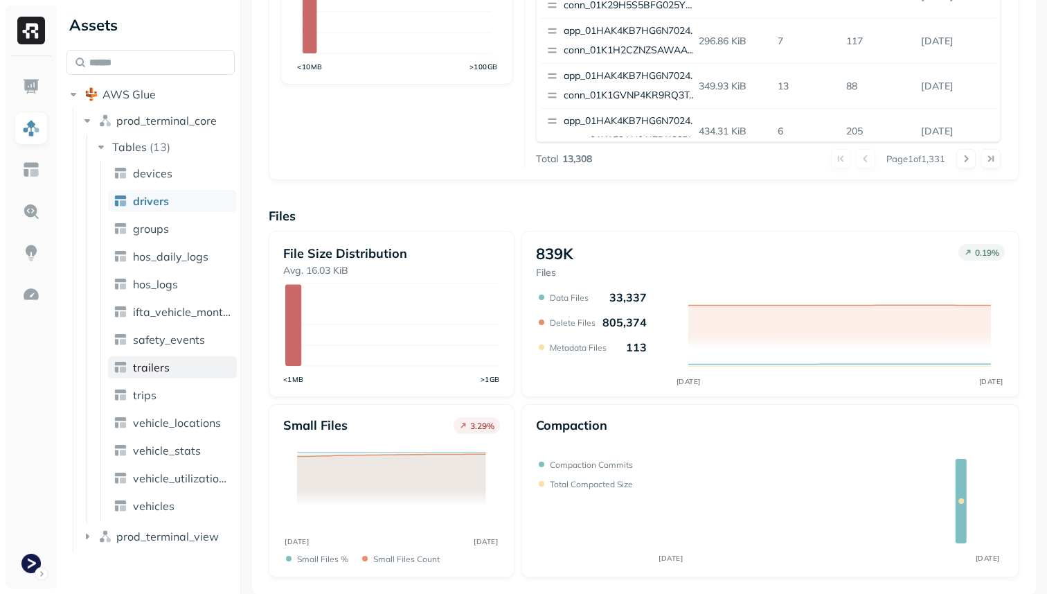
click at [170, 373] on link "trailers" at bounding box center [172, 367] width 129 height 22
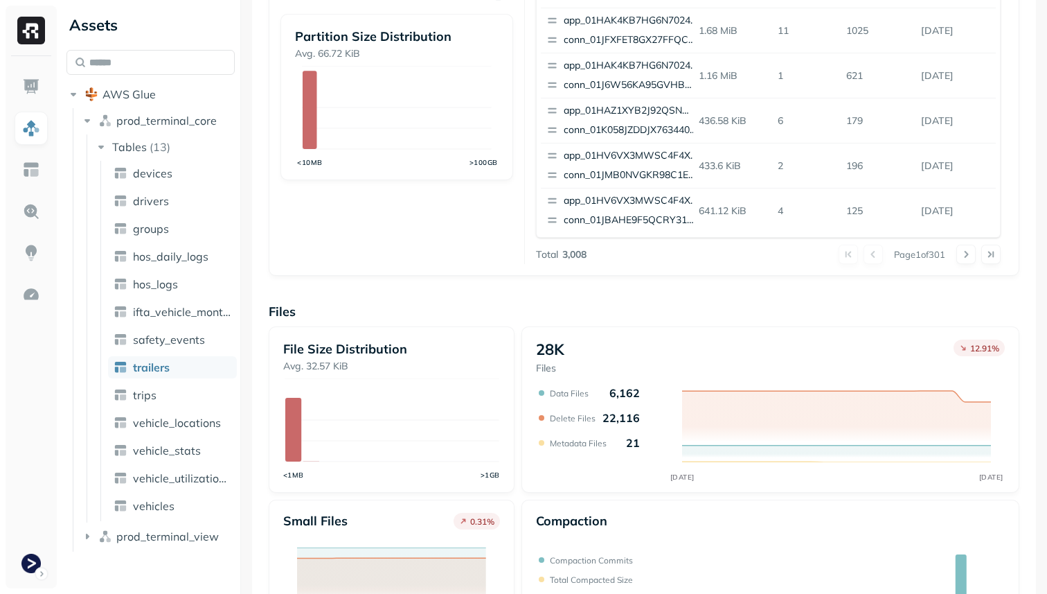
scroll to position [465, 0]
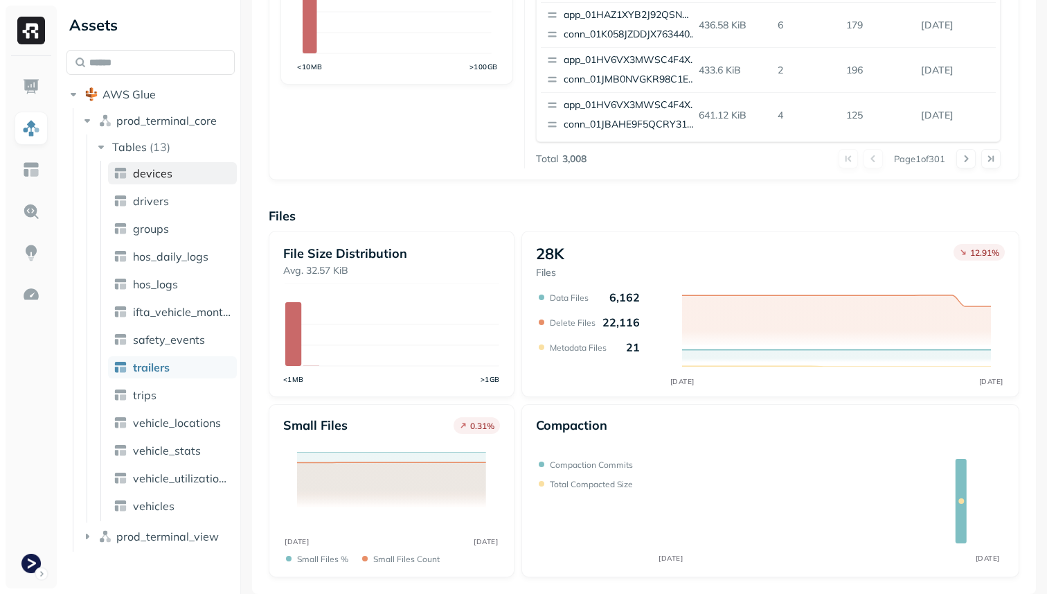
click at [190, 181] on link "devices" at bounding box center [172, 173] width 129 height 22
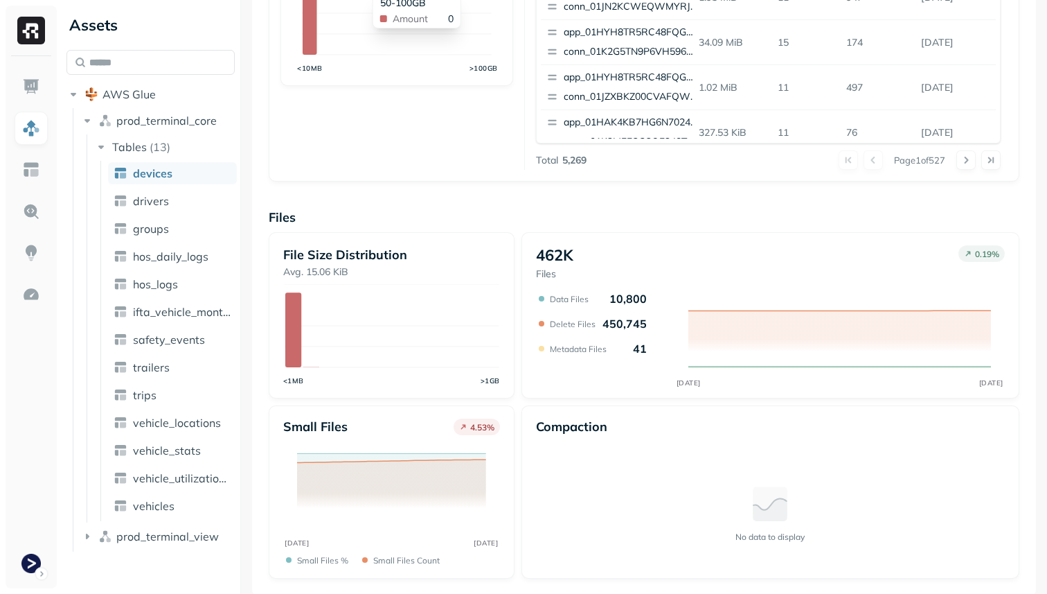
scroll to position [465, 0]
click at [172, 207] on link "drivers" at bounding box center [172, 201] width 129 height 22
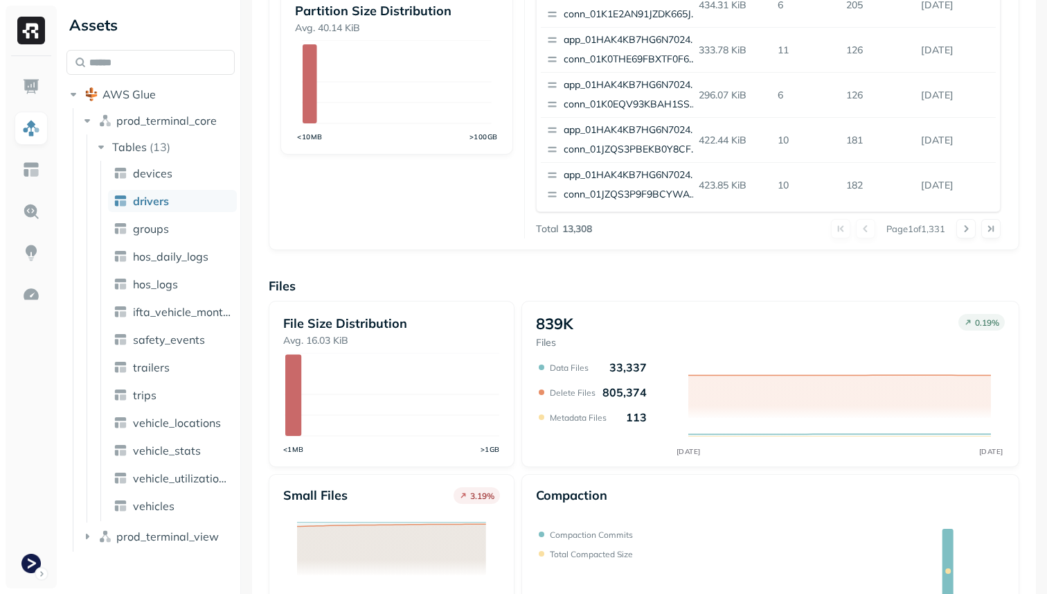
scroll to position [465, 0]
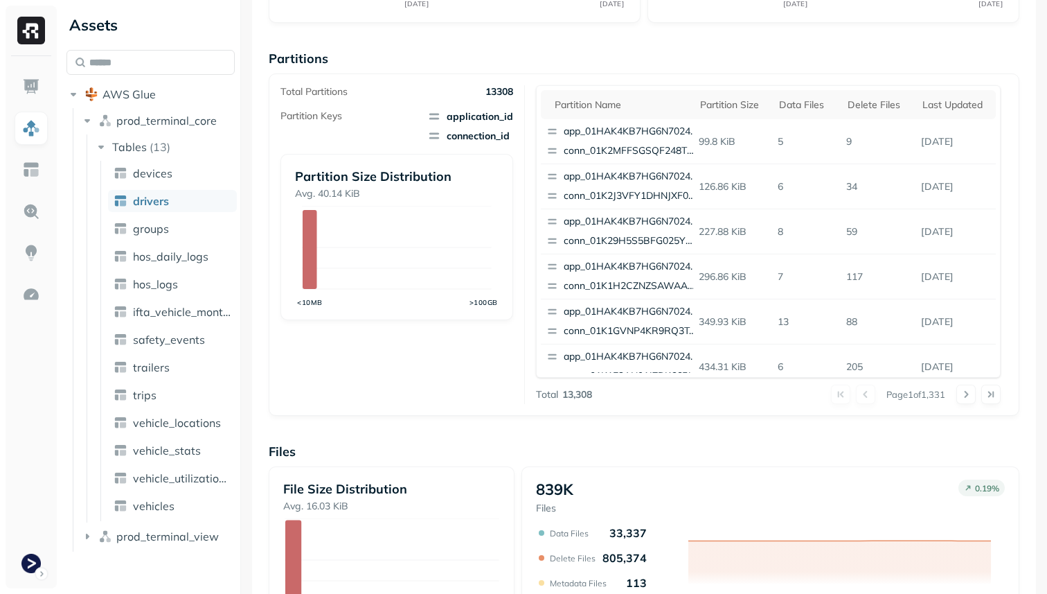
scroll to position [465, 0]
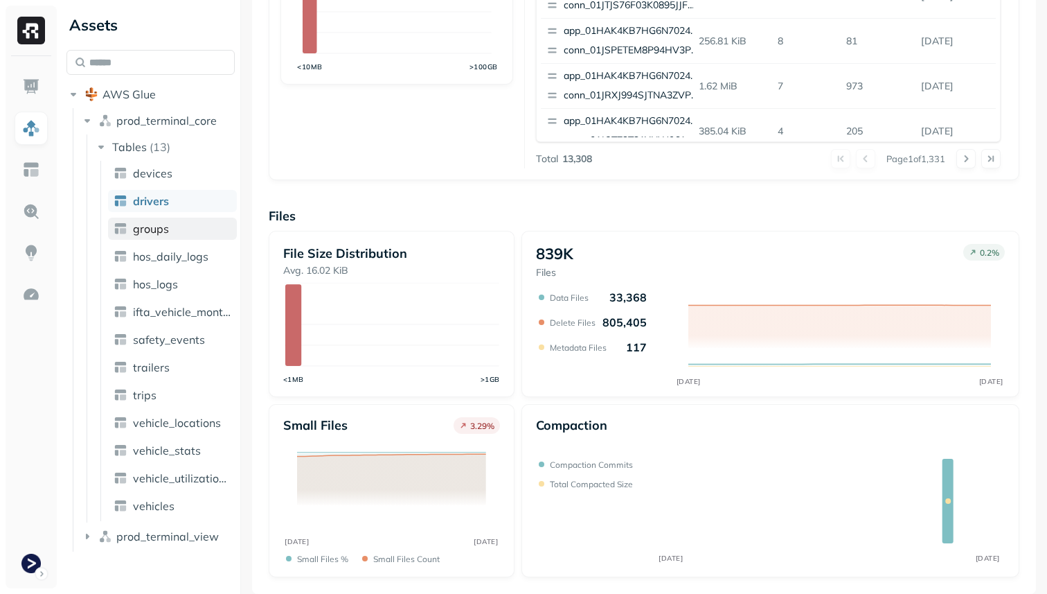
click at [170, 228] on link "groups" at bounding box center [172, 228] width 129 height 22
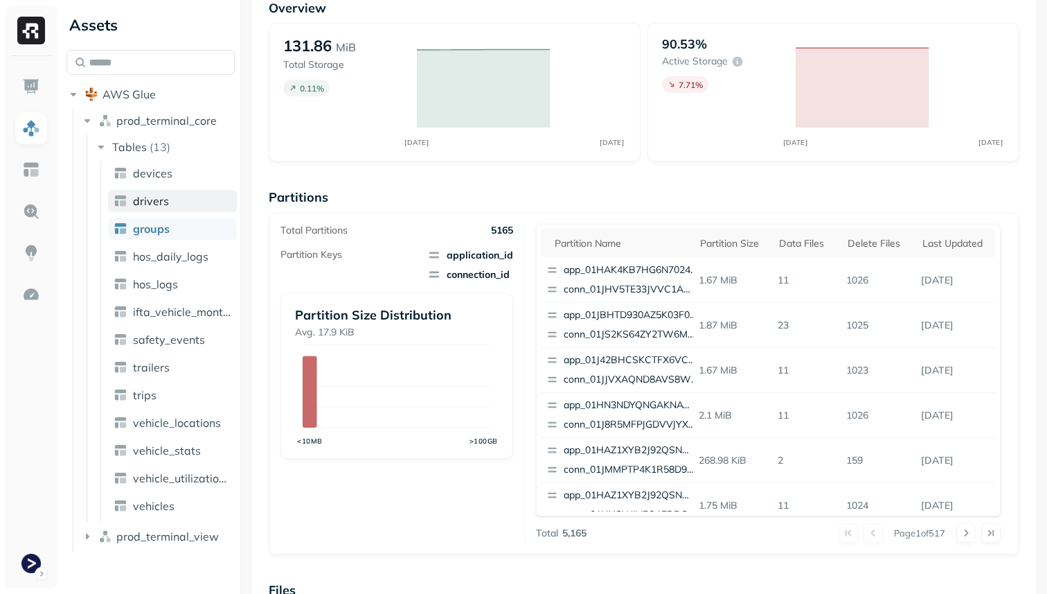
click at [172, 197] on link "drivers" at bounding box center [172, 201] width 129 height 22
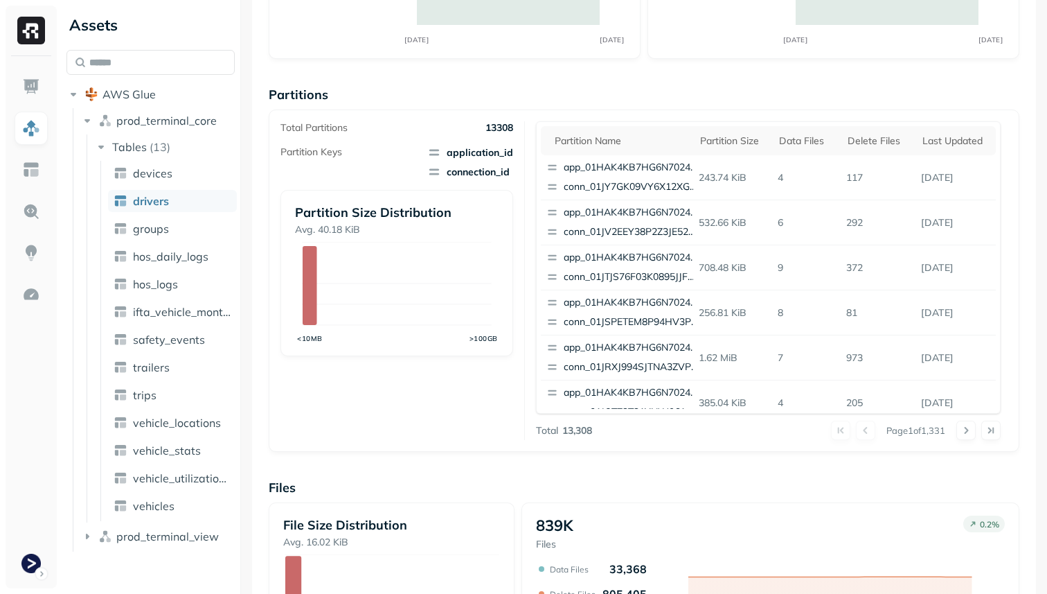
scroll to position [465, 0]
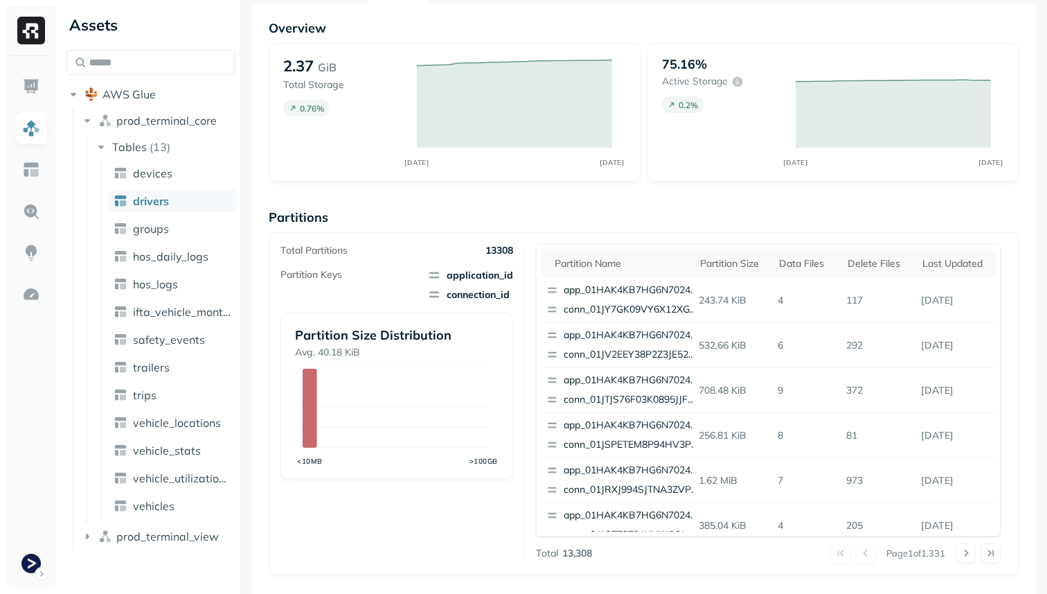
scroll to position [465, 0]
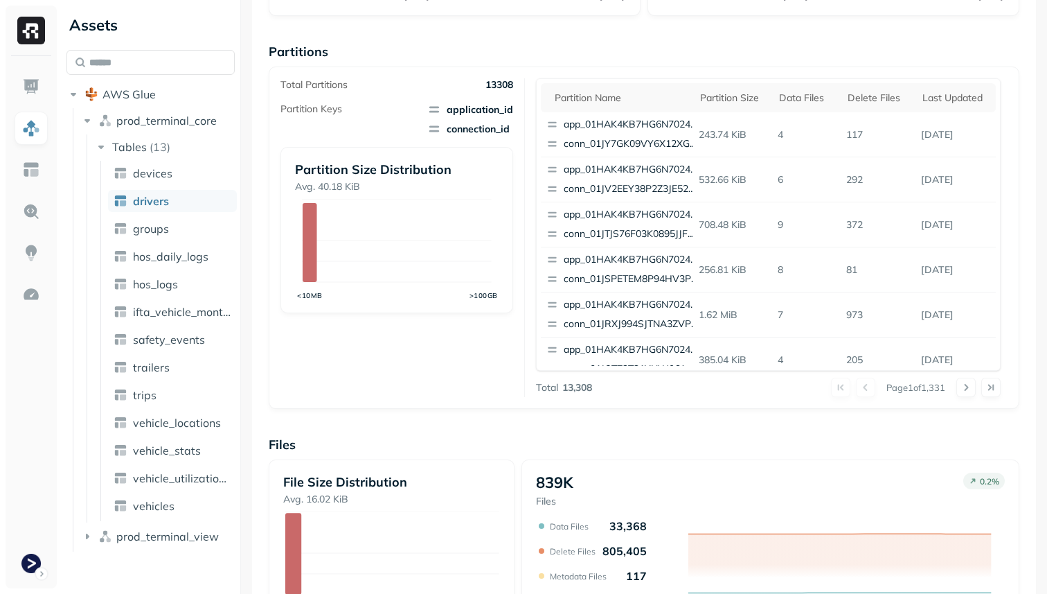
scroll to position [465, 0]
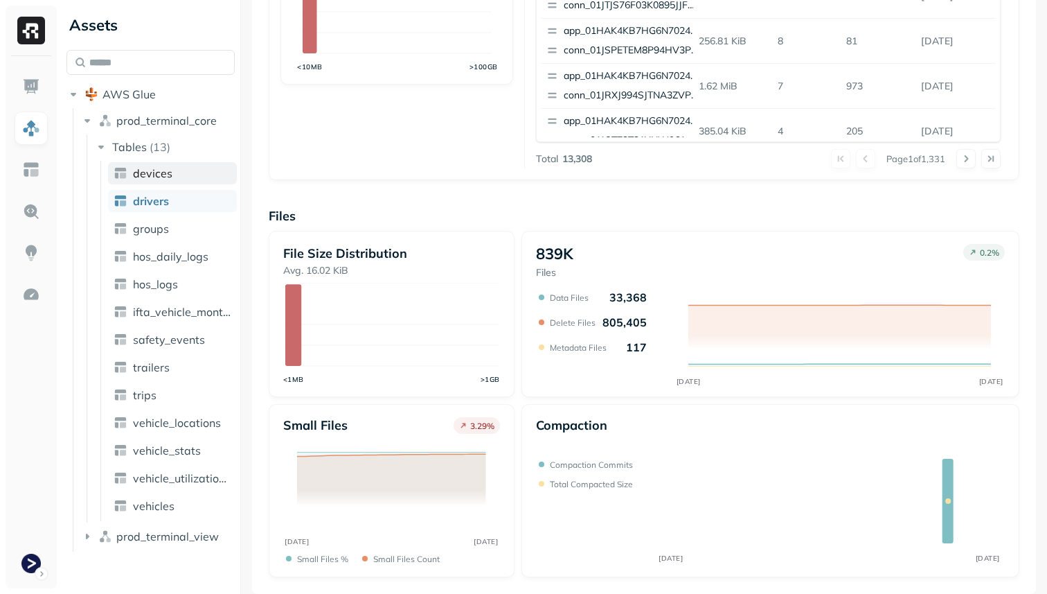
click at [165, 174] on span "devices" at bounding box center [152, 173] width 39 height 14
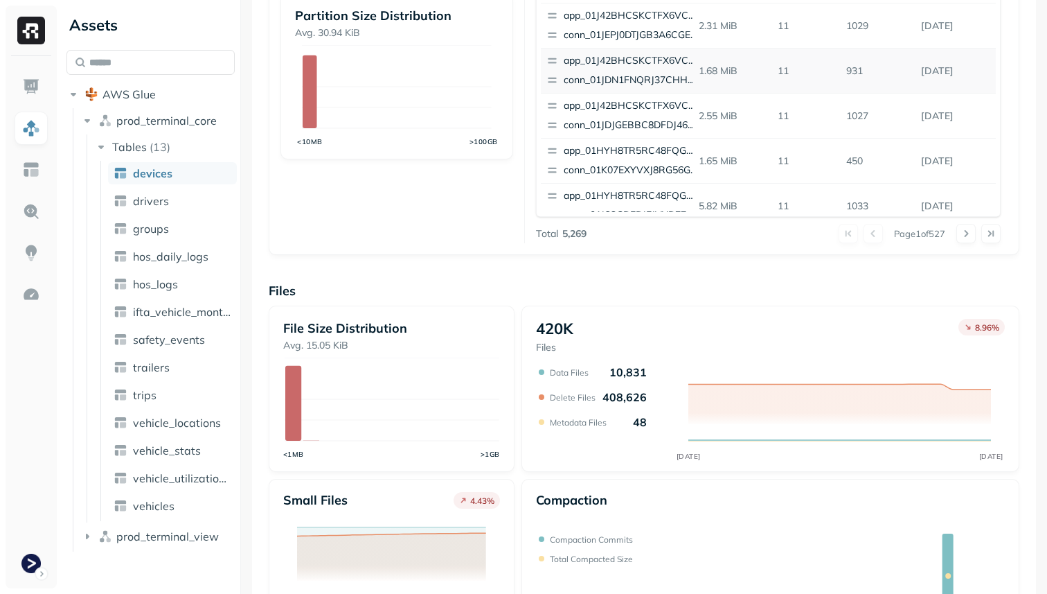
scroll to position [465, 0]
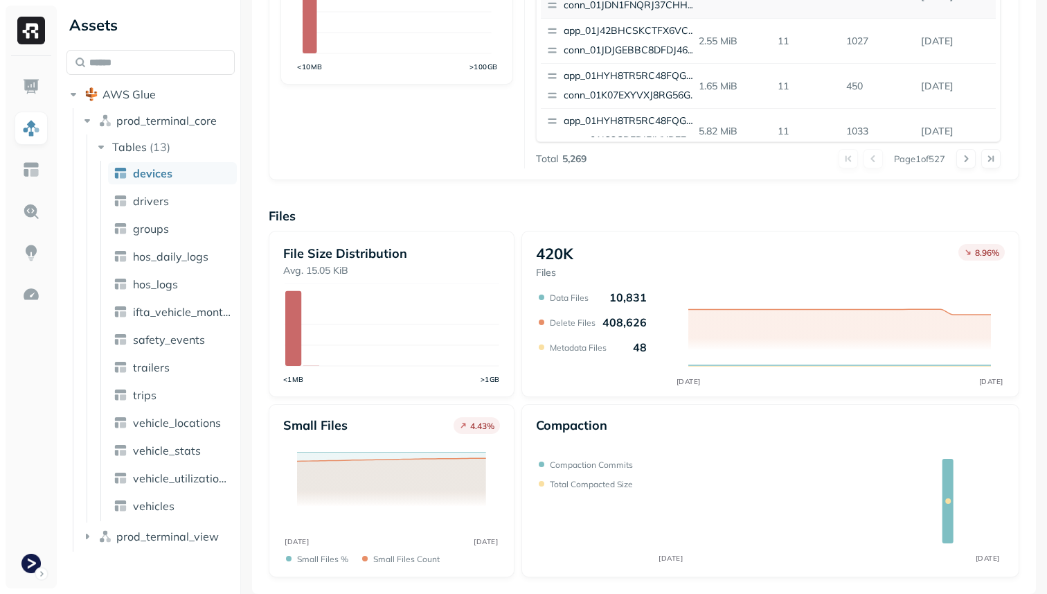
click at [163, 179] on span "devices" at bounding box center [152, 173] width 39 height 14
click at [166, 203] on span "drivers" at bounding box center [151, 201] width 36 height 14
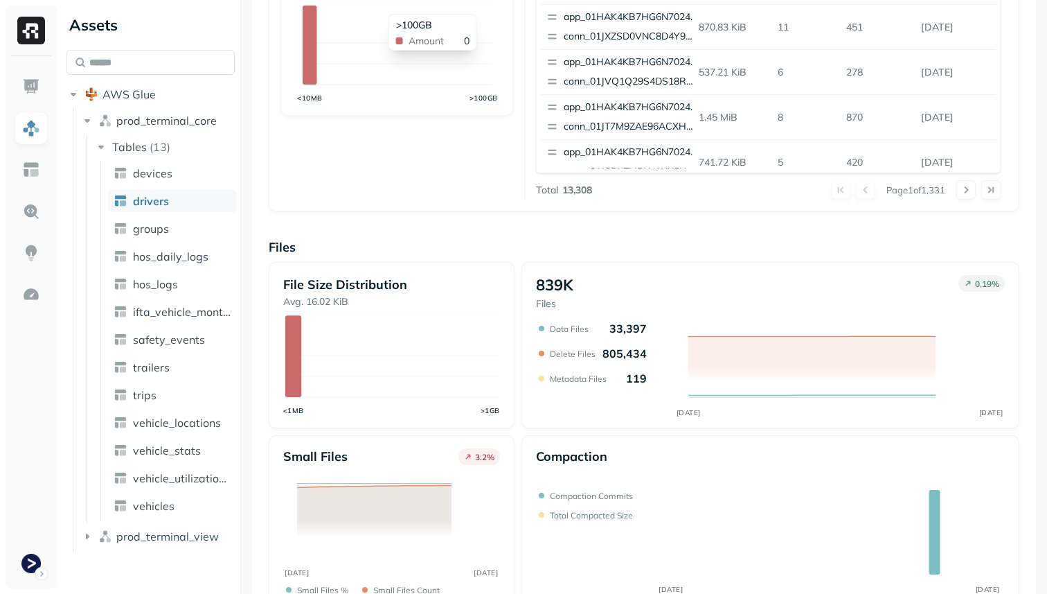
scroll to position [465, 0]
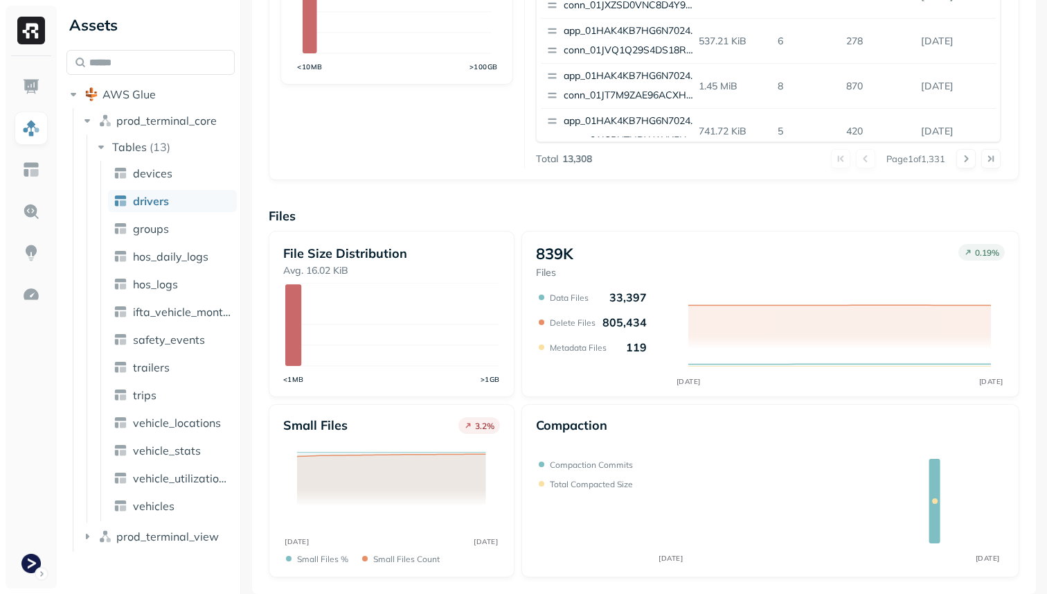
click at [170, 199] on link "drivers" at bounding box center [172, 201] width 129 height 22
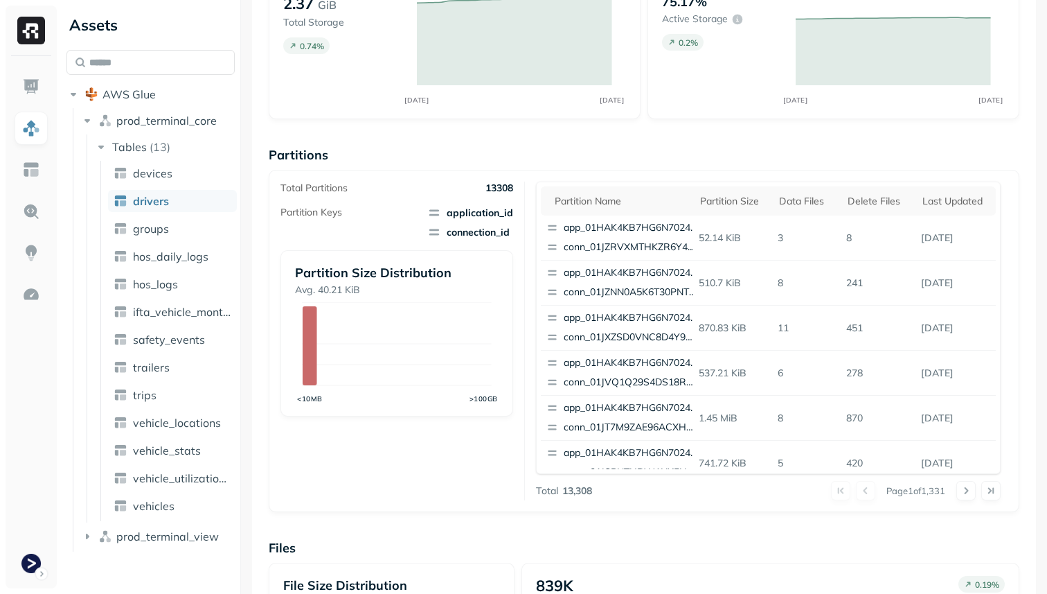
scroll to position [465, 0]
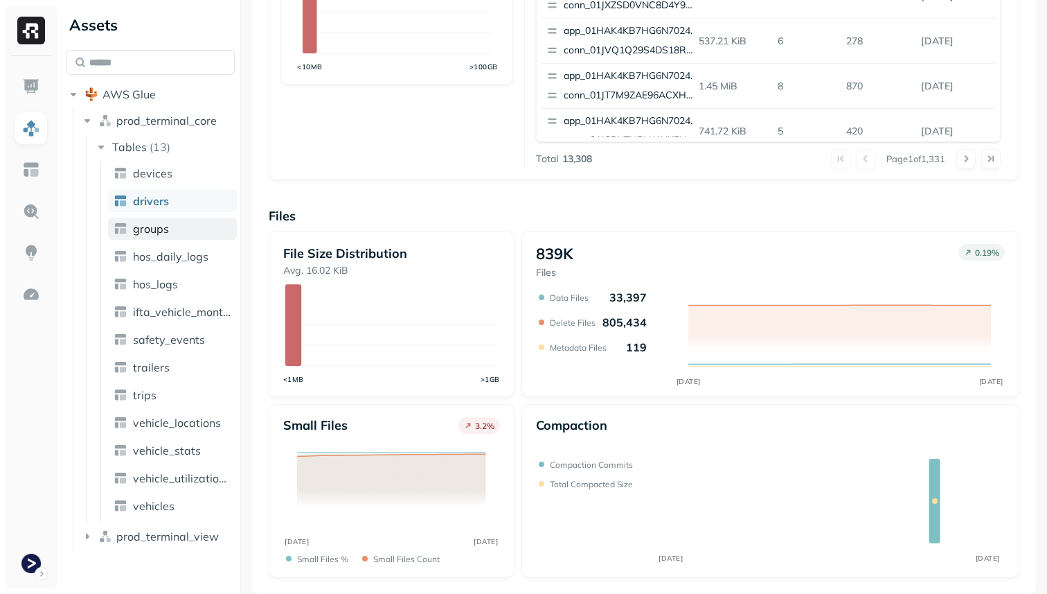
click at [176, 234] on link "groups" at bounding box center [172, 228] width 129 height 22
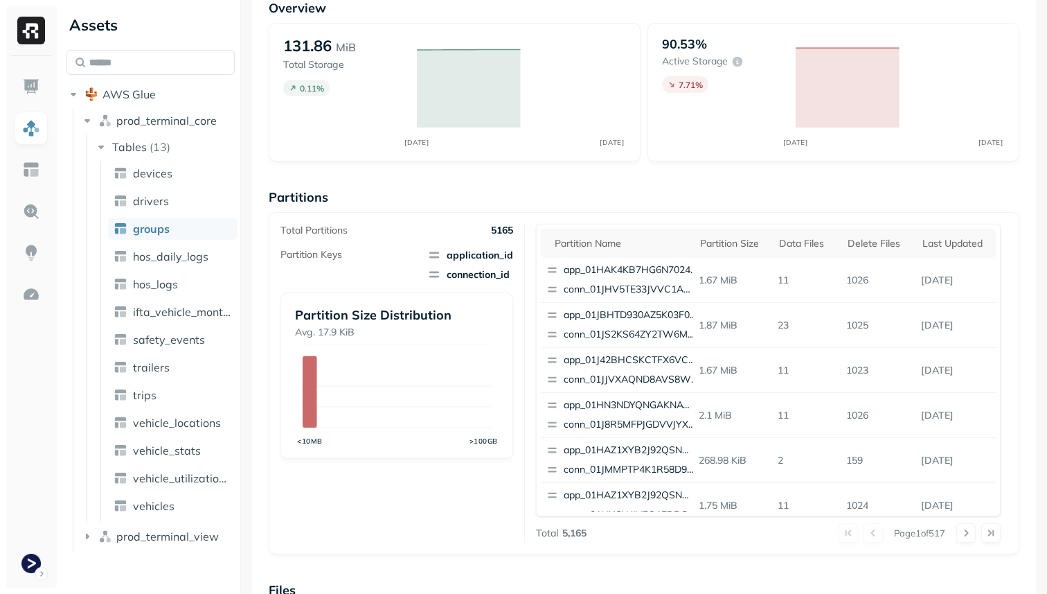
scroll to position [465, 0]
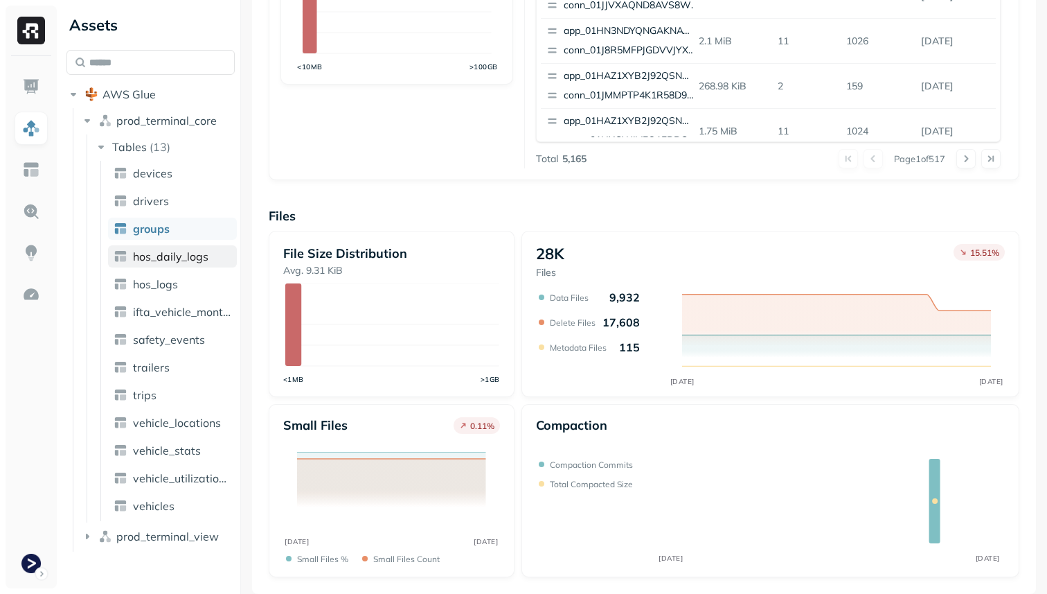
click at [176, 262] on span "hos_daily_logs" at bounding box center [170, 256] width 75 height 14
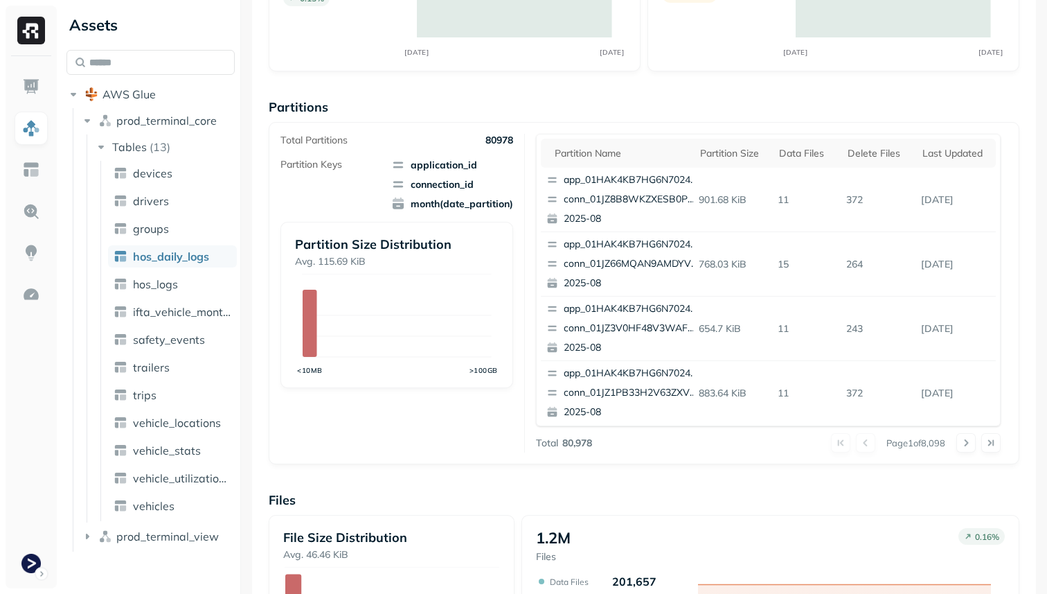
scroll to position [168, 0]
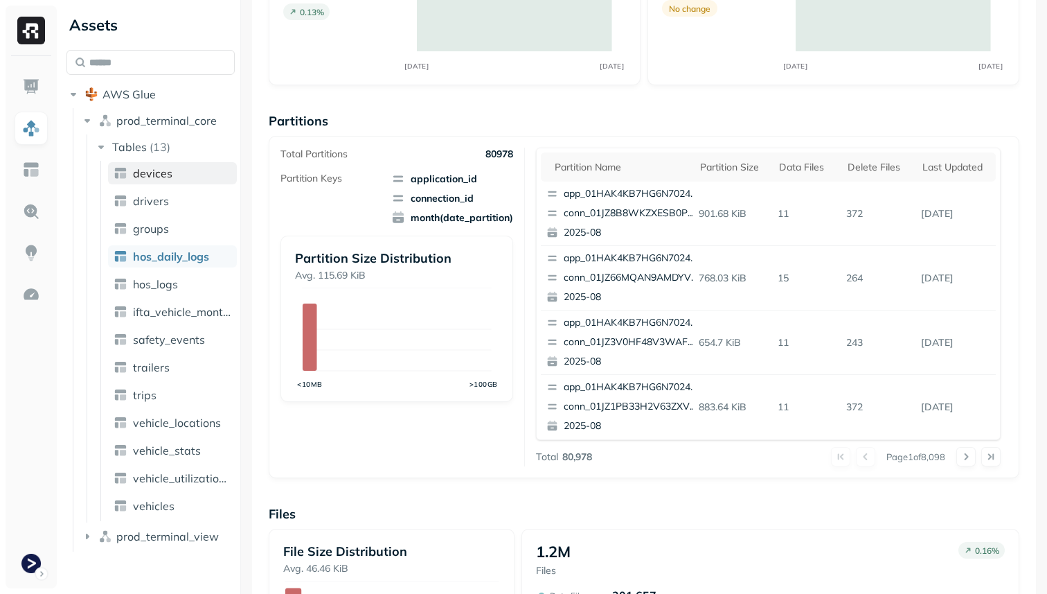
click at [194, 170] on link "devices" at bounding box center [172, 173] width 129 height 22
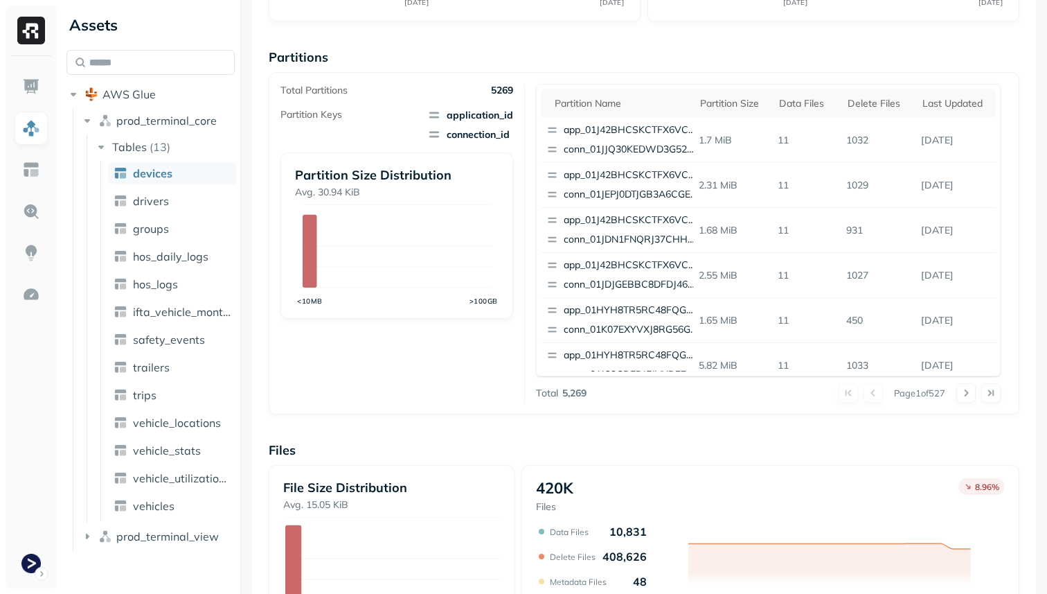
scroll to position [465, 0]
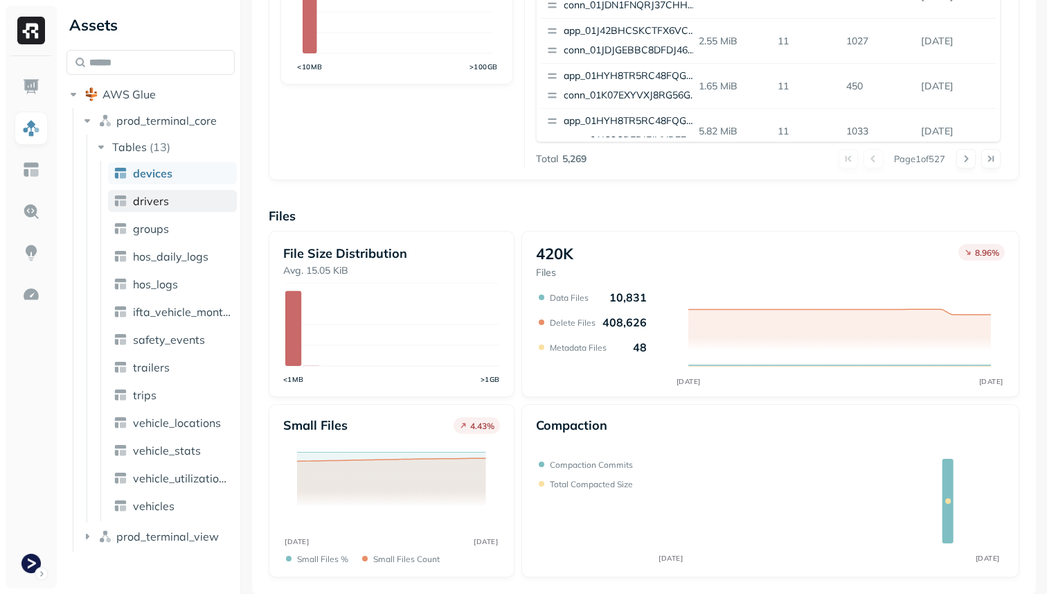
click at [161, 199] on span "drivers" at bounding box center [151, 201] width 36 height 14
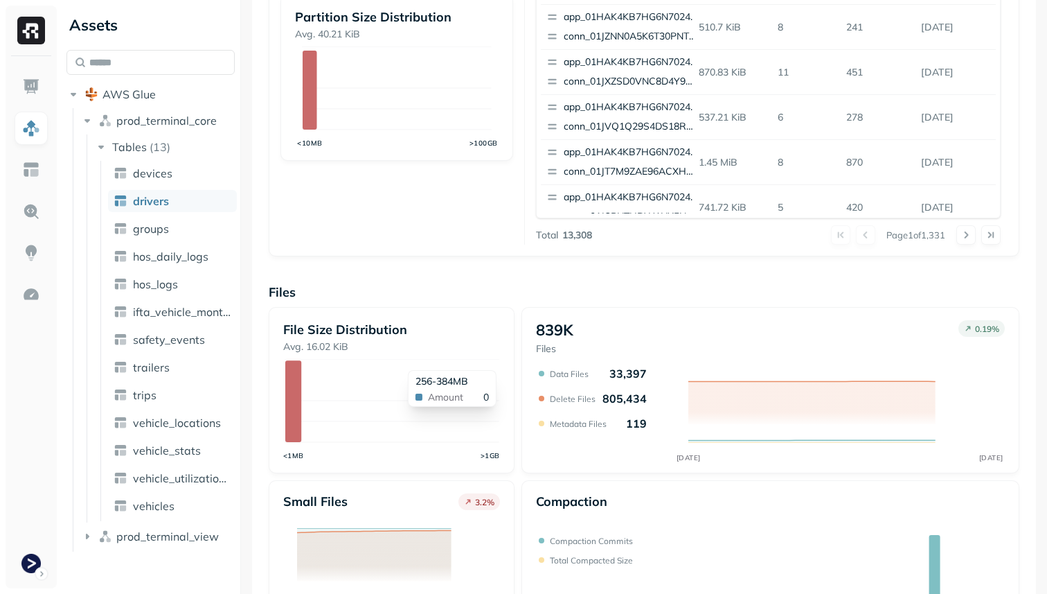
scroll to position [465, 0]
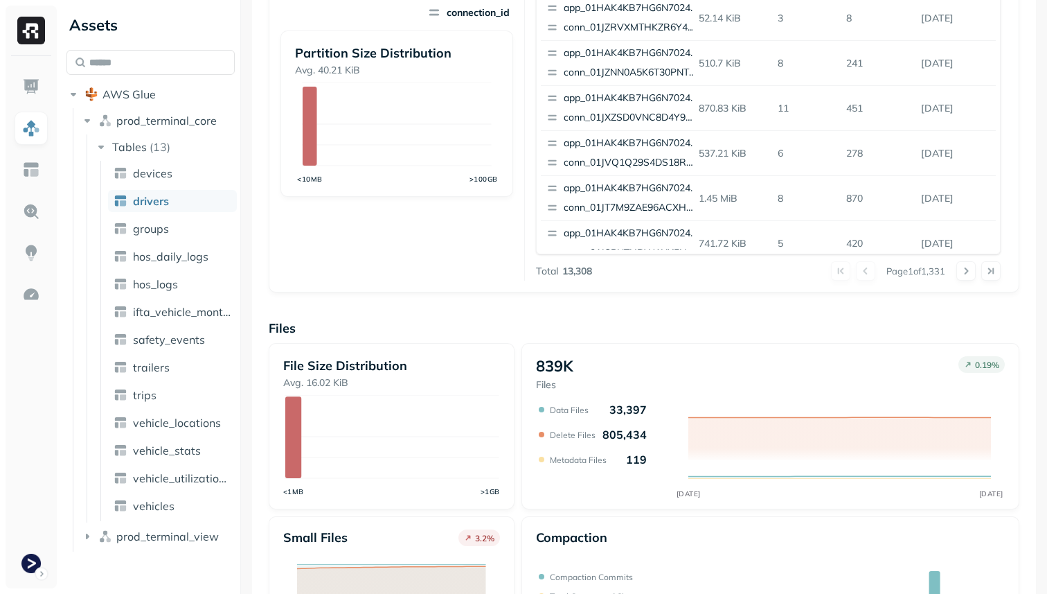
scroll to position [465, 0]
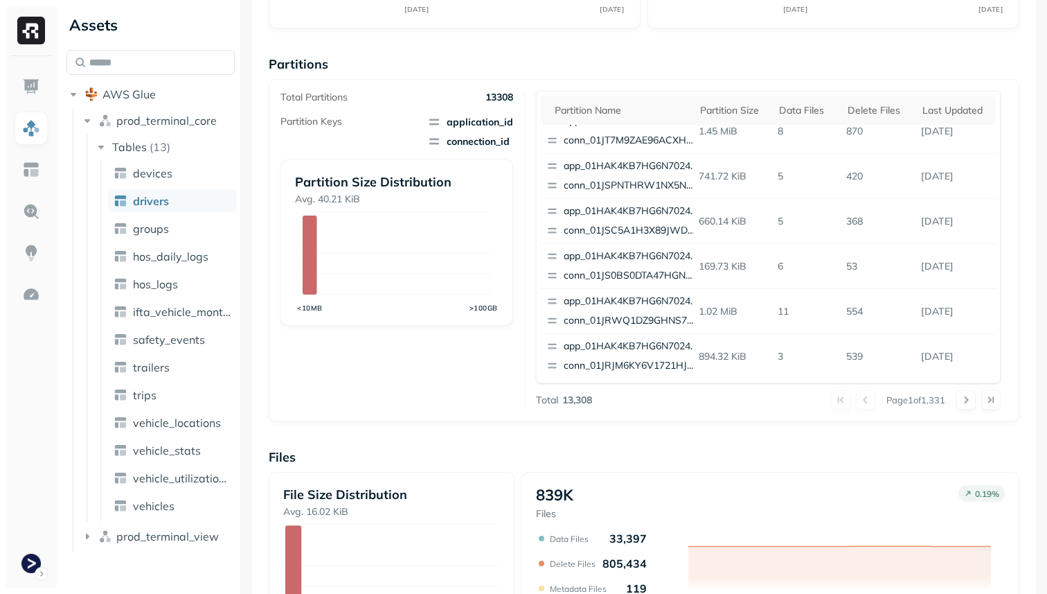
scroll to position [465, 0]
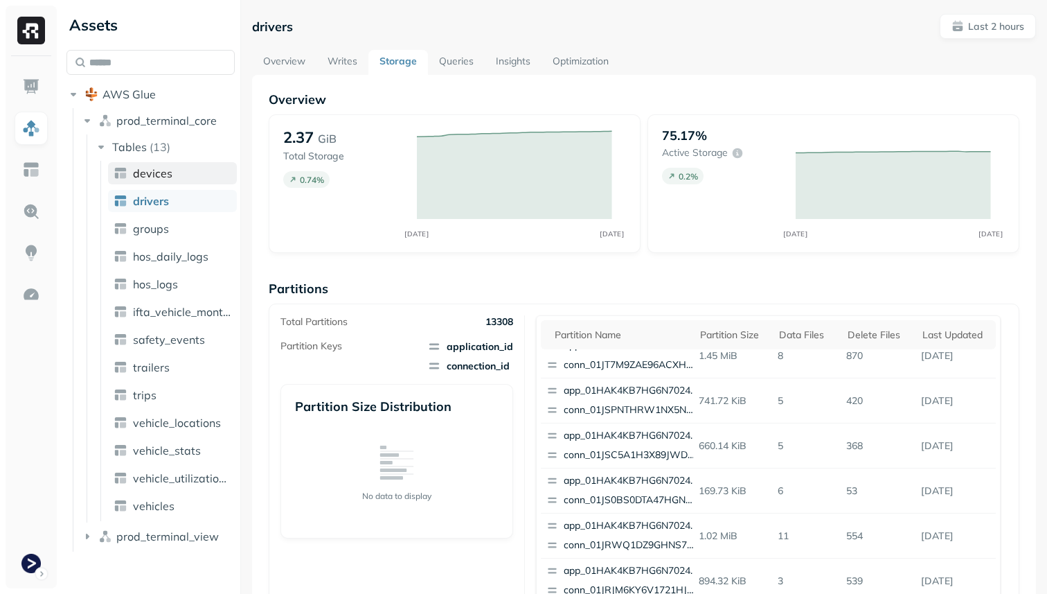
click at [154, 181] on link "devices" at bounding box center [172, 173] width 129 height 22
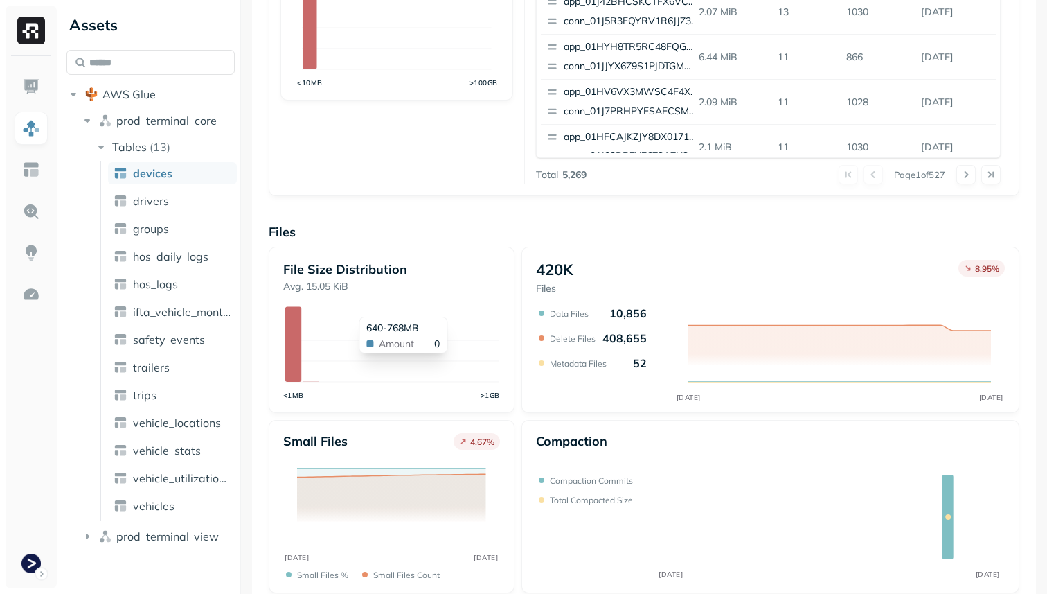
scroll to position [440, 0]
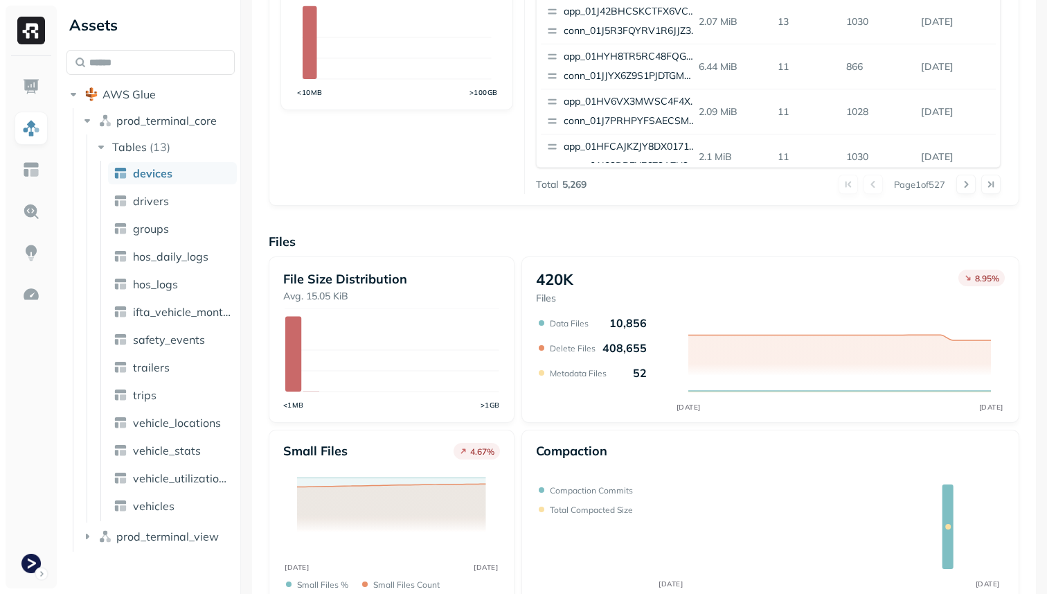
click at [171, 188] on ul "devices drivers groups hos_daily_logs hos_logs ifta_vehicle_months safety_event…" at bounding box center [168, 341] width 136 height 360
click at [171, 201] on link "drivers" at bounding box center [172, 201] width 129 height 22
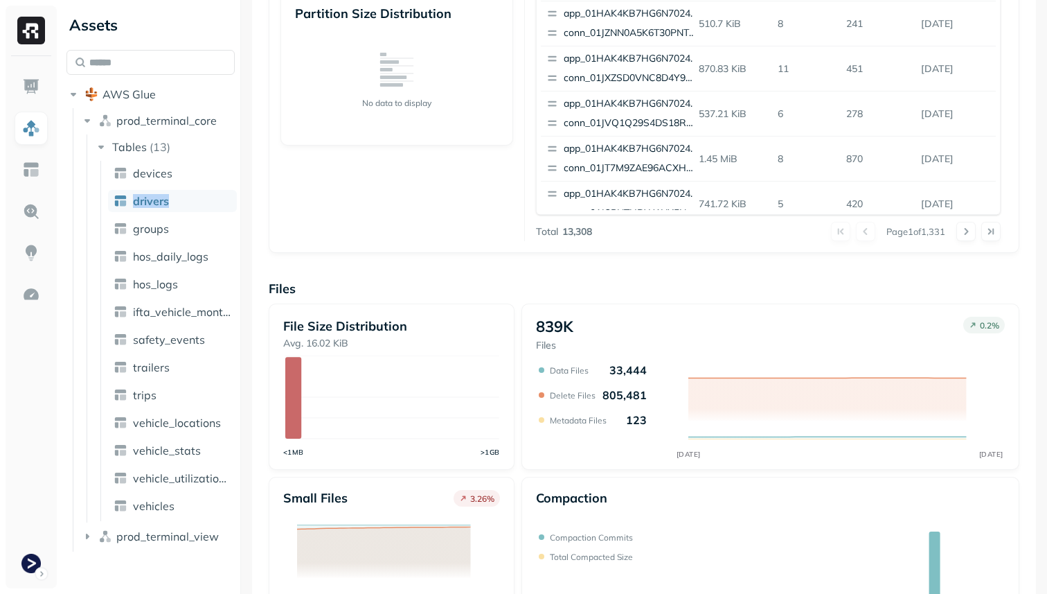
scroll to position [465, 0]
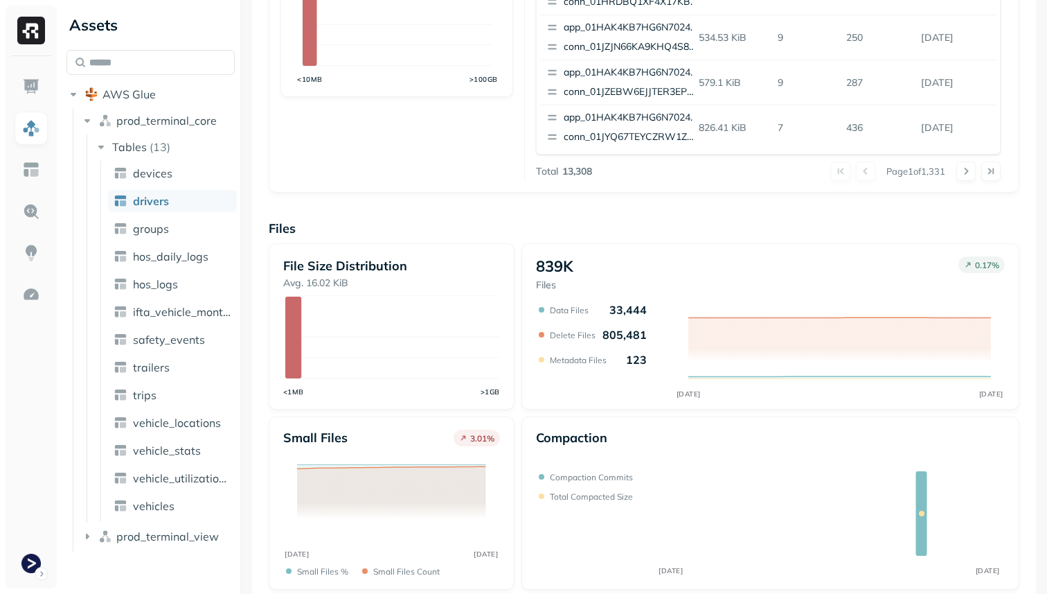
scroll to position [465, 0]
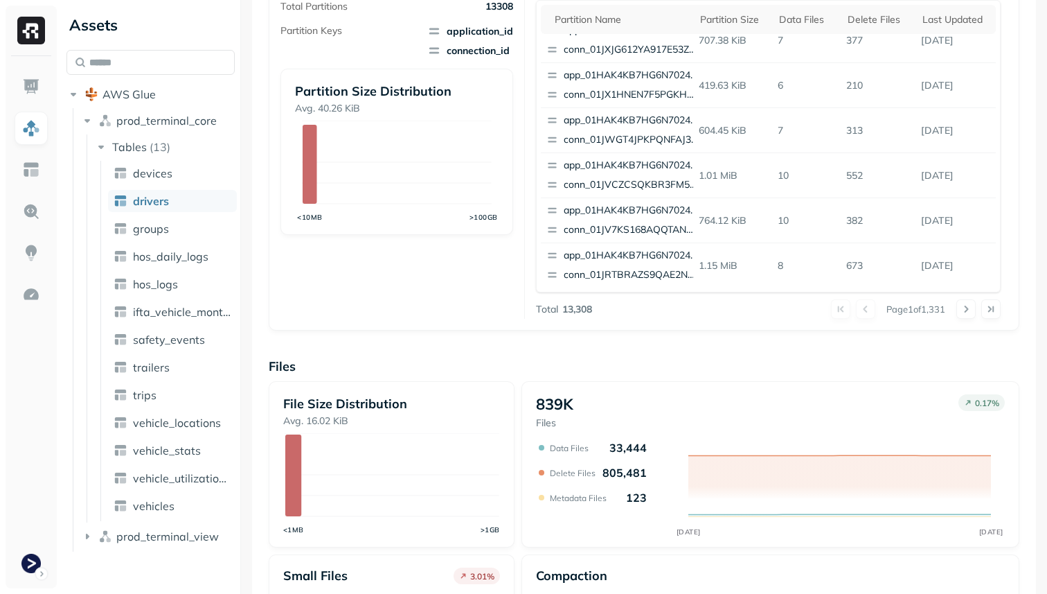
scroll to position [465, 0]
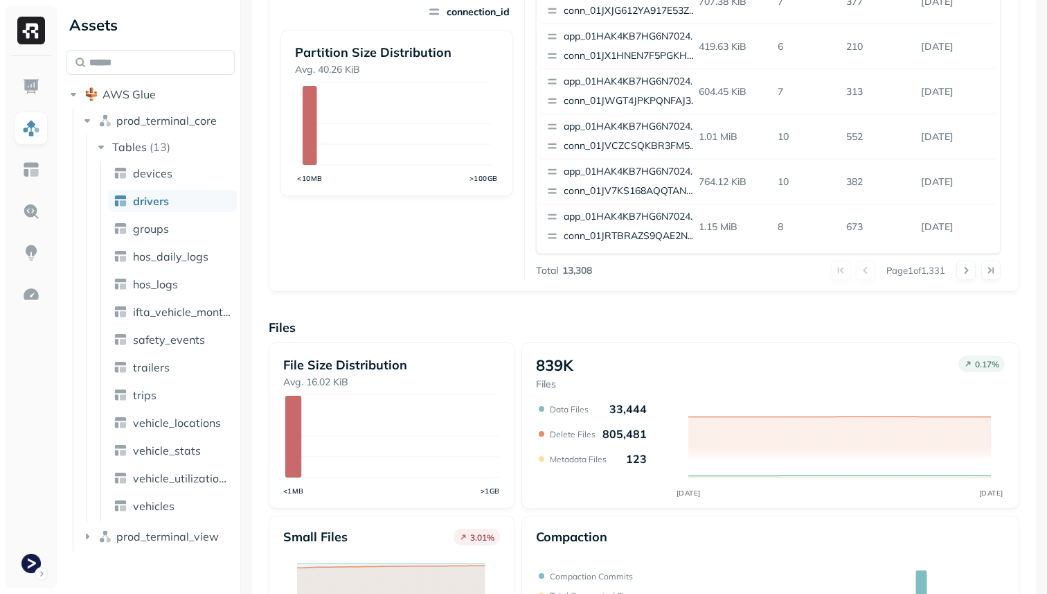
scroll to position [465, 0]
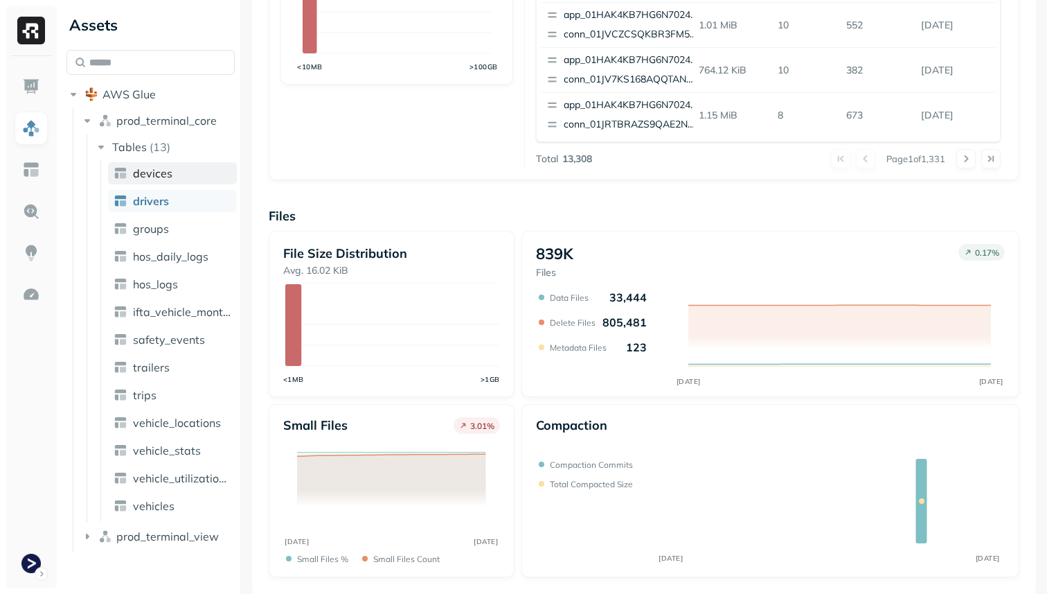
click at [155, 181] on link "devices" at bounding box center [172, 173] width 129 height 22
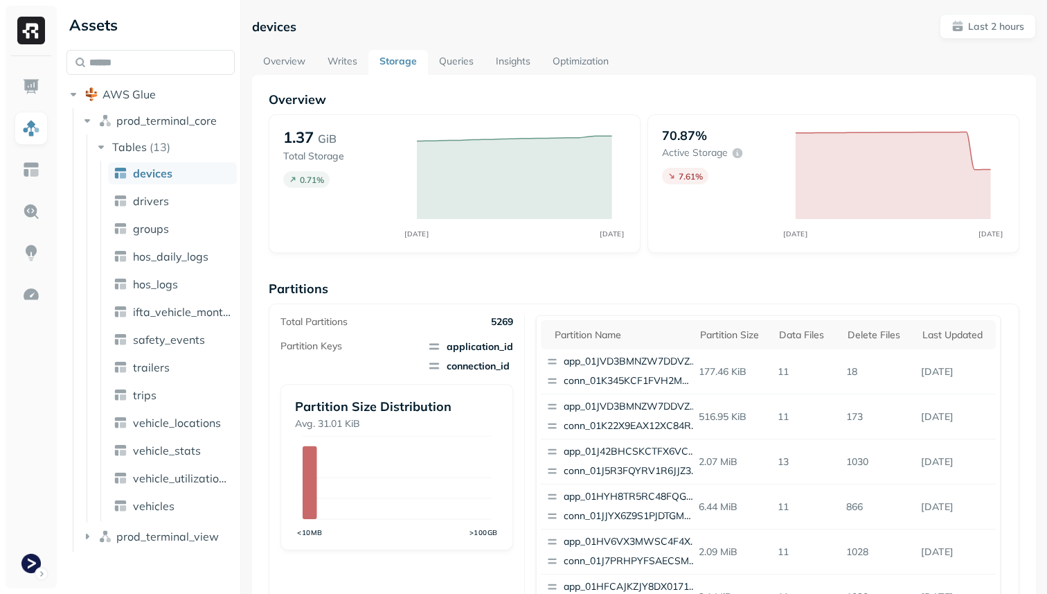
scroll to position [465, 0]
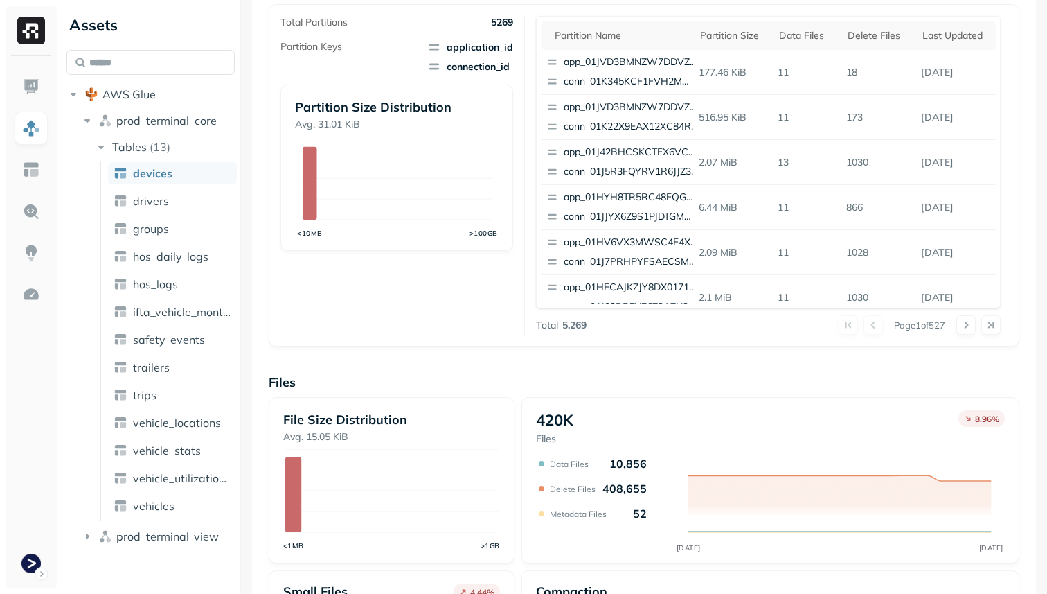
scroll to position [465, 0]
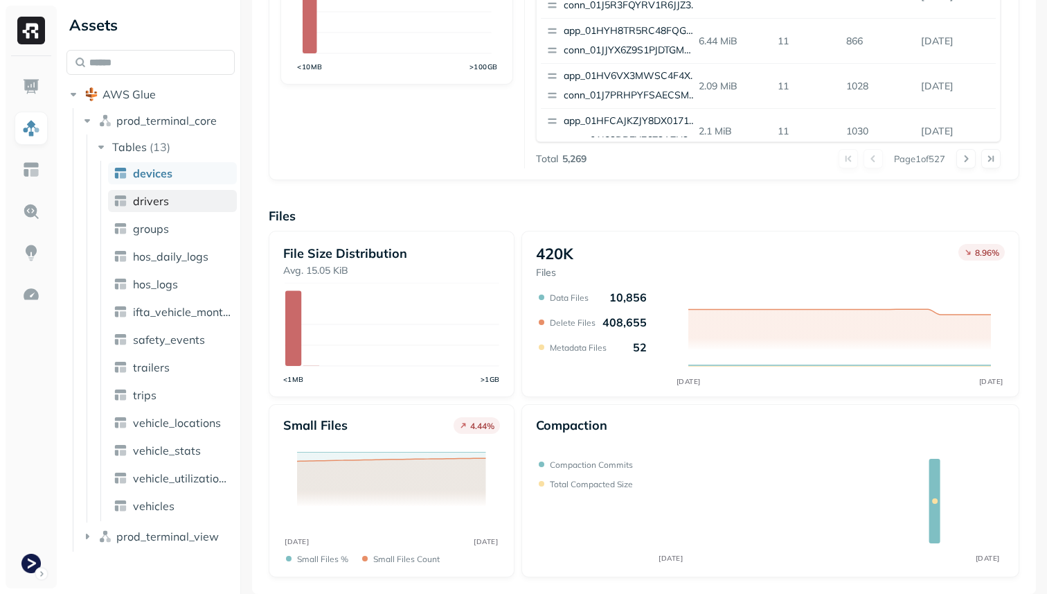
click at [186, 196] on link "drivers" at bounding box center [172, 201] width 129 height 22
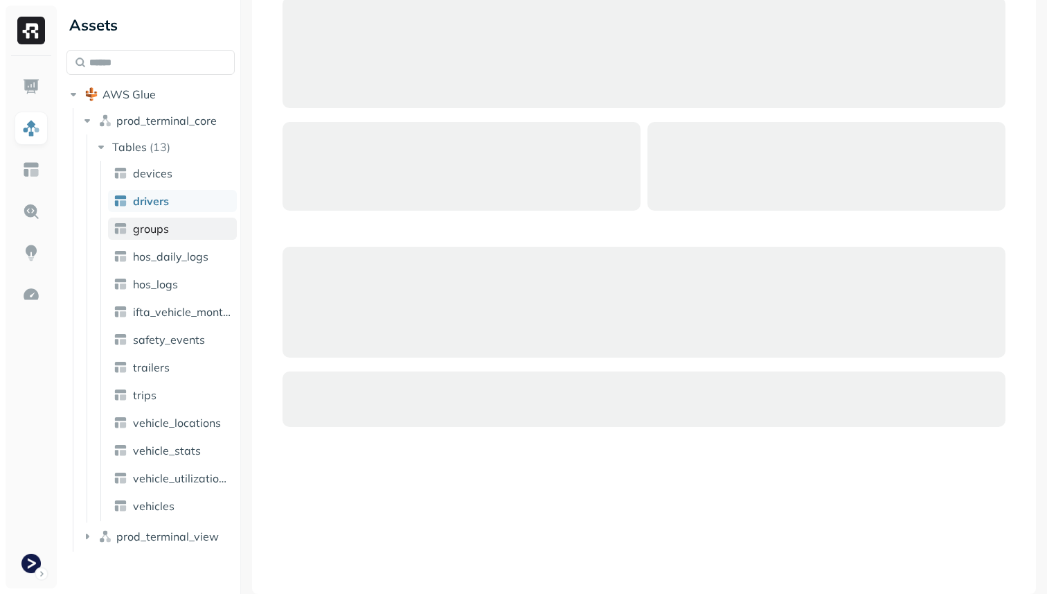
scroll to position [91, 0]
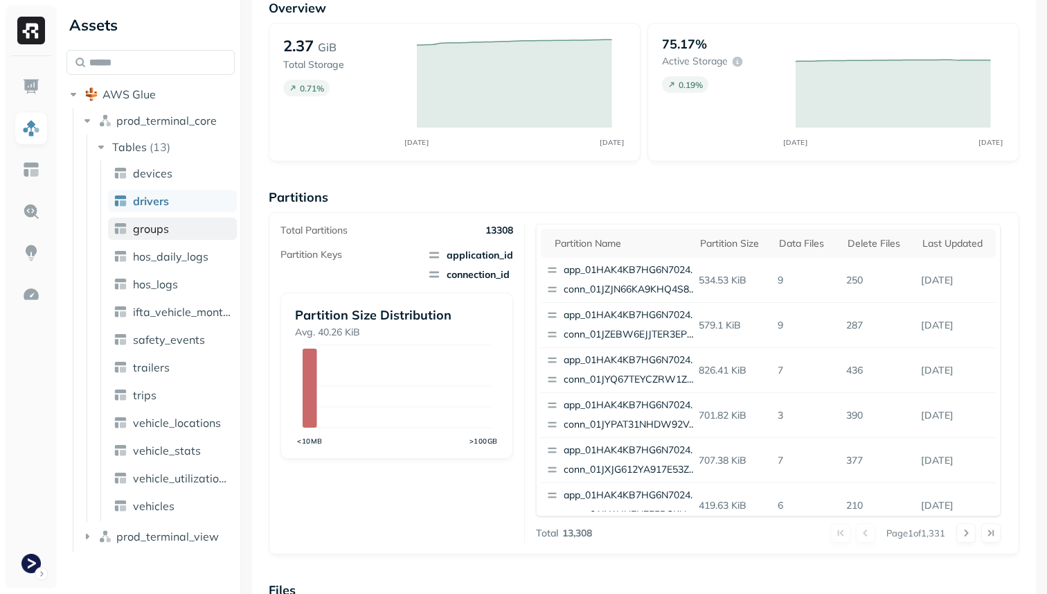
click at [177, 226] on link "groups" at bounding box center [172, 228] width 129 height 22
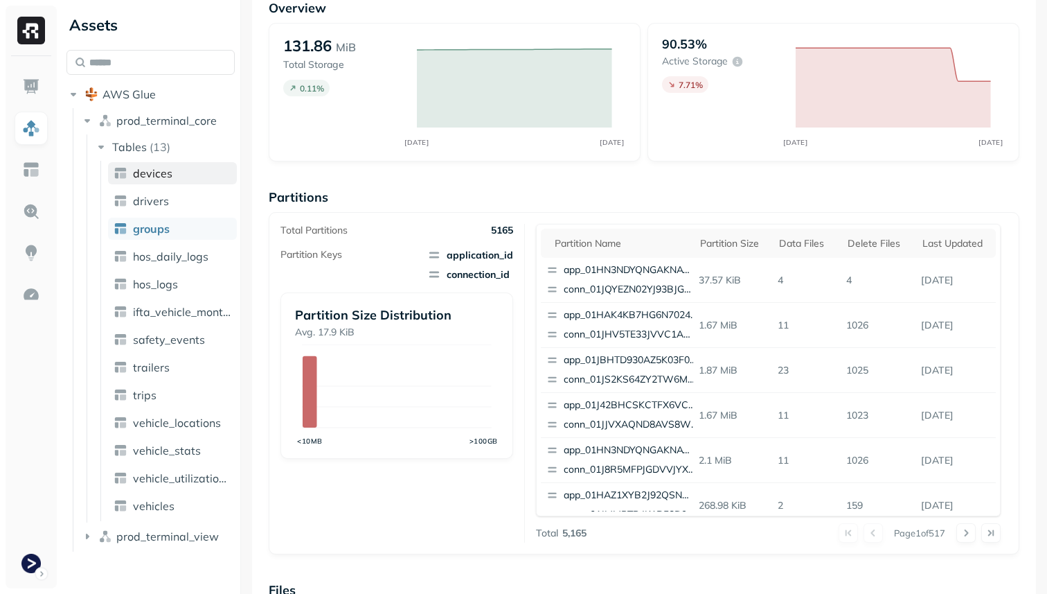
click at [186, 175] on link "devices" at bounding box center [172, 173] width 129 height 22
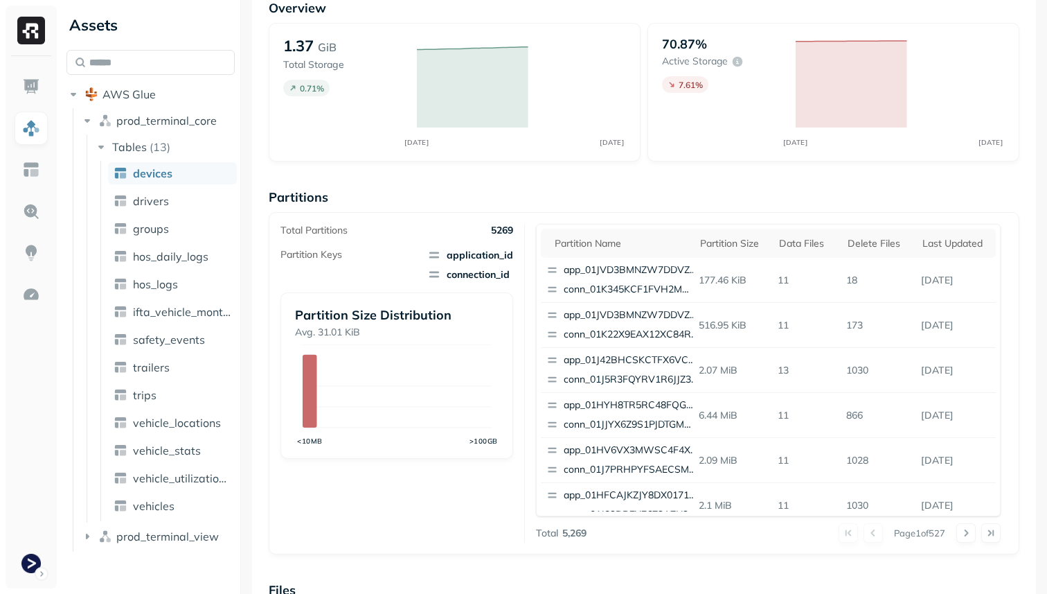
scroll to position [465, 0]
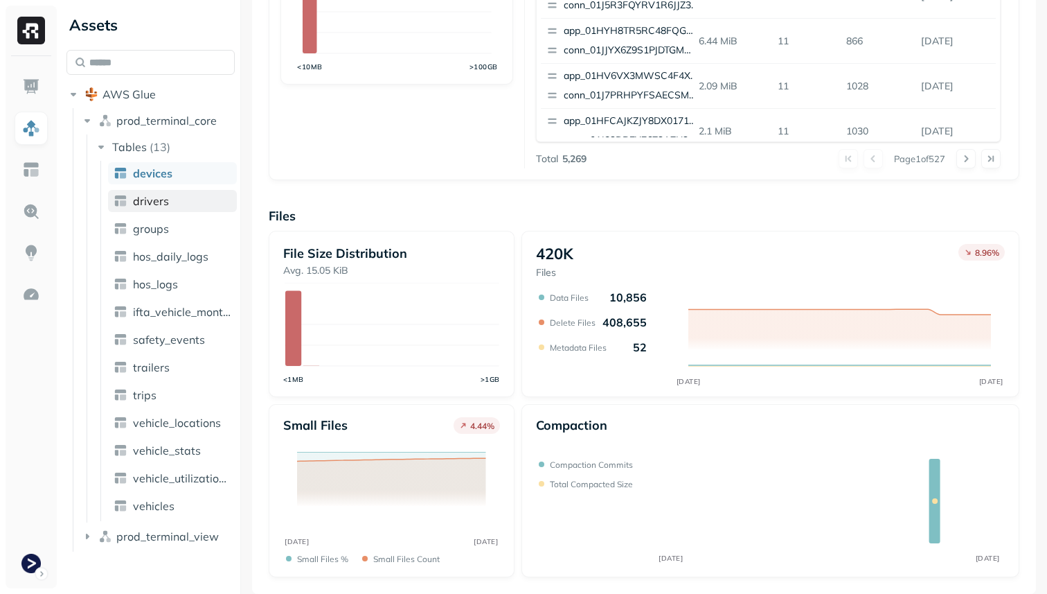
click at [190, 206] on link "drivers" at bounding box center [172, 201] width 129 height 22
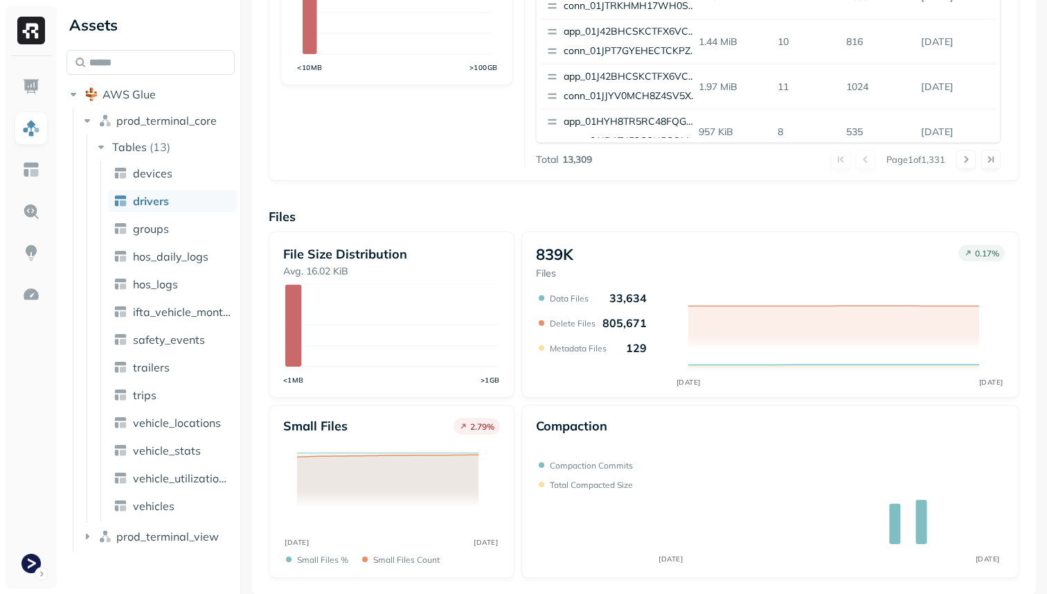
scroll to position [465, 0]
drag, startPoint x: 607, startPoint y: 295, endPoint x: 639, endPoint y: 296, distance: 31.9
click at [639, 296] on p "33,634" at bounding box center [628, 297] width 37 height 14
drag, startPoint x: 601, startPoint y: 320, endPoint x: 641, endPoint y: 320, distance: 40.9
click at [642, 320] on p "805,671" at bounding box center [625, 322] width 44 height 14
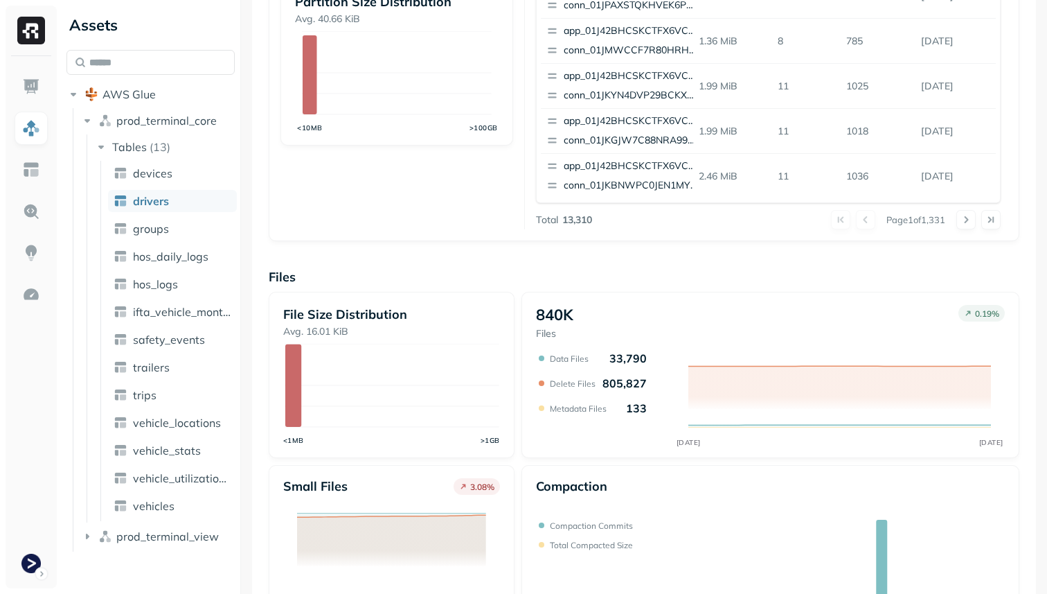
scroll to position [465, 0]
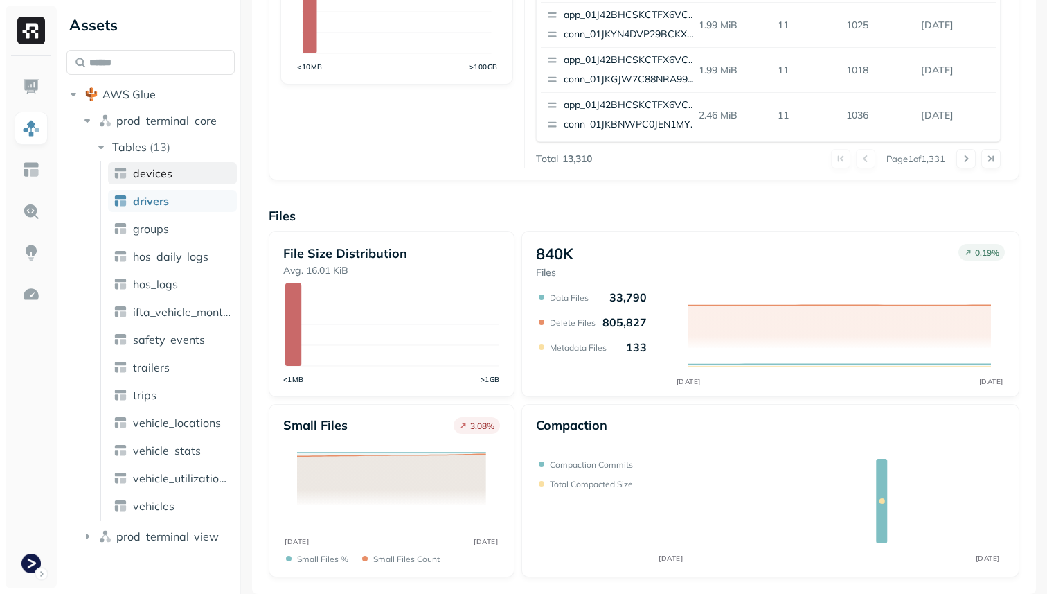
click at [176, 170] on link "devices" at bounding box center [172, 173] width 129 height 22
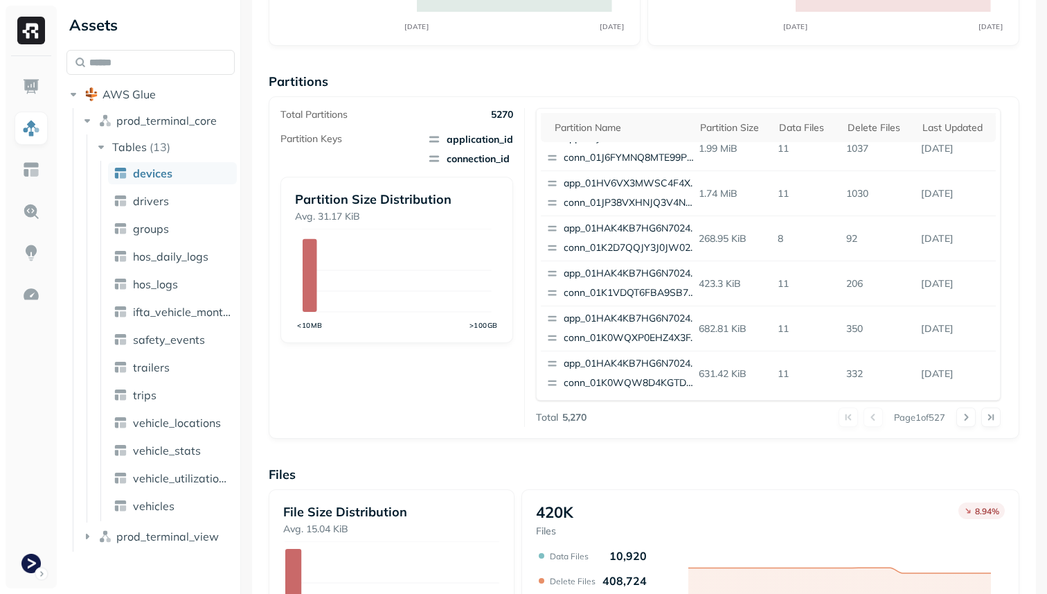
scroll to position [465, 0]
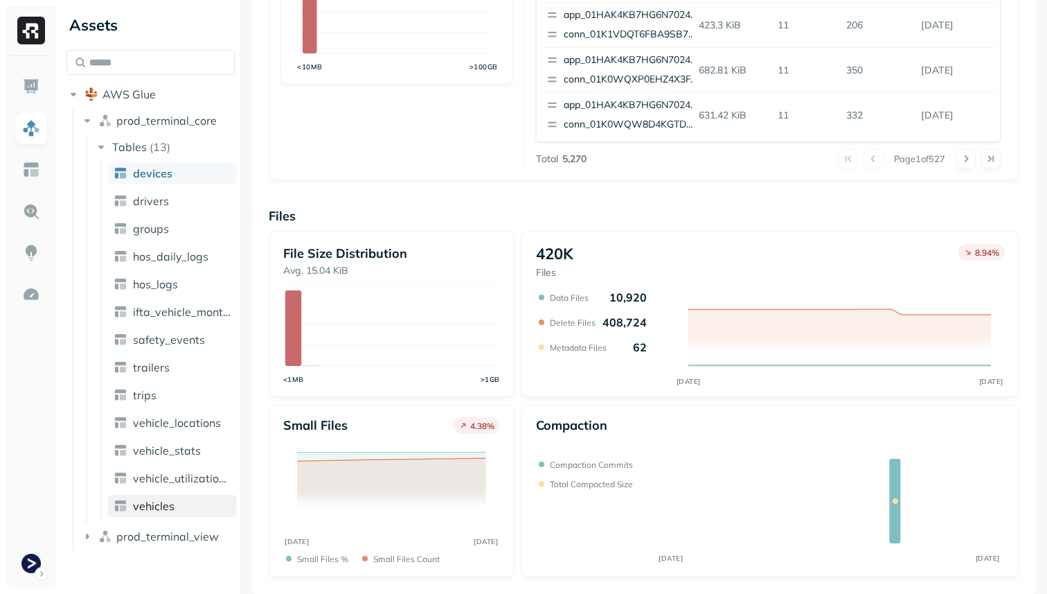
click at [167, 506] on span "vehicles" at bounding box center [154, 506] width 42 height 14
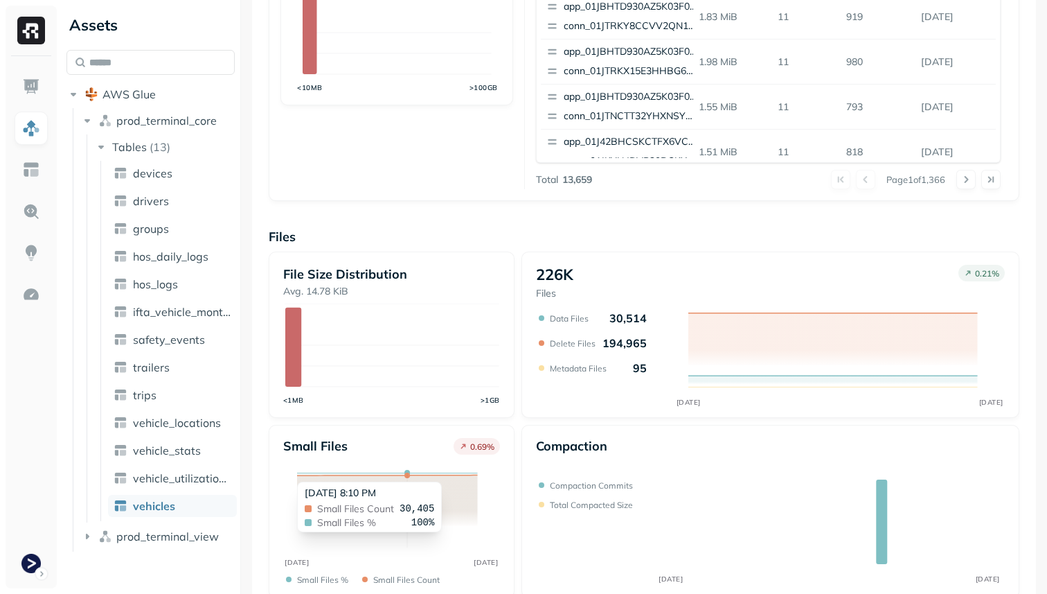
scroll to position [465, 0]
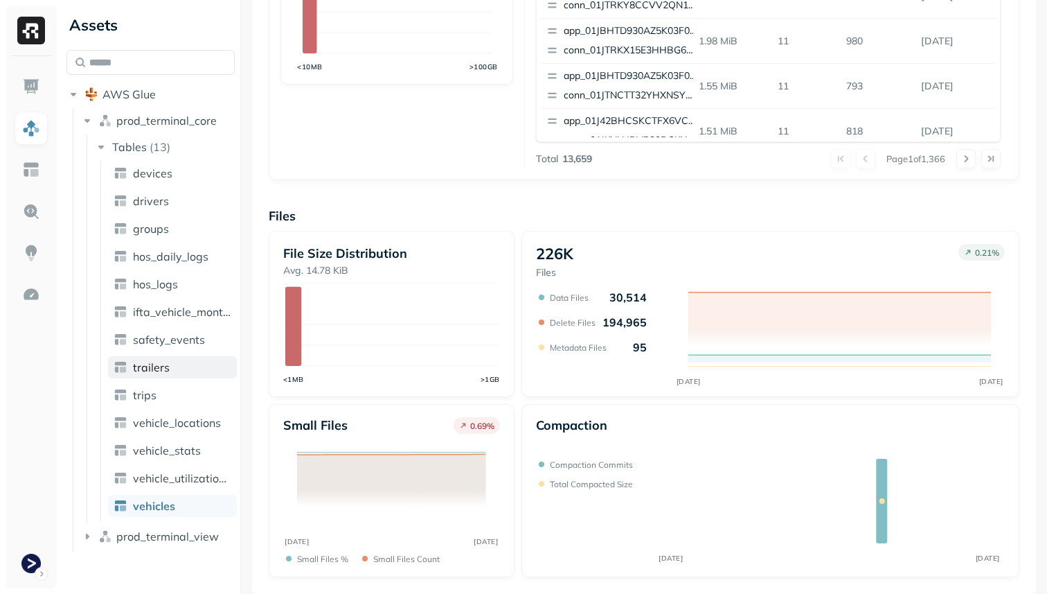
click at [177, 358] on link "trailers" at bounding box center [172, 367] width 129 height 22
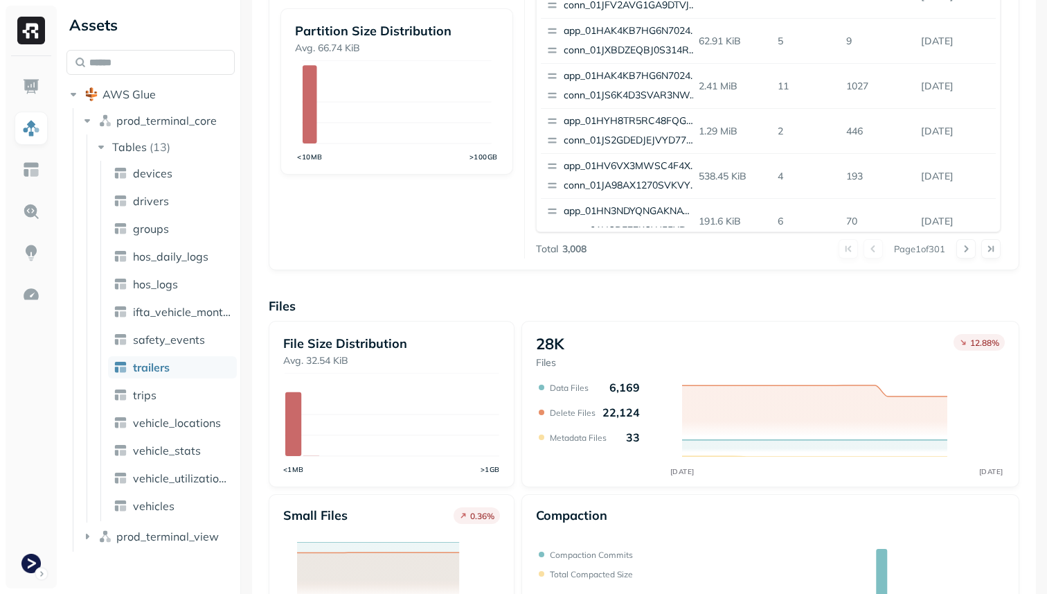
scroll to position [465, 0]
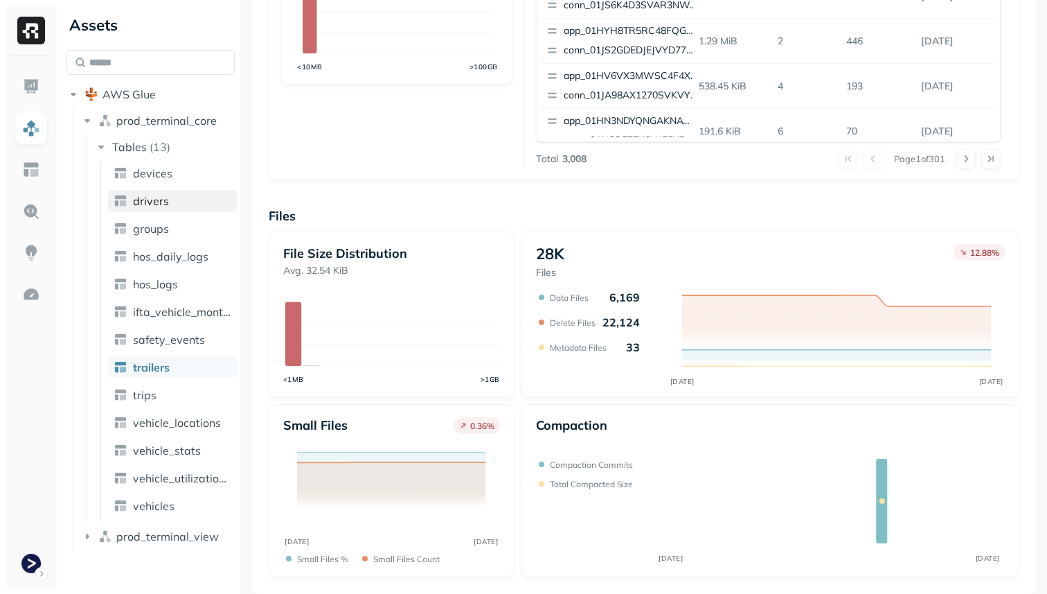
click at [176, 202] on link "drivers" at bounding box center [172, 201] width 129 height 22
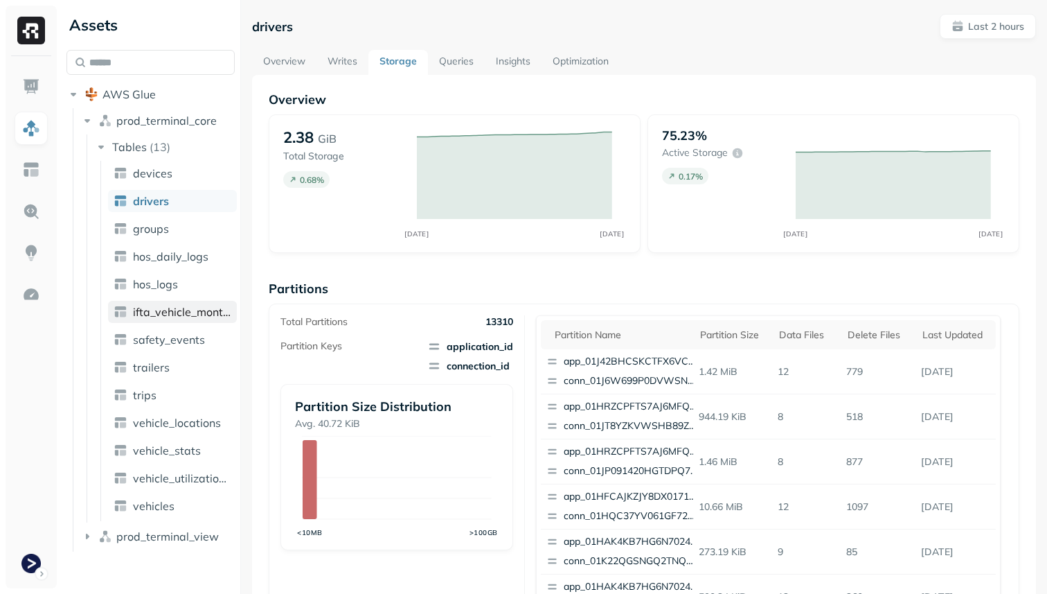
click at [182, 314] on span "ifta_vehicle_months" at bounding box center [182, 312] width 98 height 14
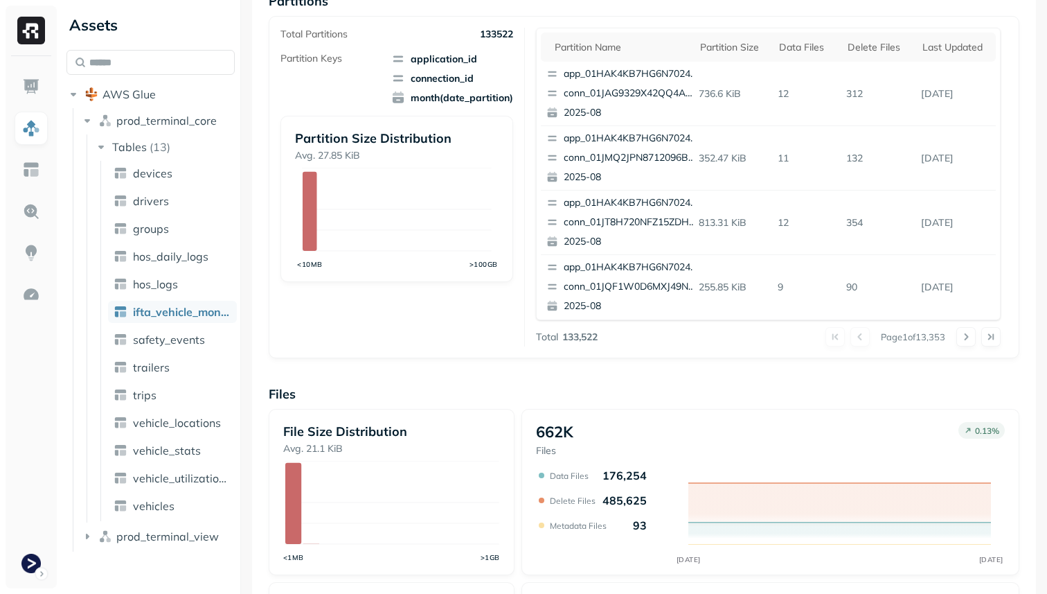
scroll to position [465, 0]
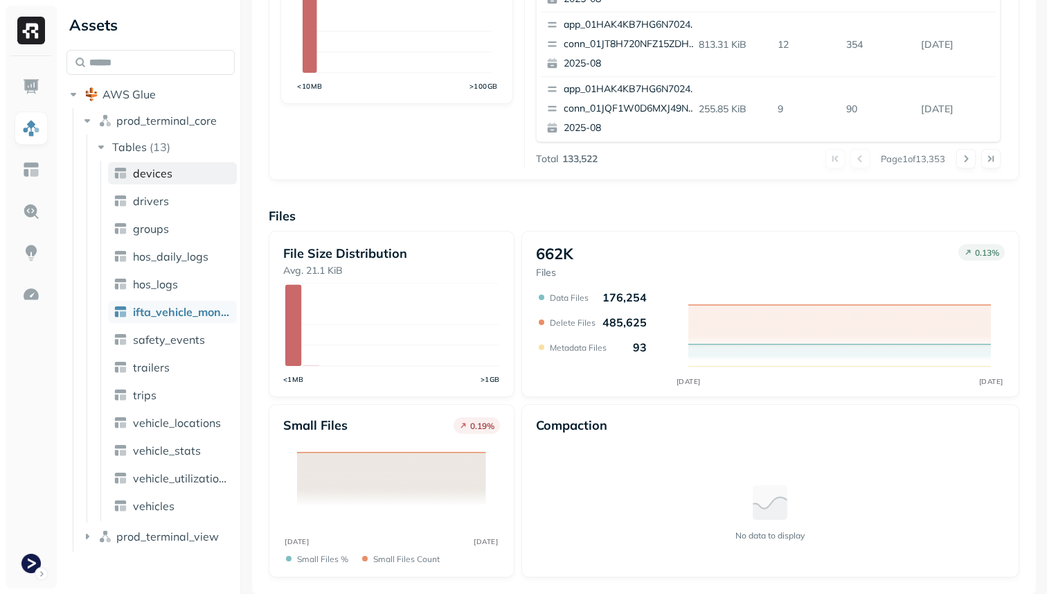
click at [154, 181] on link "devices" at bounding box center [172, 173] width 129 height 22
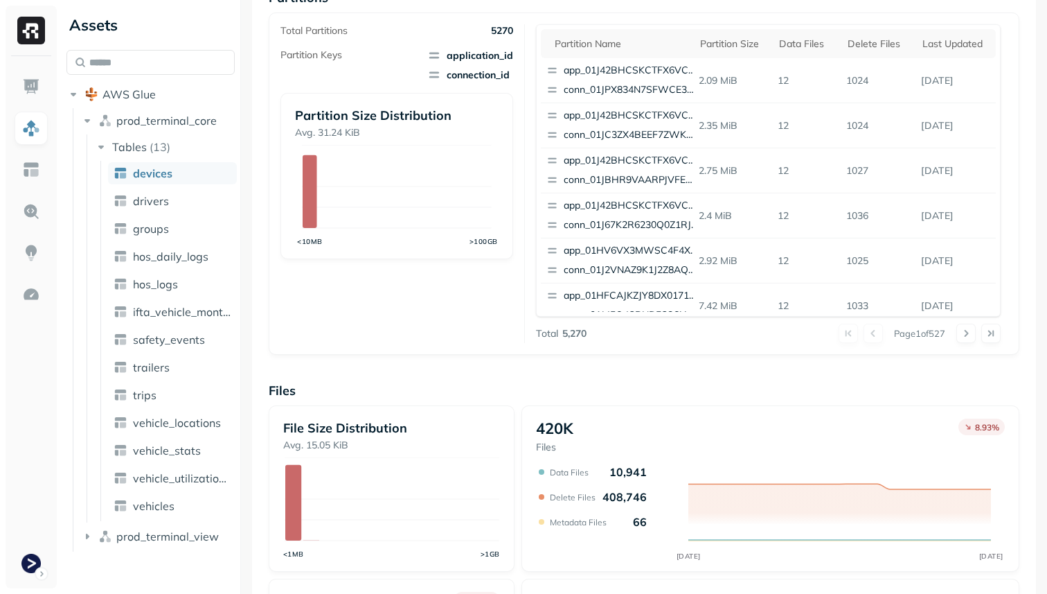
scroll to position [465, 0]
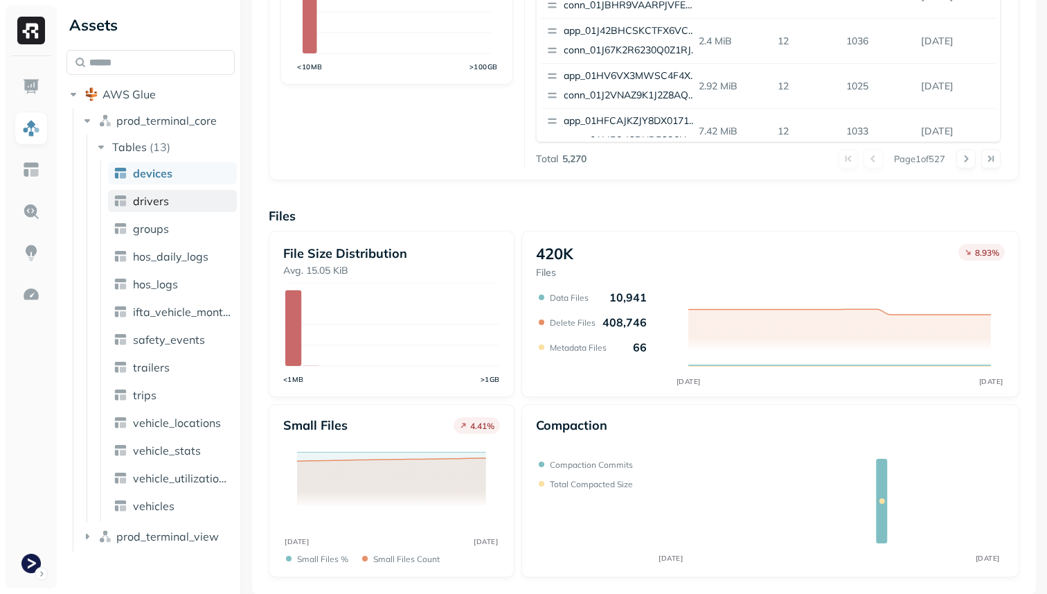
click at [156, 208] on link "drivers" at bounding box center [172, 201] width 129 height 22
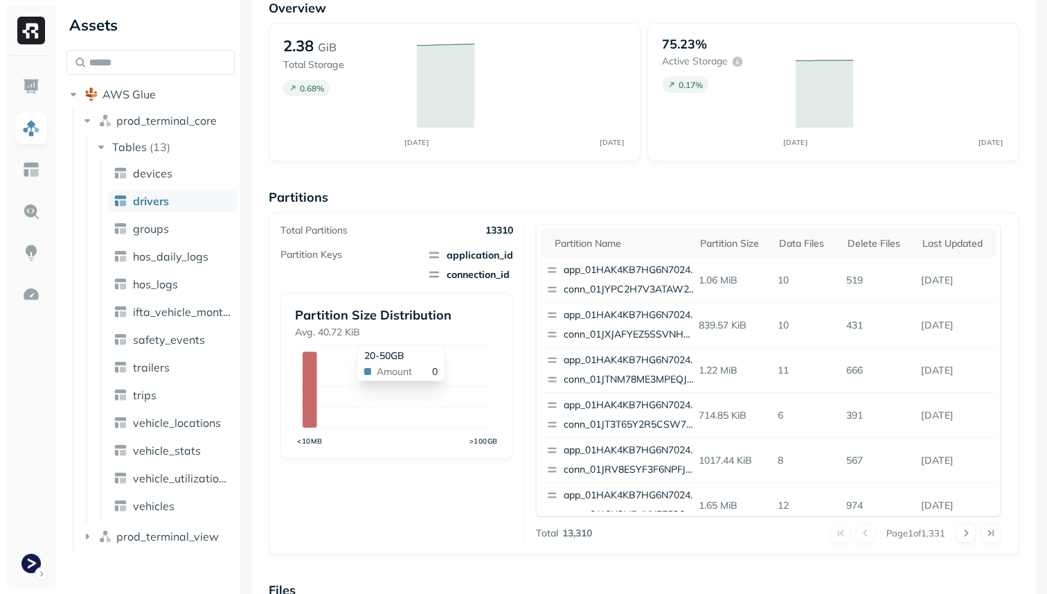
scroll to position [465, 0]
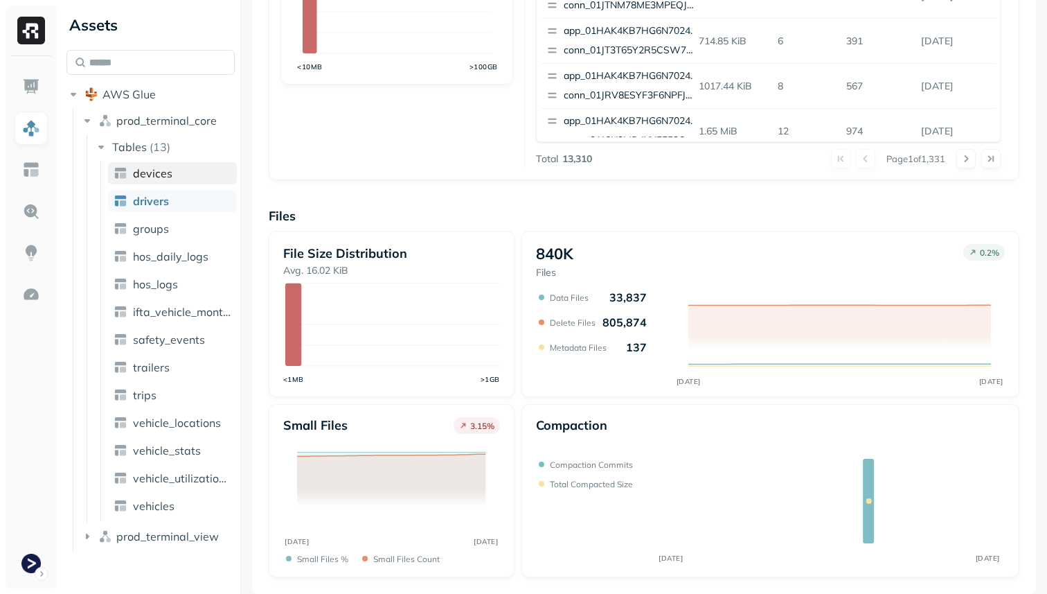
click at [192, 172] on link "devices" at bounding box center [172, 173] width 129 height 22
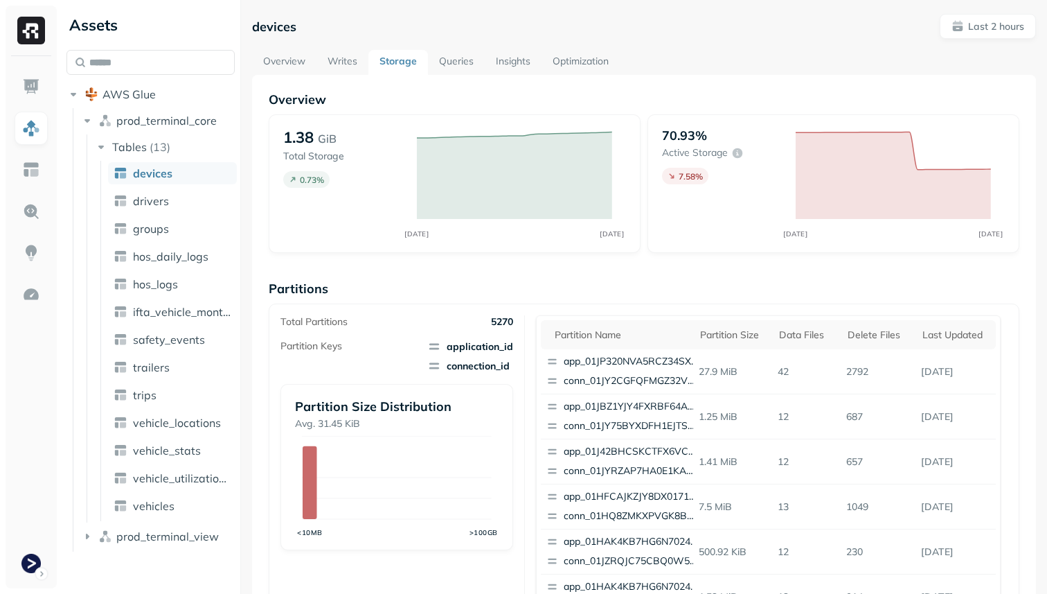
click at [144, 181] on link "devices" at bounding box center [172, 173] width 129 height 22
click at [145, 201] on span "drivers" at bounding box center [151, 201] width 36 height 14
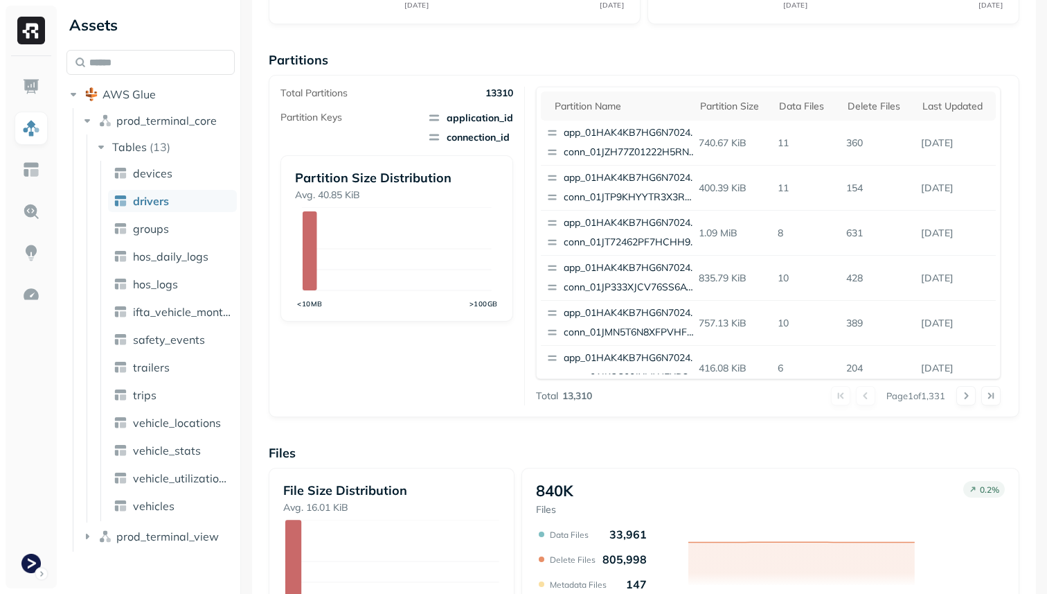
scroll to position [465, 0]
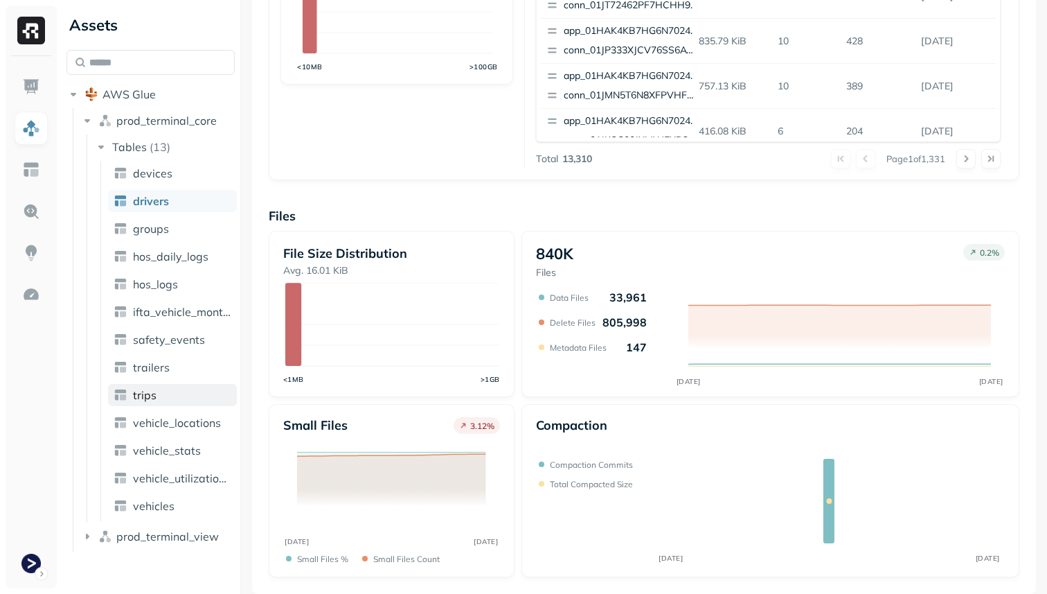
click at [154, 396] on span "trips" at bounding box center [145, 395] width 24 height 14
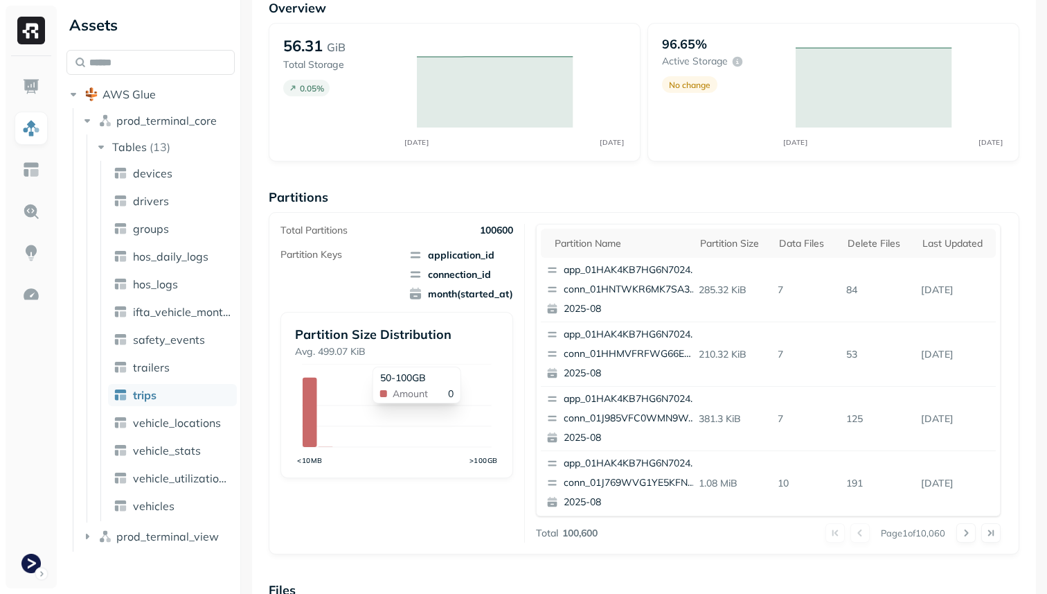
scroll to position [465, 0]
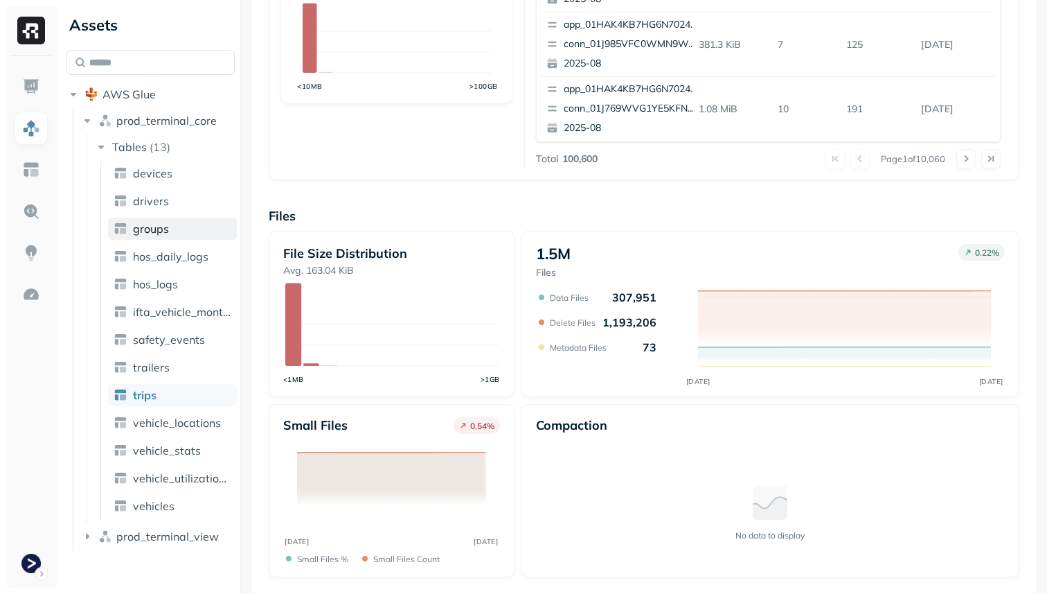
click at [168, 231] on link "groups" at bounding box center [172, 228] width 129 height 22
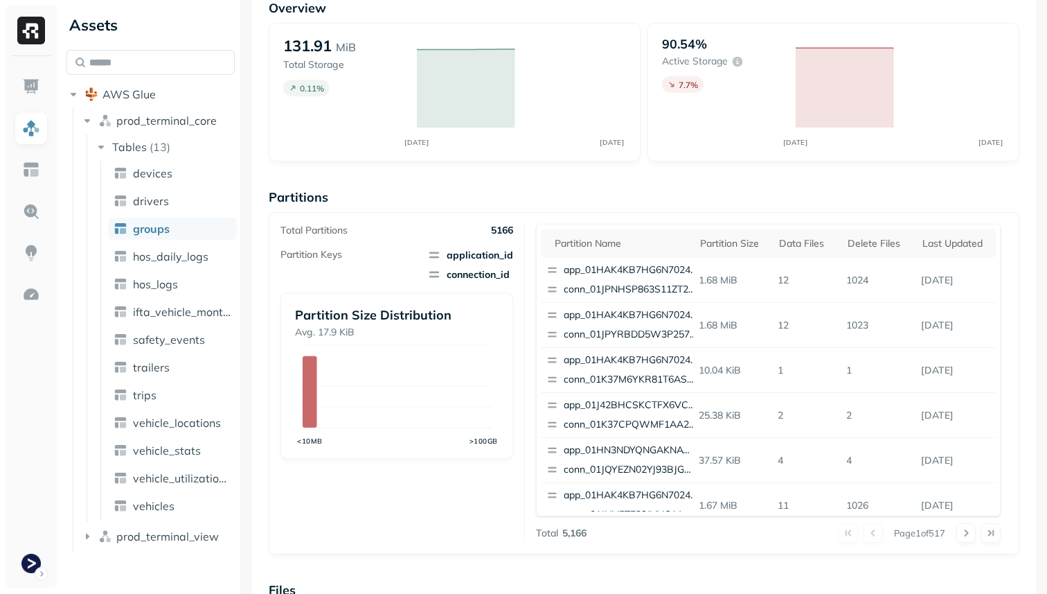
scroll to position [465, 0]
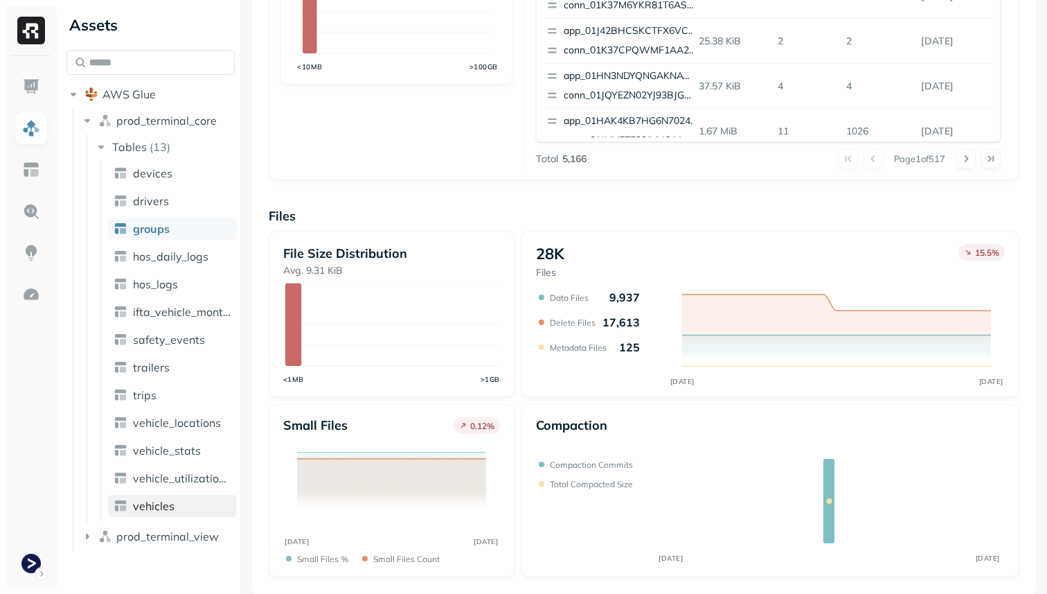
click at [193, 512] on link "vehicles" at bounding box center [172, 506] width 129 height 22
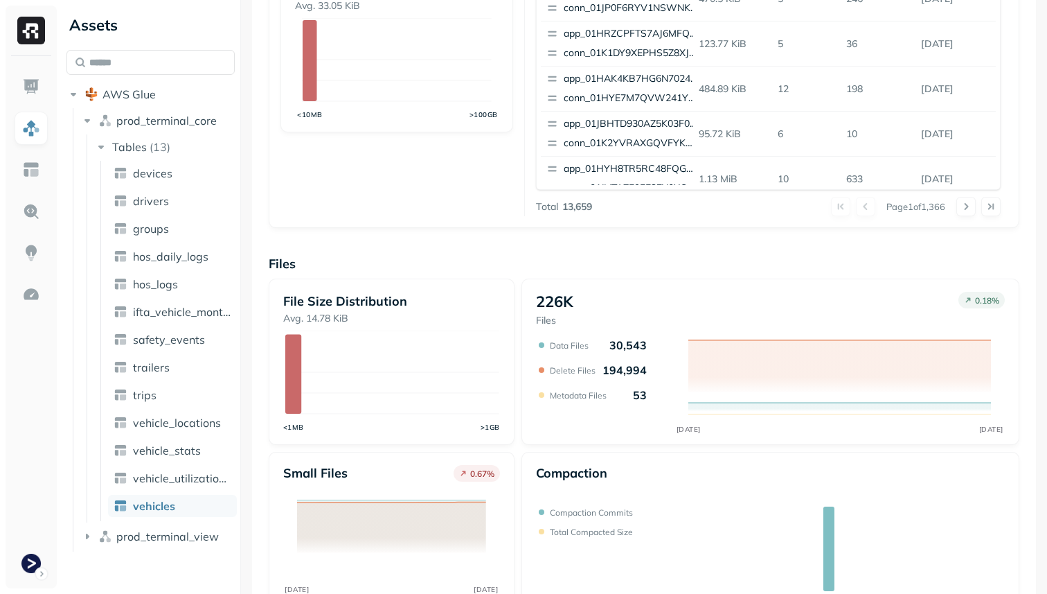
scroll to position [465, 0]
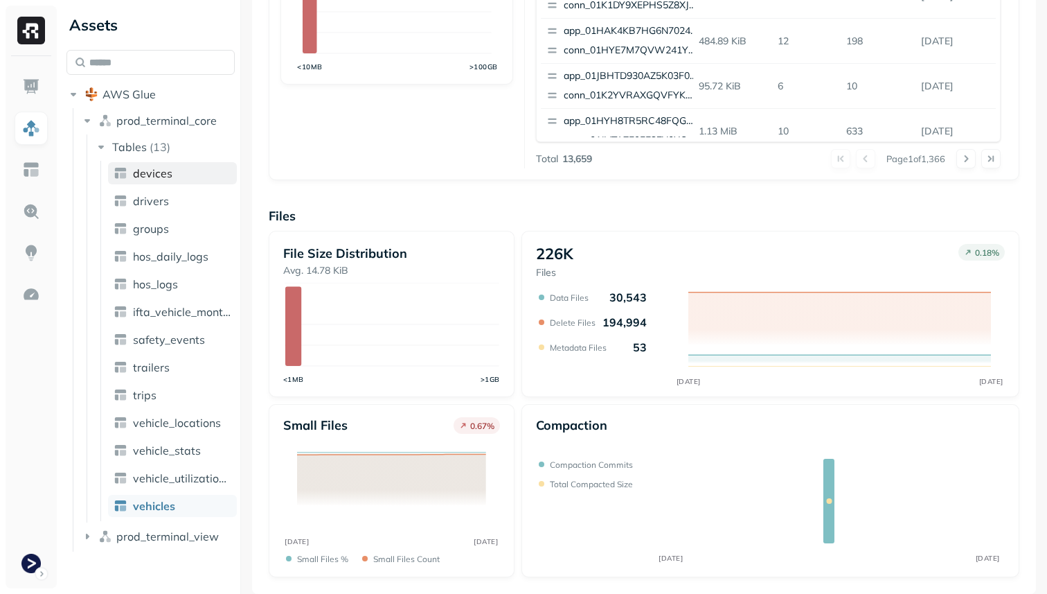
click at [163, 168] on span "devices" at bounding box center [152, 173] width 39 height 14
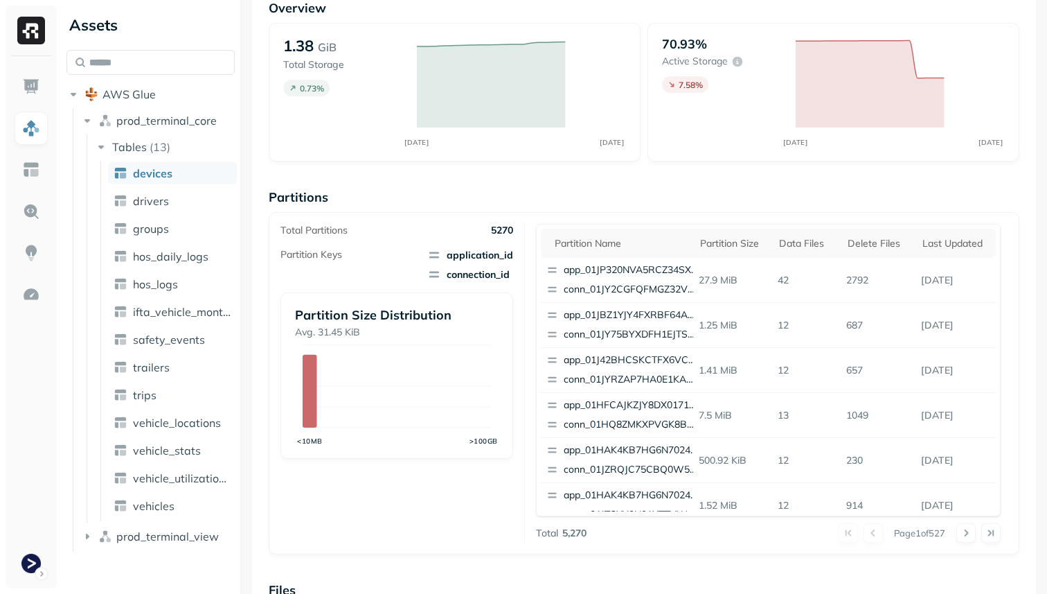
scroll to position [465, 0]
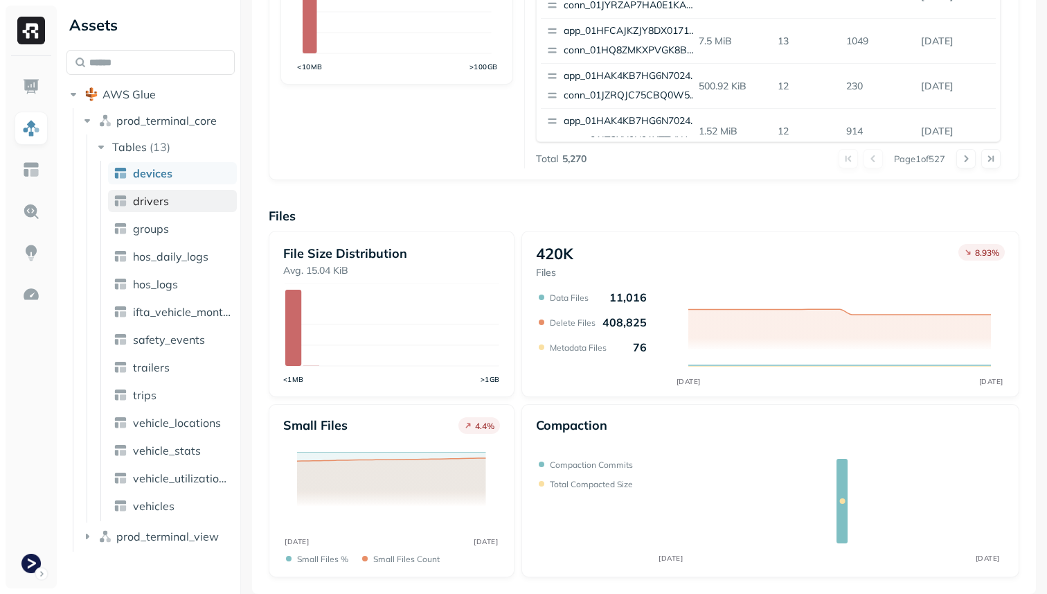
click at [172, 195] on link "drivers" at bounding box center [172, 201] width 129 height 22
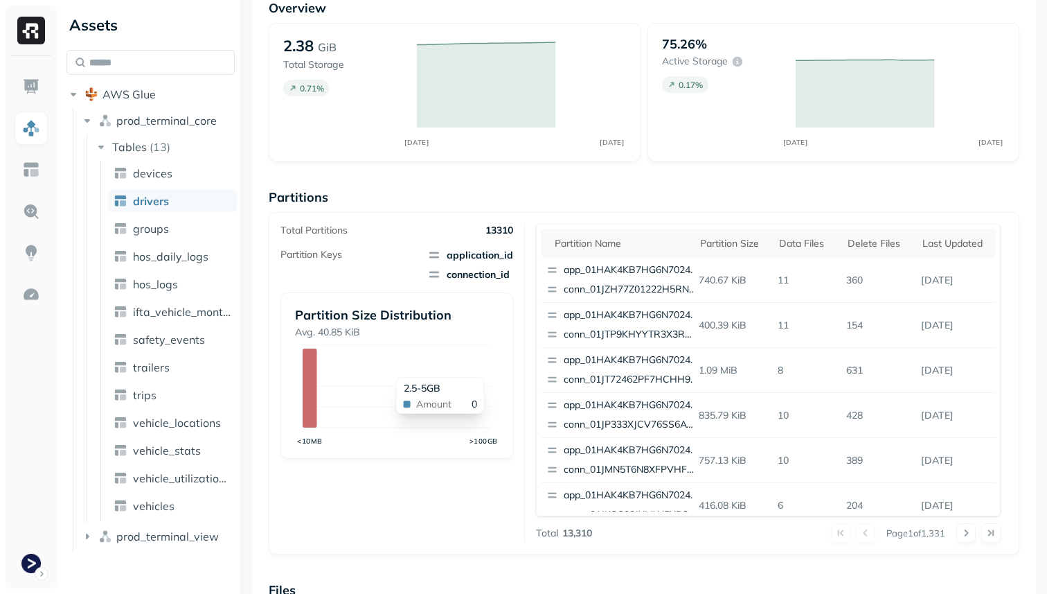
scroll to position [465, 0]
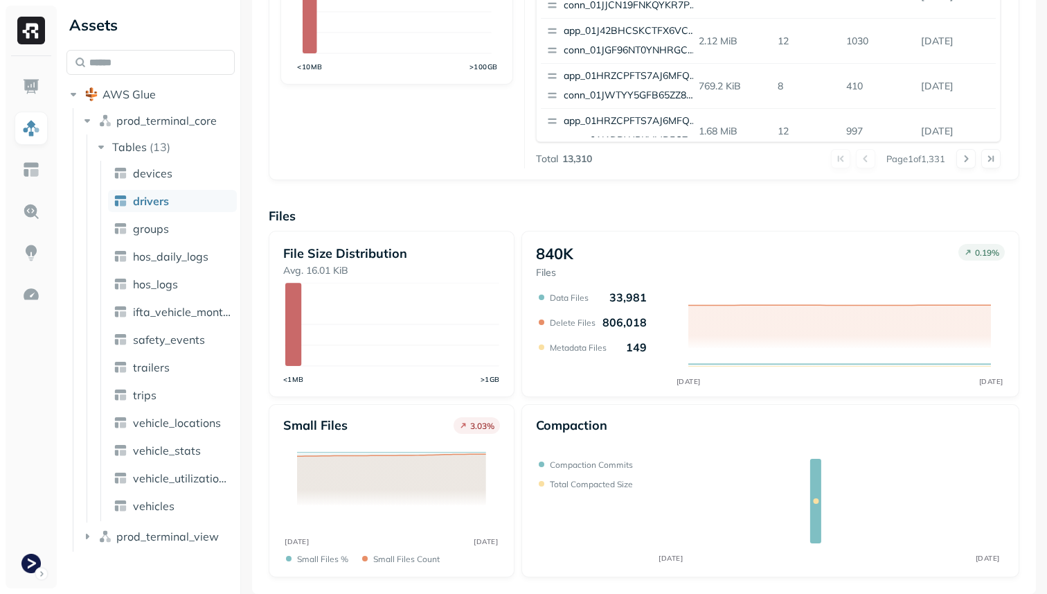
click at [178, 434] on ul "devices drivers groups hos_daily_logs hos_logs ifta_vehicle_months safety_event…" at bounding box center [168, 341] width 136 height 360
click at [178, 418] on span "vehicle_locations" at bounding box center [177, 423] width 88 height 14
click at [213, 420] on span "vehicle_locations" at bounding box center [177, 423] width 88 height 14
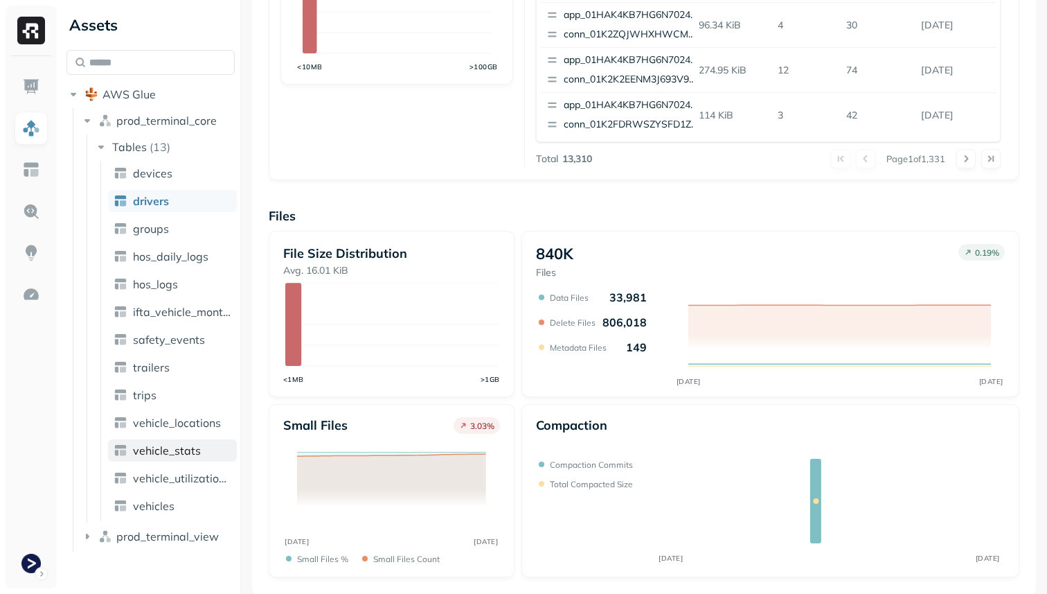
click at [180, 452] on span "vehicle_stats" at bounding box center [167, 450] width 68 height 14
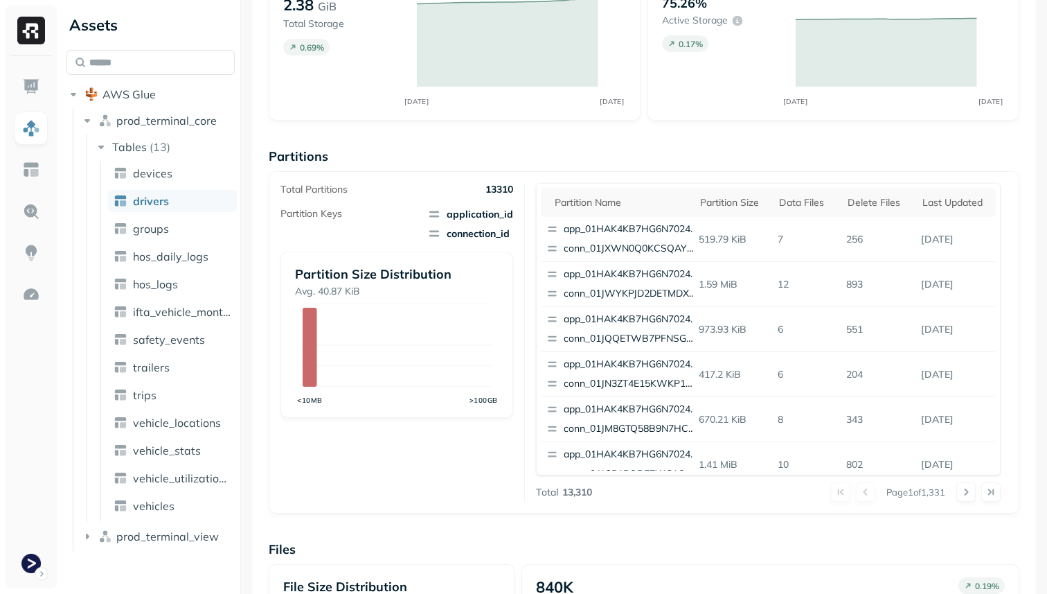
scroll to position [258, 0]
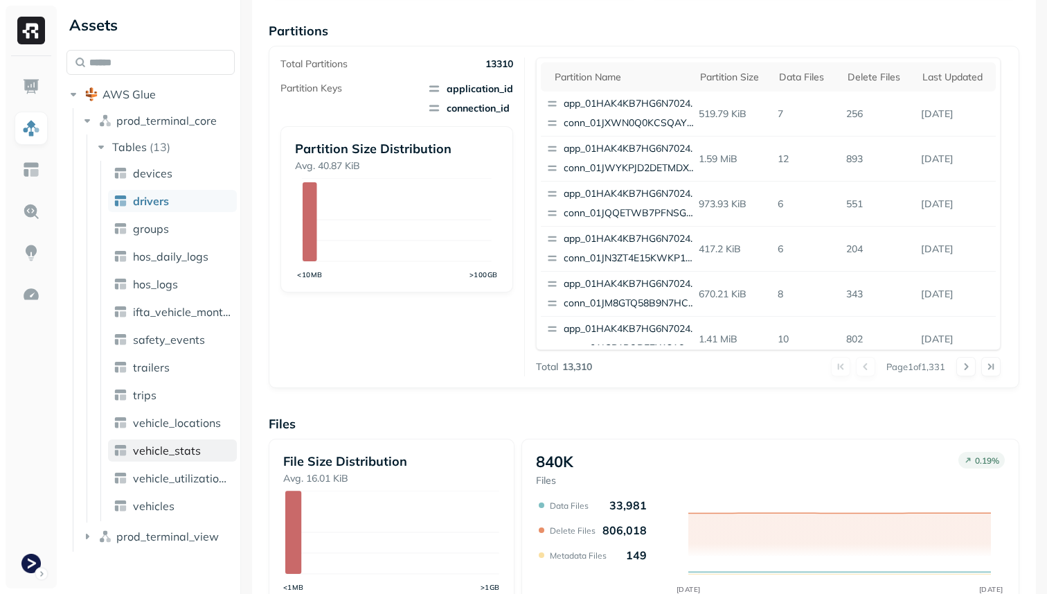
click at [167, 447] on span "vehicle_stats" at bounding box center [167, 450] width 68 height 14
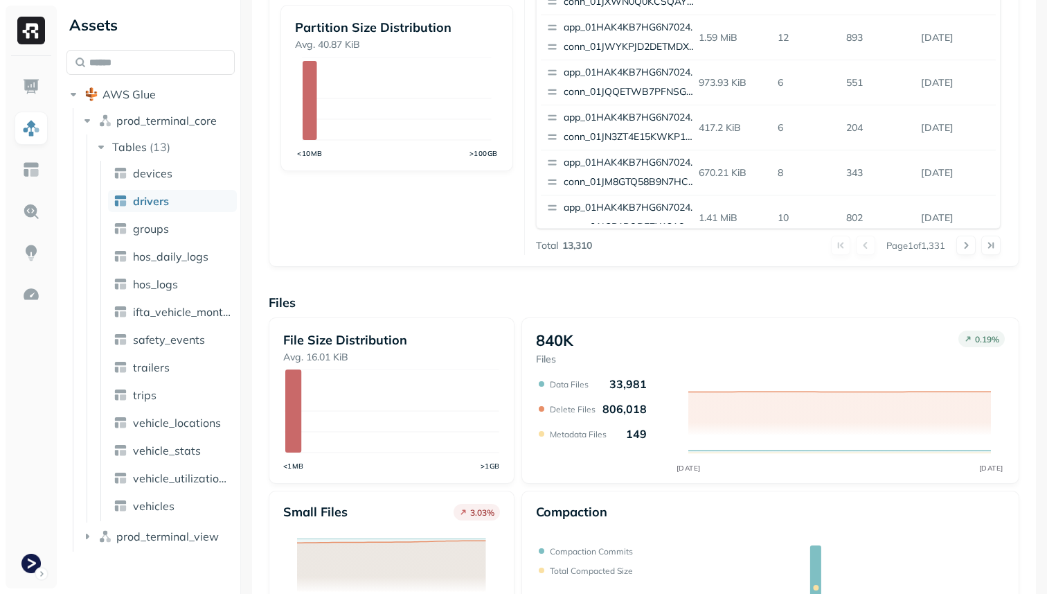
scroll to position [465, 0]
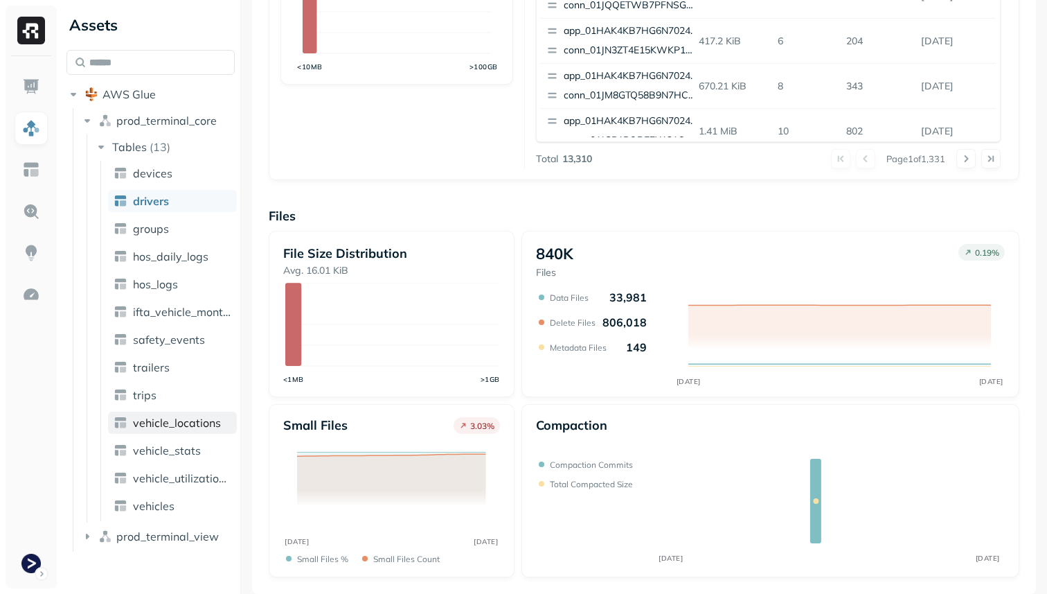
click at [179, 427] on span "vehicle_locations" at bounding box center [177, 423] width 88 height 14
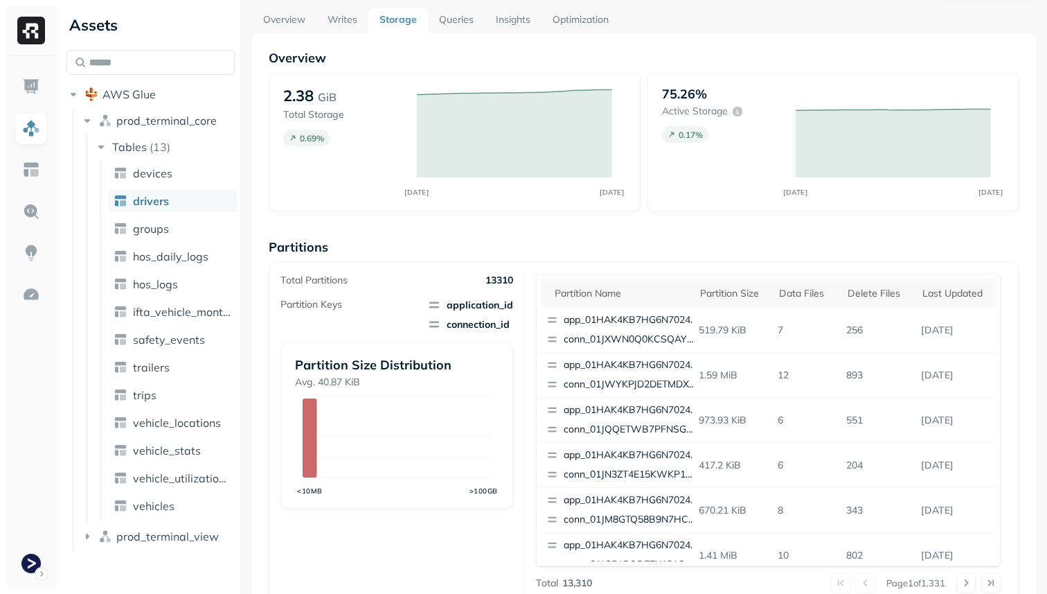
scroll to position [0, 0]
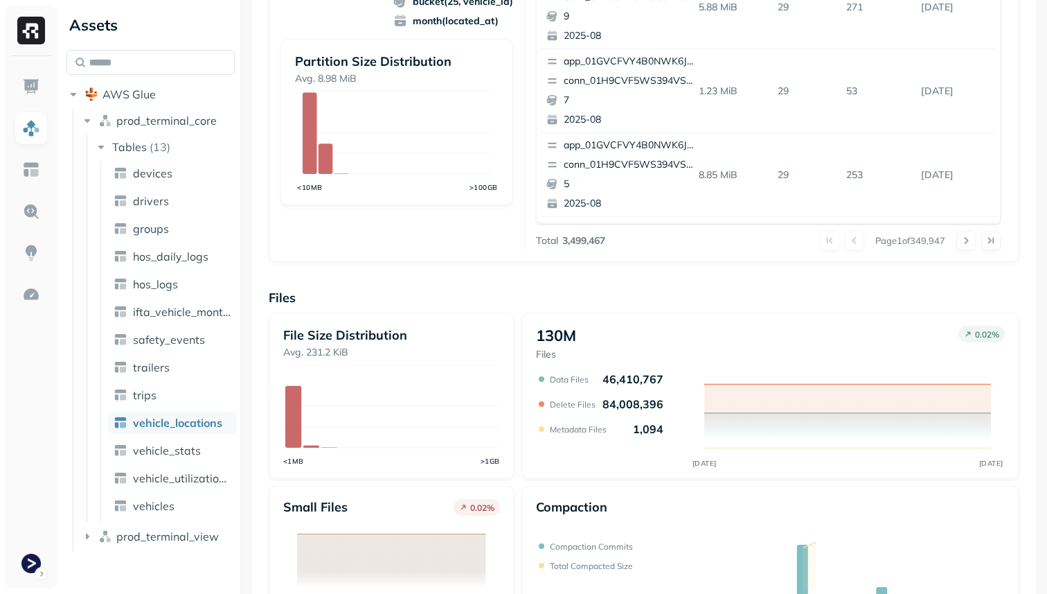
scroll to position [465, 0]
